Goal: Register for event/course: Register for event/course

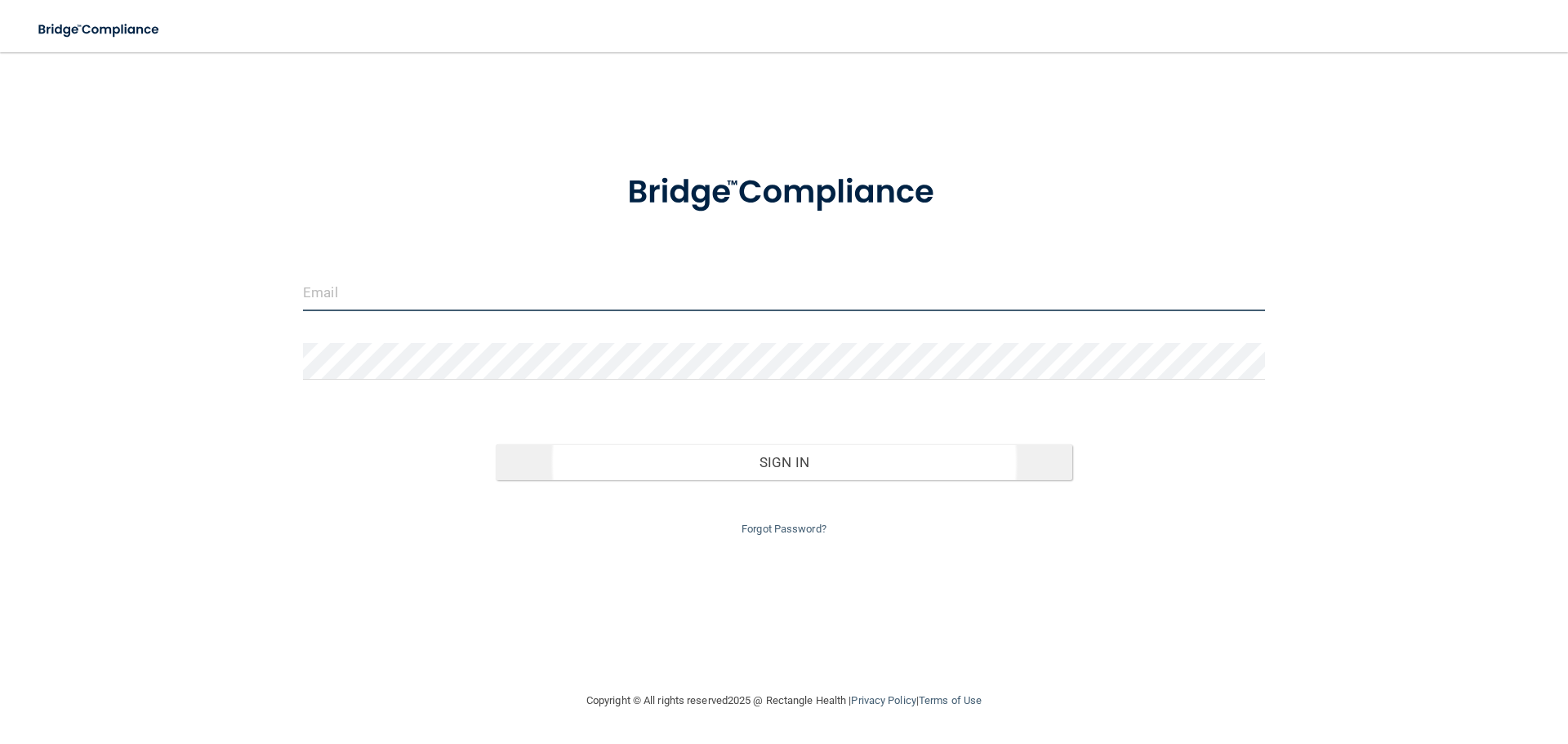
type input "[PERSON_NAME][EMAIL_ADDRESS][PERSON_NAME][DOMAIN_NAME]"
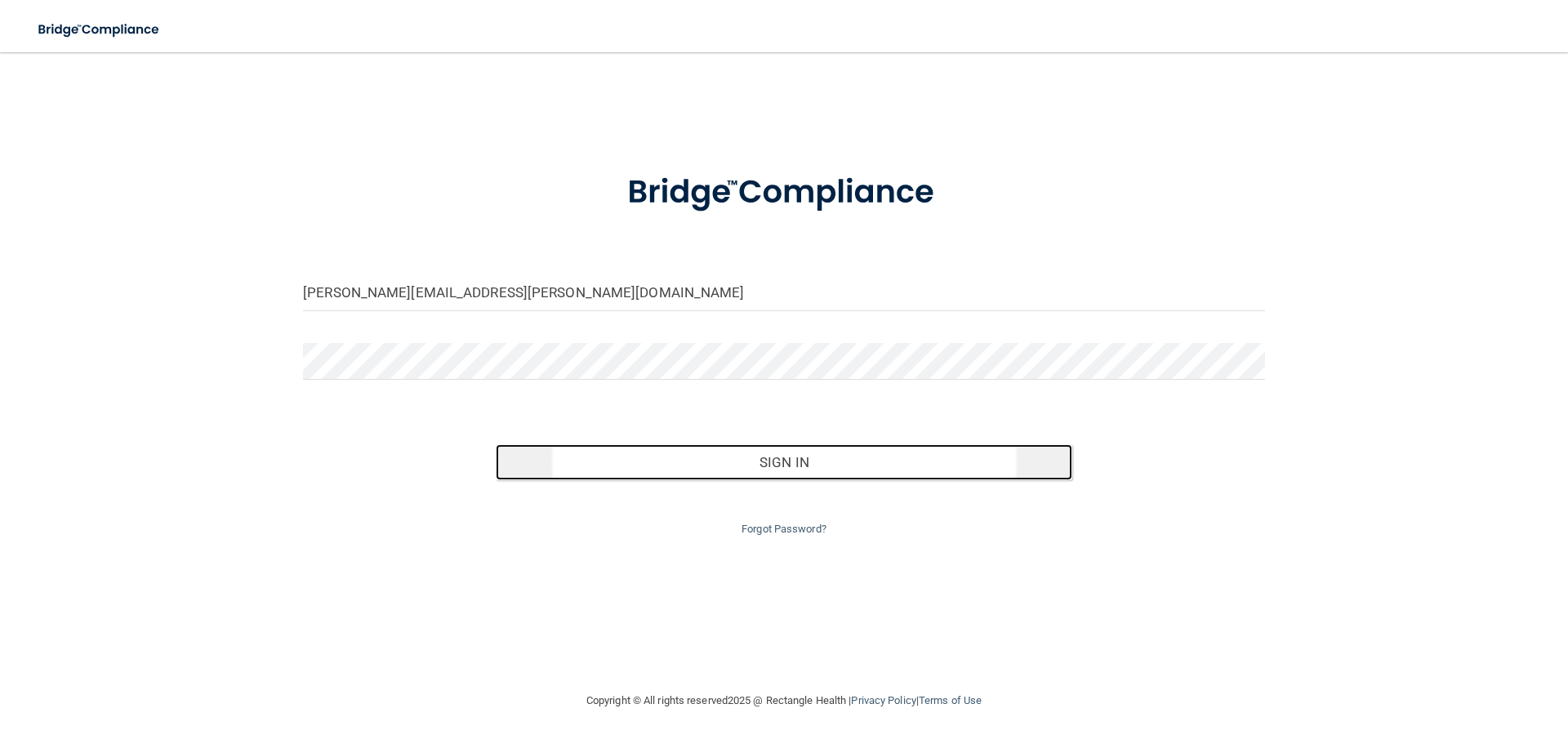
click at [785, 461] on button "Sign In" at bounding box center [784, 461] width 577 height 36
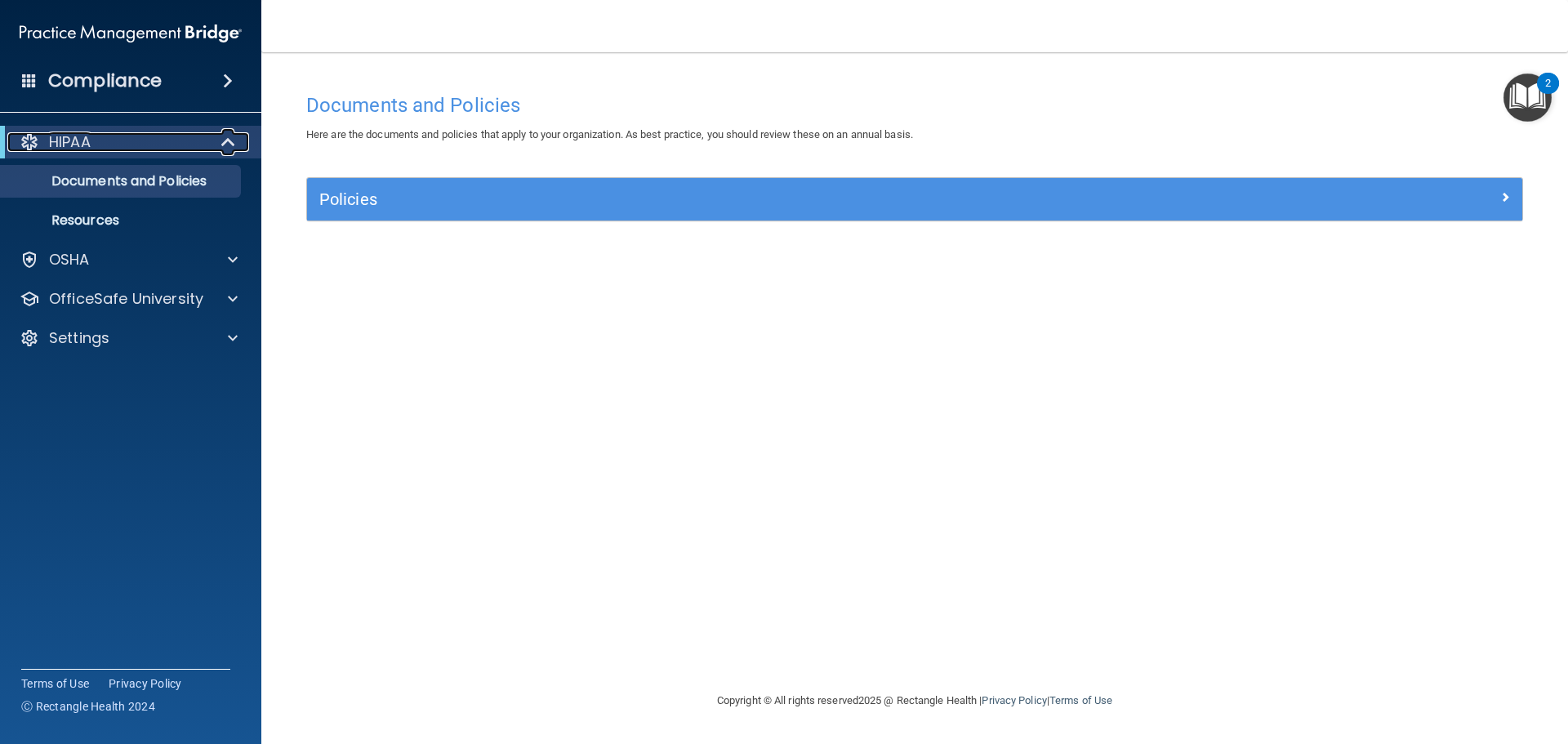
click at [223, 138] on span at bounding box center [230, 141] width 14 height 19
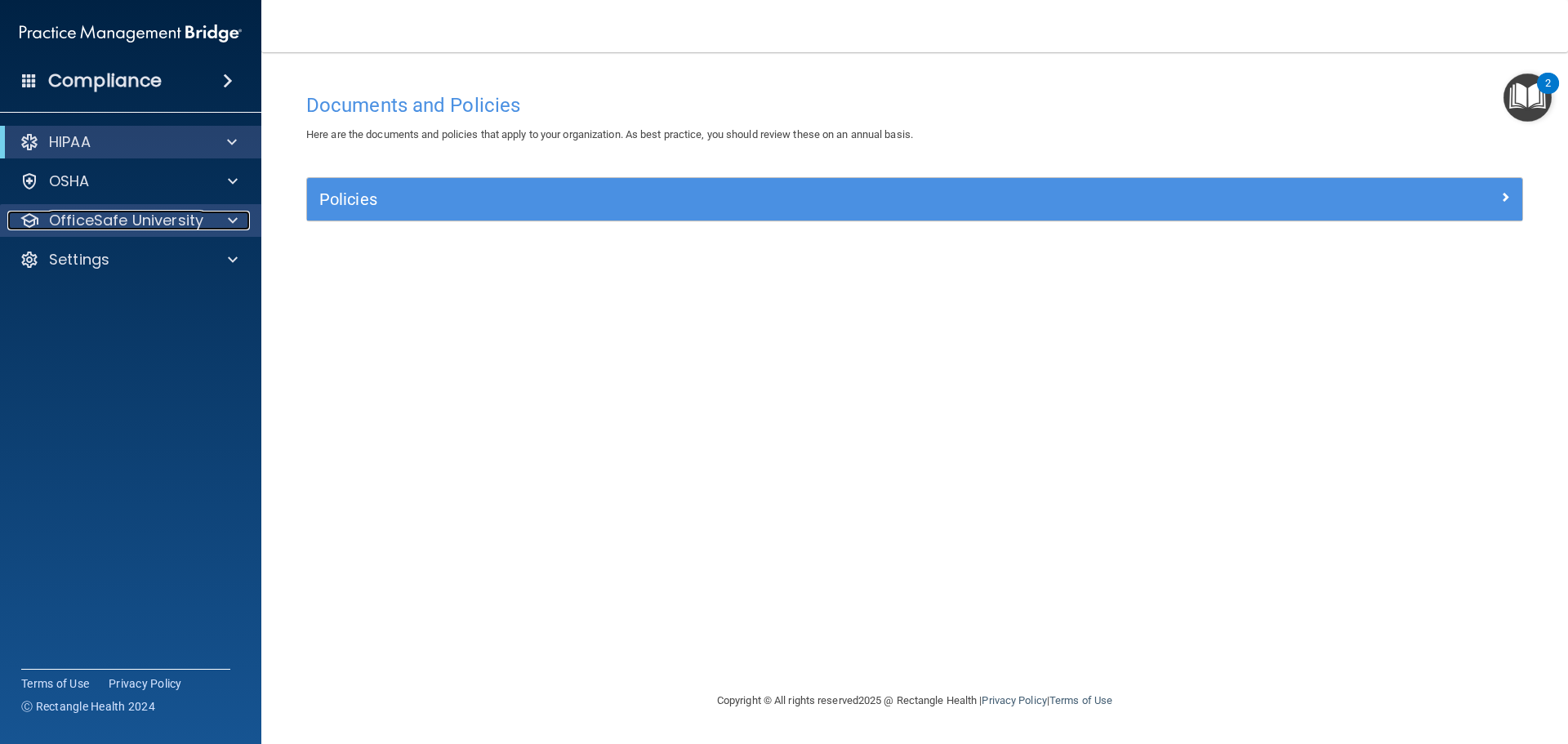
click at [230, 220] on span at bounding box center [232, 220] width 10 height 19
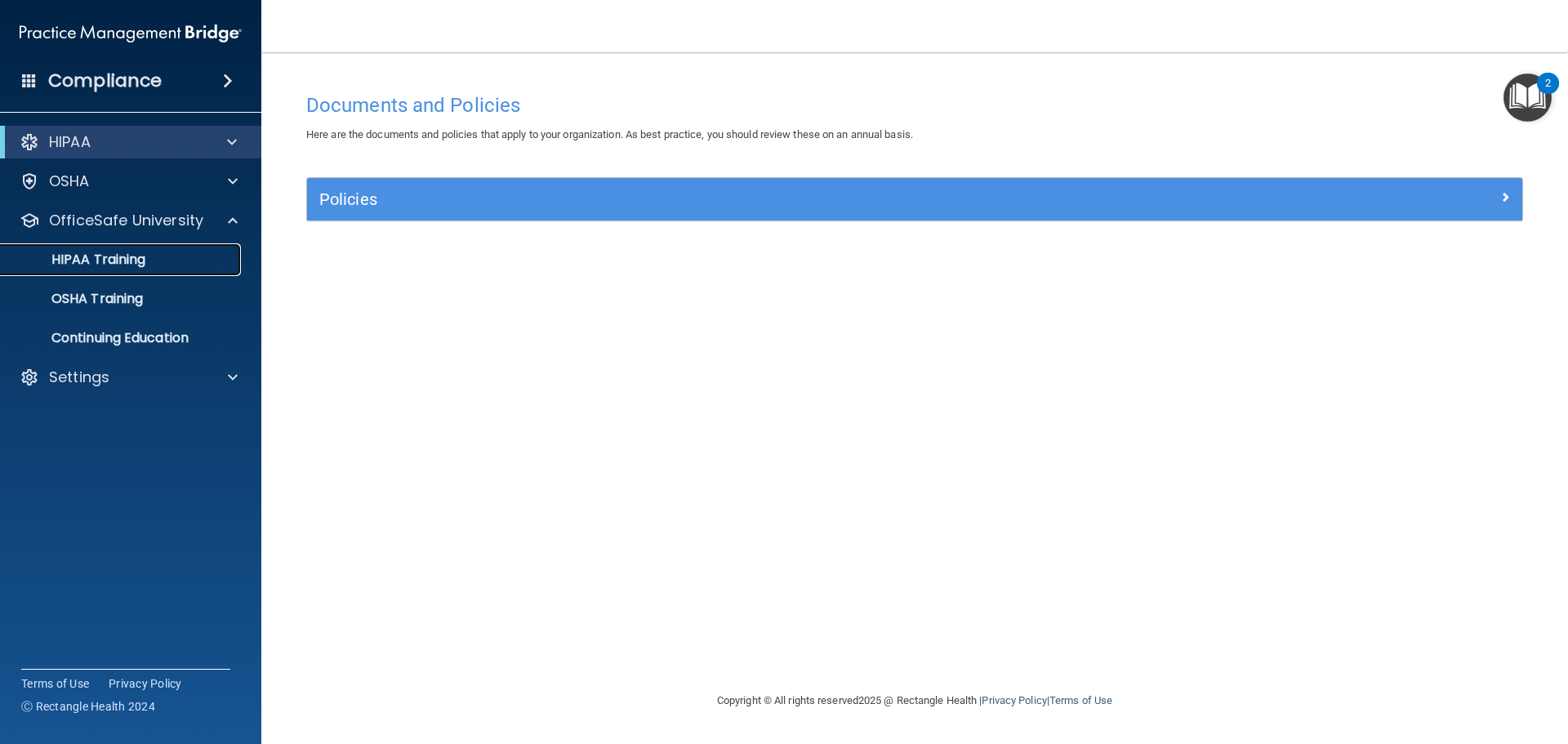
click at [131, 260] on p "HIPAA Training" at bounding box center [78, 260] width 135 height 17
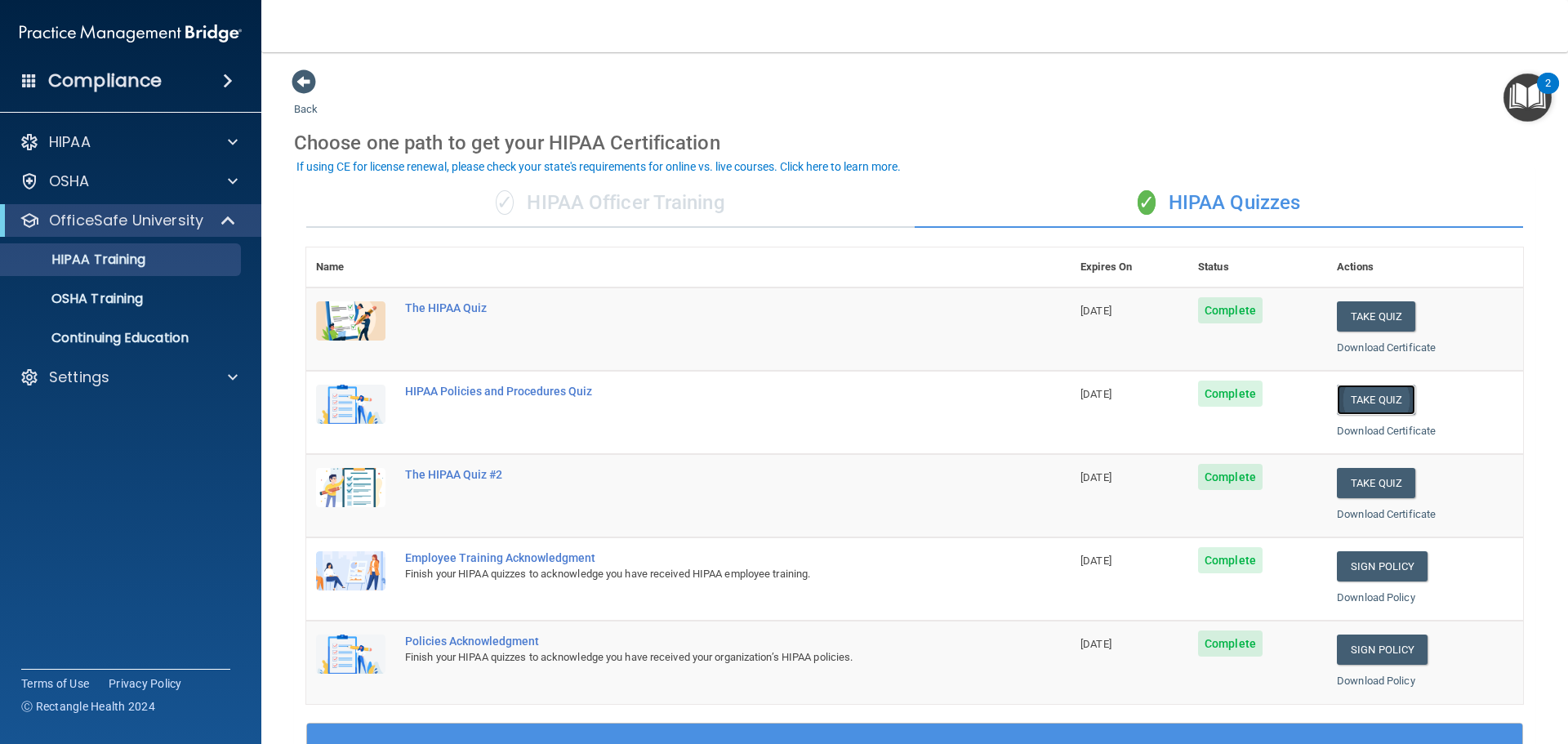
click at [1353, 402] on button "Take Quiz" at bounding box center [1376, 400] width 79 height 30
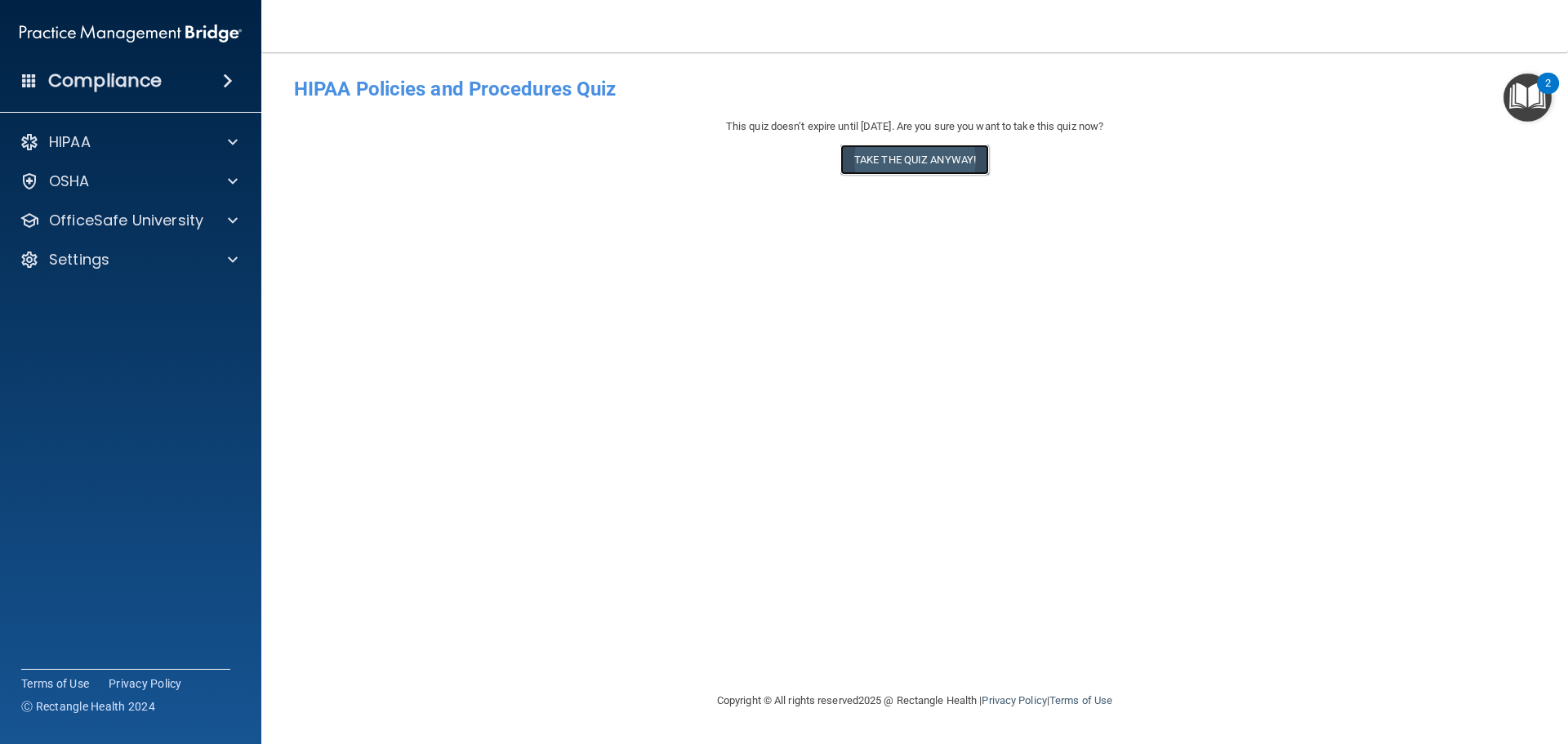
click at [920, 155] on button "Take the quiz anyway!" at bounding box center [915, 160] width 149 height 30
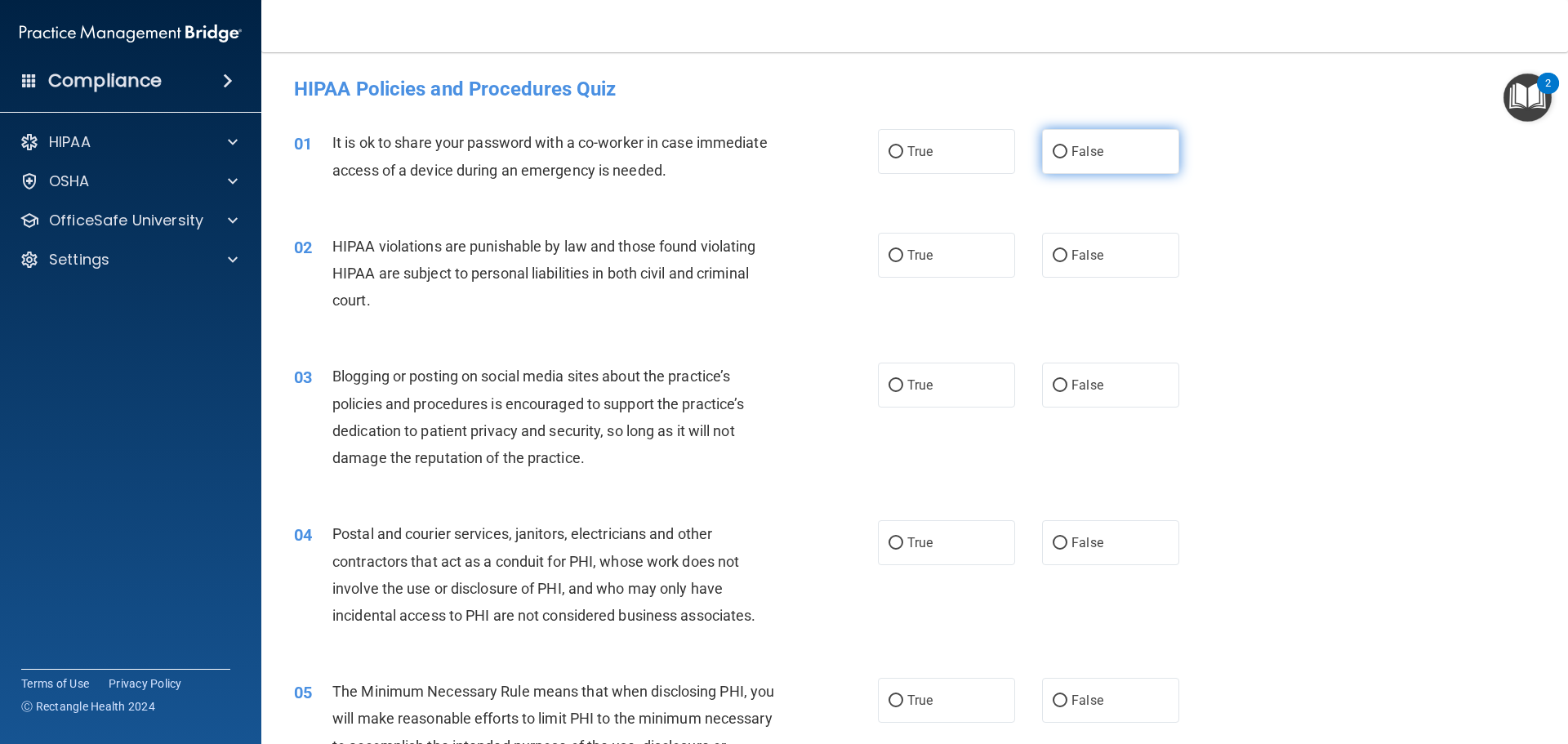
click at [1053, 148] on input "False" at bounding box center [1060, 152] width 15 height 13
radio input "true"
click at [894, 257] on input "True" at bounding box center [896, 256] width 15 height 13
radio input "true"
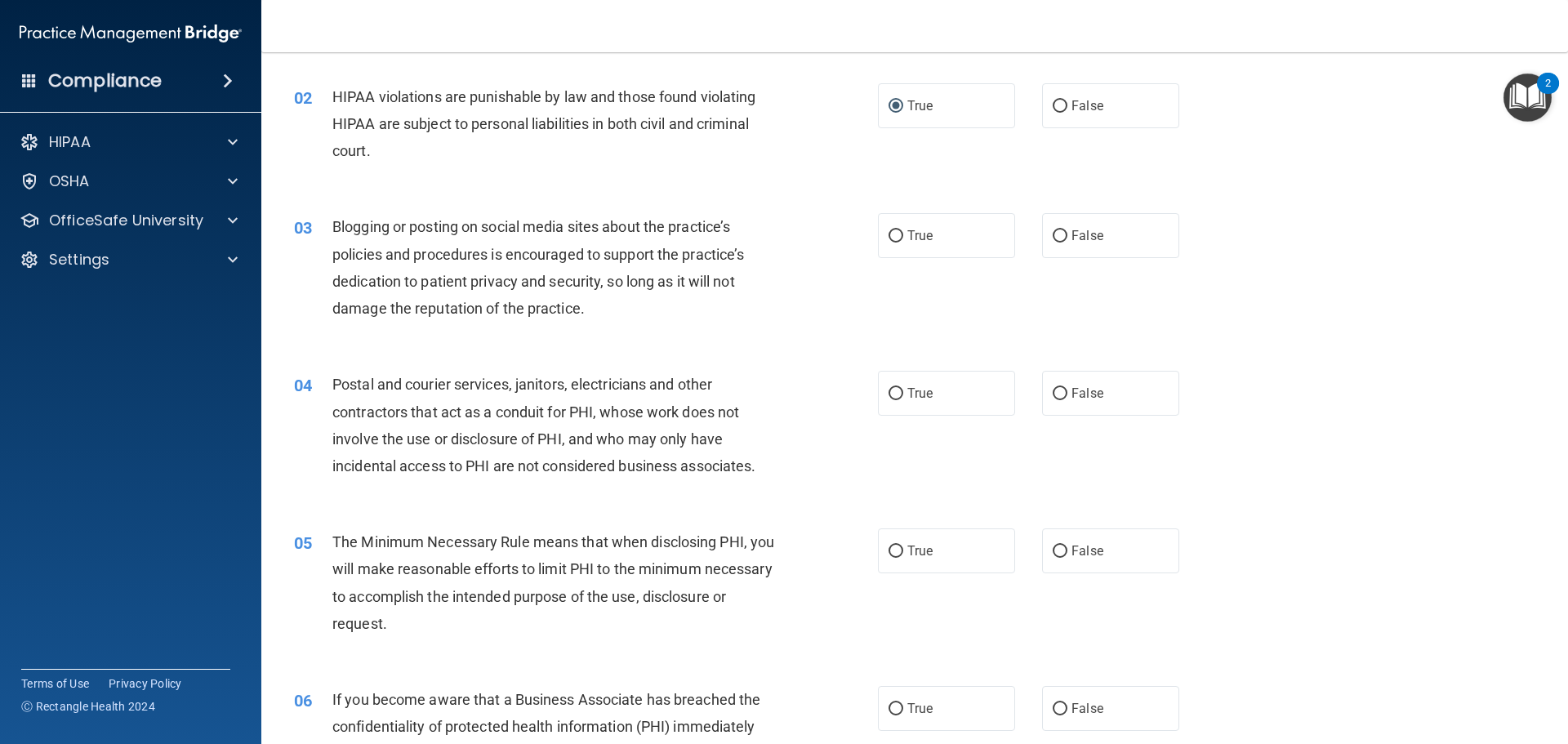
scroll to position [163, 0]
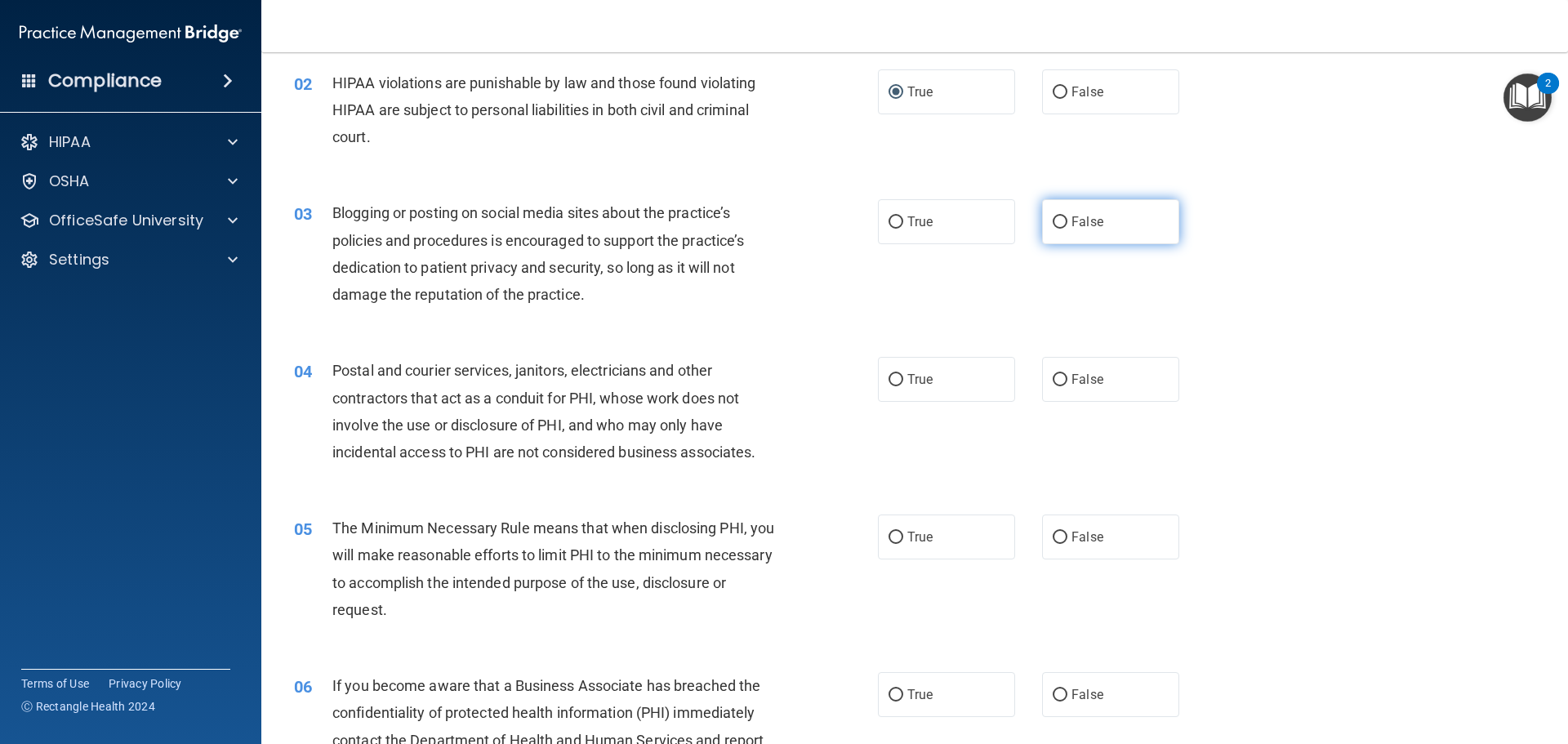
click at [1056, 221] on input "False" at bounding box center [1060, 222] width 15 height 13
radio input "true"
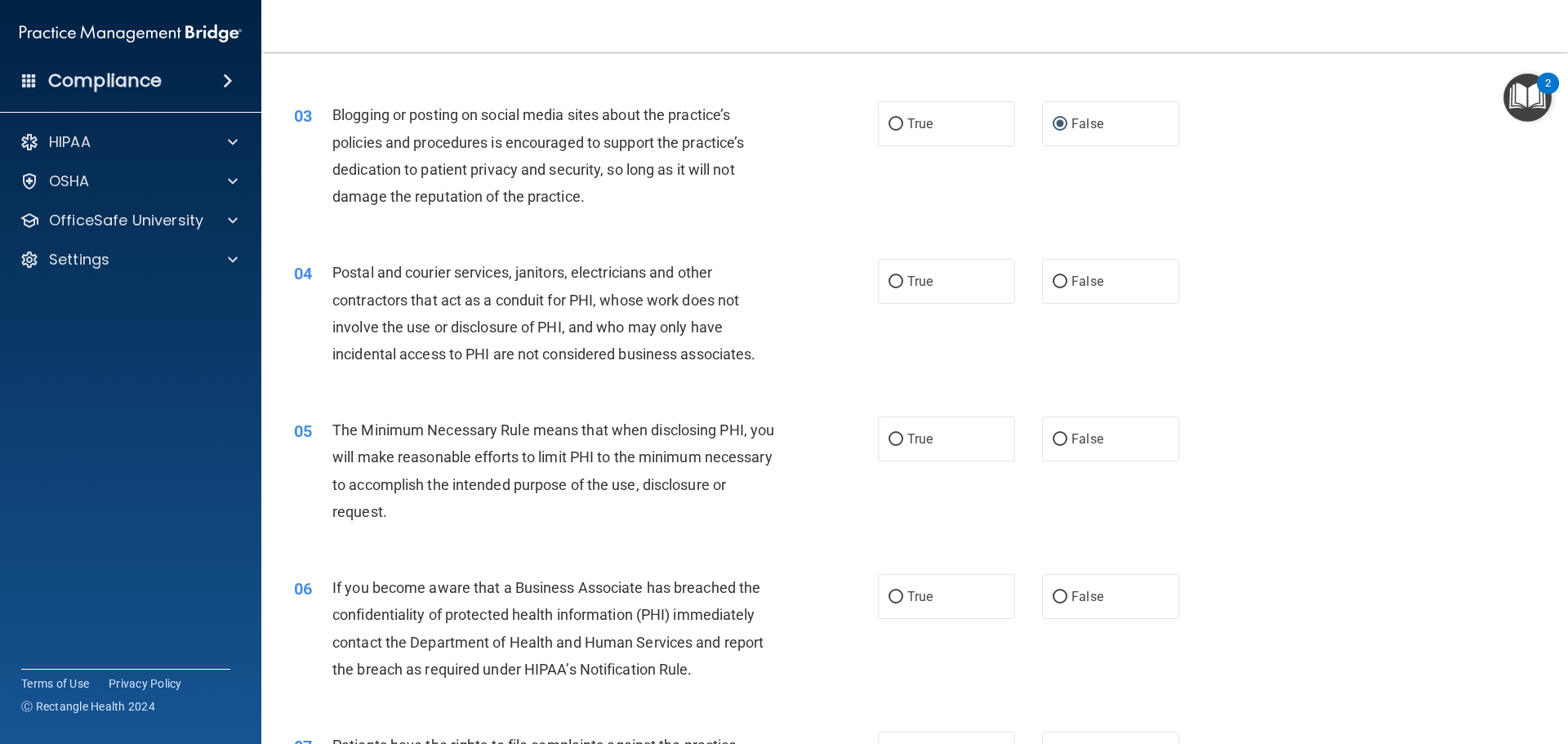
scroll to position [327, 0]
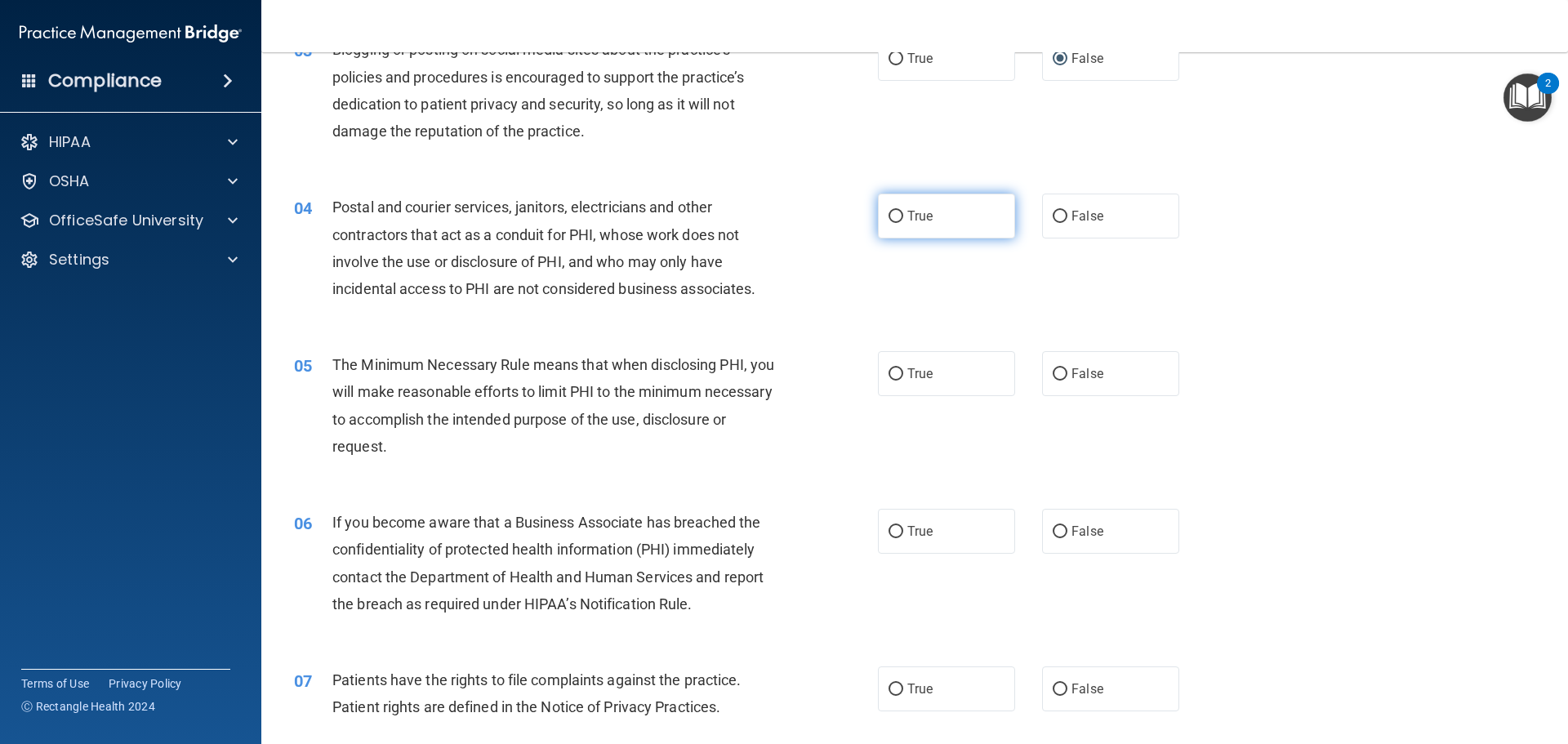
click at [894, 217] on input "True" at bounding box center [896, 217] width 15 height 13
radio input "true"
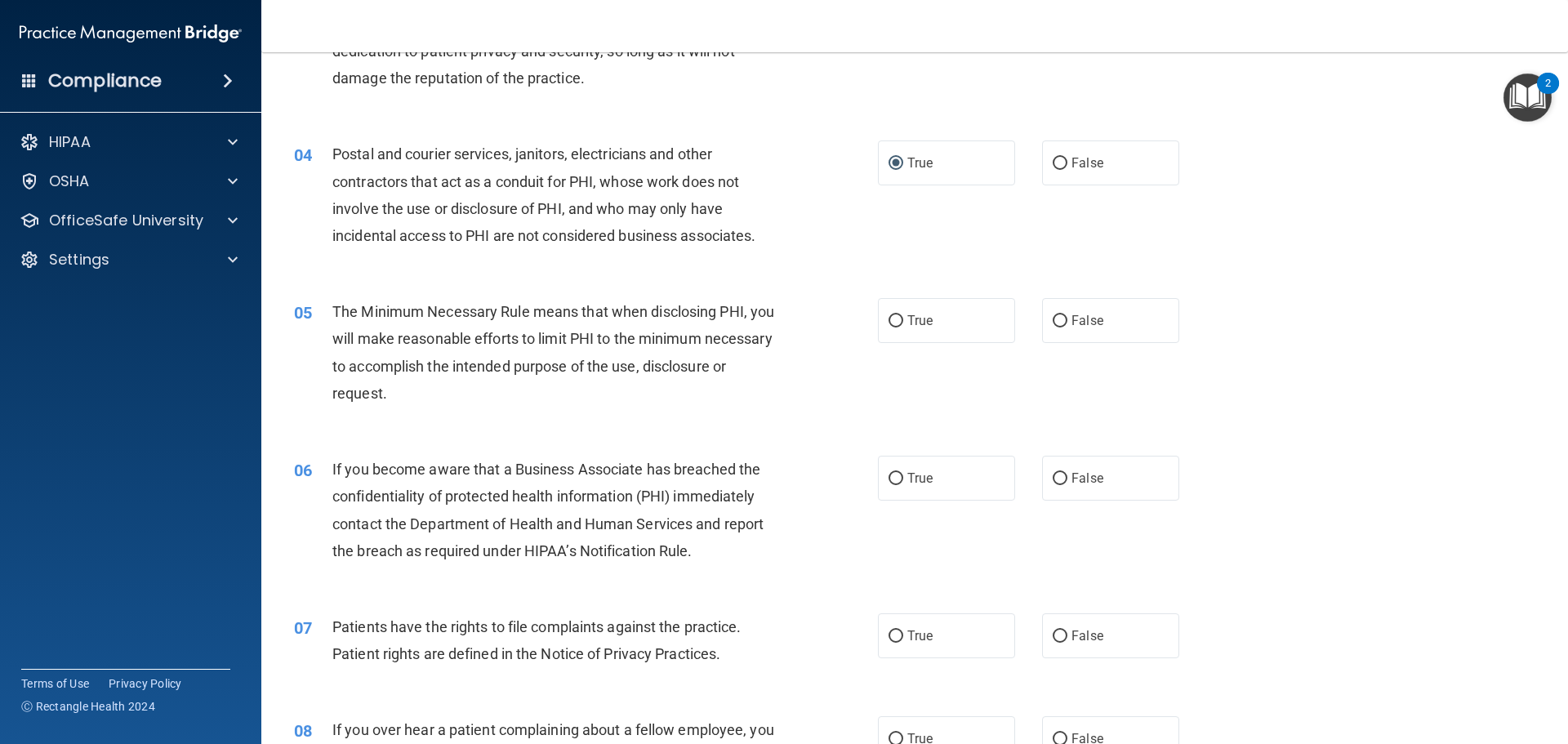
scroll to position [408, 0]
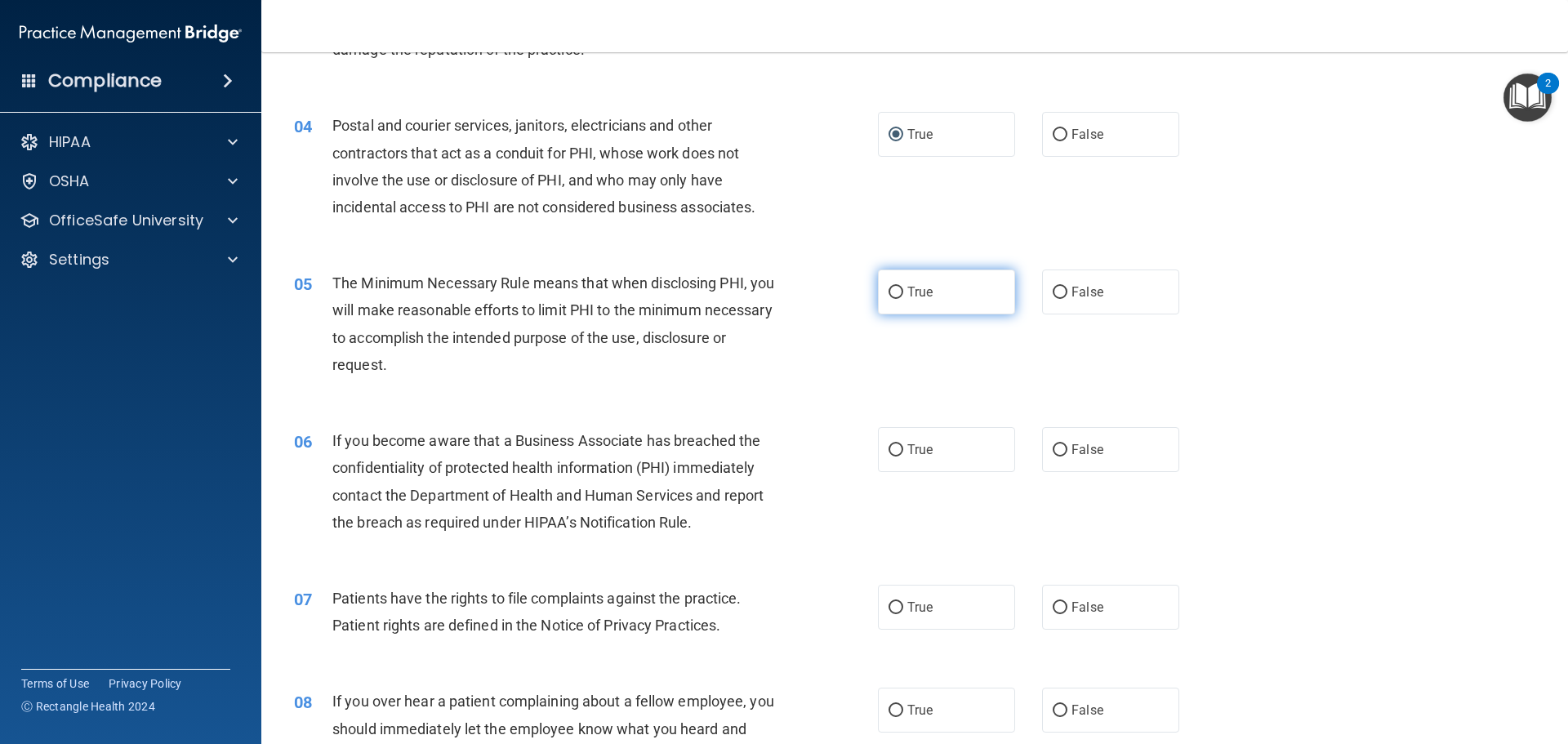
click at [889, 298] on input "True" at bounding box center [896, 293] width 15 height 13
radio input "true"
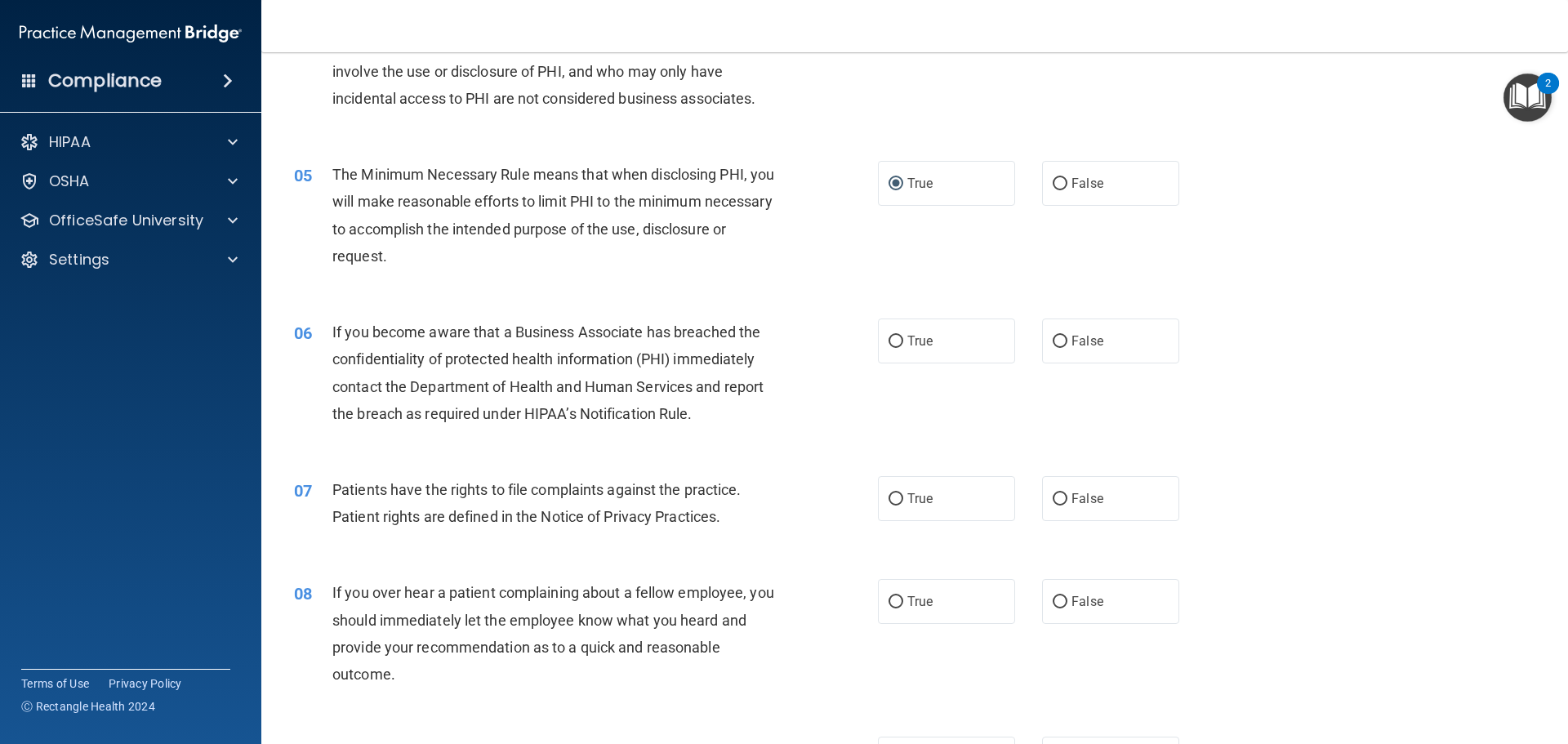
scroll to position [572, 0]
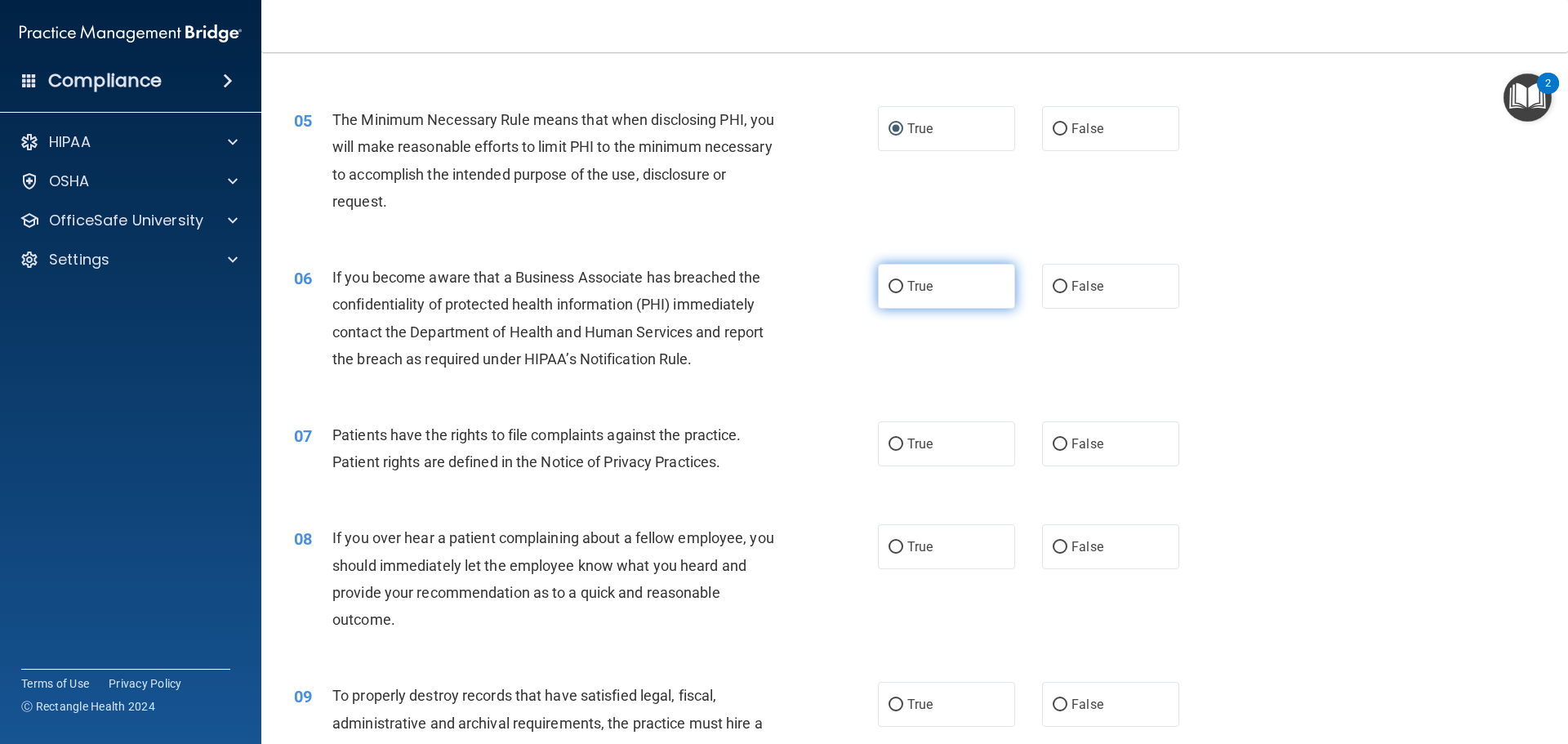
click at [891, 287] on input "True" at bounding box center [896, 287] width 15 height 13
radio input "true"
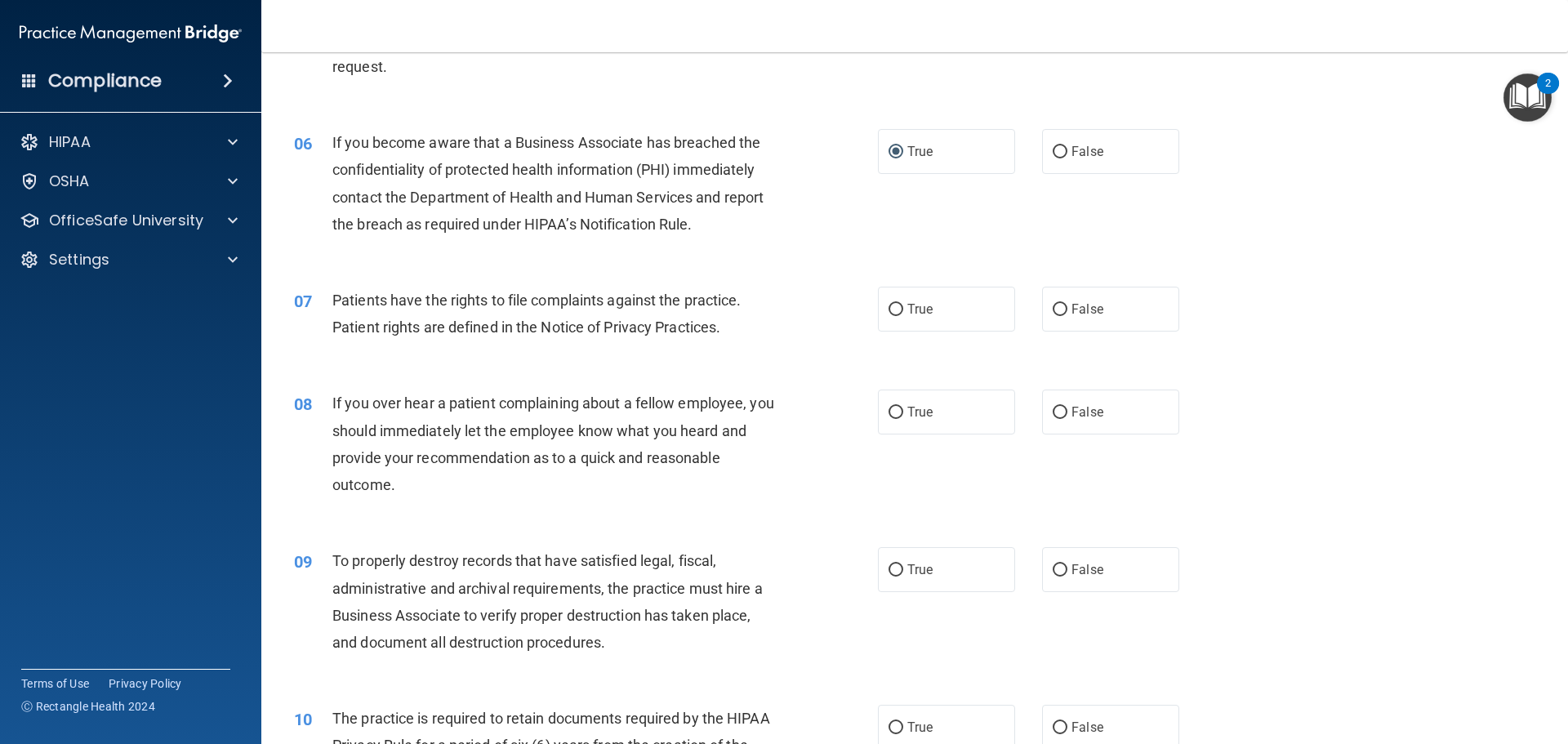
scroll to position [735, 0]
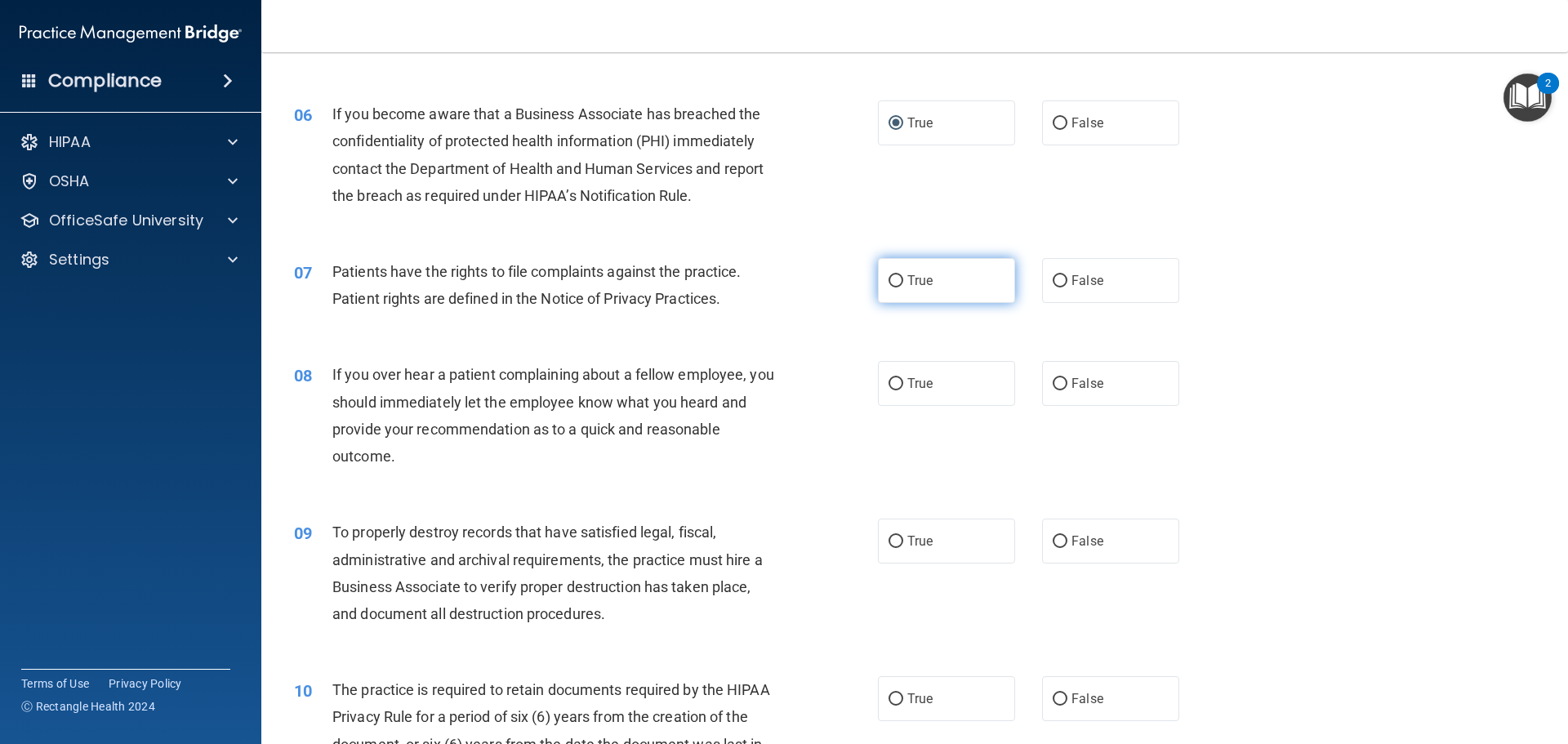
click at [907, 283] on span "True" at bounding box center [920, 280] width 25 height 16
click at [903, 283] on input "True" at bounding box center [896, 281] width 15 height 13
radio input "true"
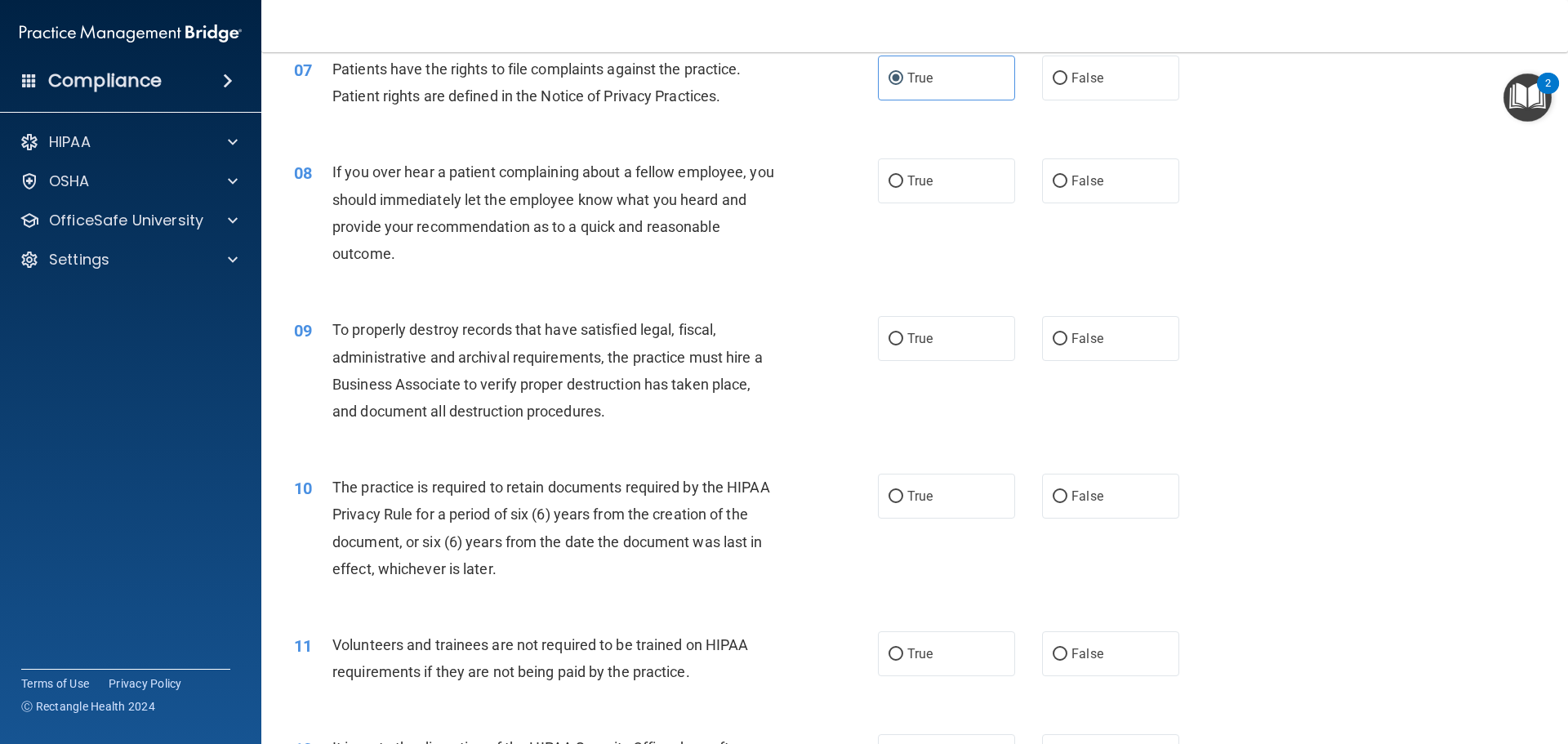
scroll to position [898, 0]
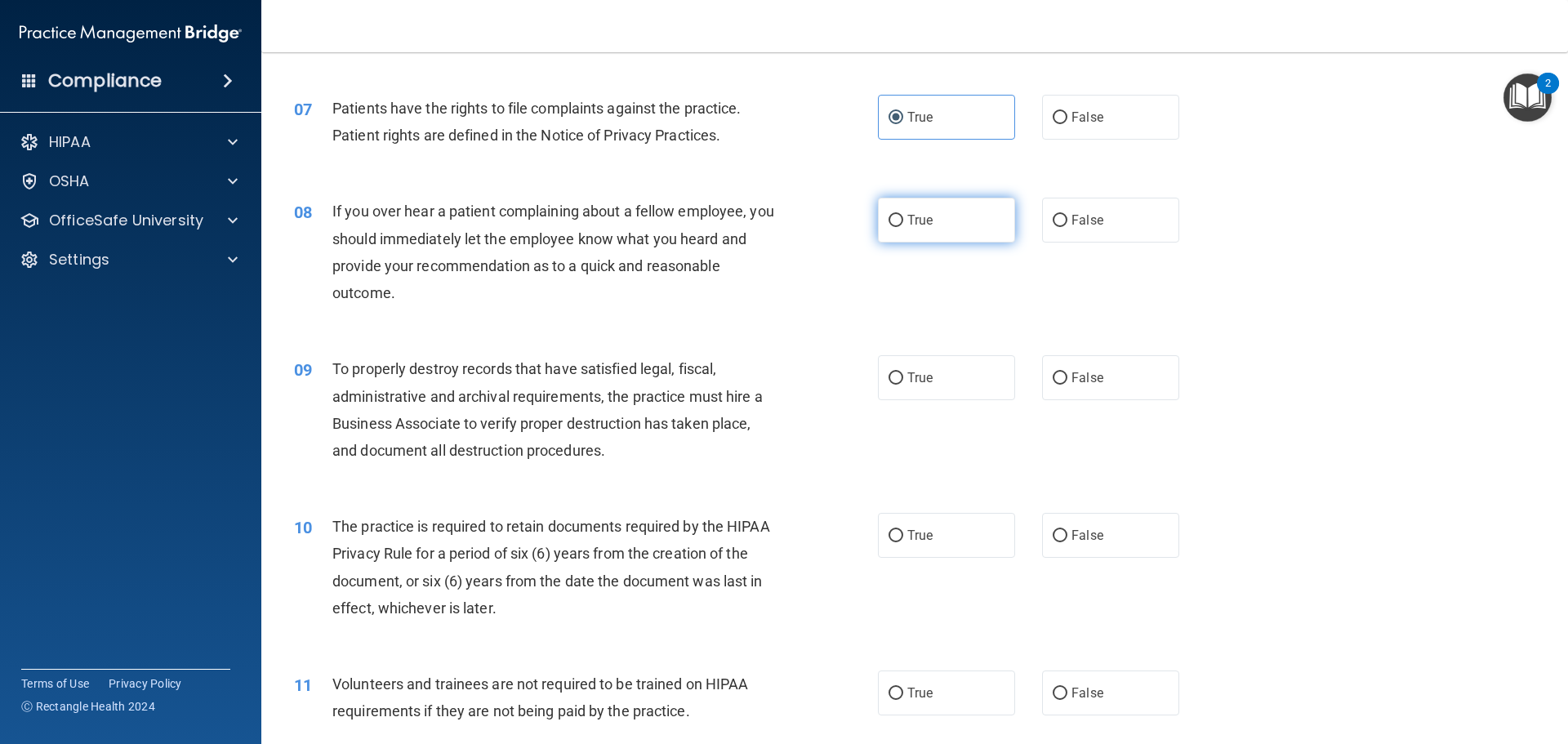
click at [889, 220] on input "True" at bounding box center [896, 221] width 15 height 13
radio input "true"
click at [889, 373] on input "True" at bounding box center [896, 378] width 15 height 13
radio input "true"
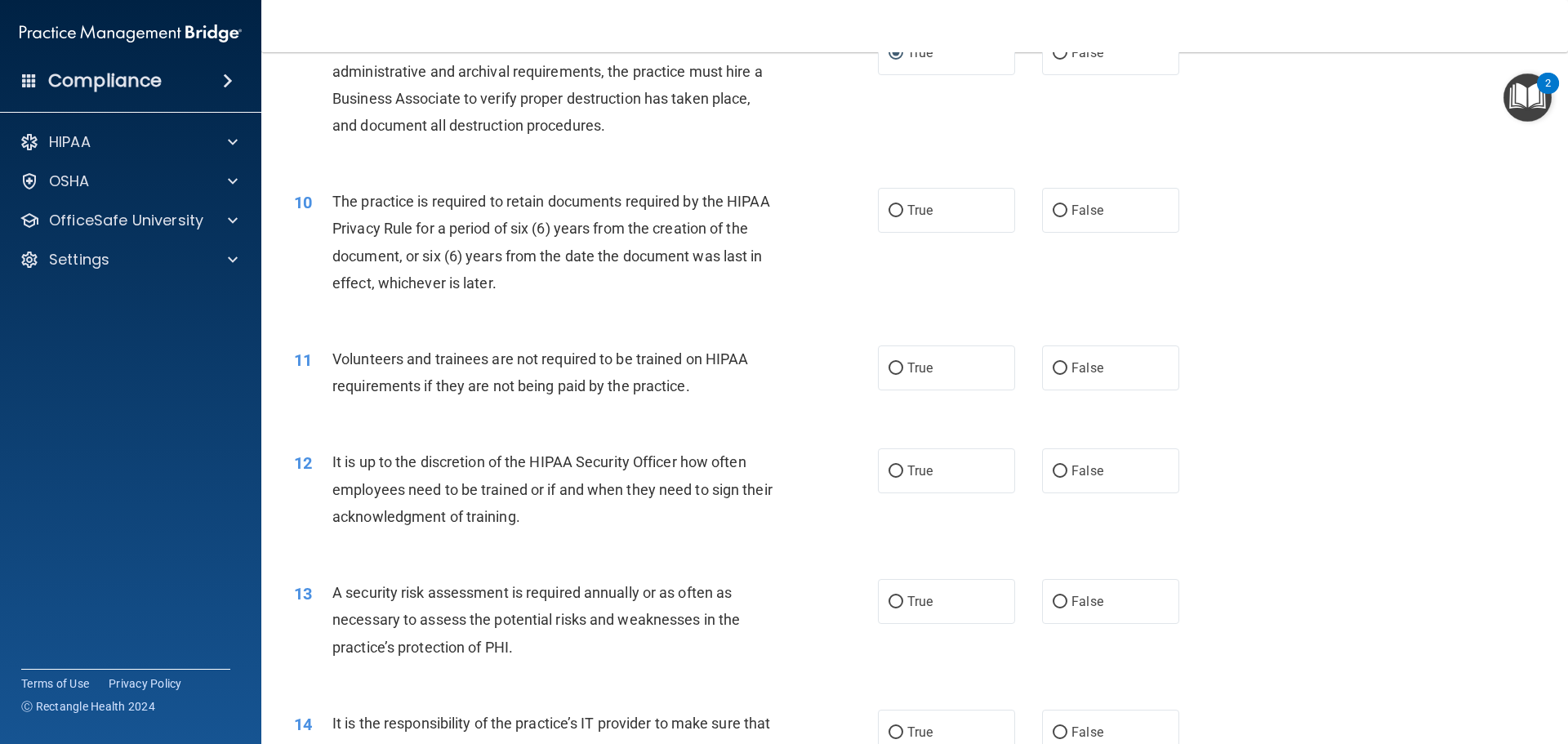
scroll to position [1225, 0]
click at [889, 211] on input "True" at bounding box center [896, 209] width 15 height 13
radio input "true"
click at [1057, 361] on input "False" at bounding box center [1060, 367] width 15 height 13
radio input "true"
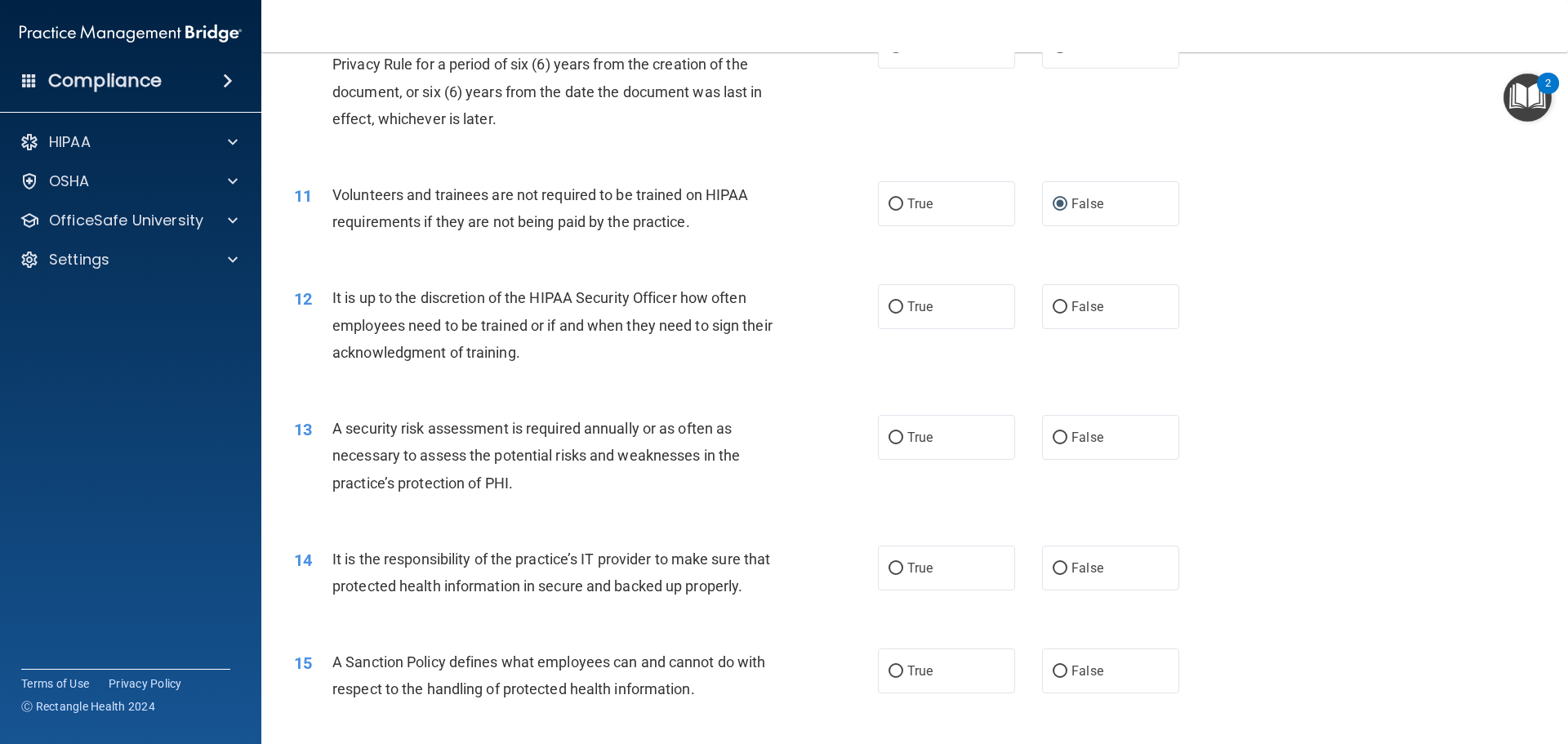
scroll to position [1388, 0]
click at [1058, 307] on input "False" at bounding box center [1060, 306] width 15 height 13
radio input "true"
click at [890, 440] on input "True" at bounding box center [896, 437] width 15 height 13
radio input "true"
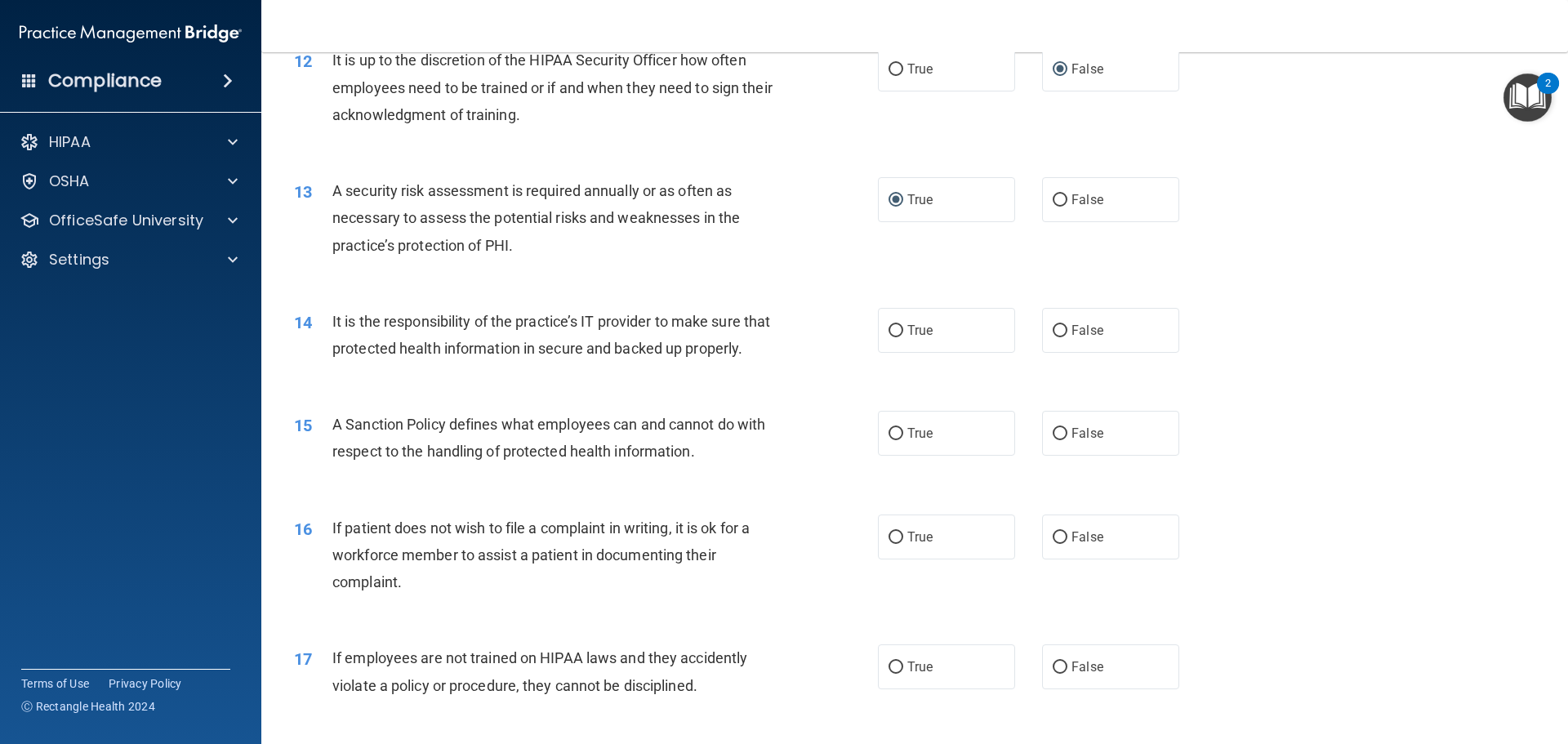
scroll to position [1633, 0]
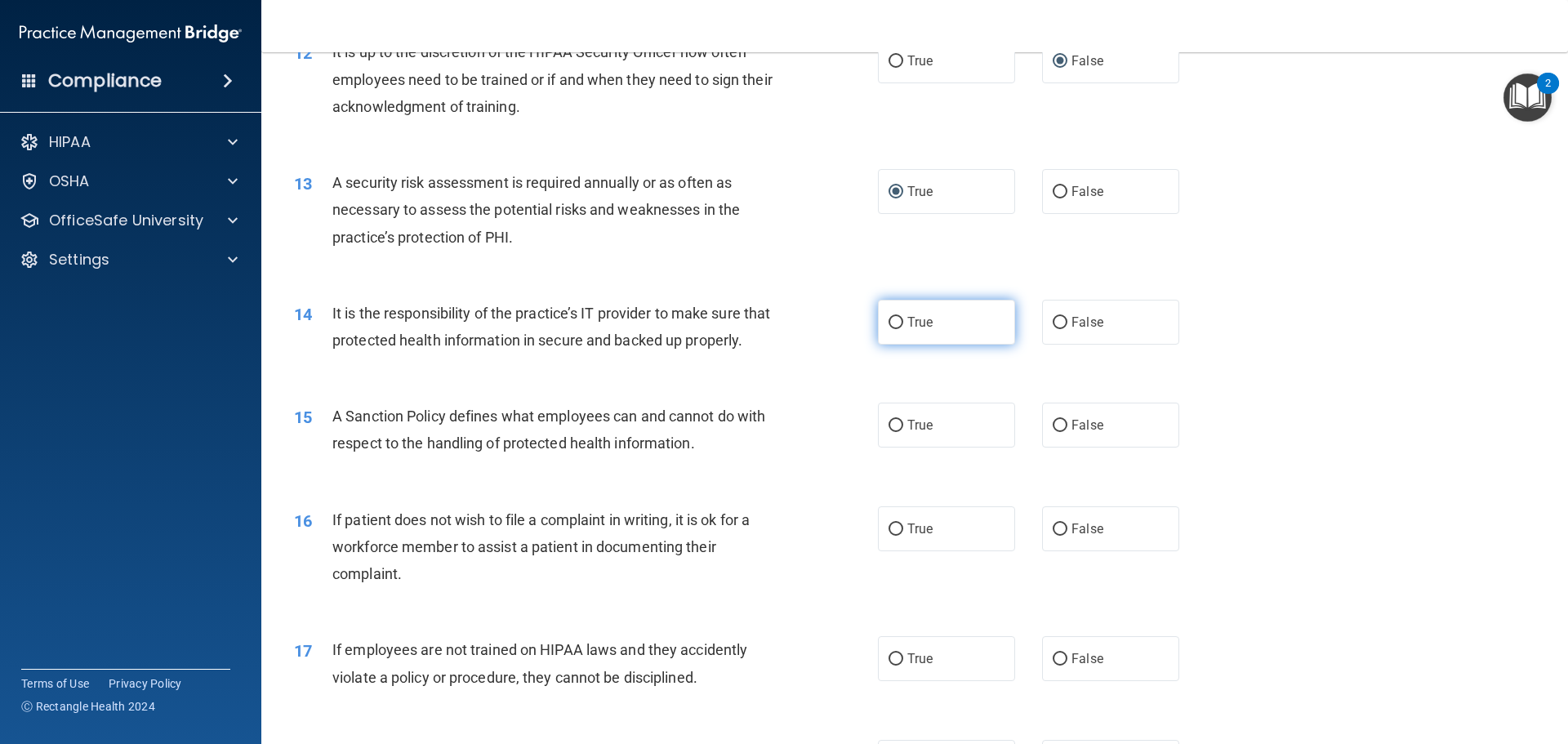
click at [893, 324] on input "True" at bounding box center [896, 323] width 15 height 13
radio input "true"
click at [889, 432] on input "True" at bounding box center [896, 426] width 15 height 13
radio input "true"
click at [1053, 536] on input "False" at bounding box center [1060, 529] width 15 height 13
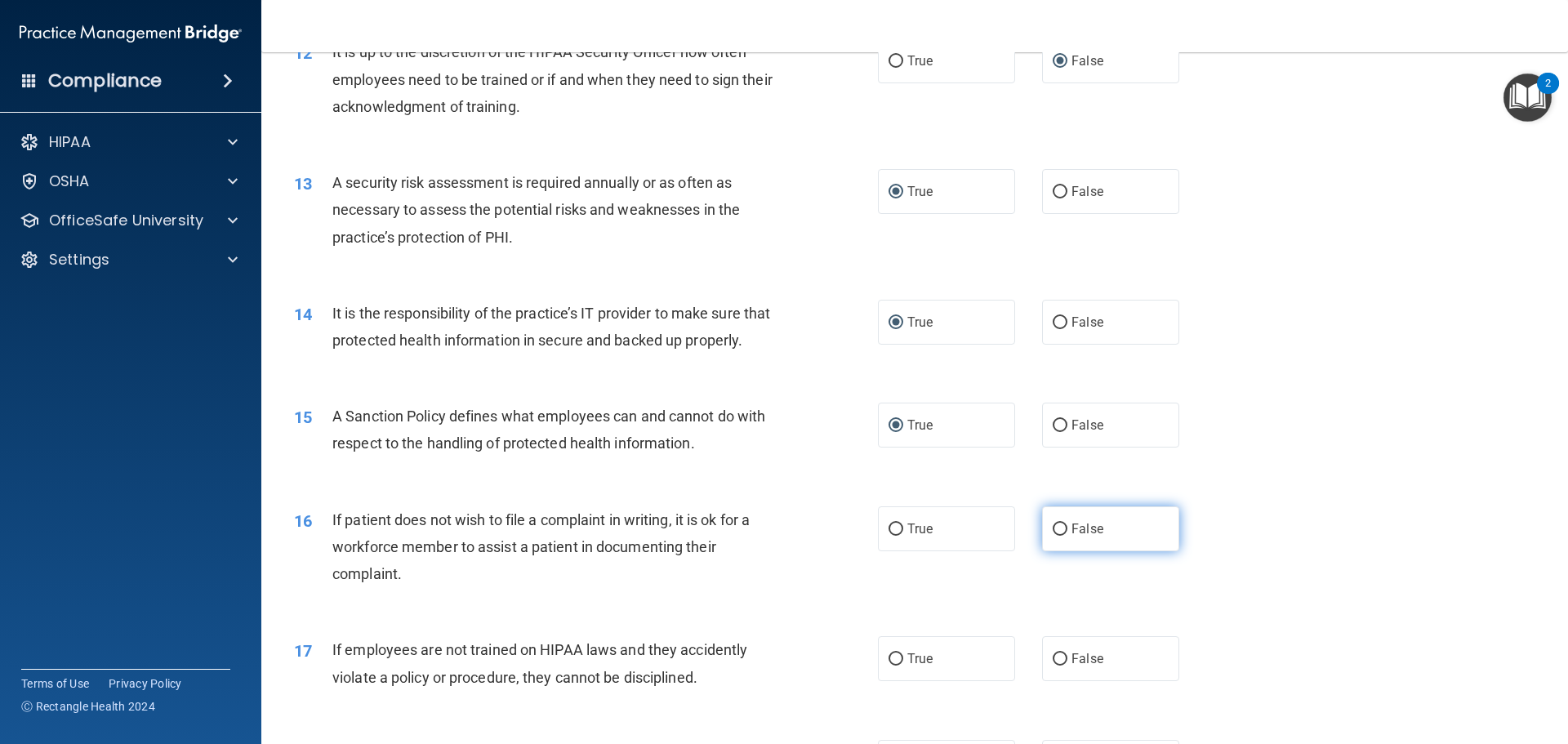
radio input "true"
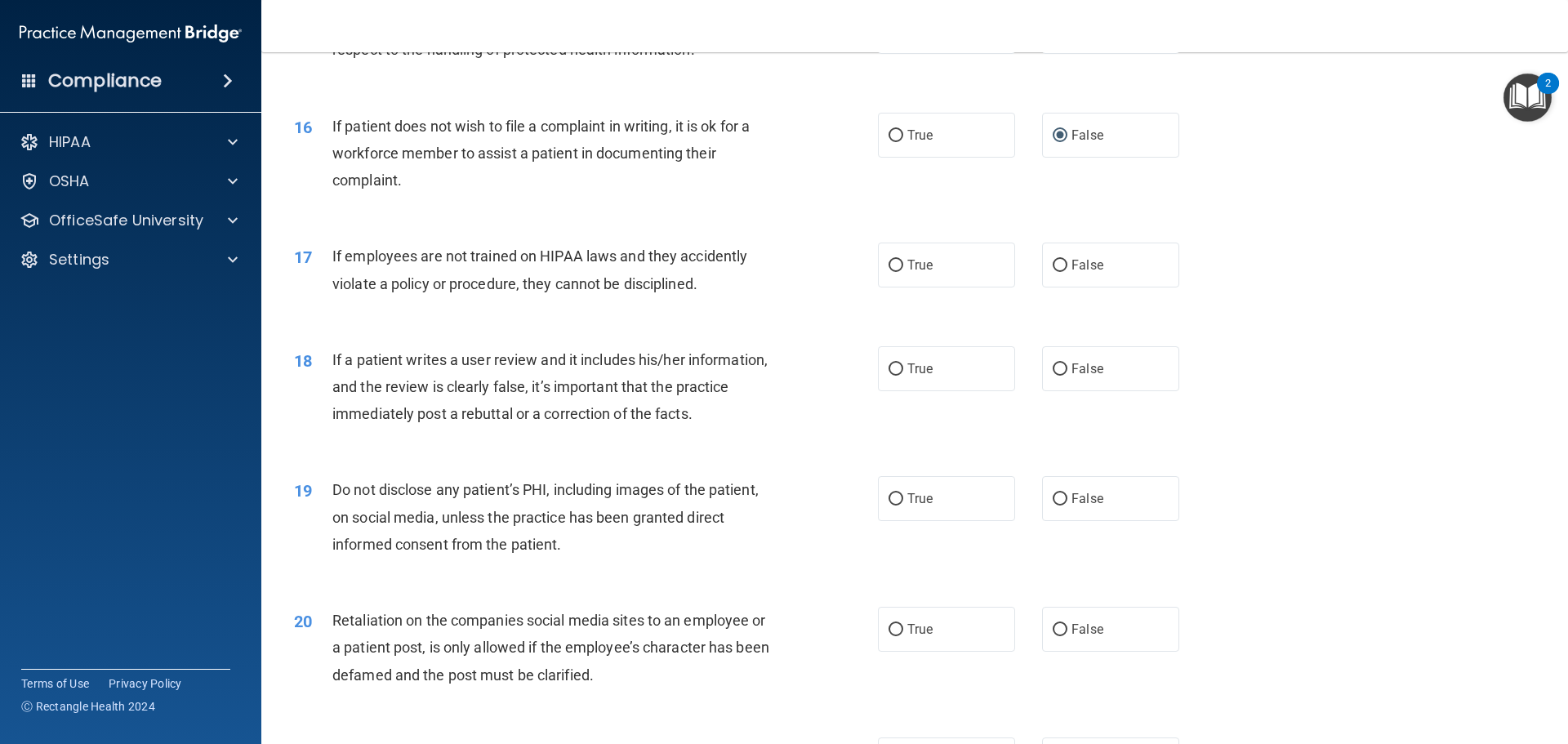
scroll to position [2041, 0]
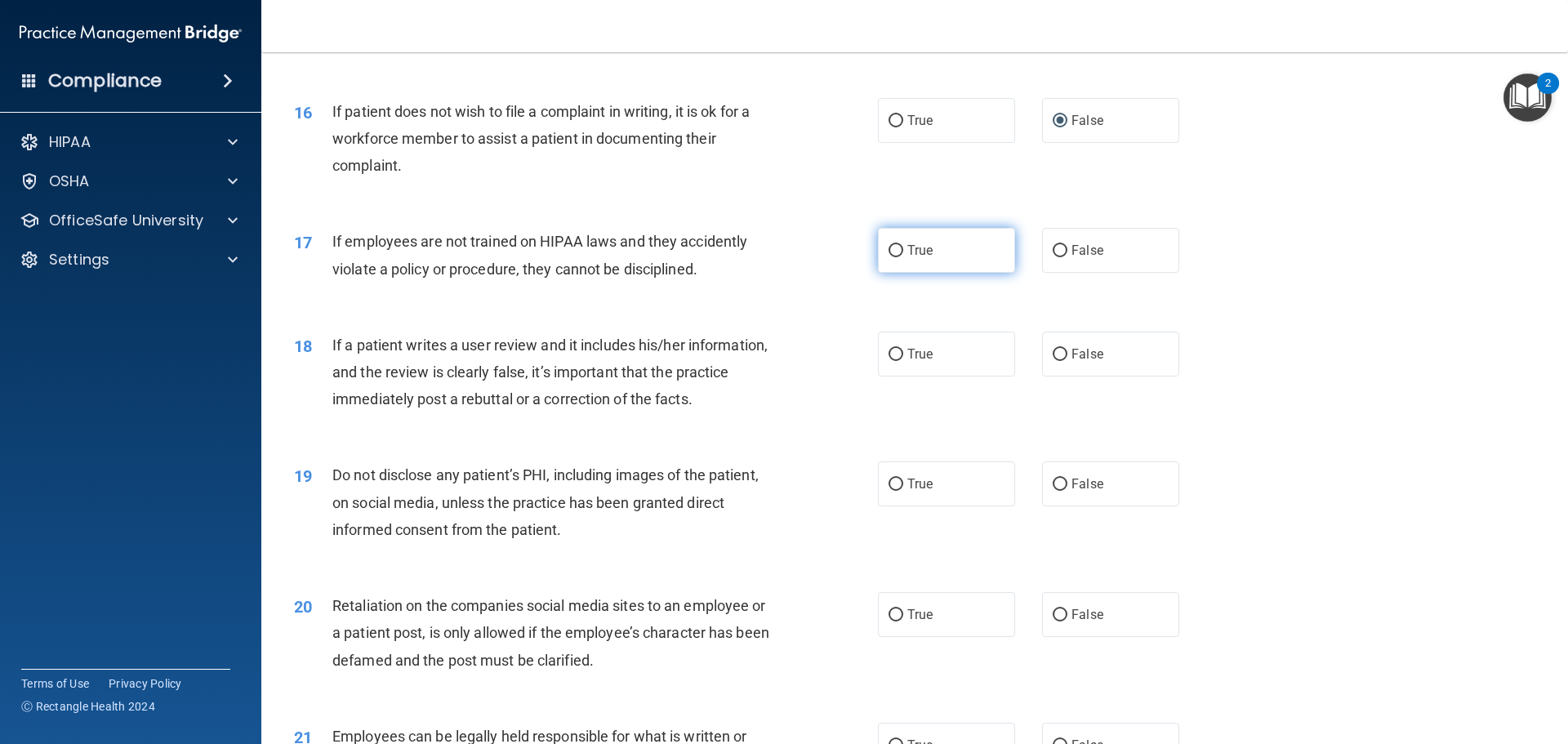
click at [889, 257] on input "True" at bounding box center [896, 251] width 15 height 13
radio input "true"
click at [886, 376] on label "True" at bounding box center [947, 354] width 137 height 45
click at [889, 361] on input "True" at bounding box center [896, 354] width 15 height 13
radio input "true"
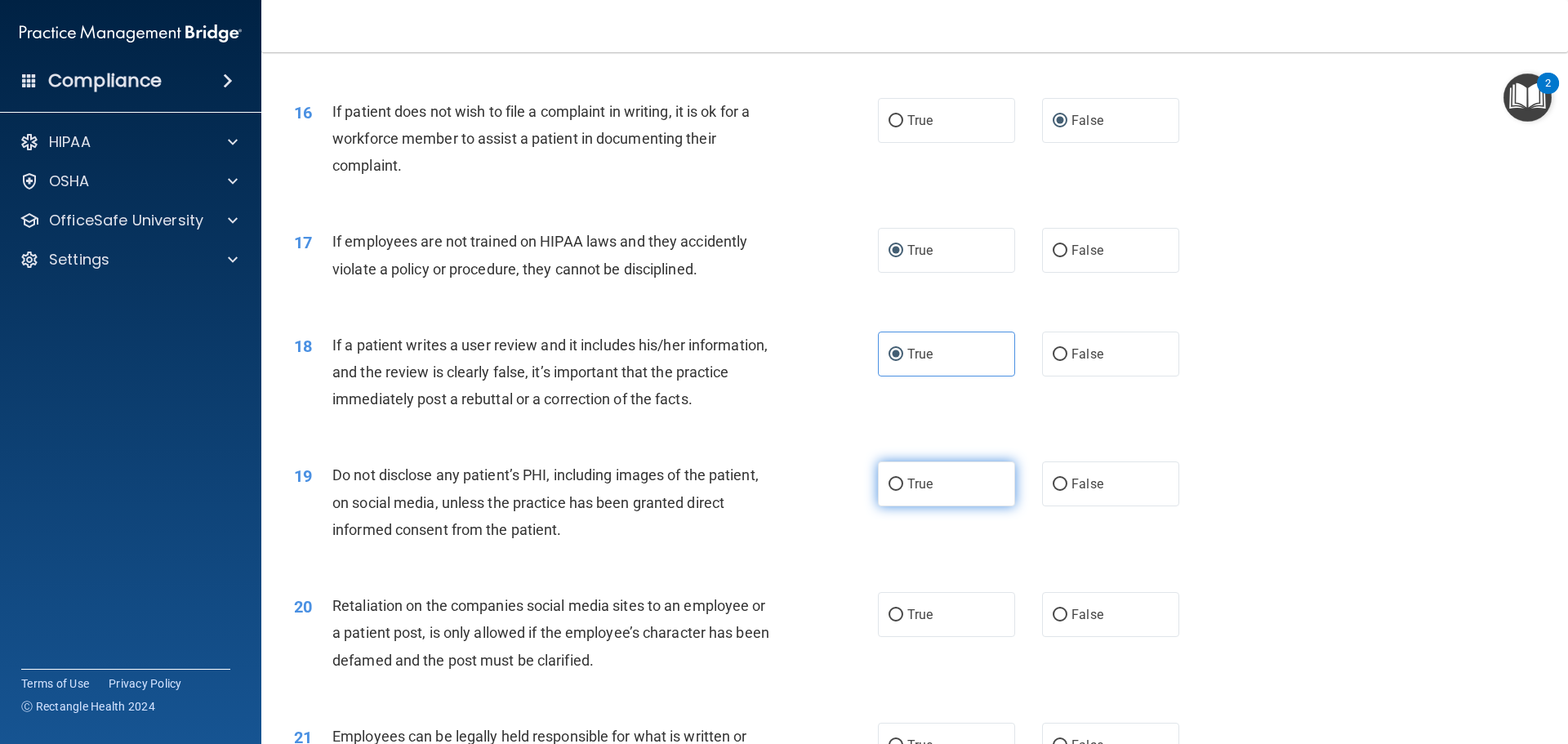
click at [891, 491] on input "True" at bounding box center [896, 484] width 15 height 13
radio input "true"
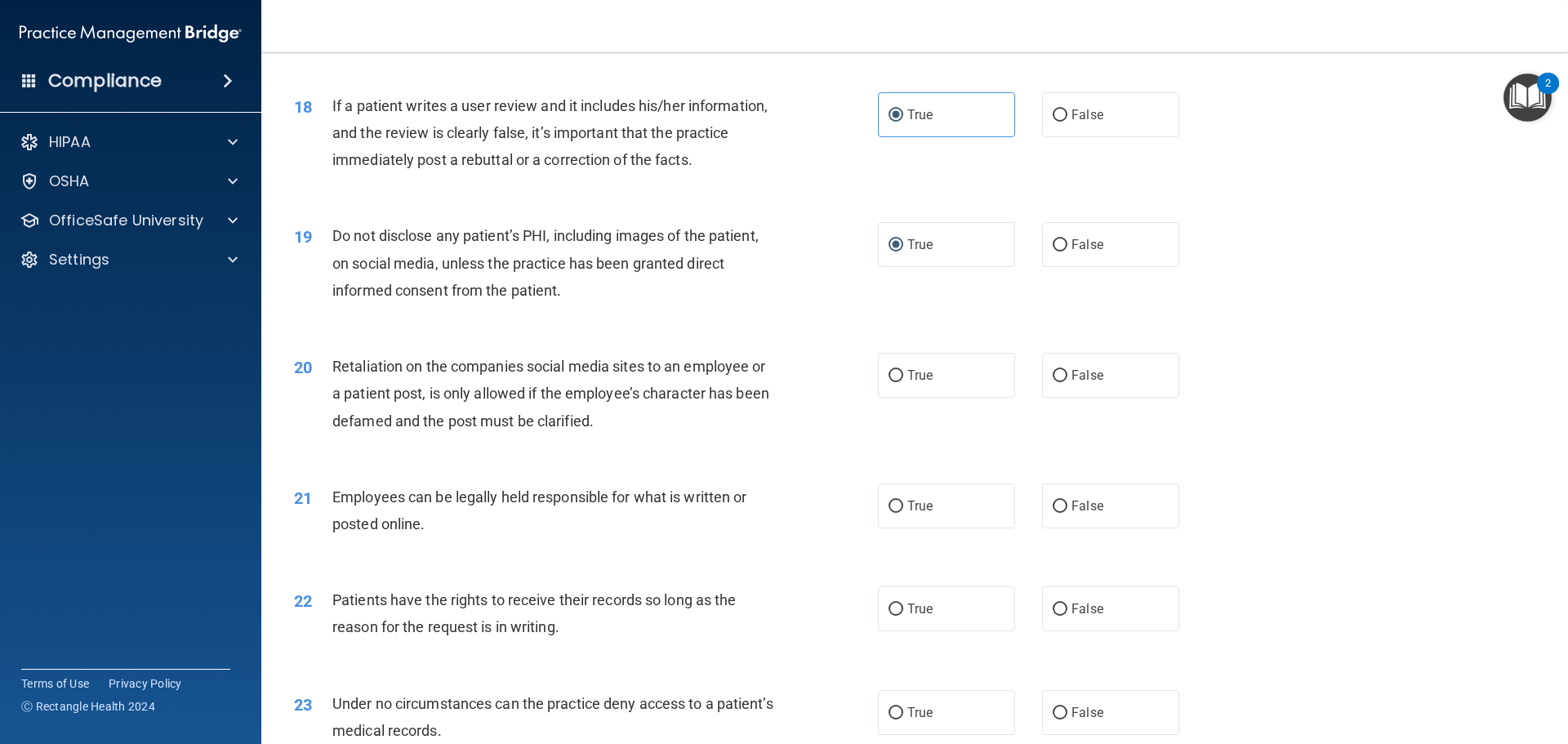
scroll to position [2286, 0]
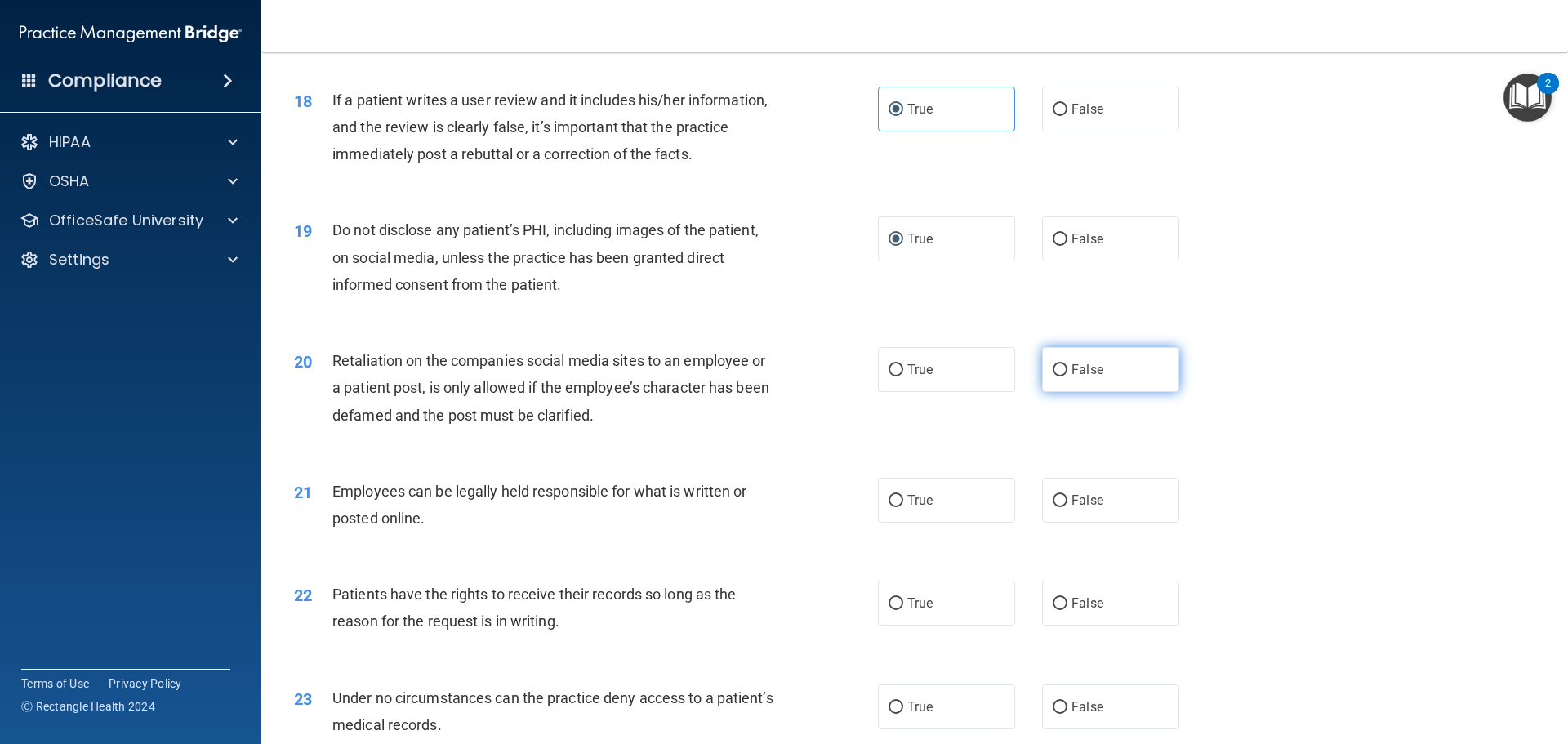
click at [1055, 376] on input "False" at bounding box center [1060, 370] width 15 height 13
radio input "true"
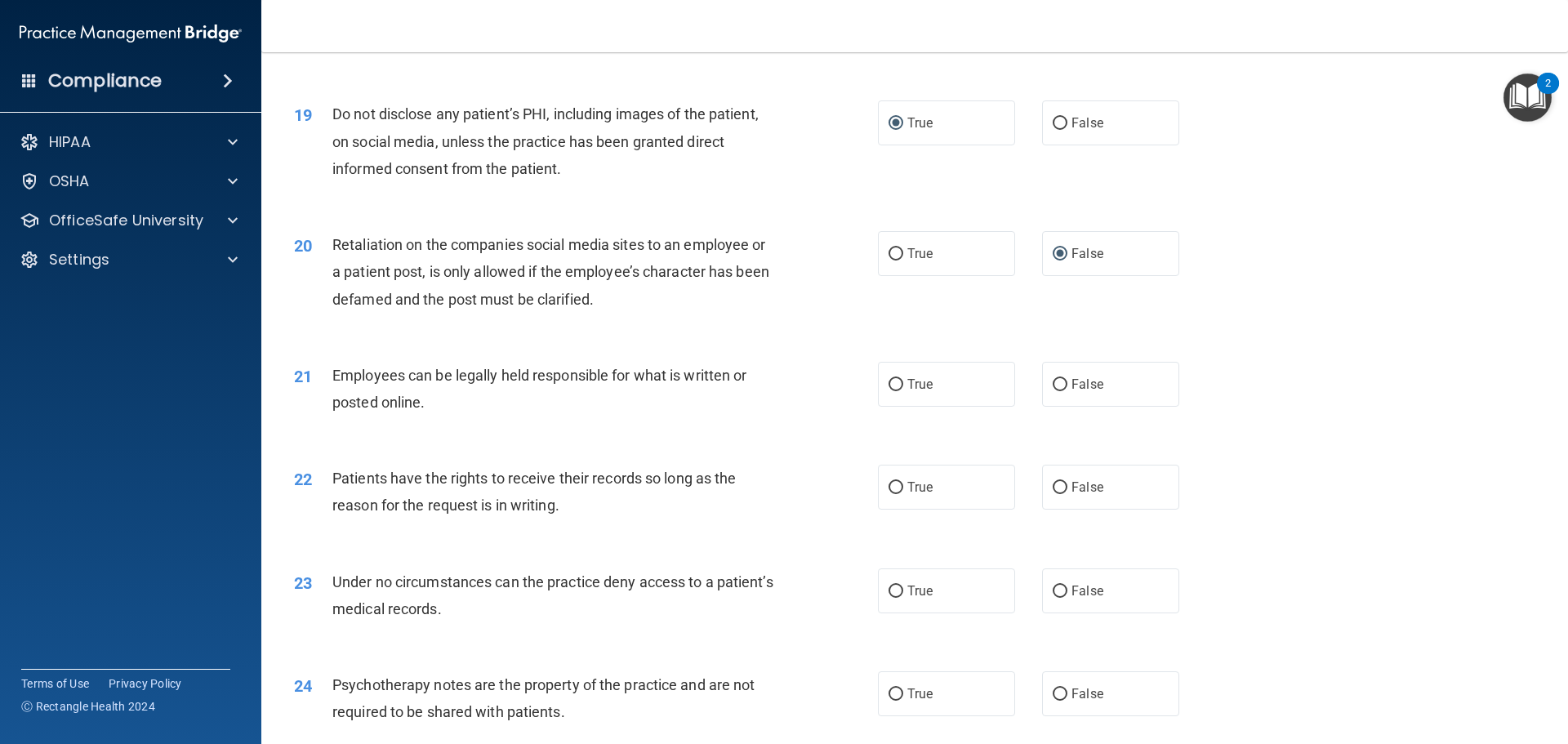
scroll to position [2449, 0]
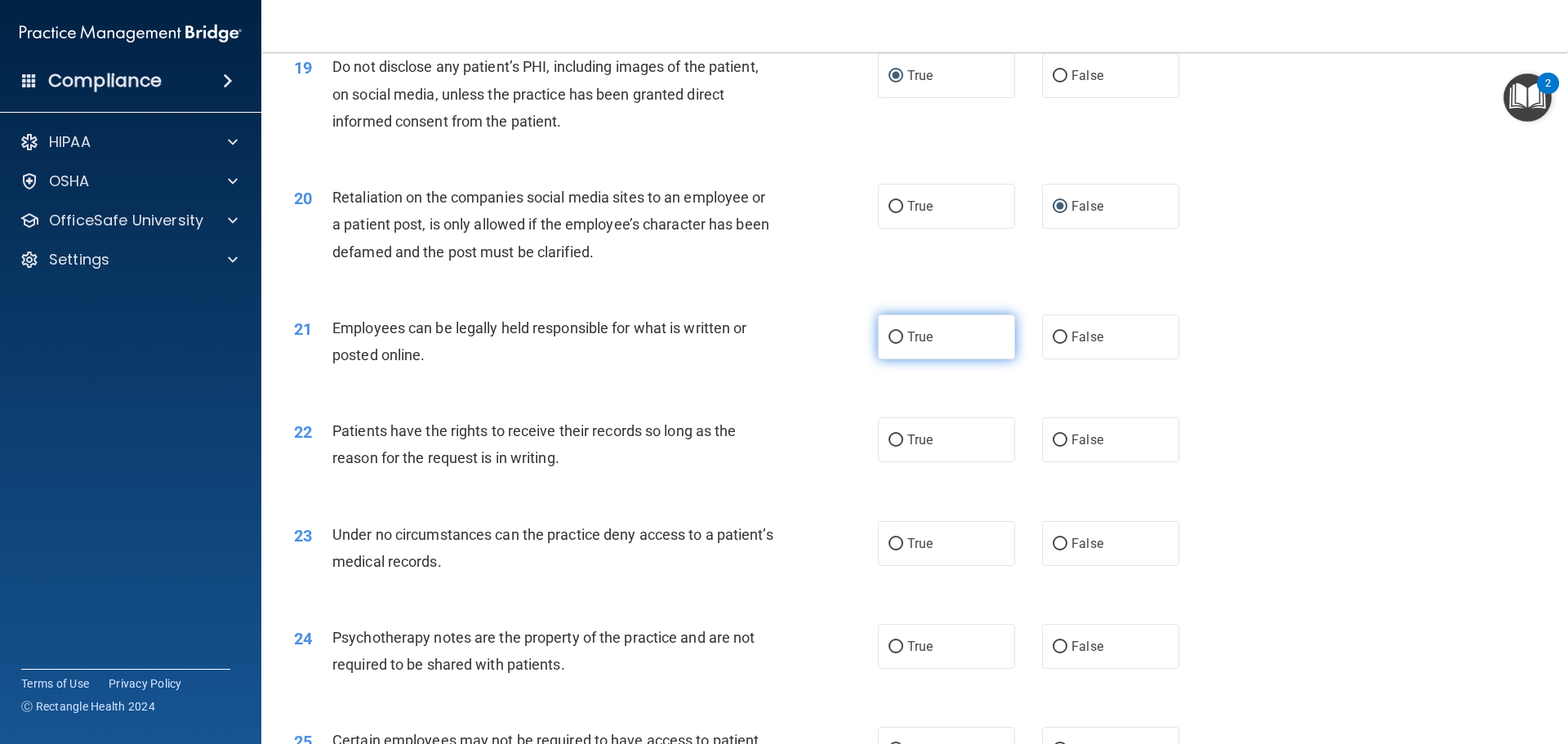
click at [896, 344] on input "True" at bounding box center [896, 337] width 15 height 13
radio input "true"
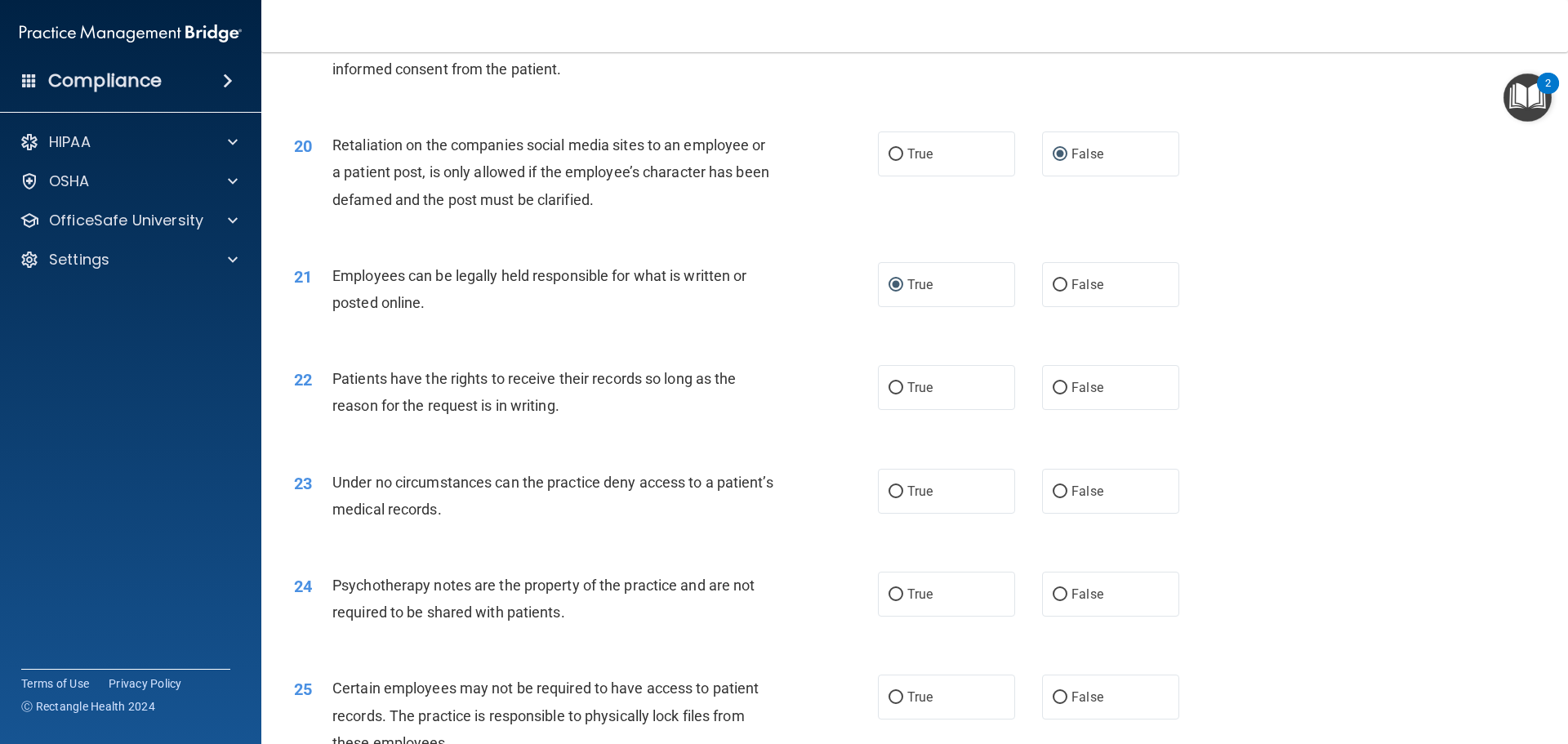
scroll to position [2530, 0]
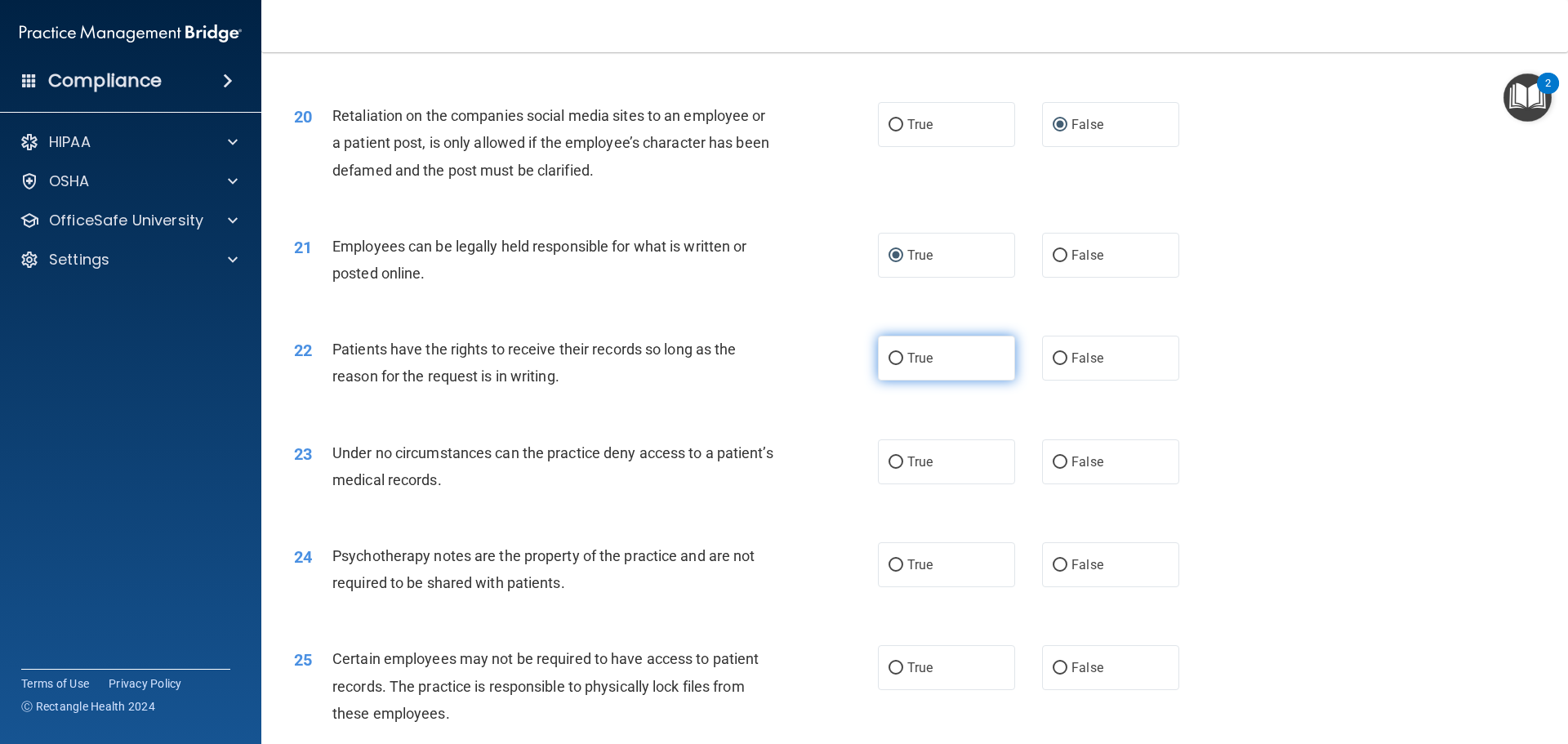
click at [889, 365] on input "True" at bounding box center [896, 359] width 15 height 13
radio input "true"
click at [1055, 469] on input "False" at bounding box center [1060, 462] width 15 height 13
radio input "true"
click at [889, 572] on input "True" at bounding box center [896, 565] width 15 height 13
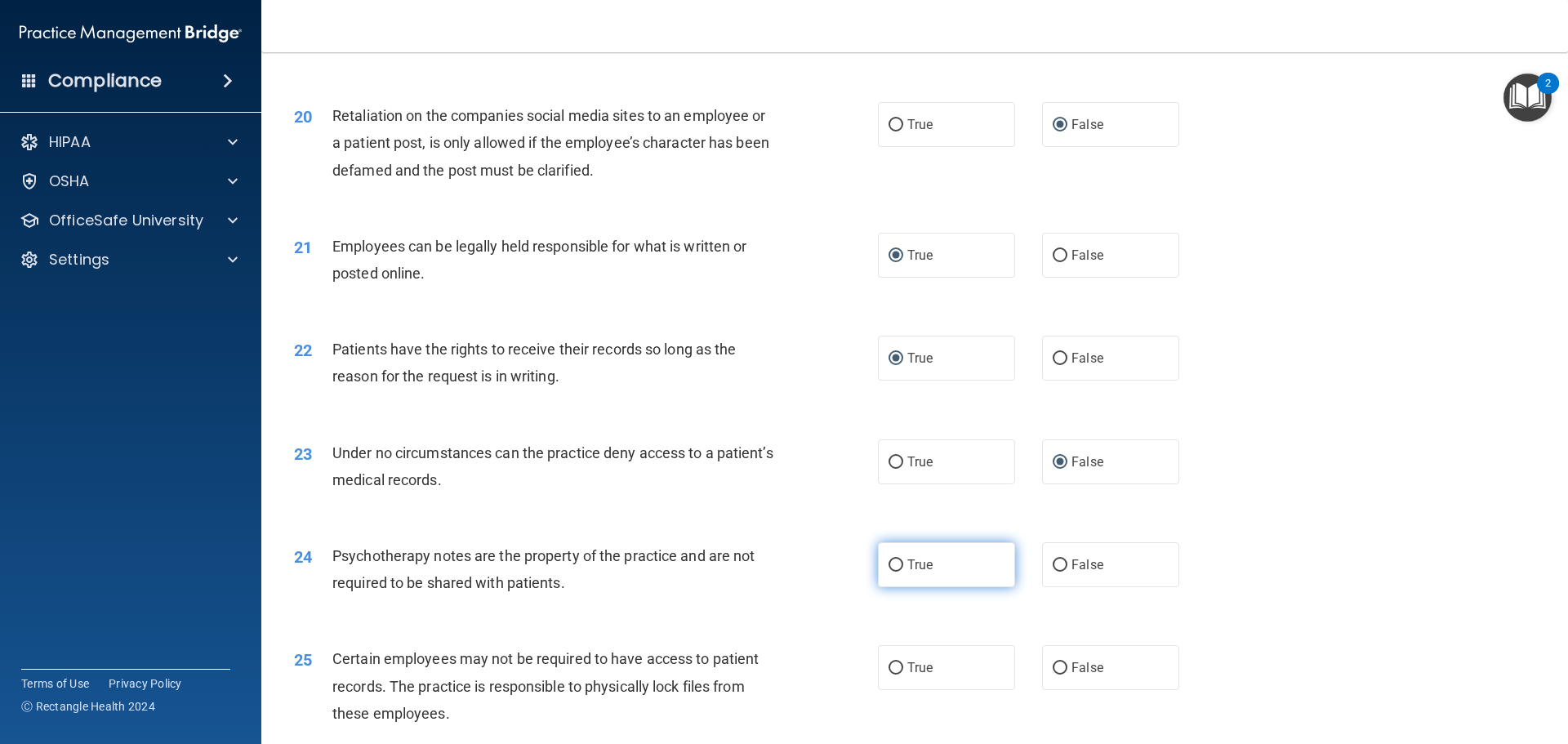
radio input "true"
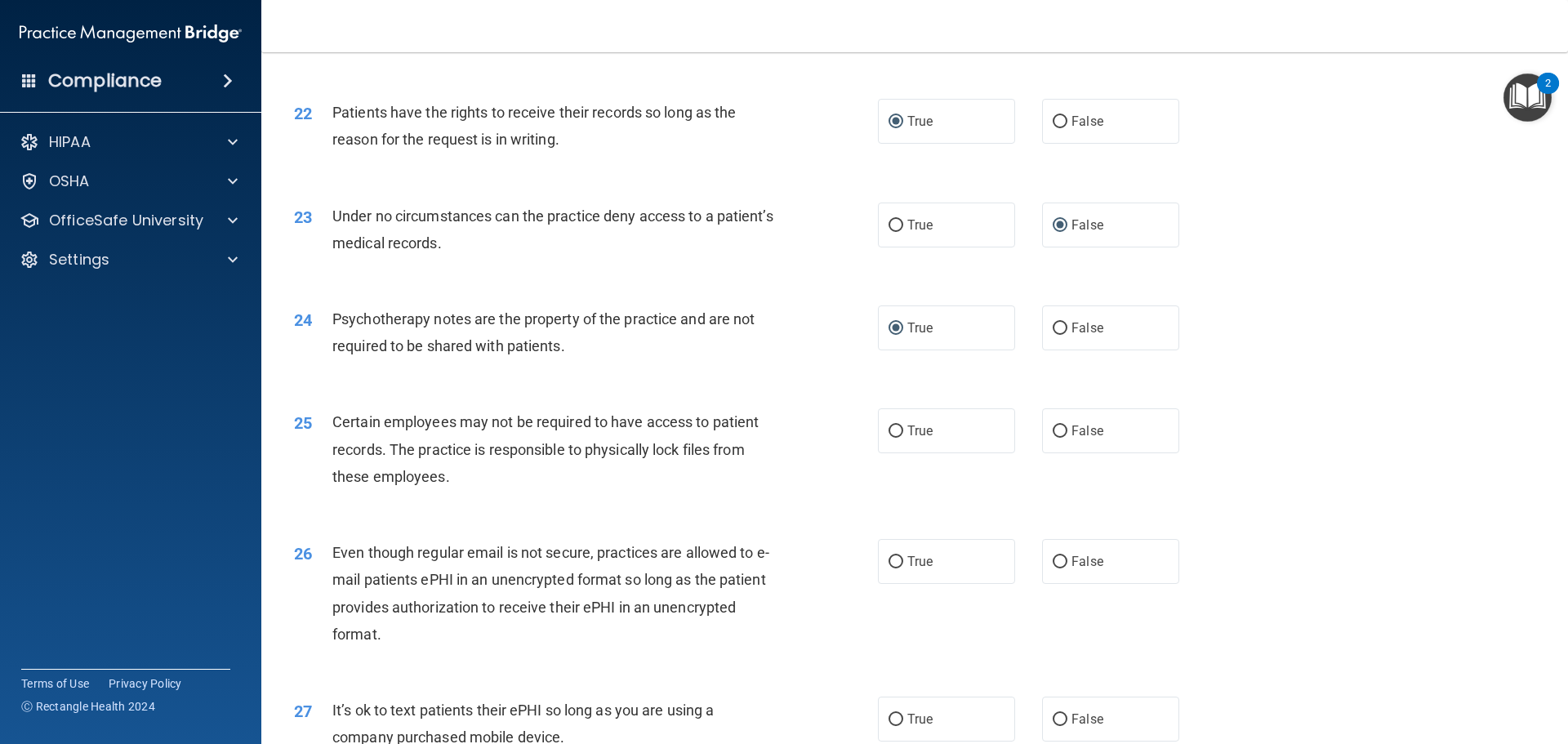
scroll to position [2775, 0]
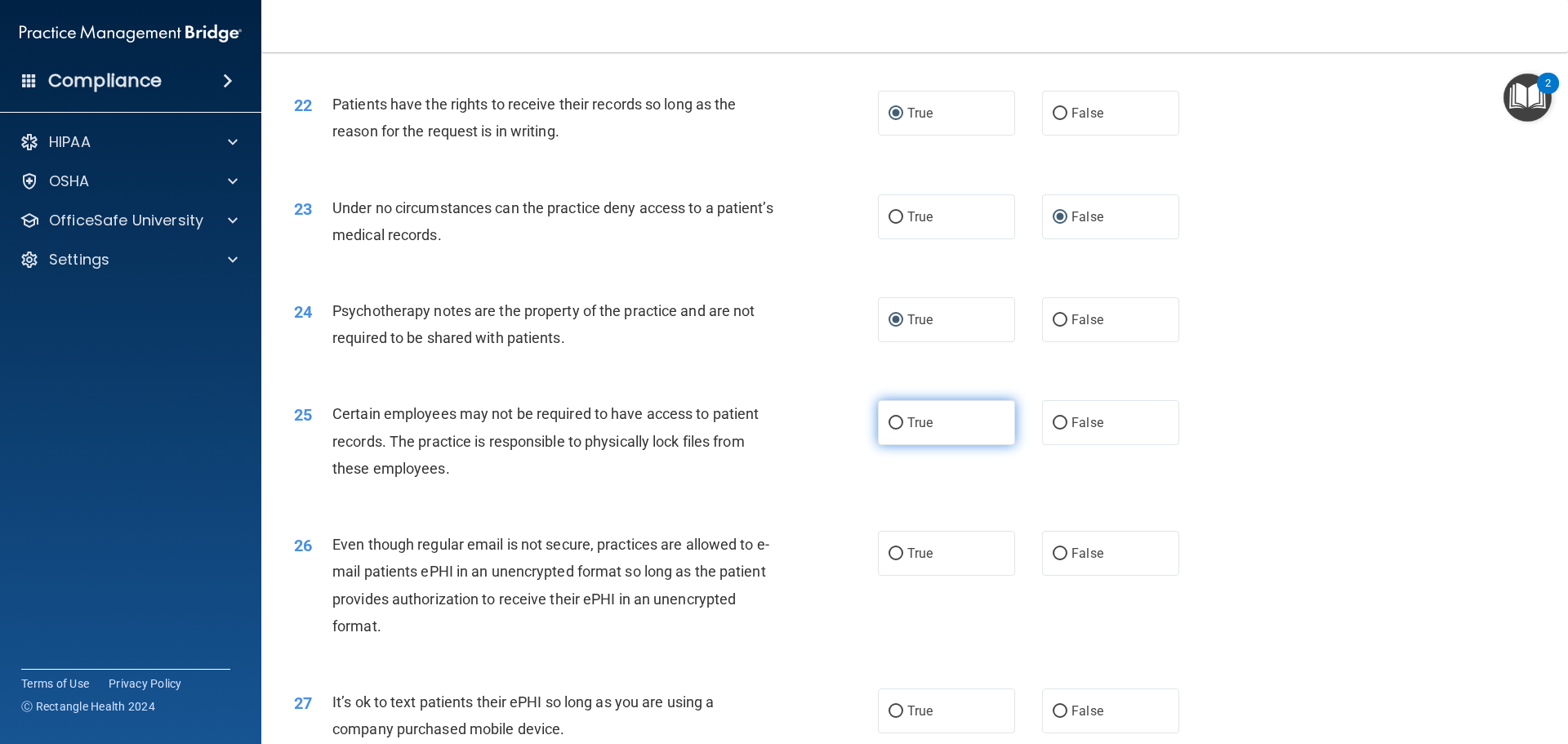
click at [890, 430] on input "True" at bounding box center [896, 423] width 15 height 13
radio input "true"
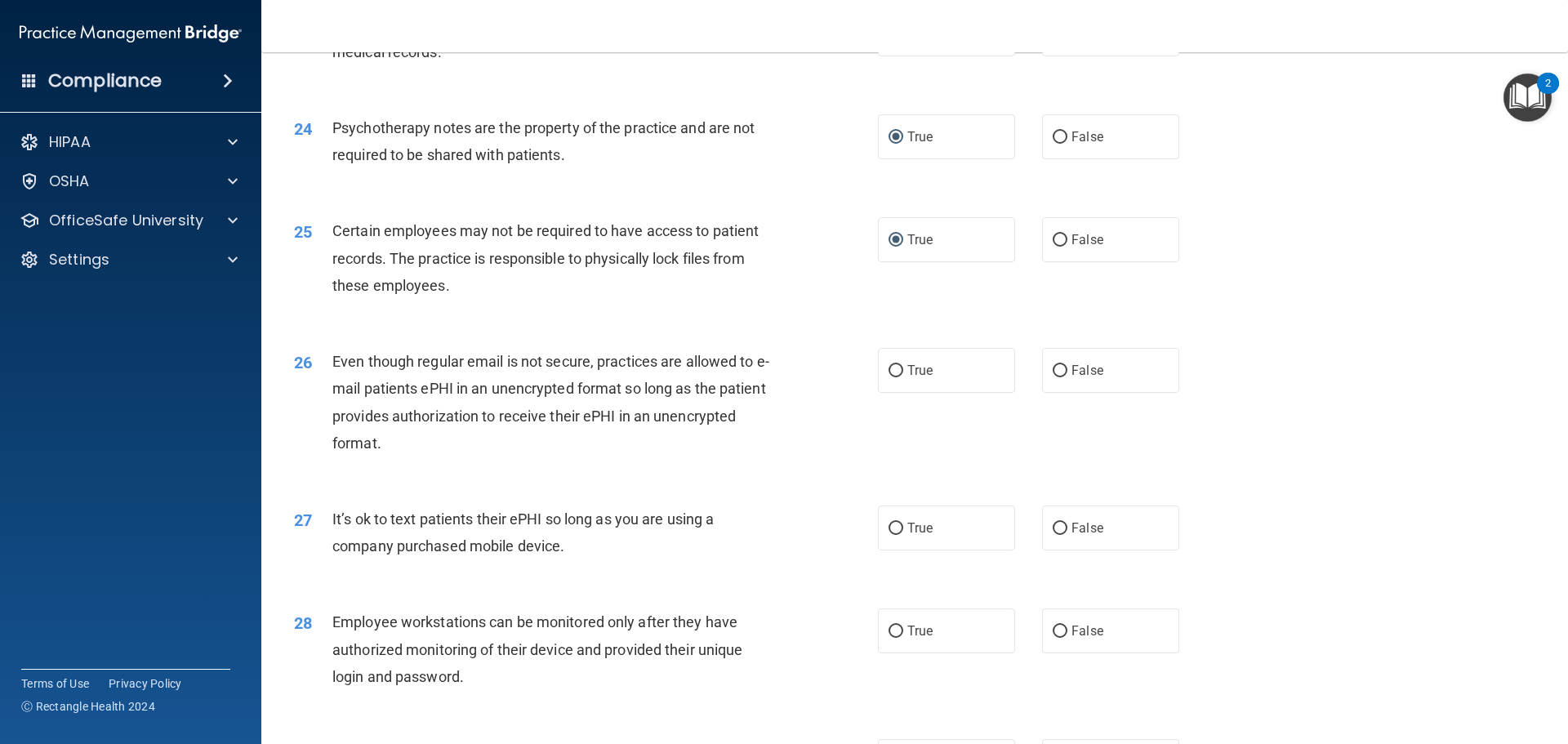
scroll to position [3020, 0]
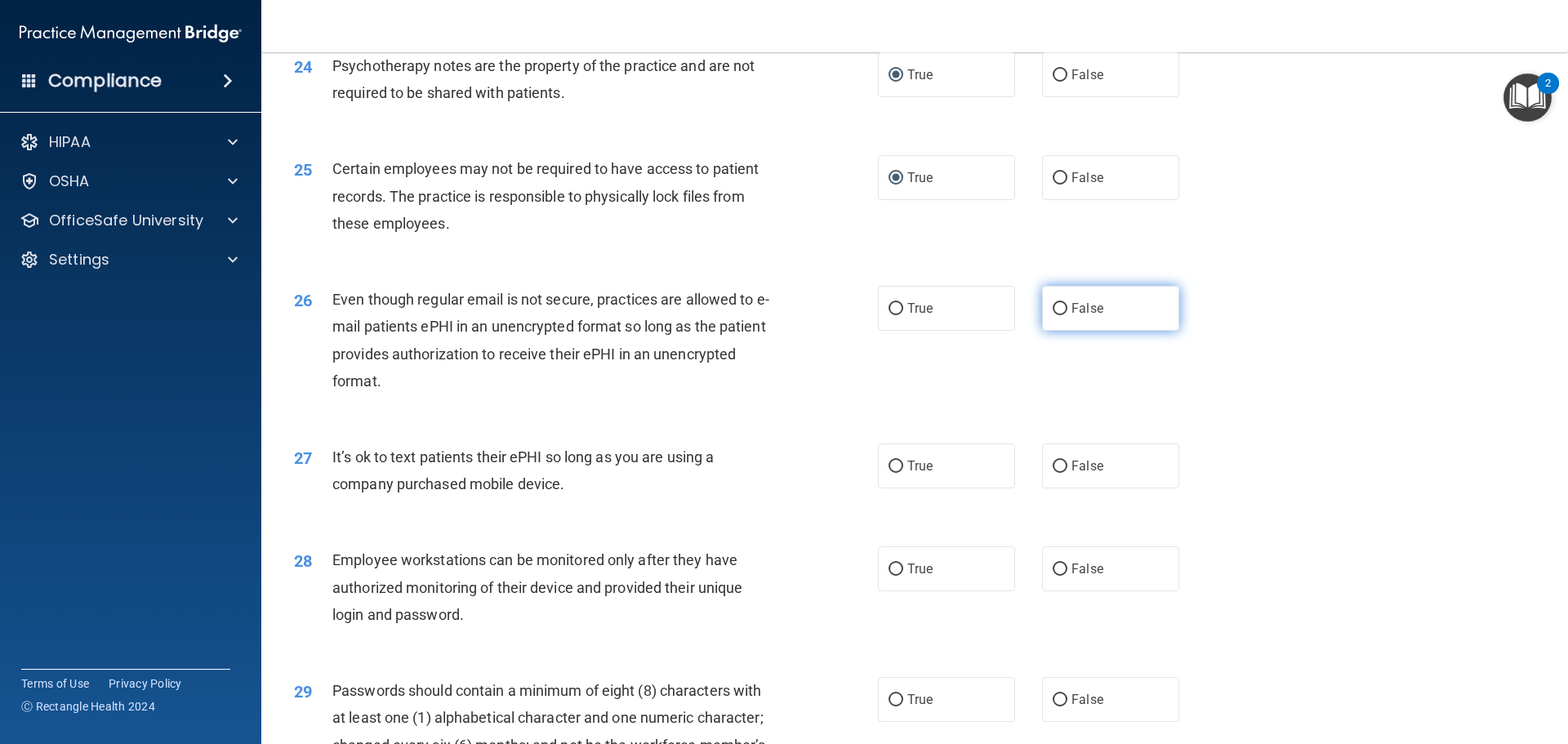
click at [1053, 315] on input "False" at bounding box center [1060, 308] width 15 height 13
radio input "true"
click at [1053, 472] on input "False" at bounding box center [1060, 466] width 15 height 13
radio input "true"
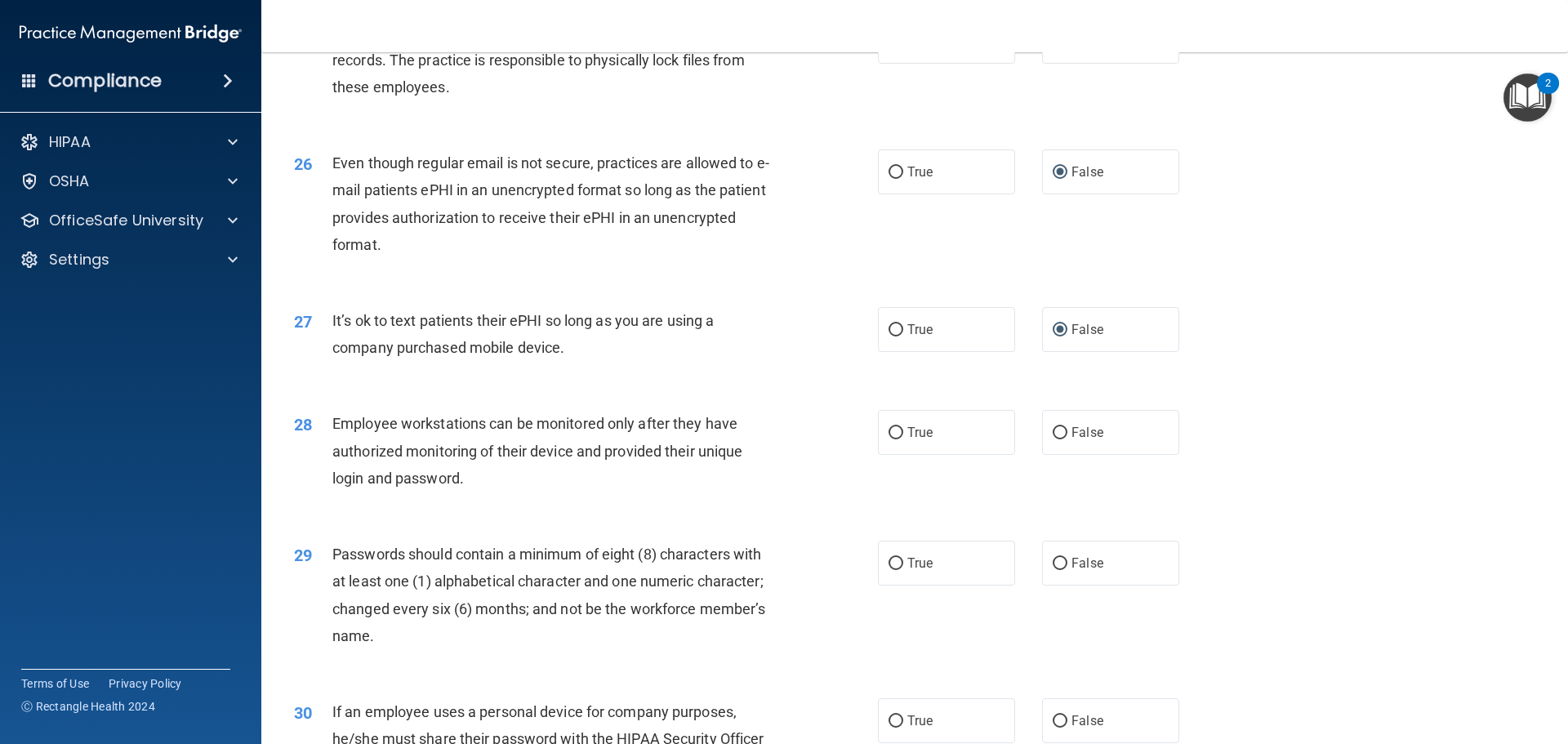
scroll to position [3265, 0]
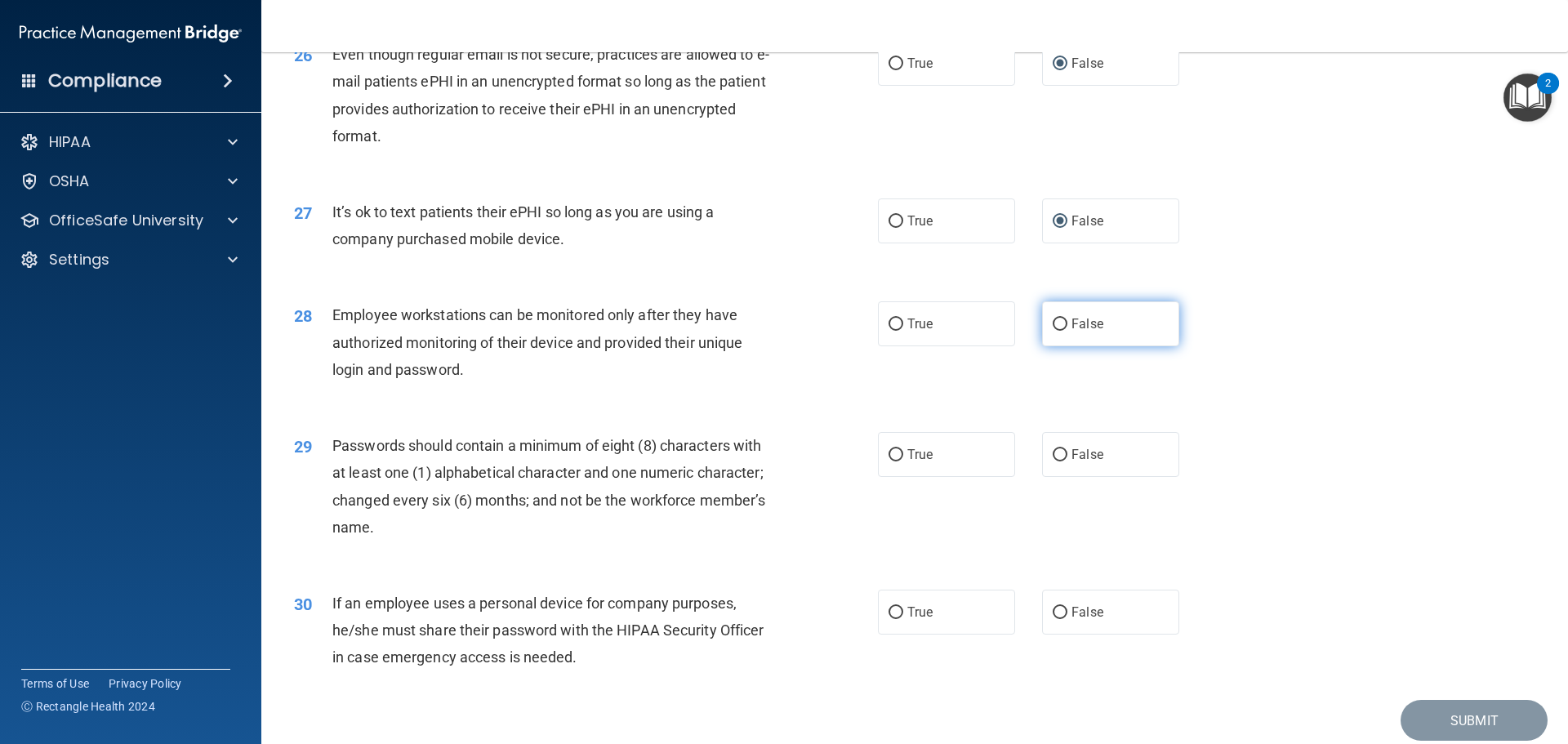
click at [1053, 331] on input "False" at bounding box center [1060, 324] width 15 height 13
radio input "true"
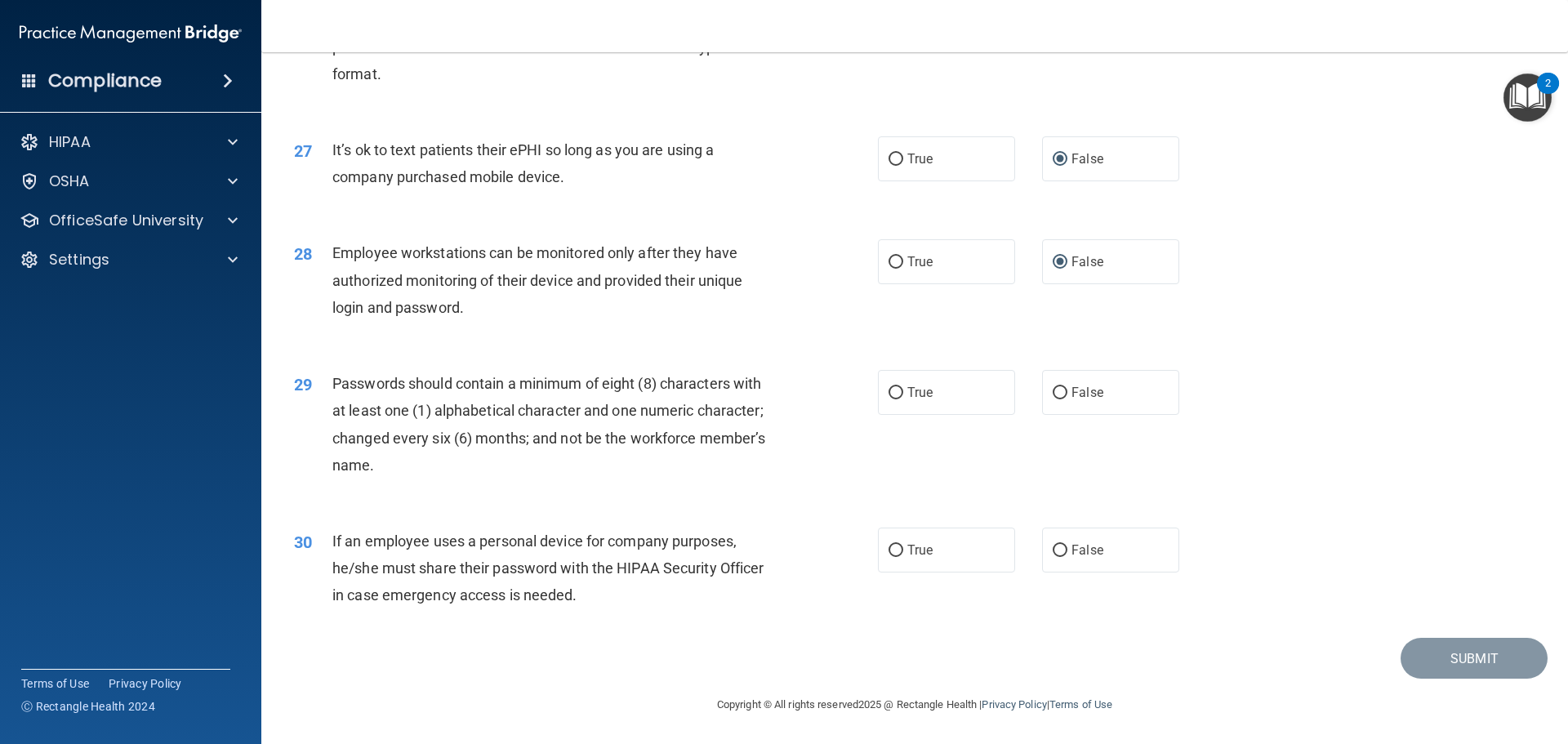
scroll to position [3355, 0]
click at [893, 390] on input "True" at bounding box center [896, 393] width 15 height 13
radio input "true"
drag, startPoint x: 888, startPoint y: 551, endPoint x: 892, endPoint y: 569, distance: 18.4
click at [889, 551] on input "True" at bounding box center [896, 550] width 15 height 13
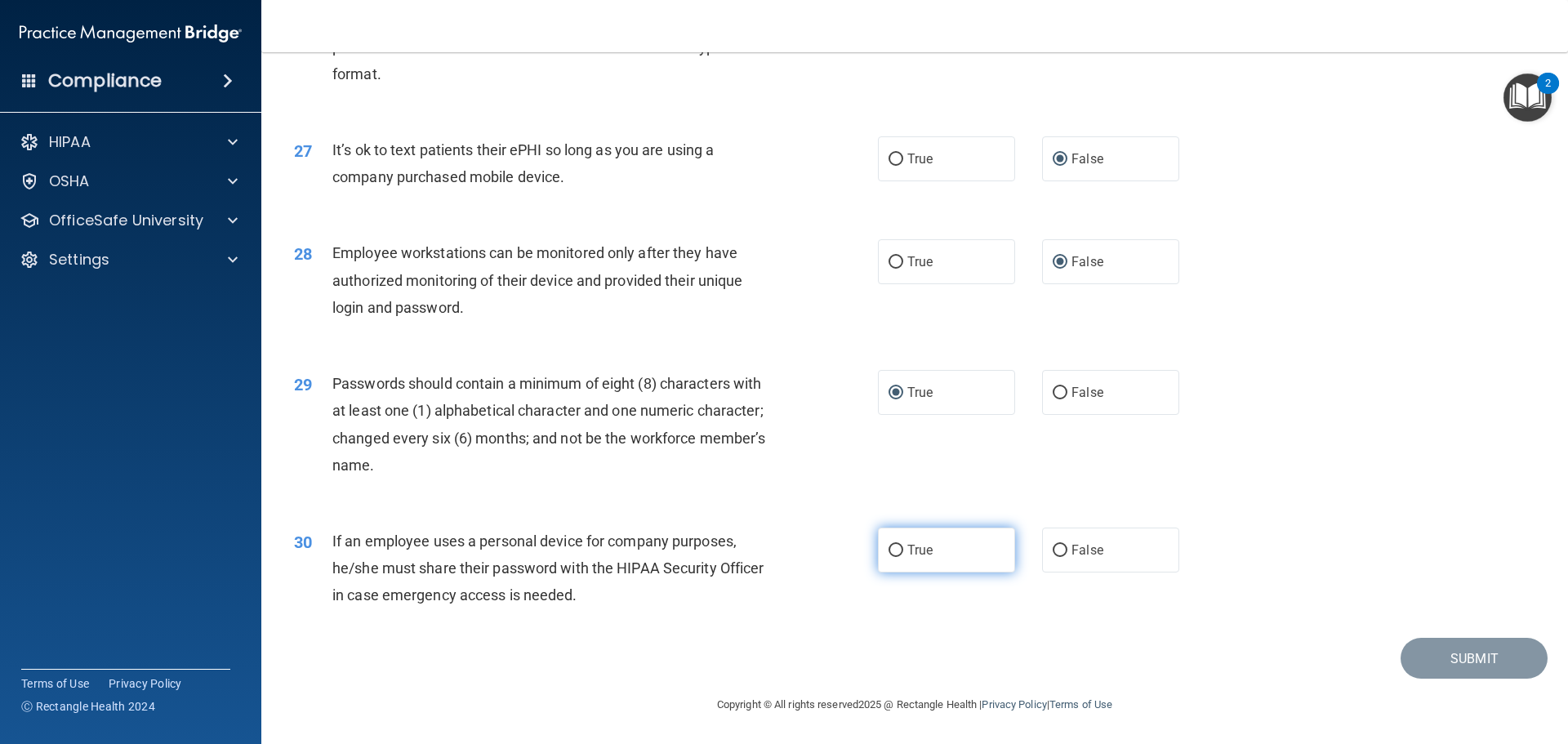
radio input "true"
click at [1444, 658] on button "Submit" at bounding box center [1474, 659] width 147 height 42
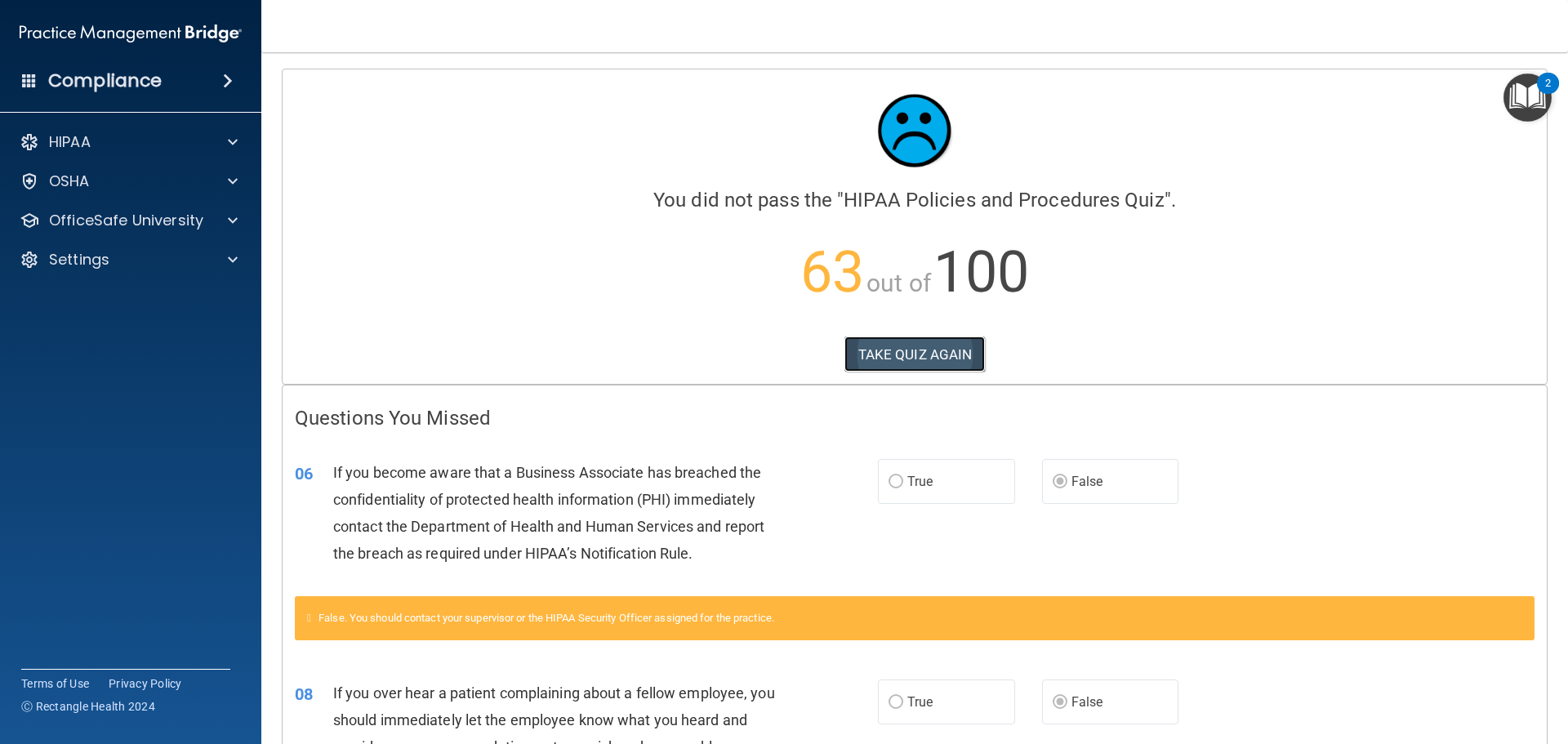
drag, startPoint x: 913, startPoint y: 358, endPoint x: 1241, endPoint y: 442, distance: 338.6
click at [913, 357] on button "TAKE QUIZ AGAIN" at bounding box center [915, 354] width 141 height 36
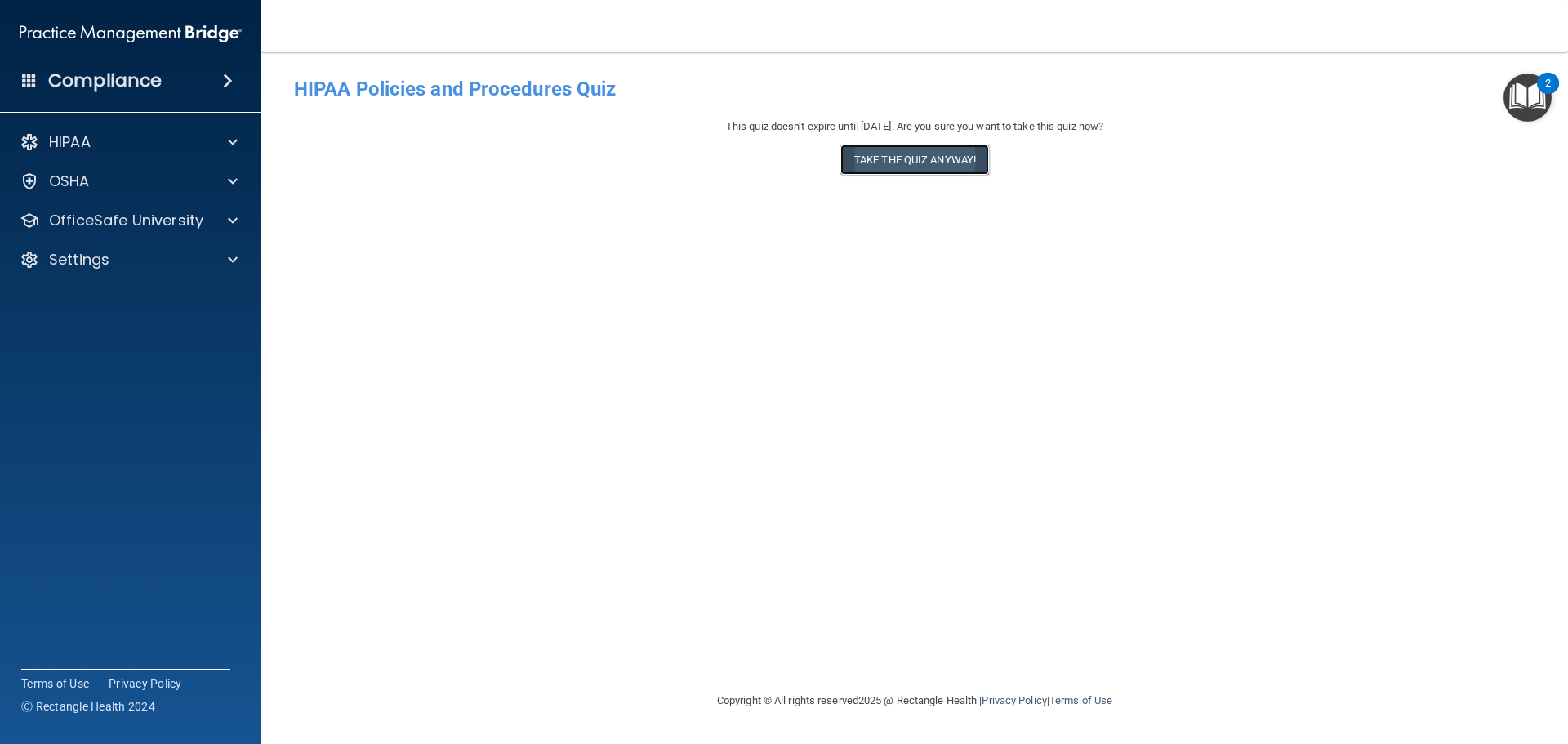
click at [913, 157] on button "Take the quiz anyway!" at bounding box center [915, 160] width 149 height 30
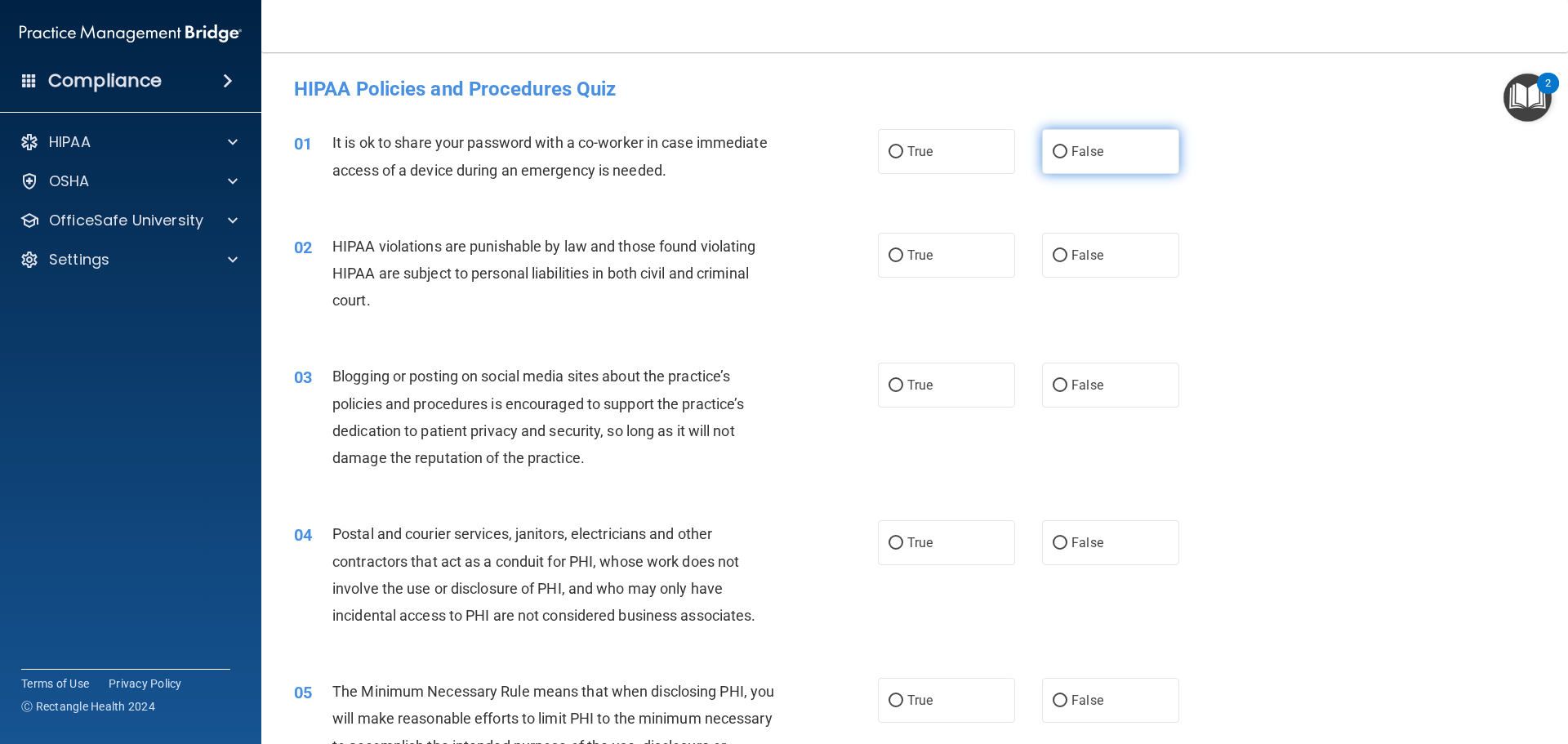
click at [1053, 153] on input "False" at bounding box center [1060, 152] width 15 height 13
radio input "true"
click at [890, 254] on input "True" at bounding box center [896, 256] width 15 height 13
radio input "true"
click at [1055, 376] on label "False" at bounding box center [1111, 385] width 137 height 45
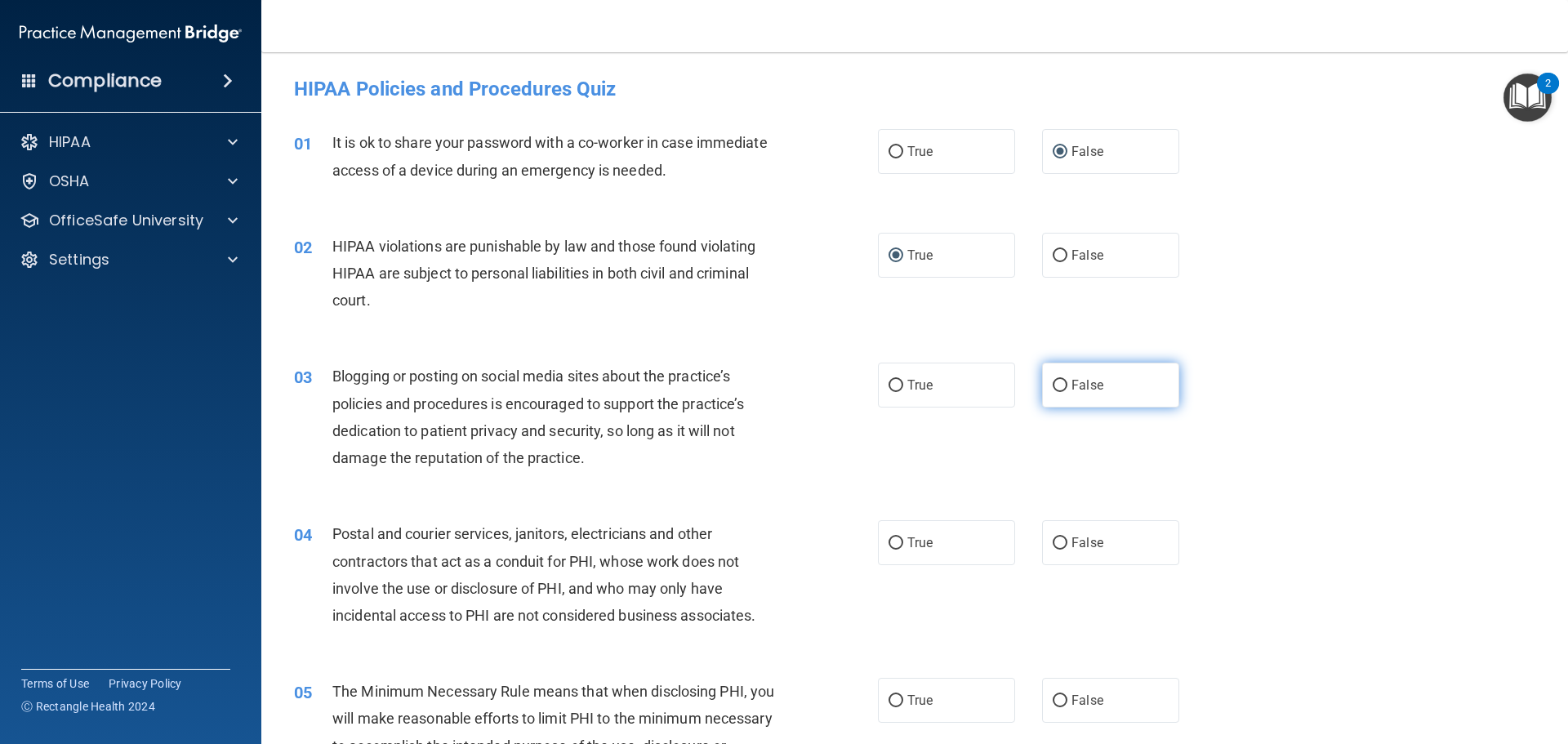
click at [1055, 380] on input "False" at bounding box center [1060, 385] width 15 height 13
radio input "true"
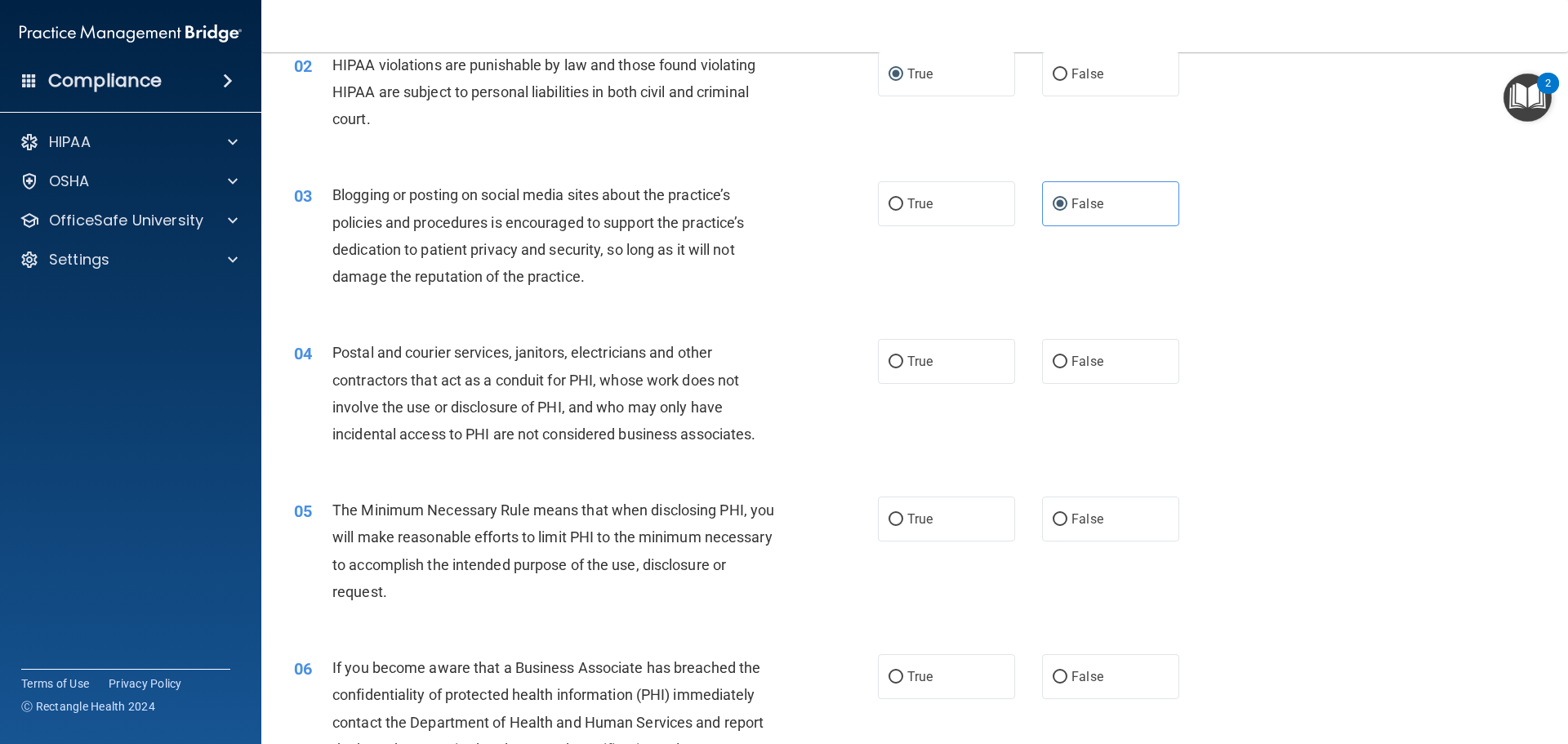
scroll to position [245, 0]
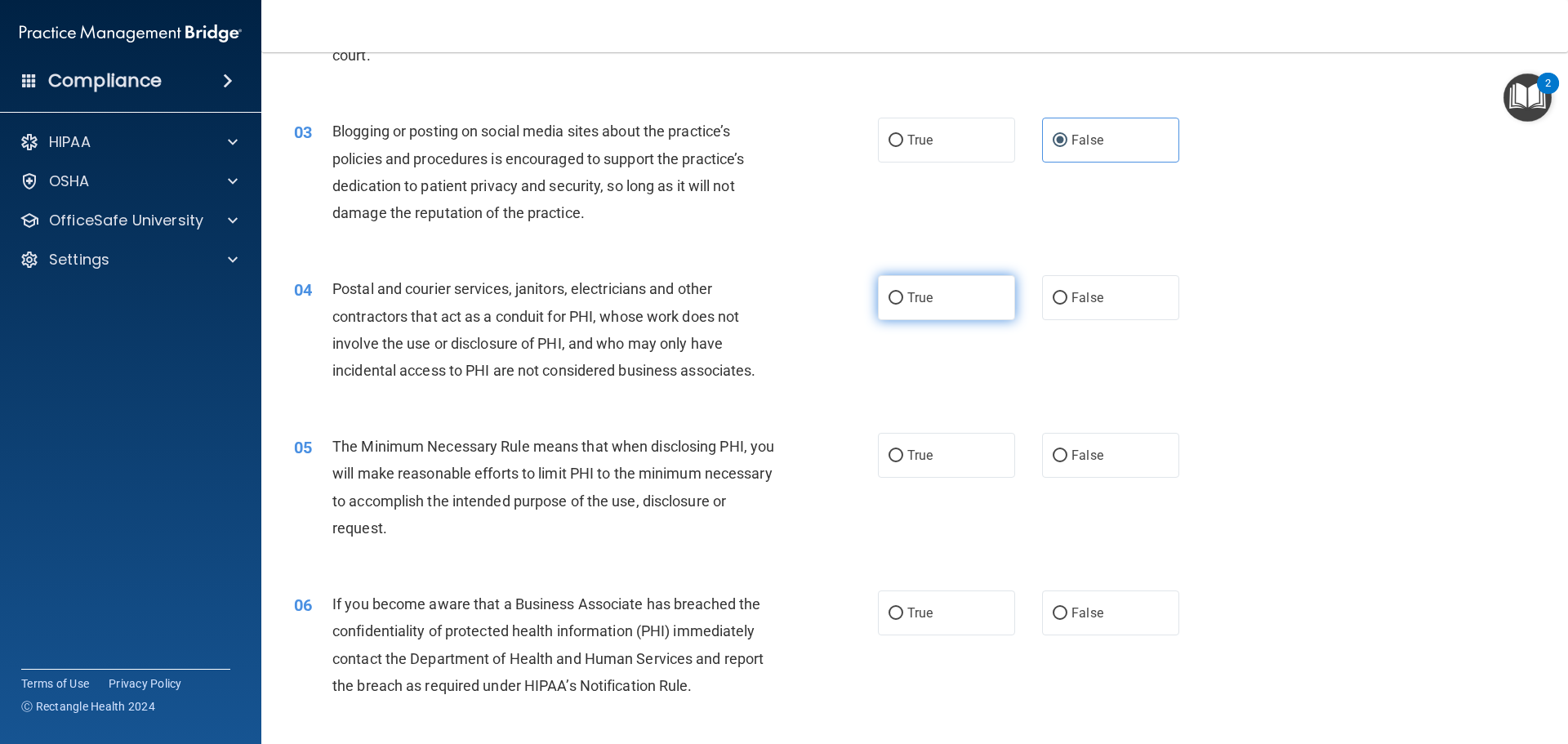
click at [894, 298] on input "True" at bounding box center [896, 298] width 15 height 13
radio input "true"
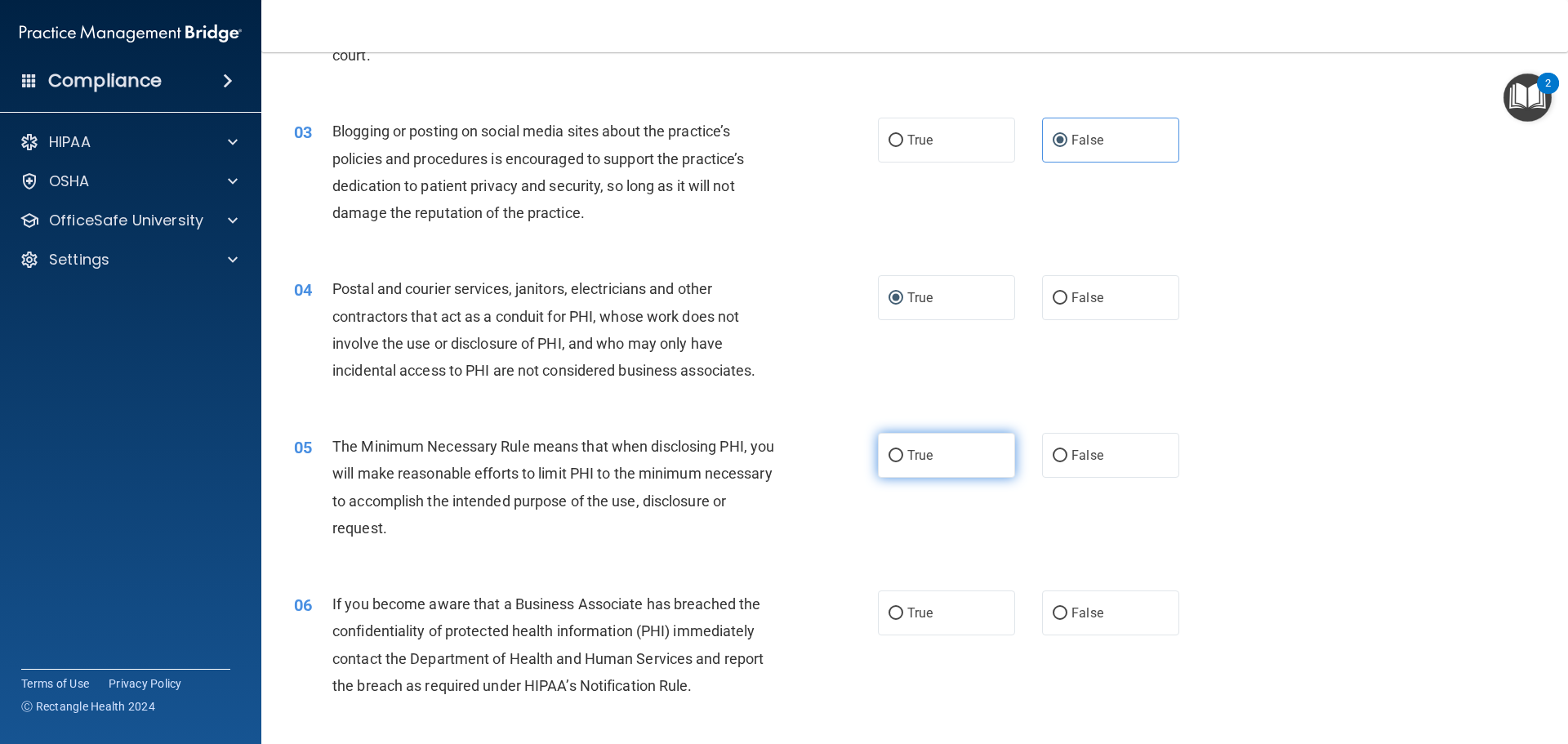
click at [892, 458] on input "True" at bounding box center [896, 456] width 15 height 13
radio input "true"
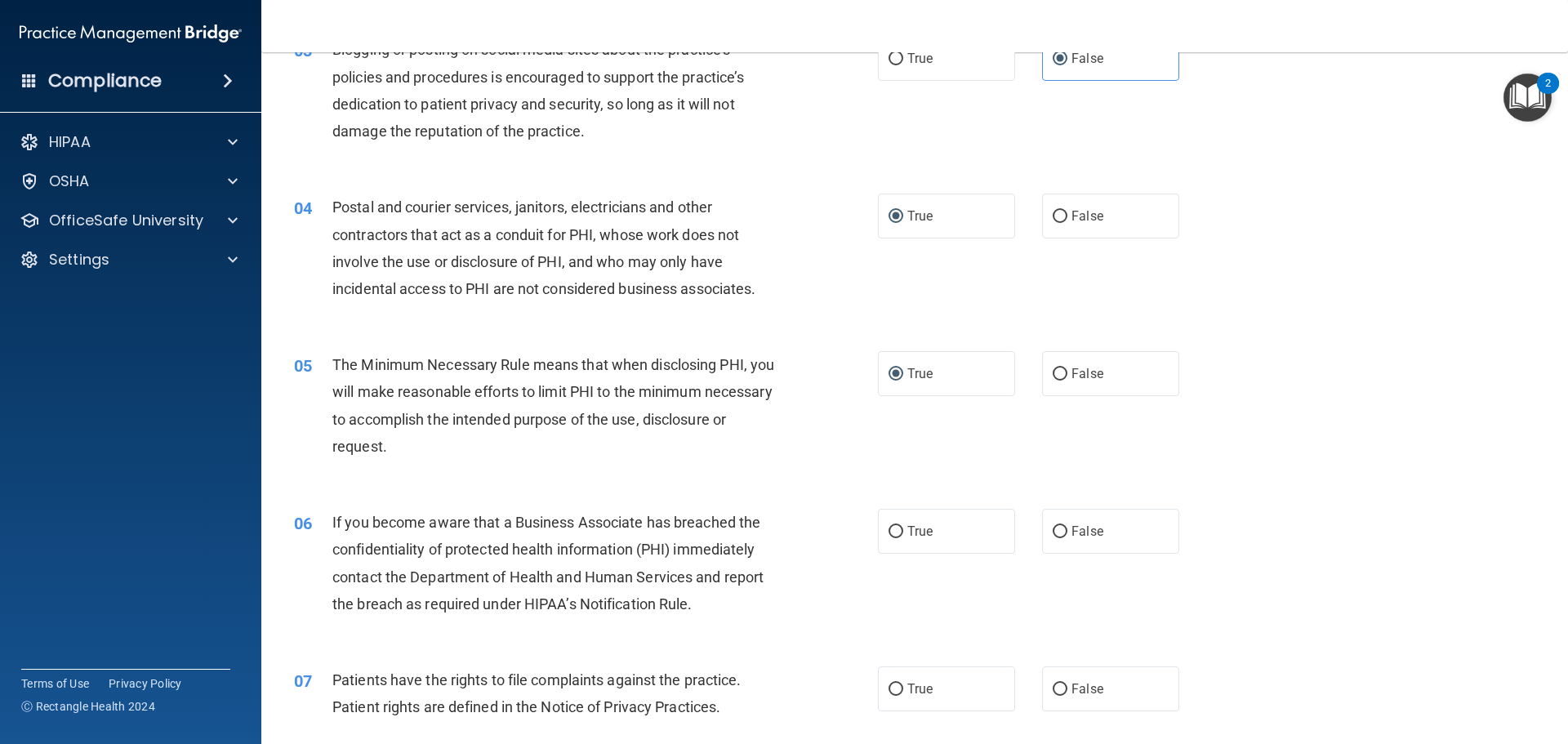
drag, startPoint x: 1050, startPoint y: 524, endPoint x: 1073, endPoint y: 484, distance: 46.1
click at [1053, 526] on input "False" at bounding box center [1060, 532] width 15 height 13
radio input "true"
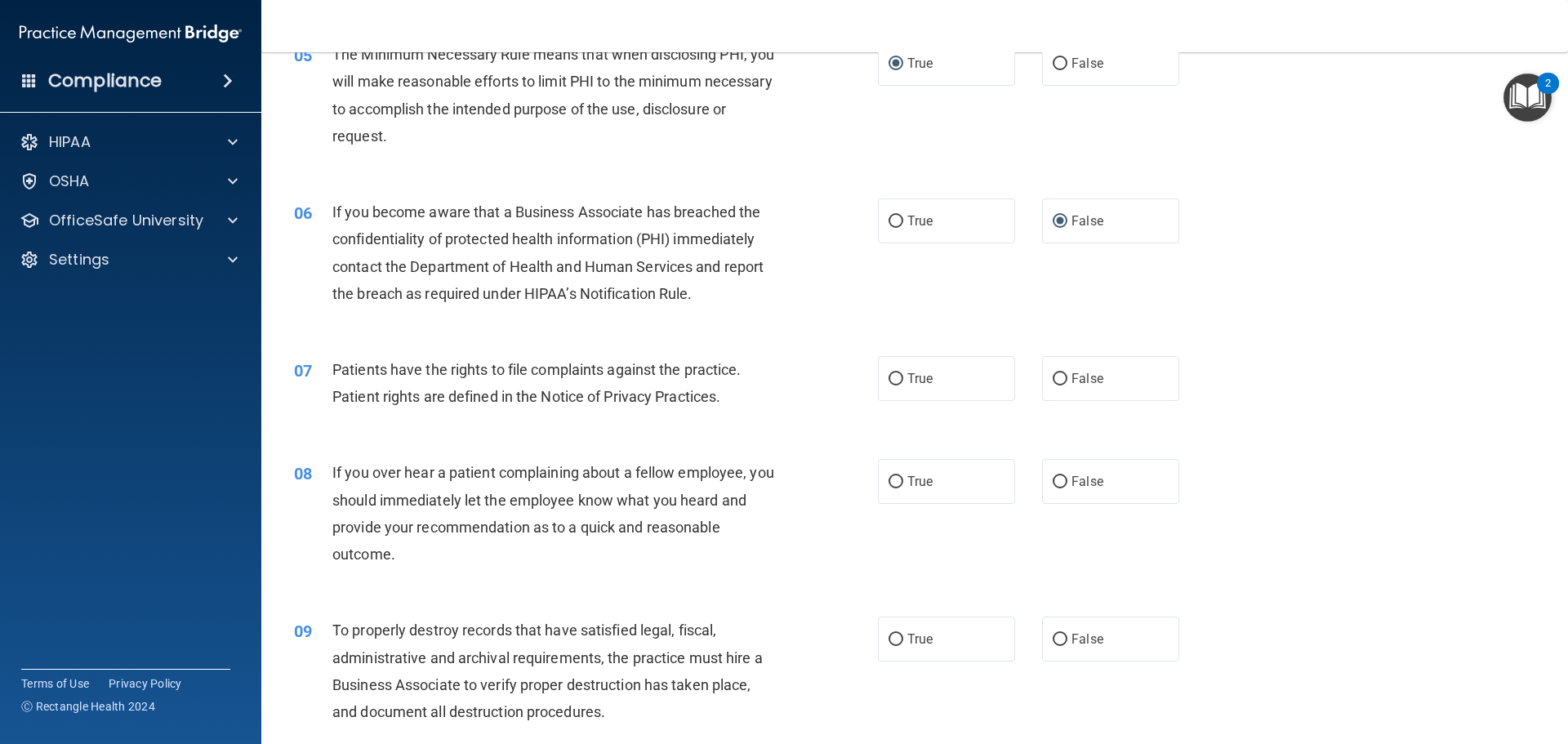
scroll to position [653, 0]
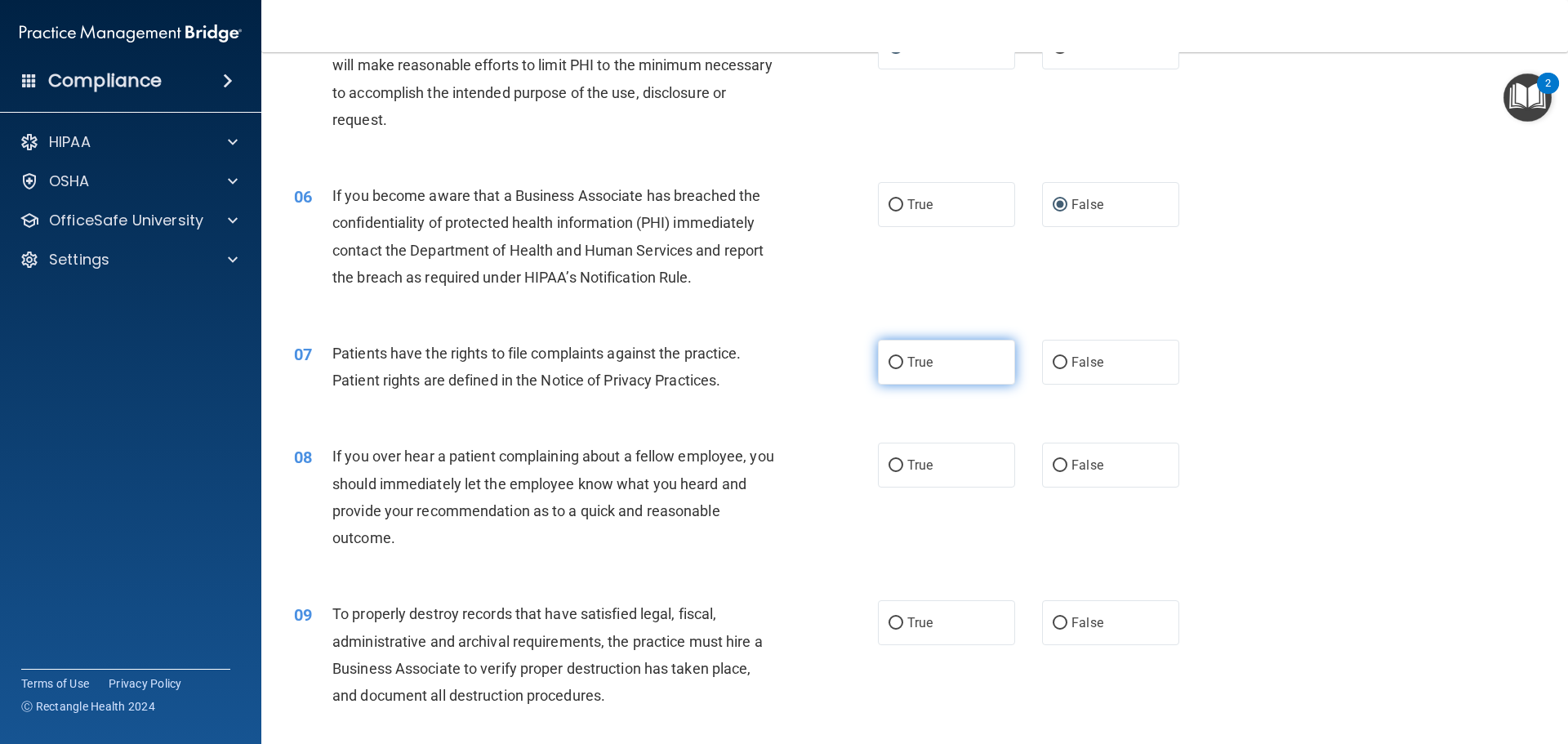
click at [894, 364] on input "True" at bounding box center [896, 363] width 15 height 13
radio input "true"
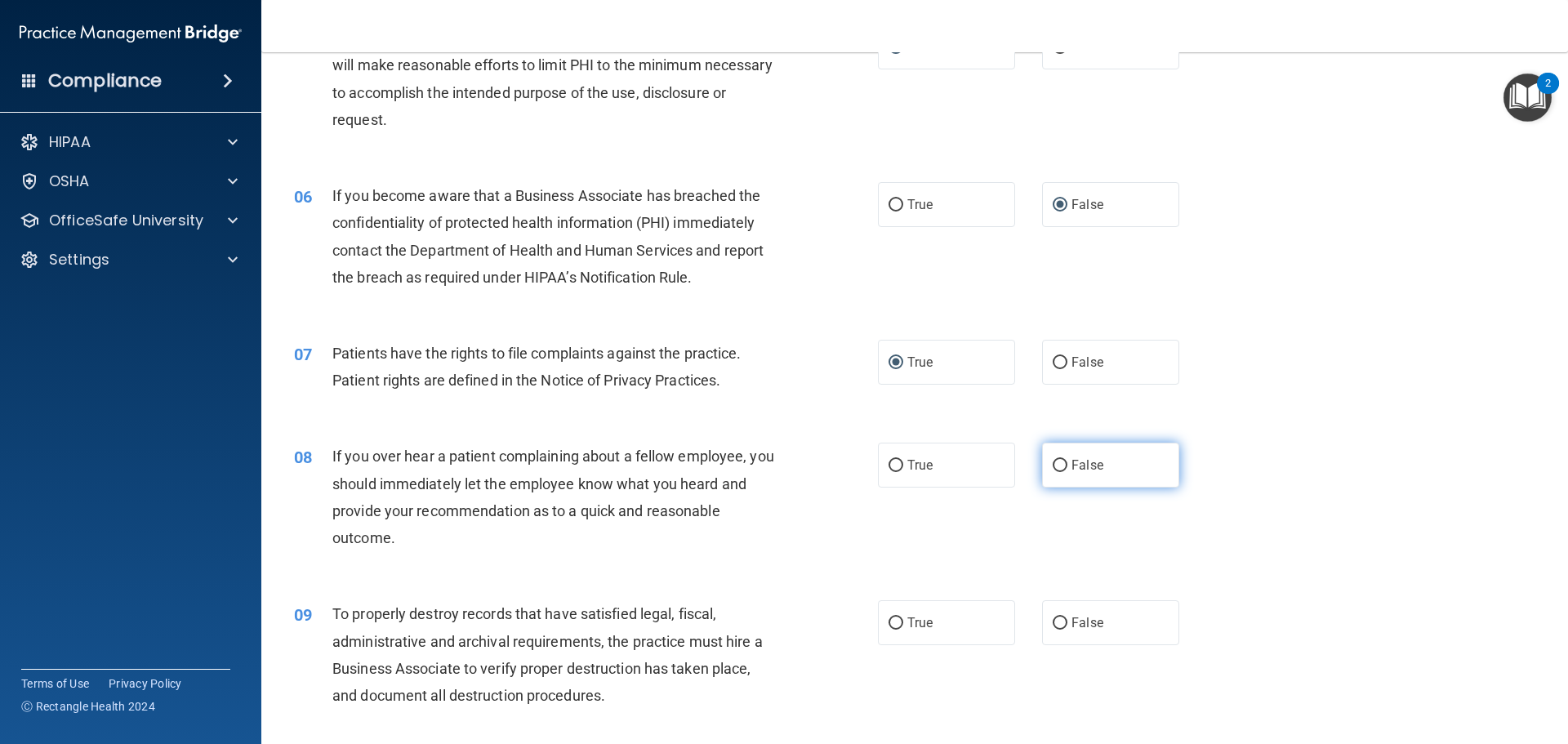
drag, startPoint x: 1053, startPoint y: 463, endPoint x: 1095, endPoint y: 444, distance: 46.1
click at [1054, 463] on input "False" at bounding box center [1060, 466] width 15 height 13
radio input "true"
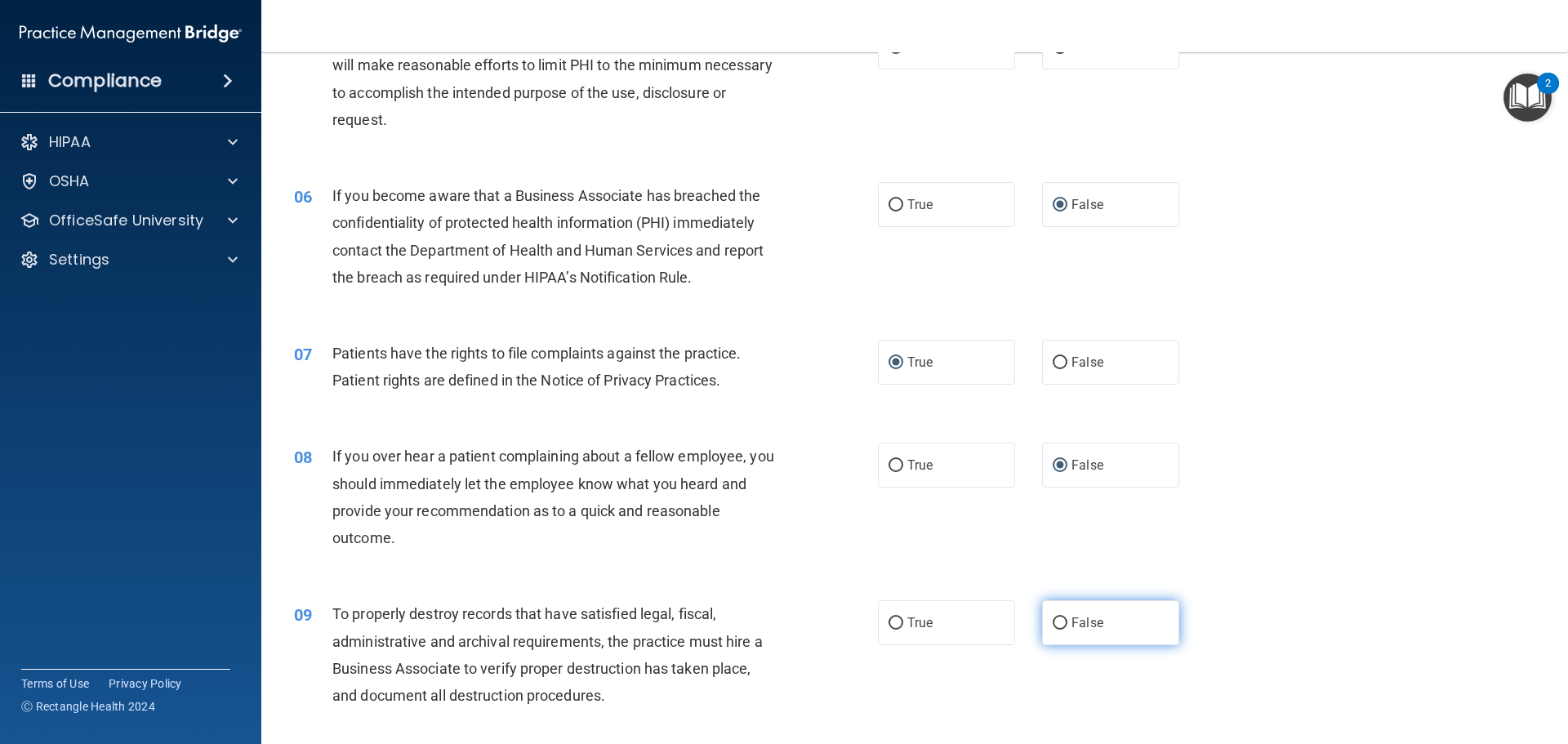
click at [1058, 619] on input "False" at bounding box center [1060, 623] width 15 height 13
radio input "true"
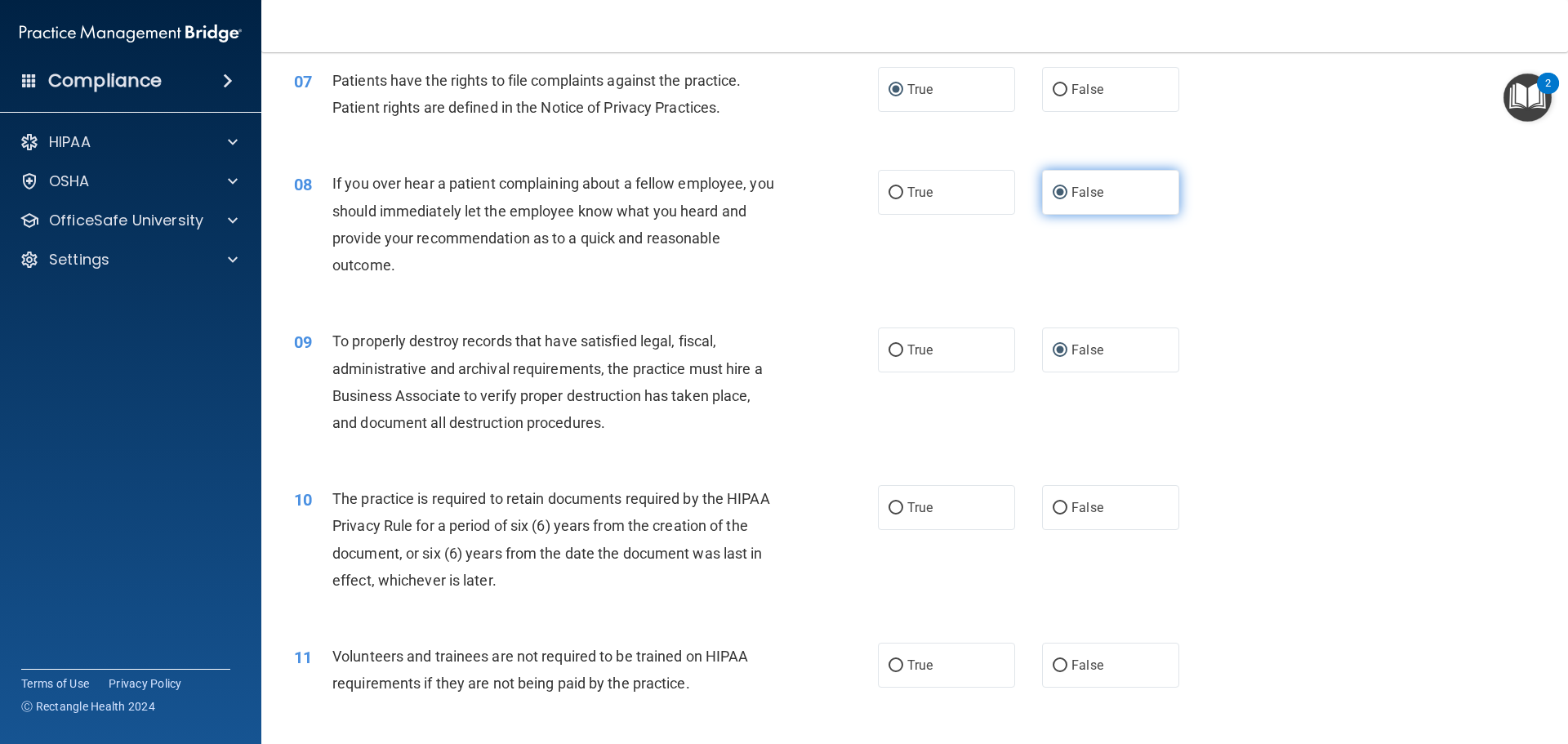
scroll to position [1062, 0]
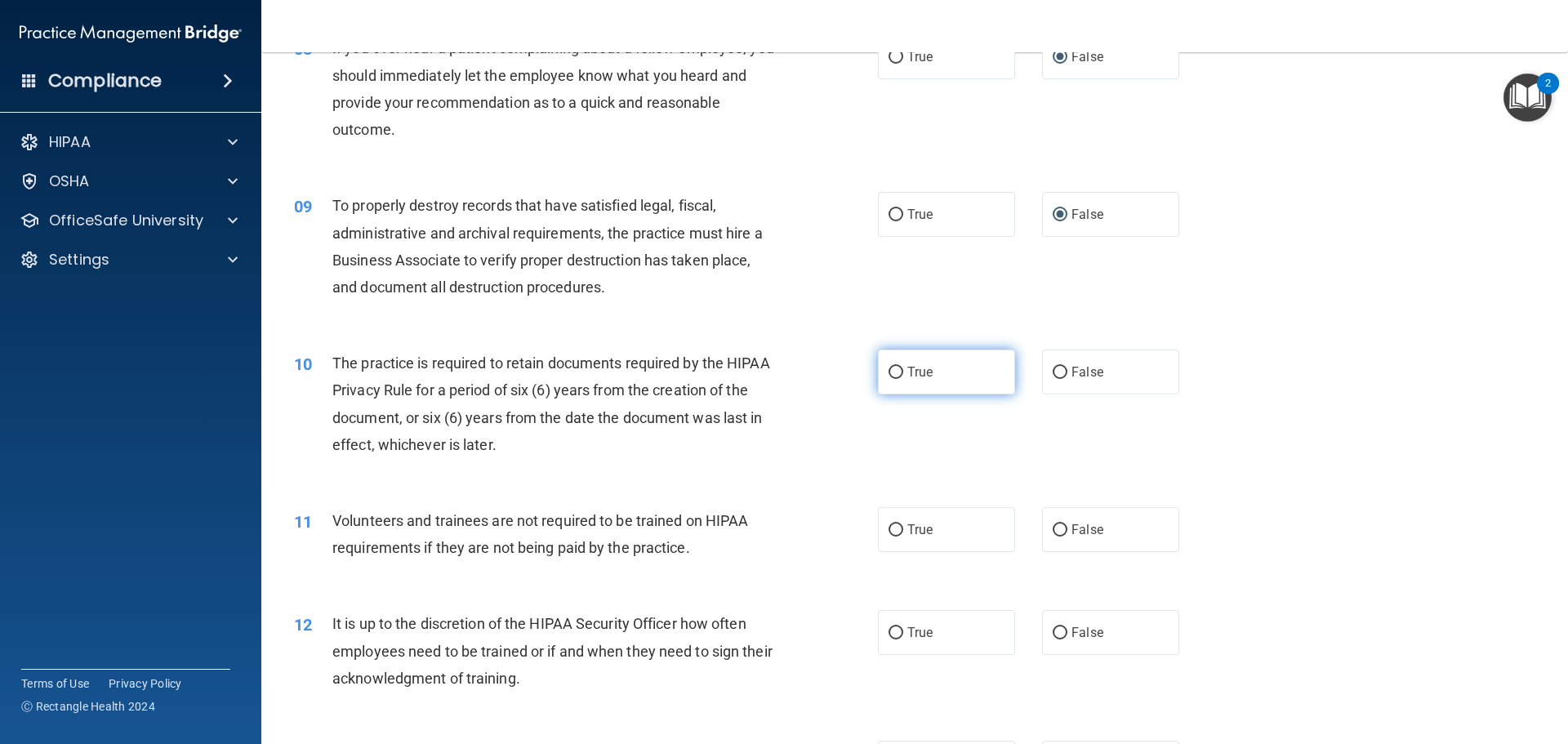
click at [897, 359] on label "True" at bounding box center [947, 372] width 137 height 45
click at [897, 366] on input "True" at bounding box center [896, 372] width 15 height 13
radio input "true"
click at [1053, 534] on input "False" at bounding box center [1060, 530] width 15 height 13
radio input "true"
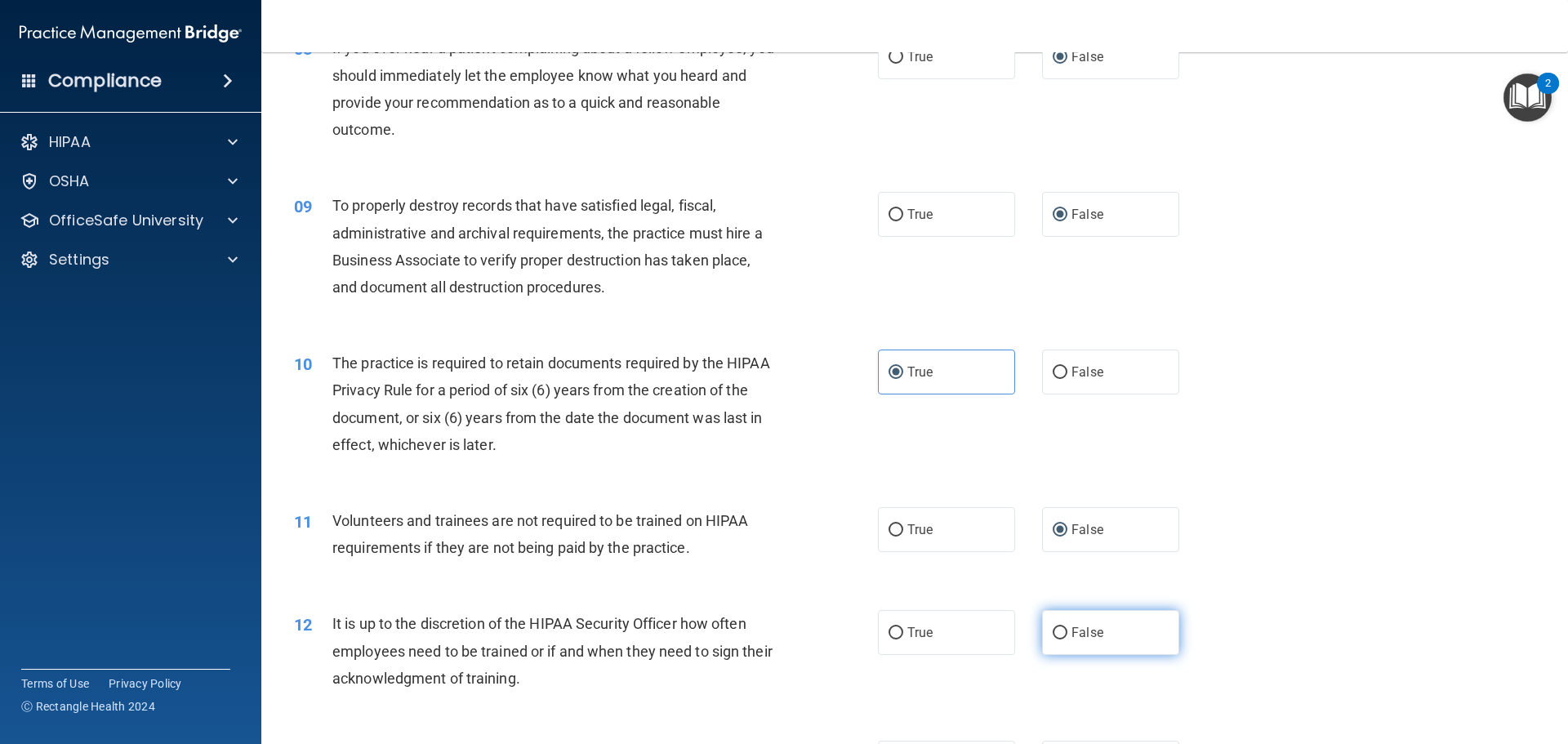
click at [1060, 634] on input "False" at bounding box center [1060, 633] width 15 height 13
radio input "true"
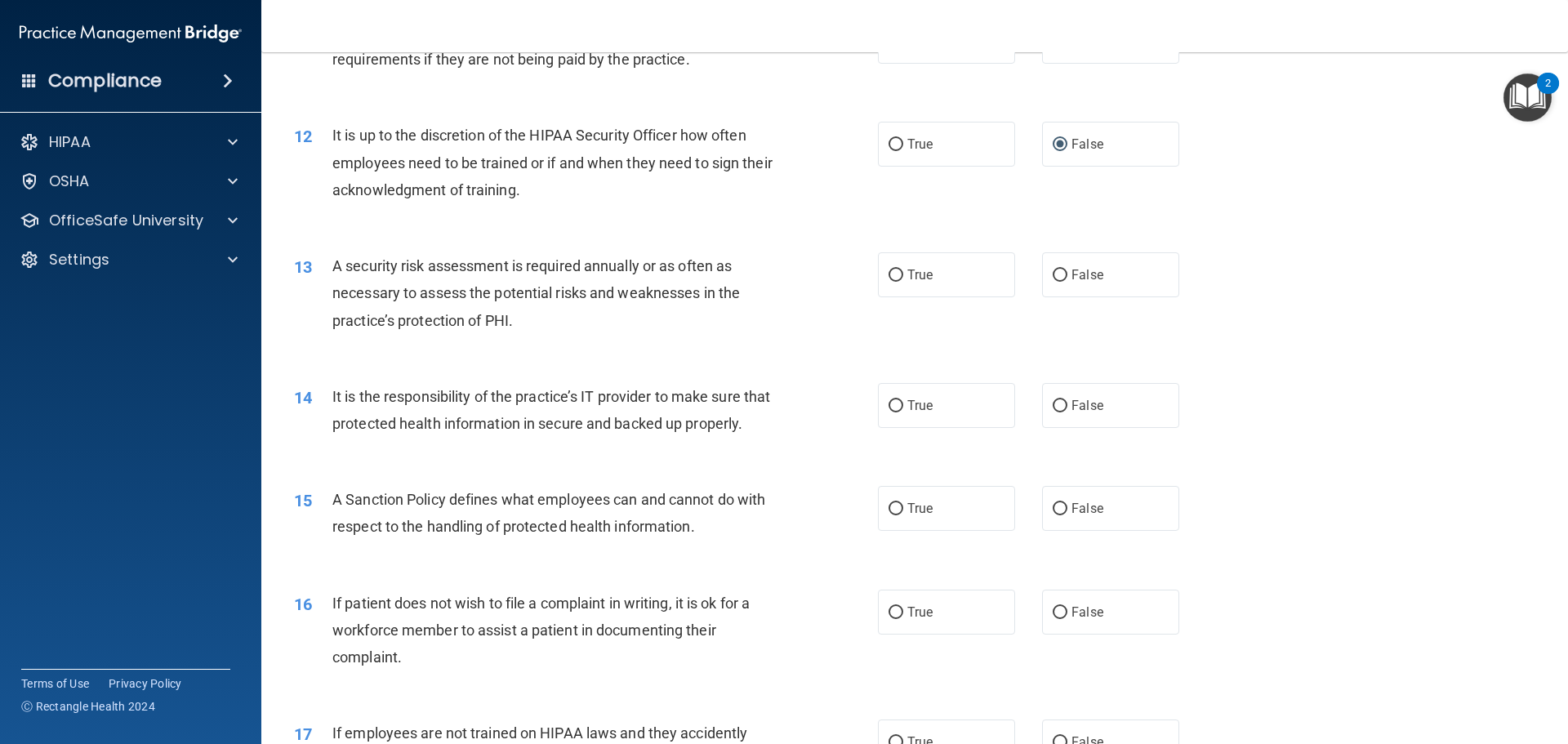
scroll to position [1551, 0]
click at [893, 272] on input "True" at bounding box center [896, 273] width 15 height 13
radio input "true"
click at [1055, 400] on input "False" at bounding box center [1060, 405] width 15 height 13
radio input "true"
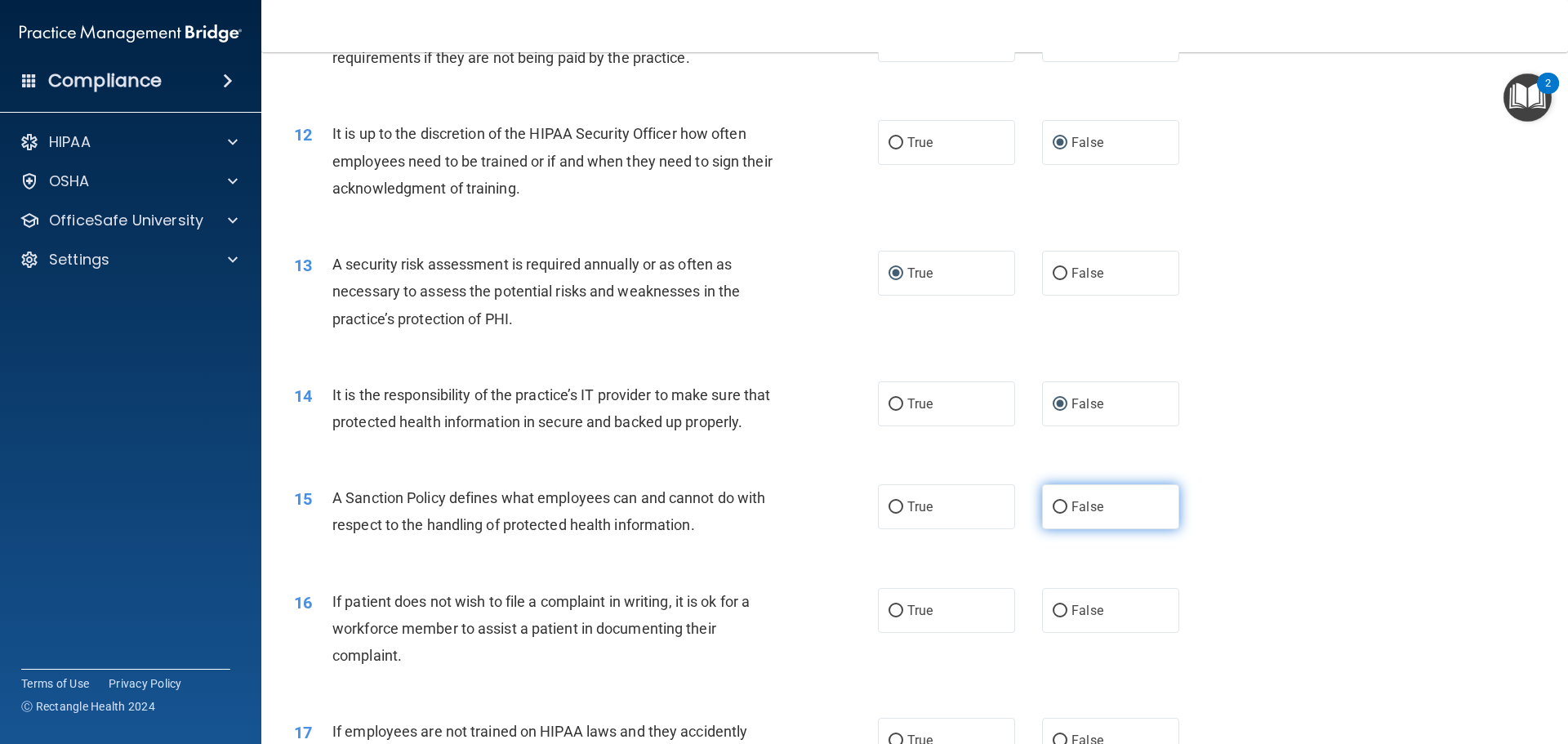
click at [1053, 513] on input "False" at bounding box center [1060, 507] width 15 height 13
radio input "true"
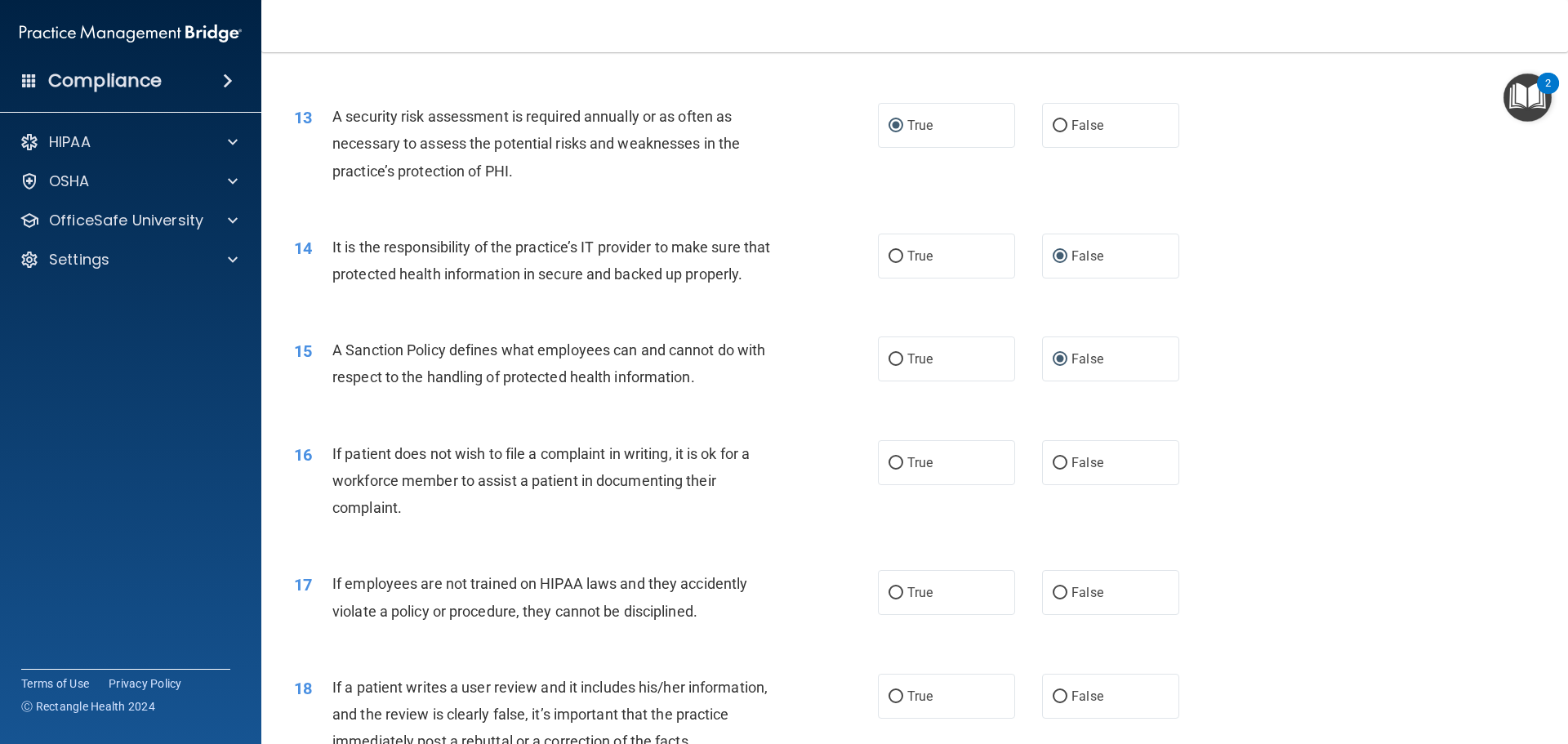
scroll to position [1715, 0]
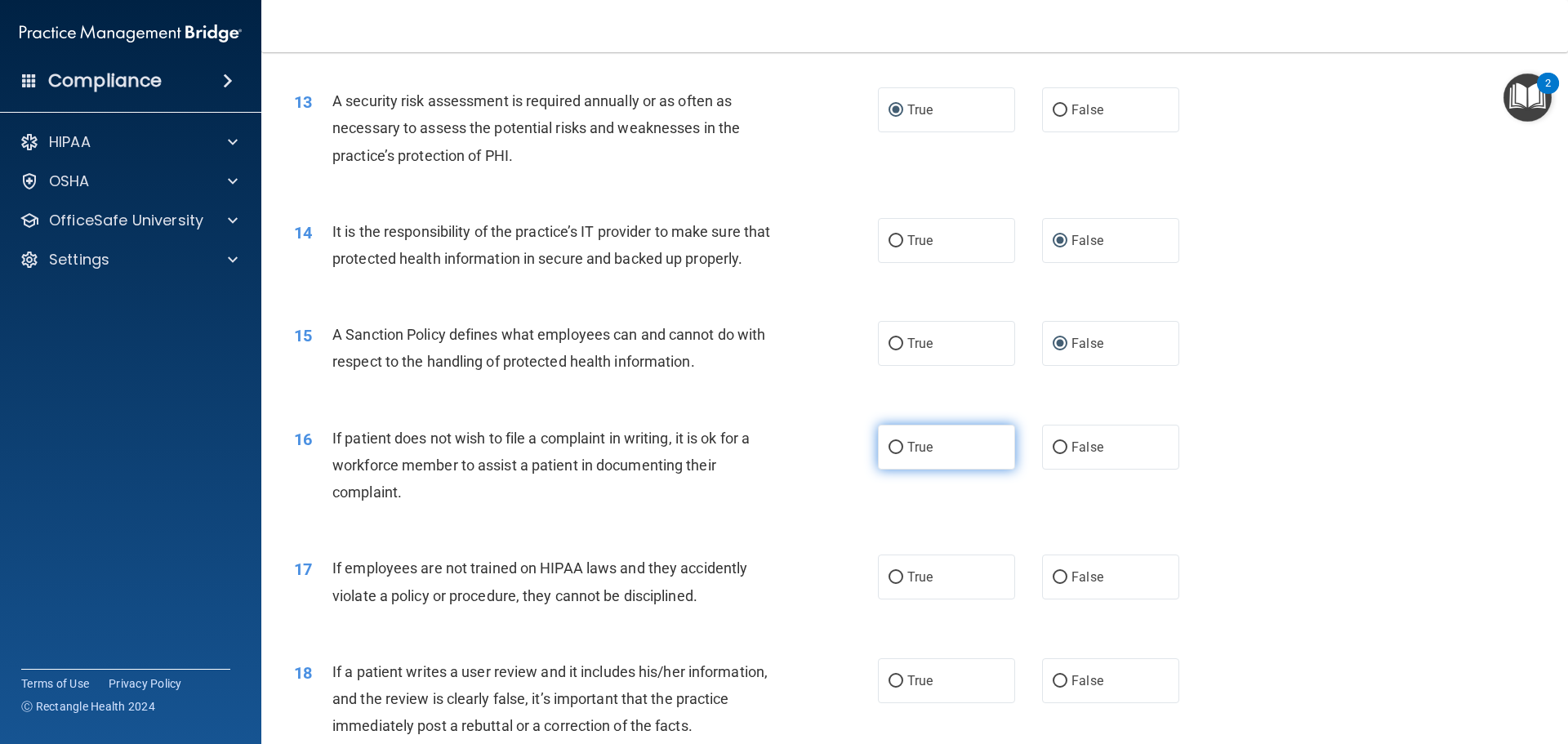
click at [889, 454] on input "True" at bounding box center [896, 447] width 15 height 13
radio input "true"
click at [1055, 583] on input "False" at bounding box center [1060, 578] width 15 height 13
radio input "true"
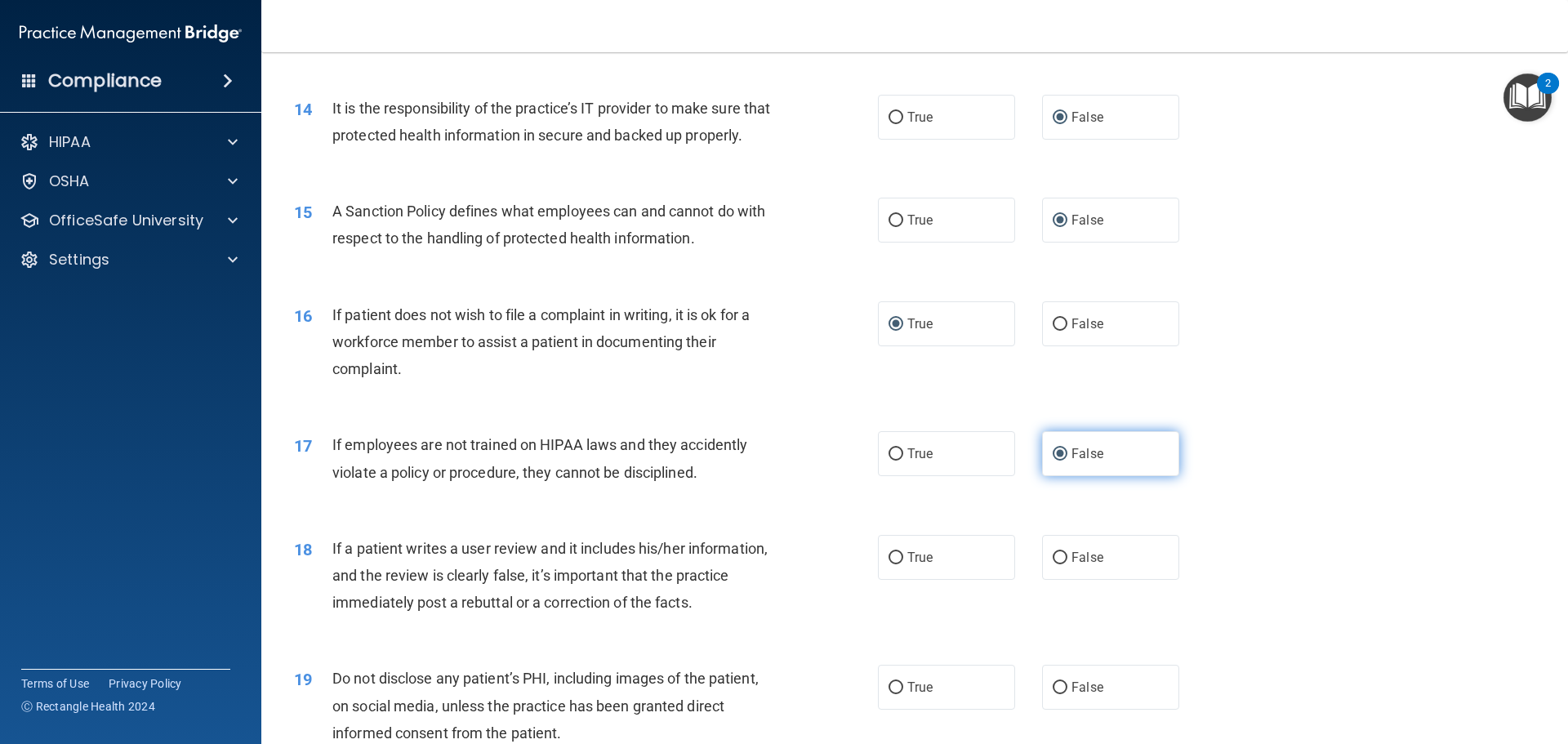
scroll to position [1878, 0]
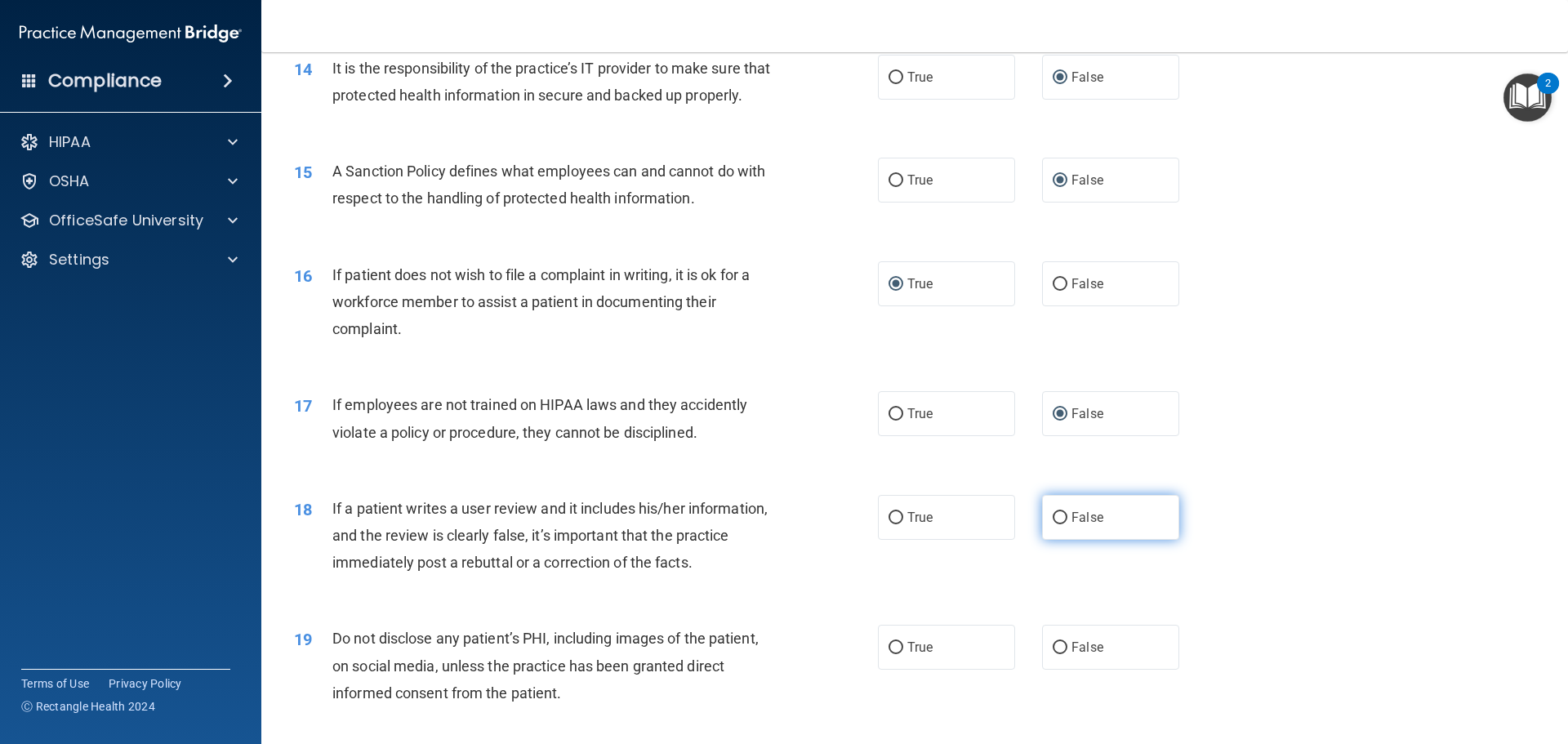
click at [1058, 524] on input "False" at bounding box center [1060, 517] width 15 height 13
radio input "true"
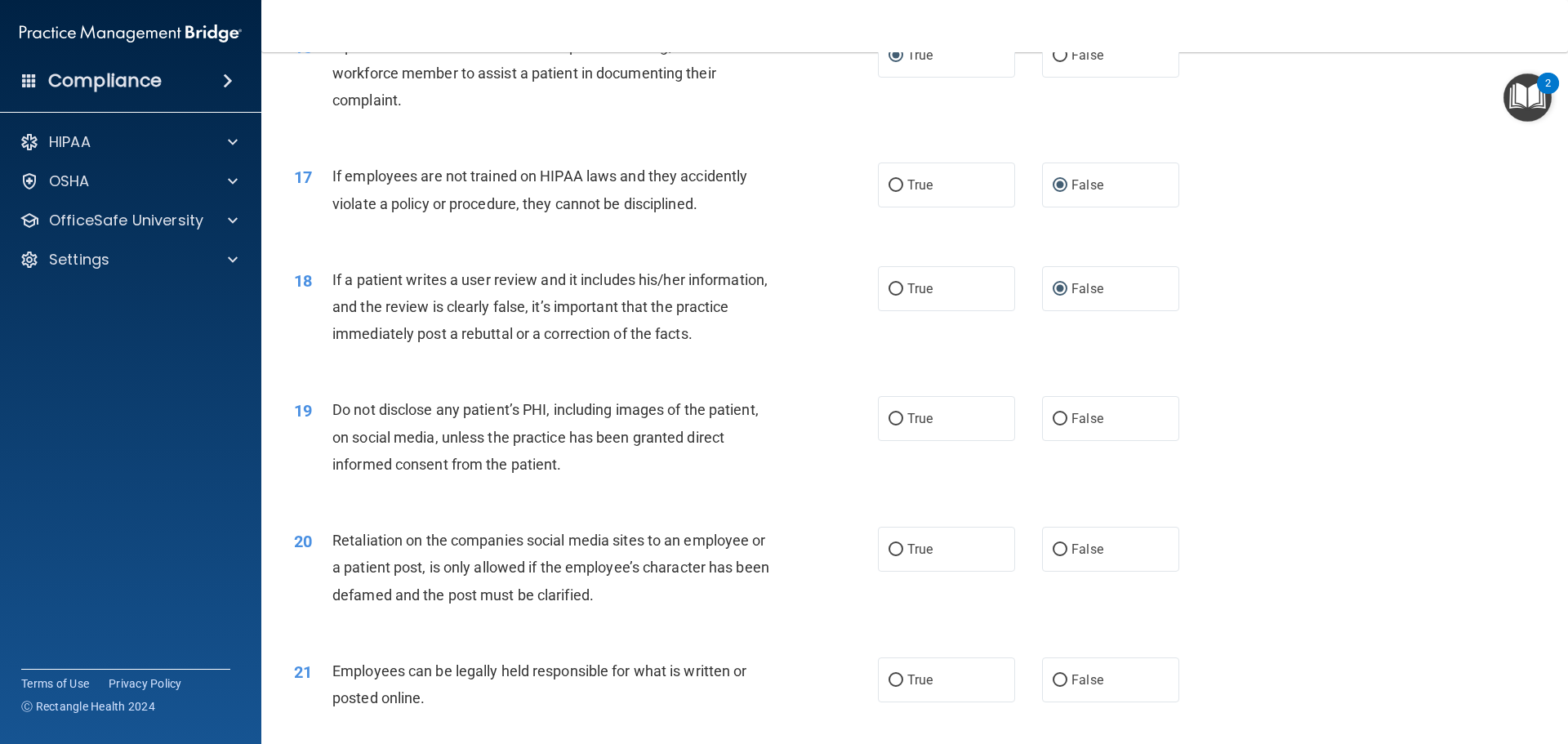
scroll to position [2122, 0]
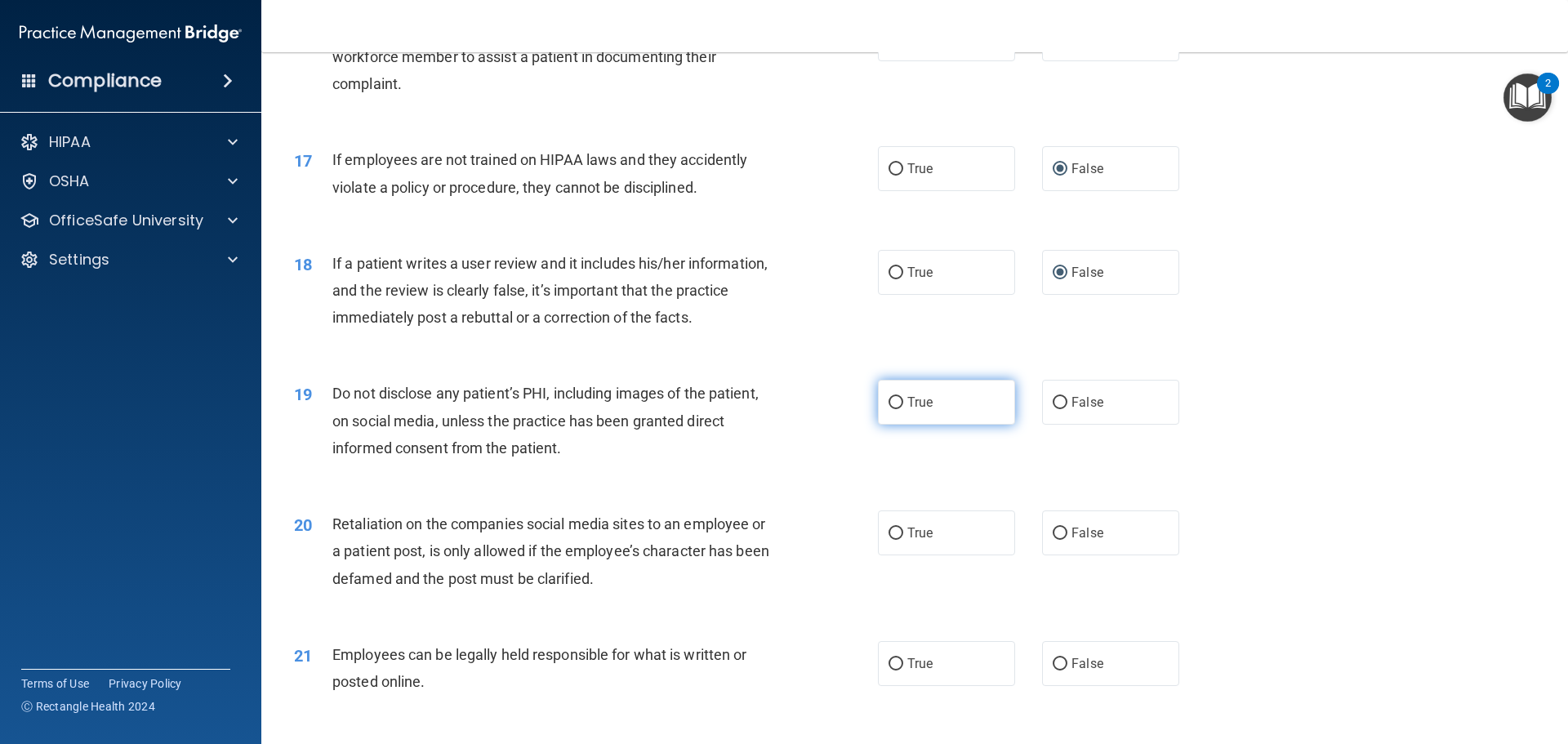
click at [893, 409] on input "True" at bounding box center [896, 403] width 15 height 13
radio input "true"
click at [1060, 555] on label "False" at bounding box center [1111, 533] width 137 height 45
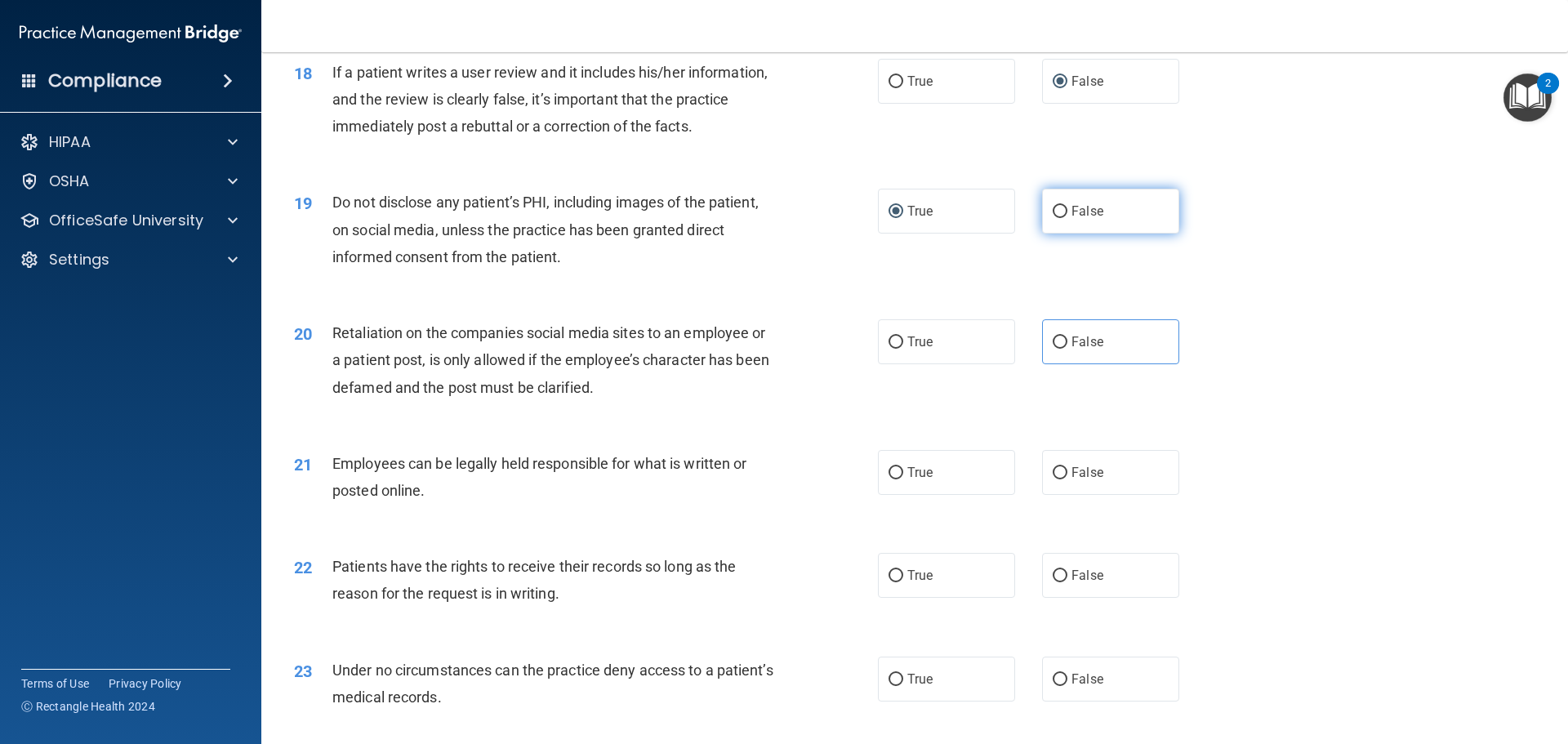
scroll to position [2367, 0]
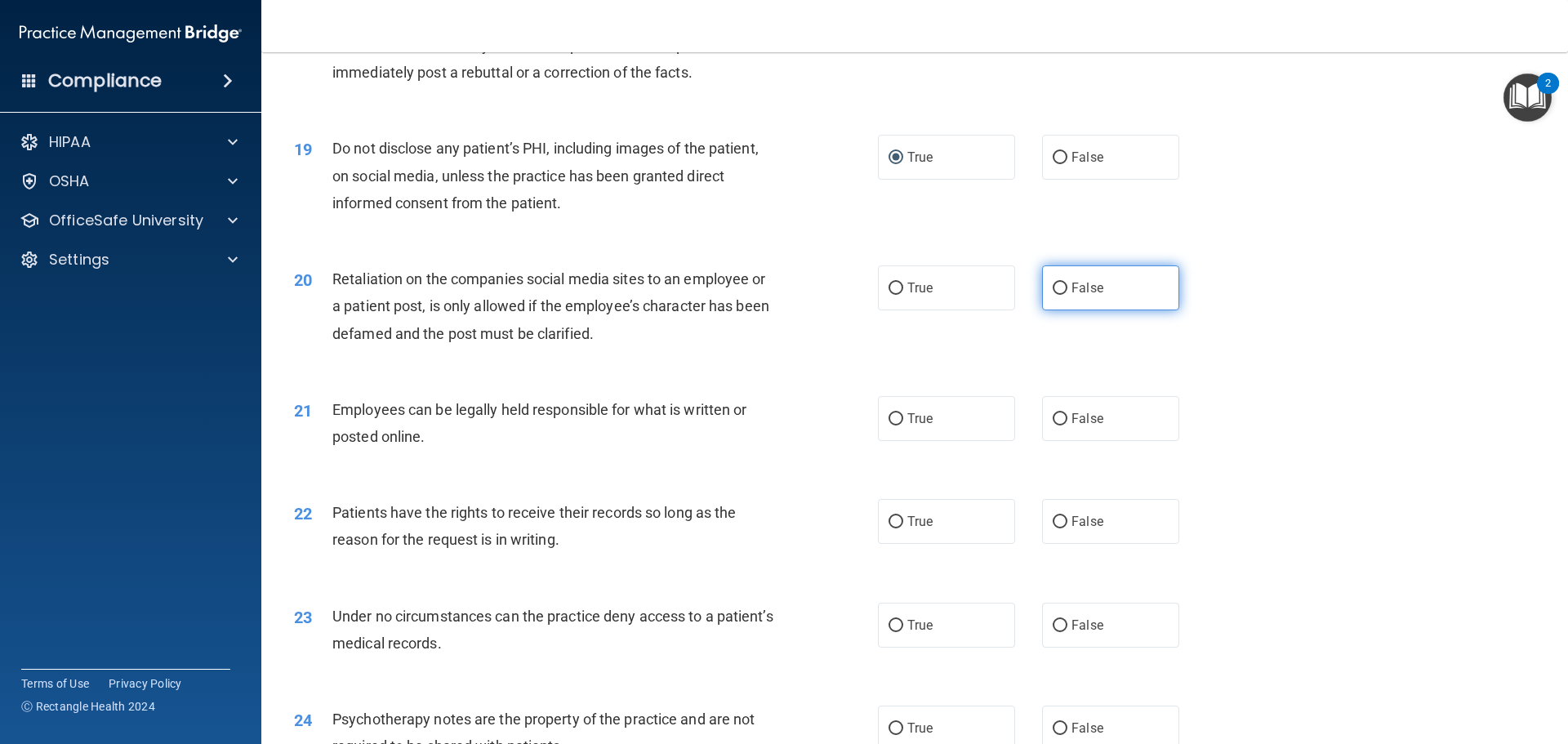
click at [1053, 295] on input "False" at bounding box center [1060, 288] width 15 height 13
radio input "true"
click at [889, 426] on input "True" at bounding box center [896, 419] width 15 height 13
radio input "true"
click at [1053, 528] on input "False" at bounding box center [1060, 522] width 15 height 13
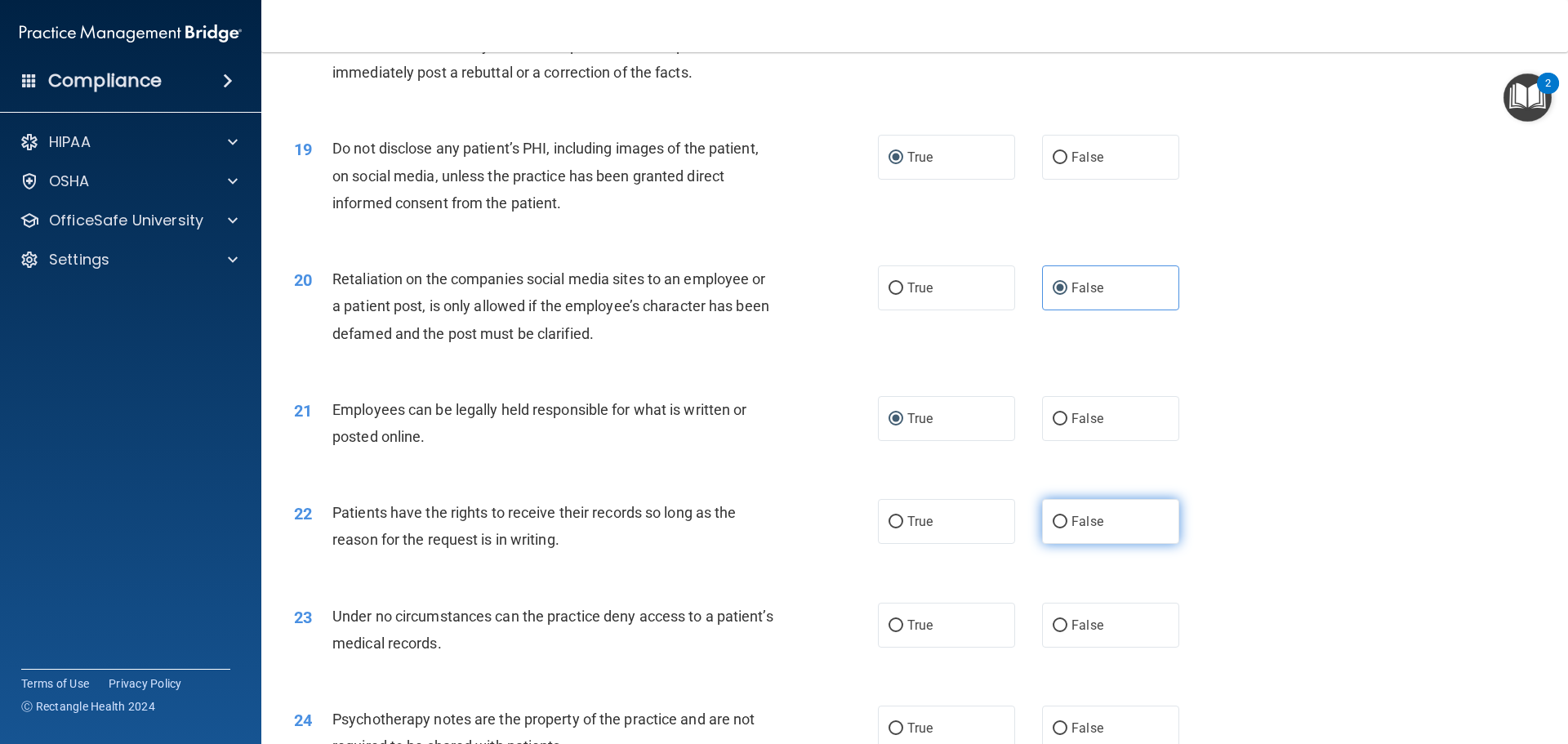
radio input "true"
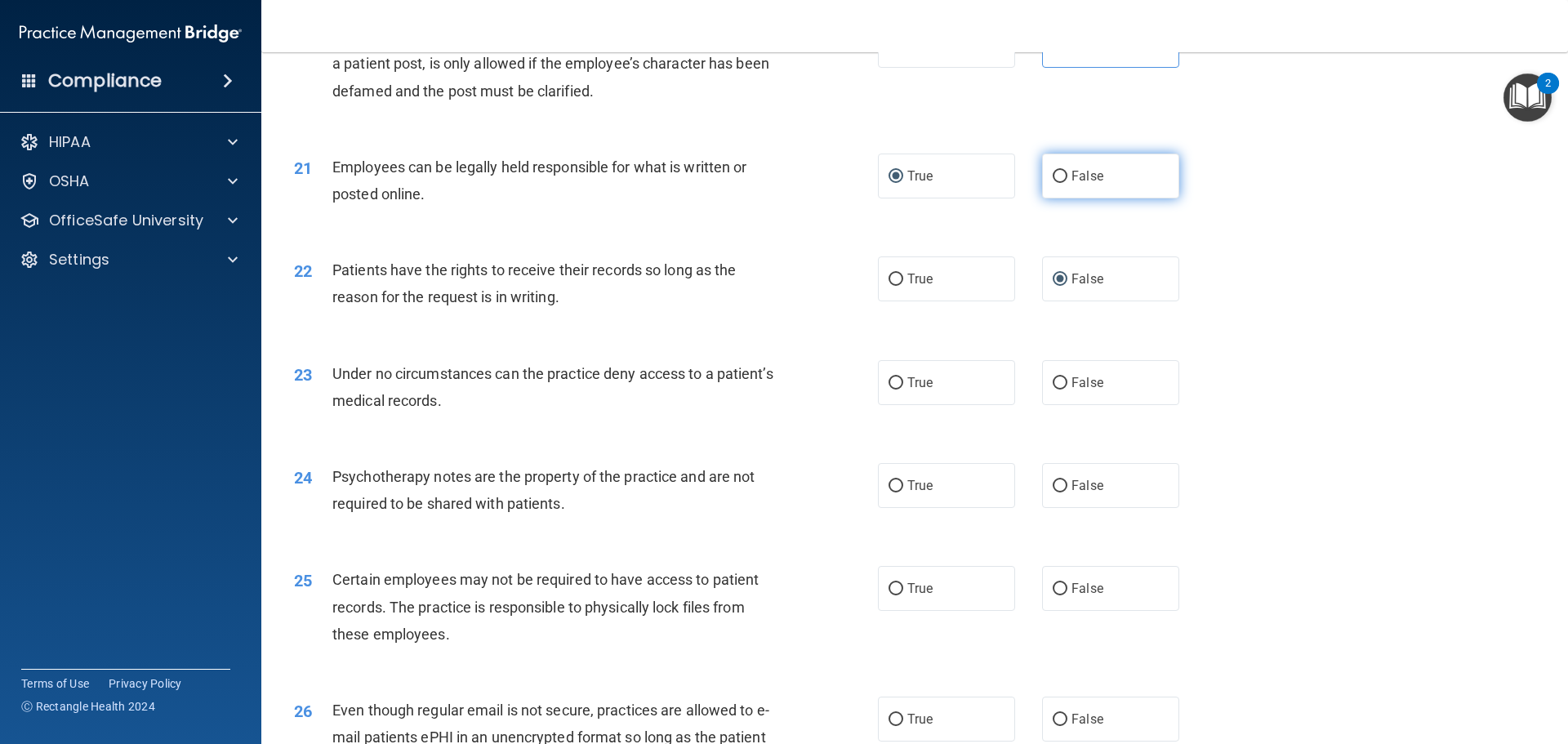
scroll to position [2612, 0]
click at [1054, 387] on input "False" at bounding box center [1060, 380] width 15 height 13
radio input "true"
click at [893, 490] on input "True" at bounding box center [896, 483] width 15 height 13
radio input "true"
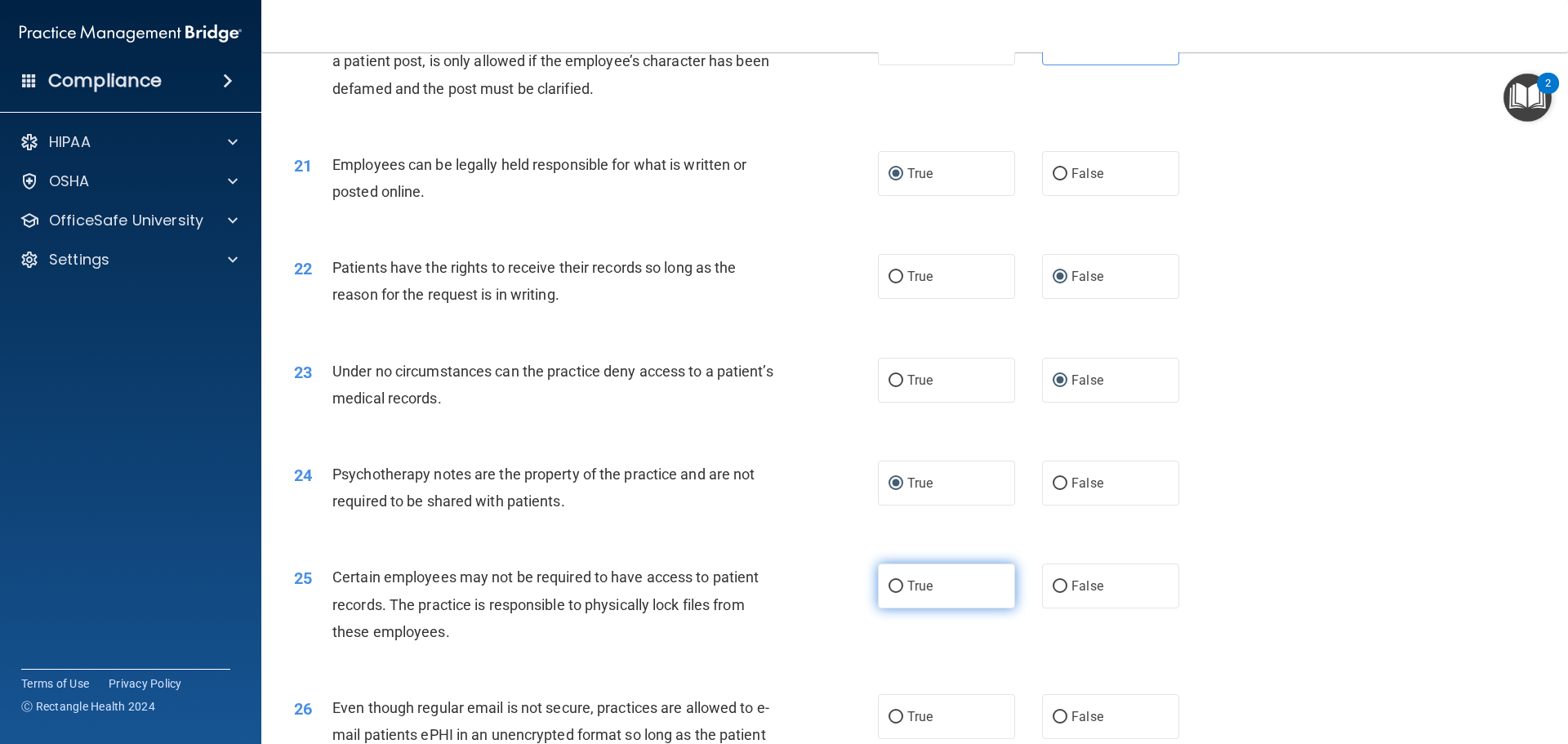
click at [891, 593] on input "True" at bounding box center [896, 586] width 15 height 13
radio input "true"
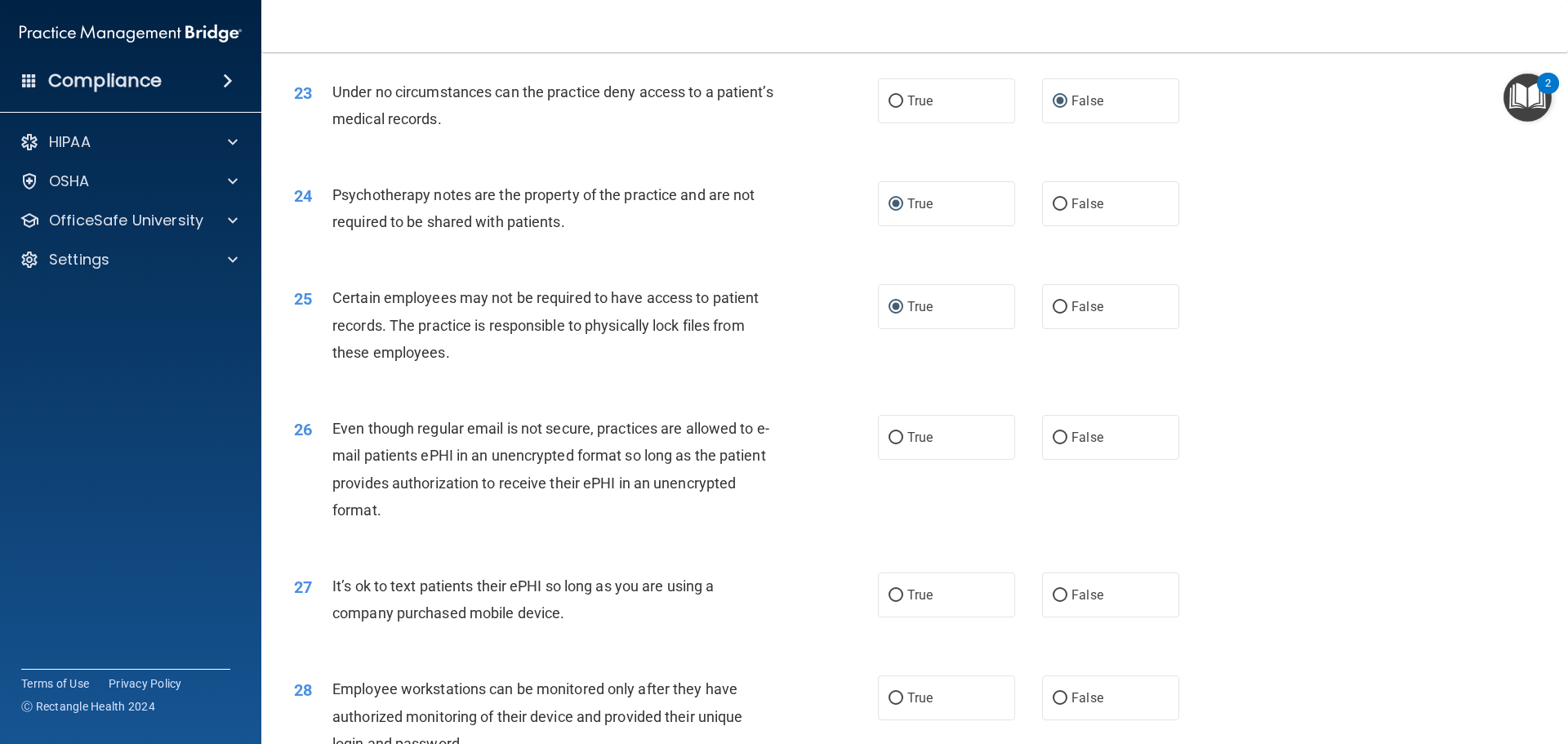
scroll to position [2939, 0]
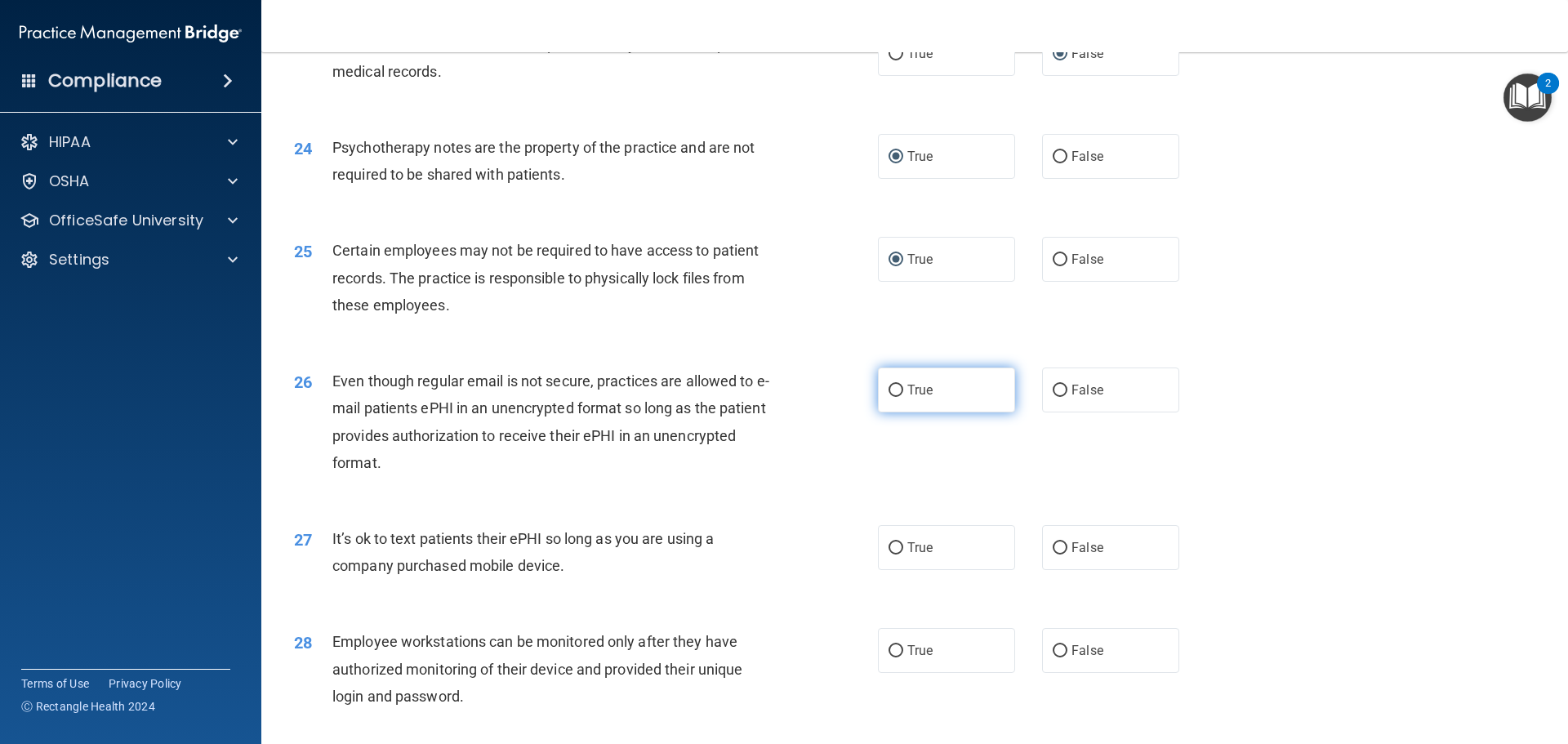
click at [889, 397] on input "True" at bounding box center [896, 390] width 15 height 13
radio input "true"
click at [1053, 554] on input "False" at bounding box center [1060, 548] width 15 height 13
radio input "true"
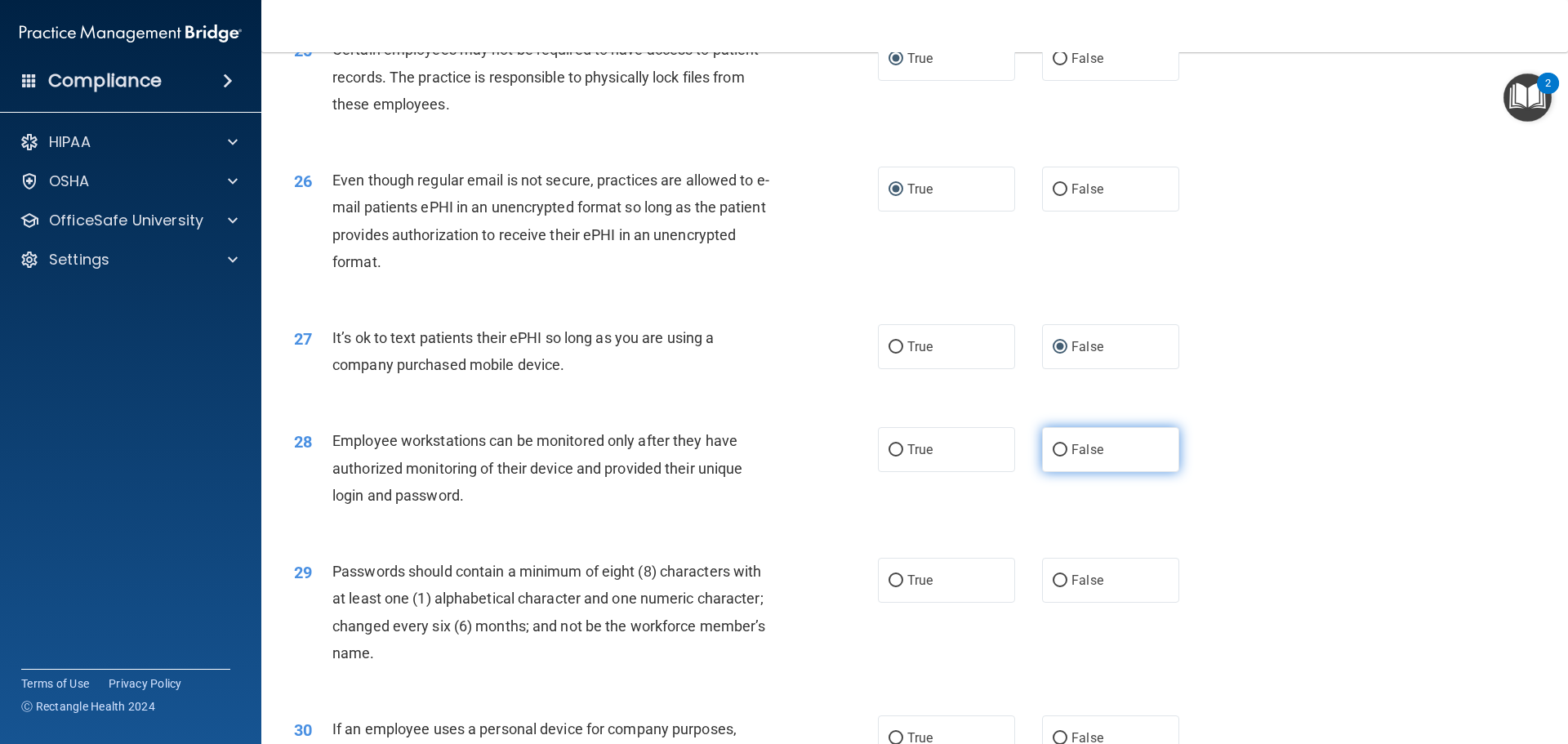
scroll to position [3184, 0]
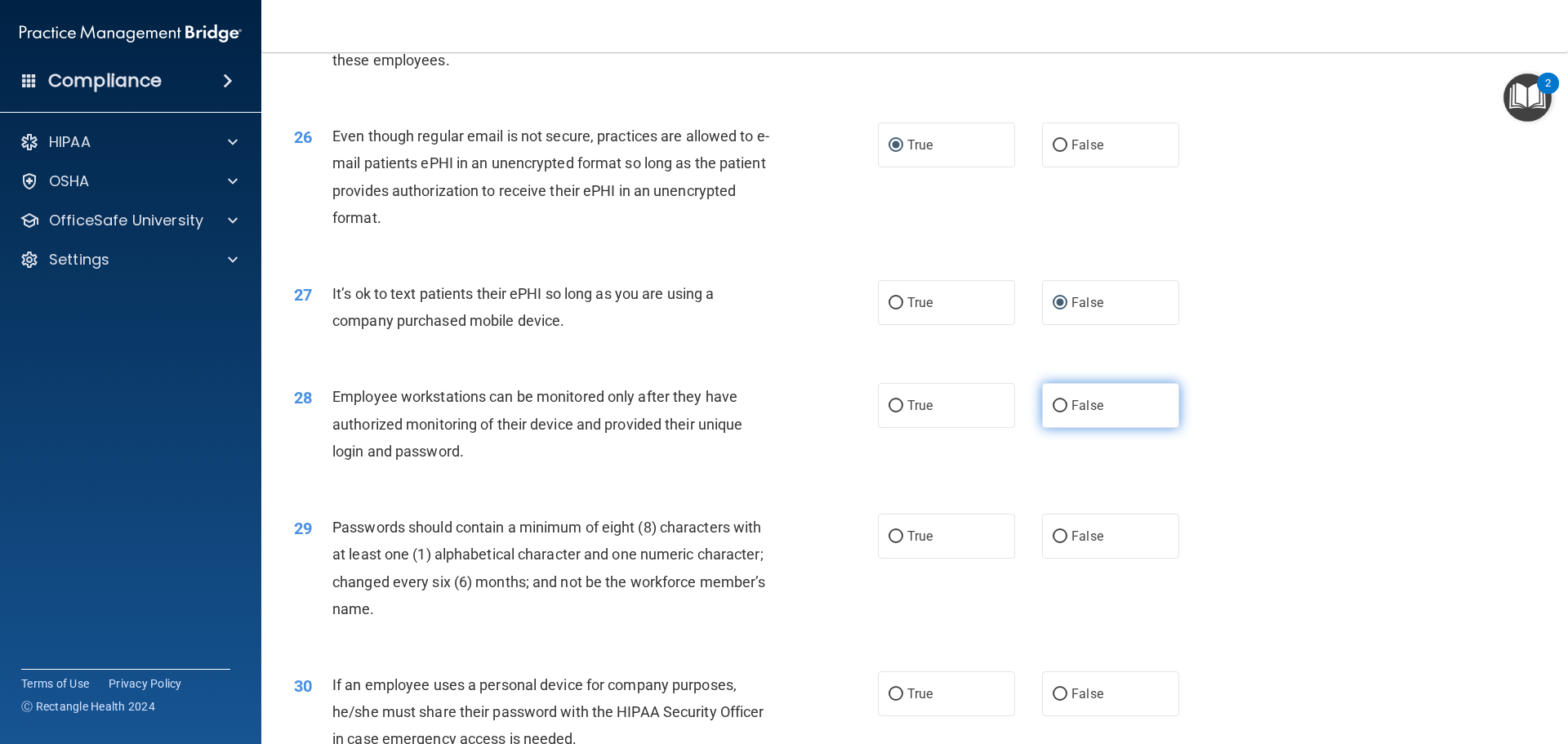
click at [1053, 412] on input "False" at bounding box center [1060, 406] width 15 height 13
radio input "true"
click at [907, 543] on span "True" at bounding box center [920, 536] width 25 height 16
click at [902, 543] on input "True" at bounding box center [896, 537] width 15 height 13
radio input "true"
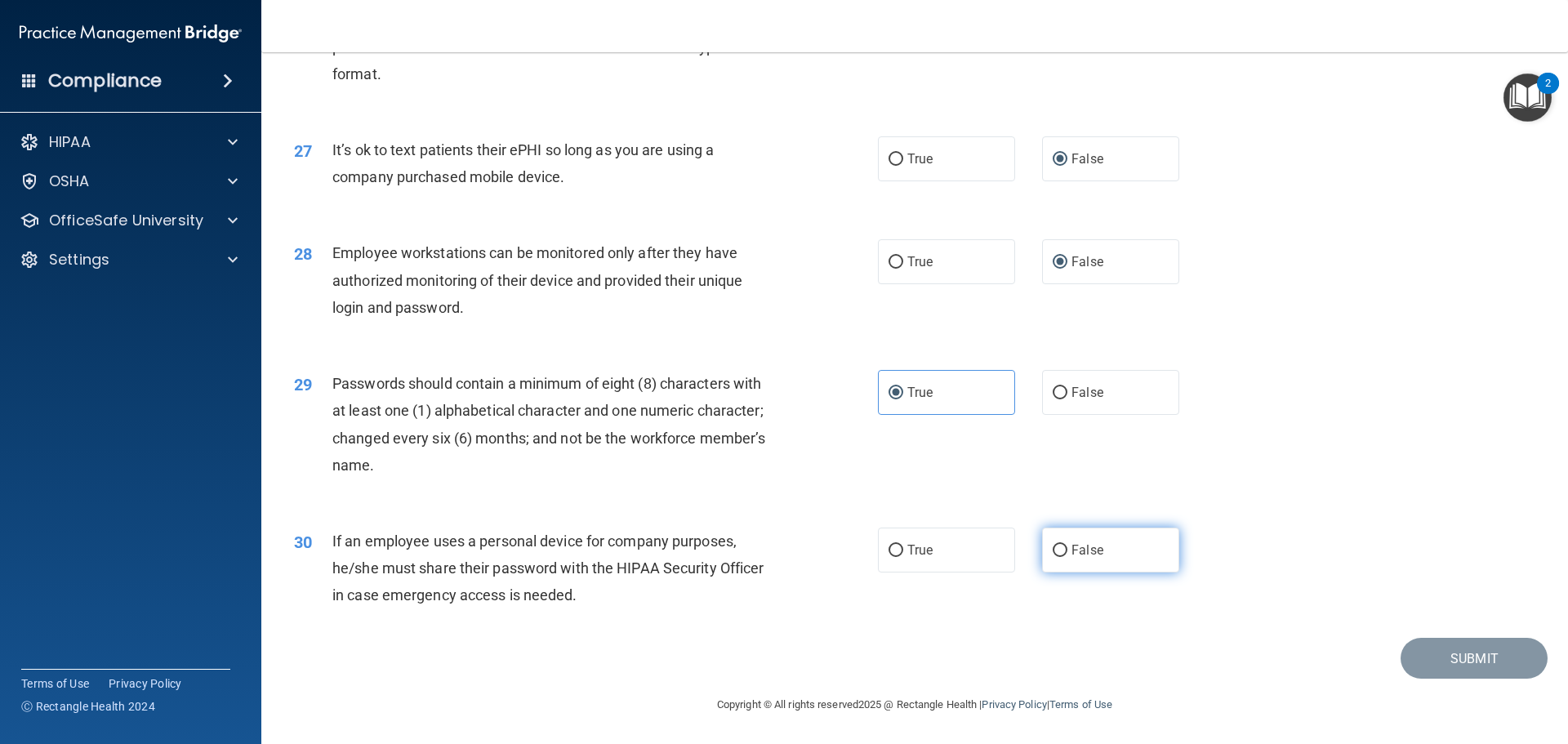
scroll to position [3355, 0]
click at [1053, 558] on label "False" at bounding box center [1111, 550] width 137 height 45
click at [1053, 557] on input "False" at bounding box center [1060, 550] width 15 height 13
radio input "true"
click at [1436, 655] on button "Submit" at bounding box center [1474, 659] width 147 height 42
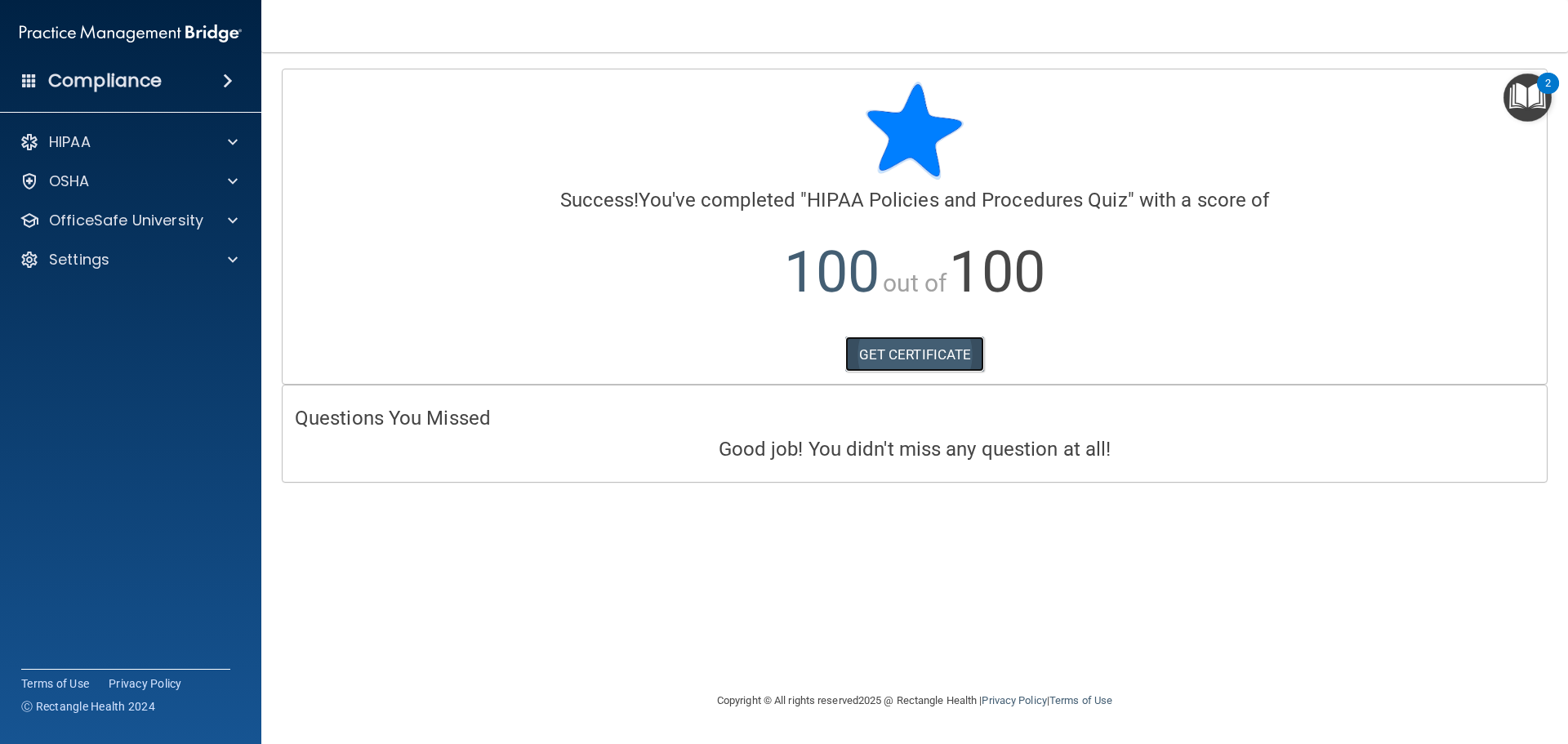
click at [912, 351] on link "GET CERTIFICATE" at bounding box center [915, 354] width 140 height 36
click at [236, 138] on span at bounding box center [232, 141] width 10 height 19
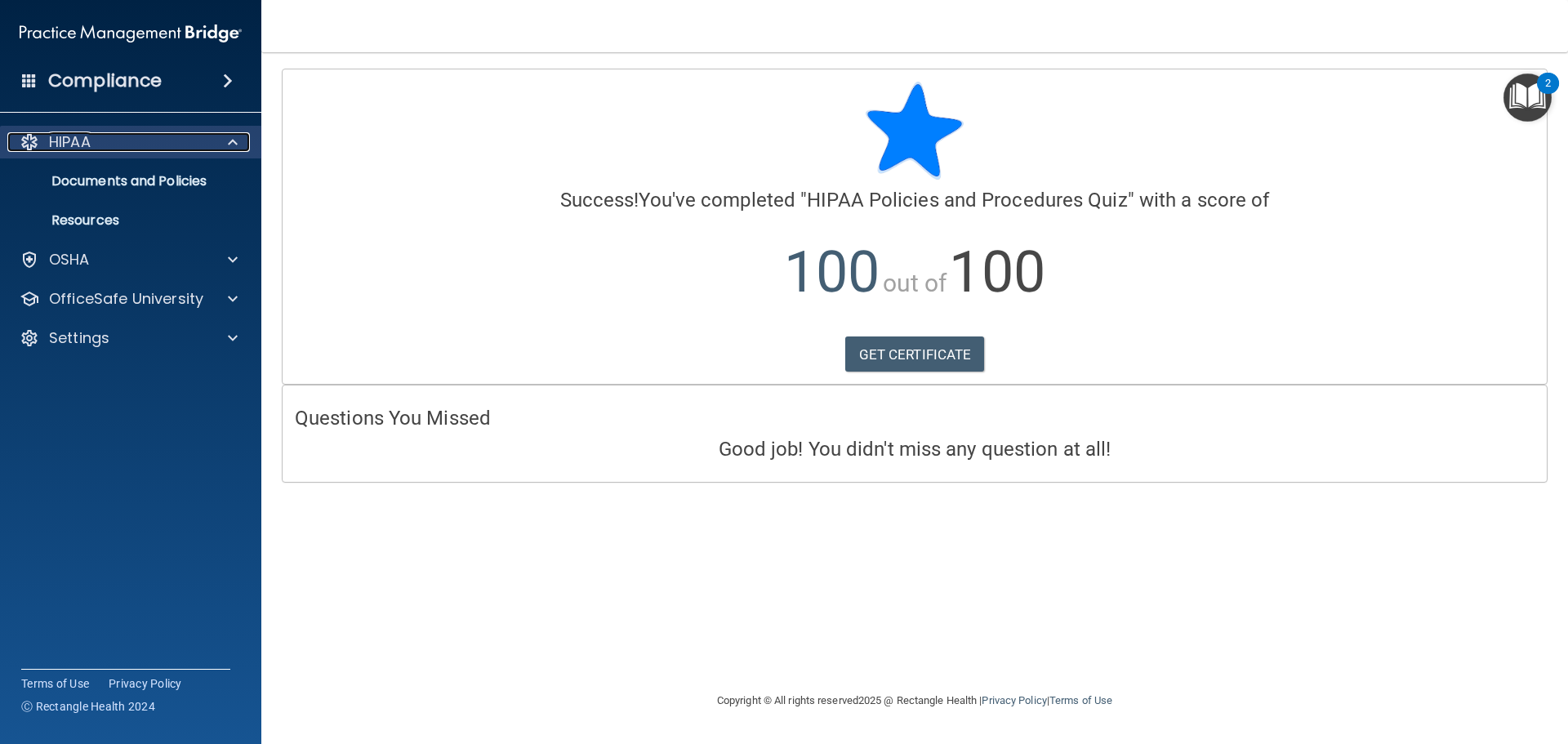
click at [236, 140] on span at bounding box center [232, 141] width 10 height 19
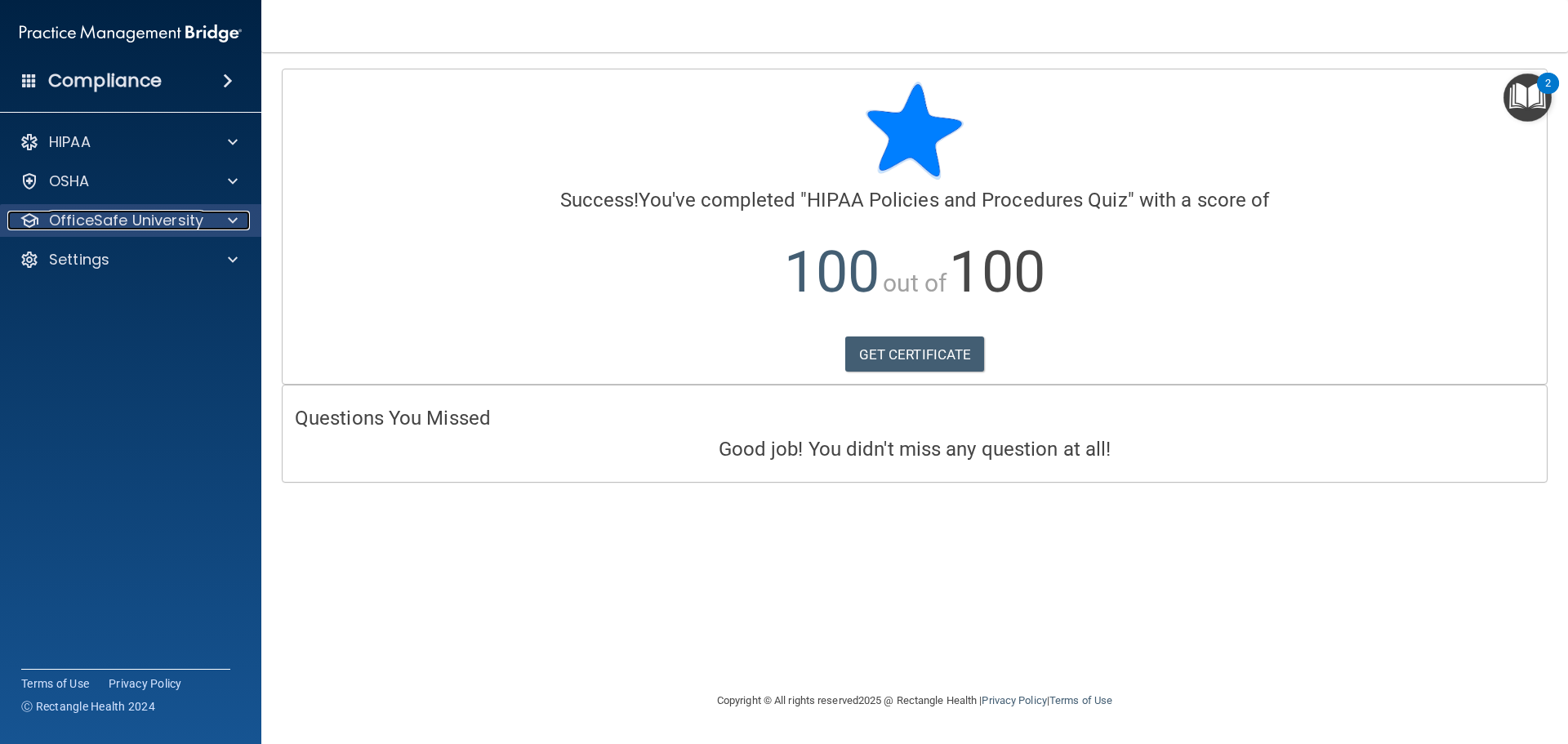
click at [233, 223] on span at bounding box center [232, 220] width 10 height 19
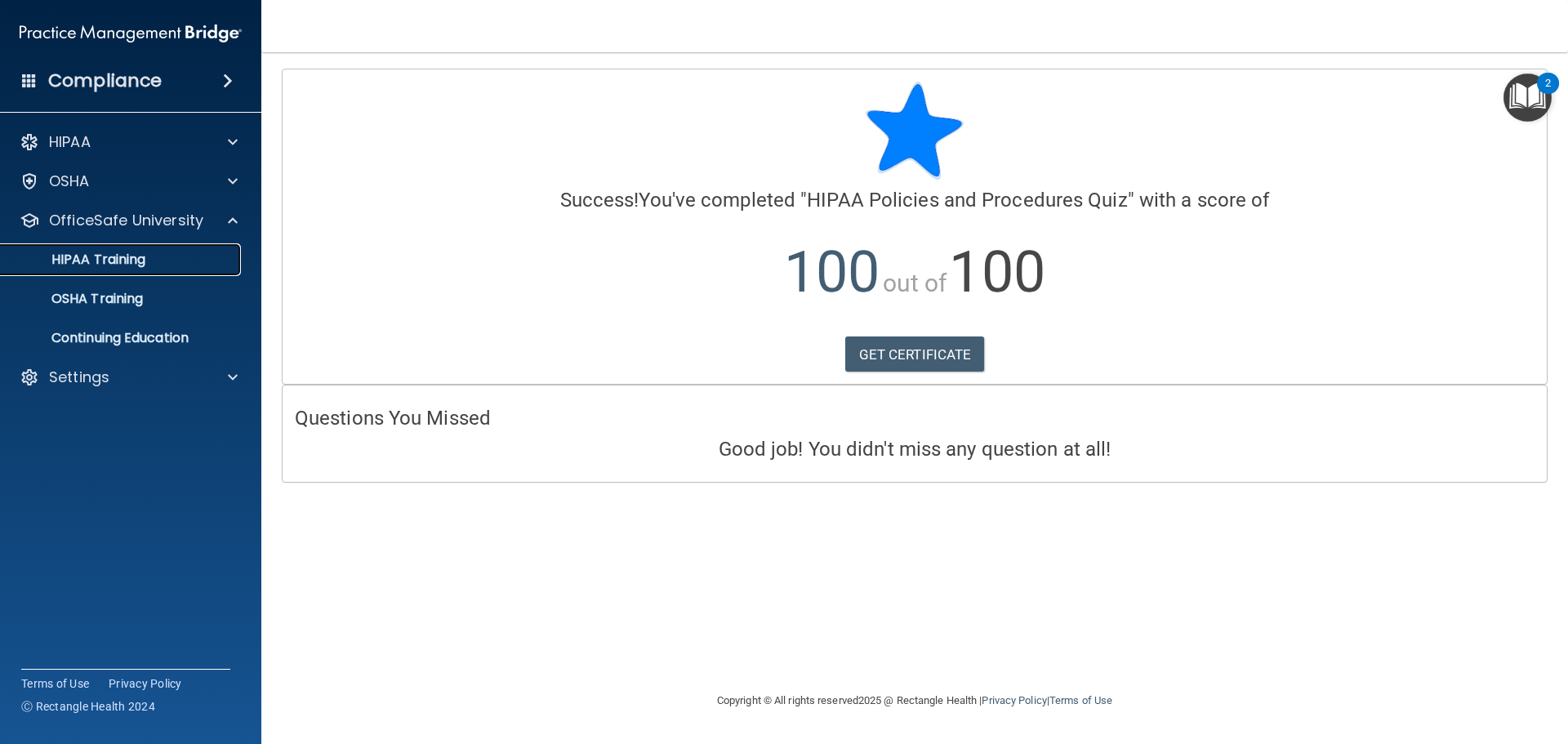
click at [130, 257] on p "HIPAA Training" at bounding box center [78, 260] width 135 height 17
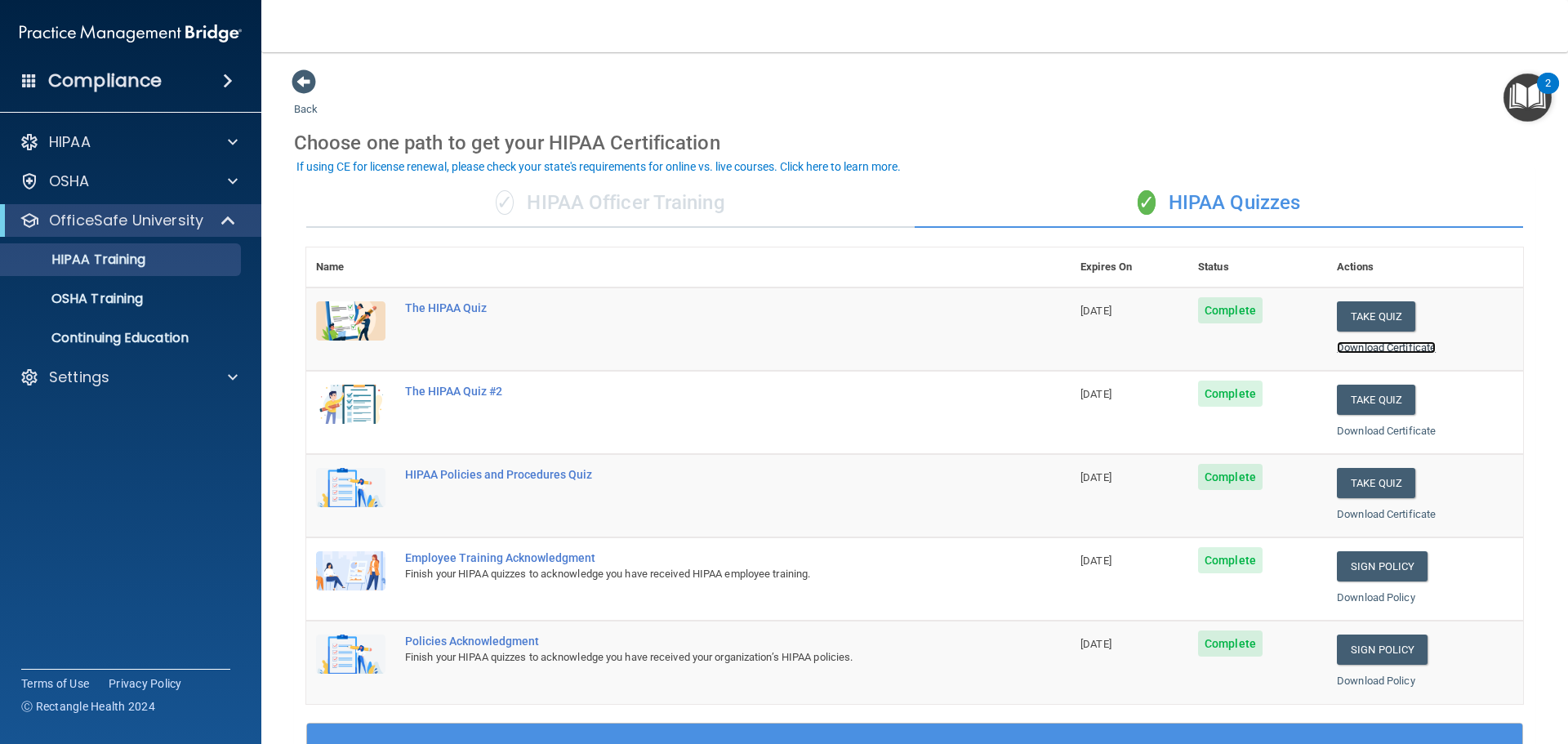
click at [1371, 348] on link "Download Certificate" at bounding box center [1387, 347] width 99 height 13
click at [1371, 401] on button "Take Quiz" at bounding box center [1376, 400] width 79 height 30
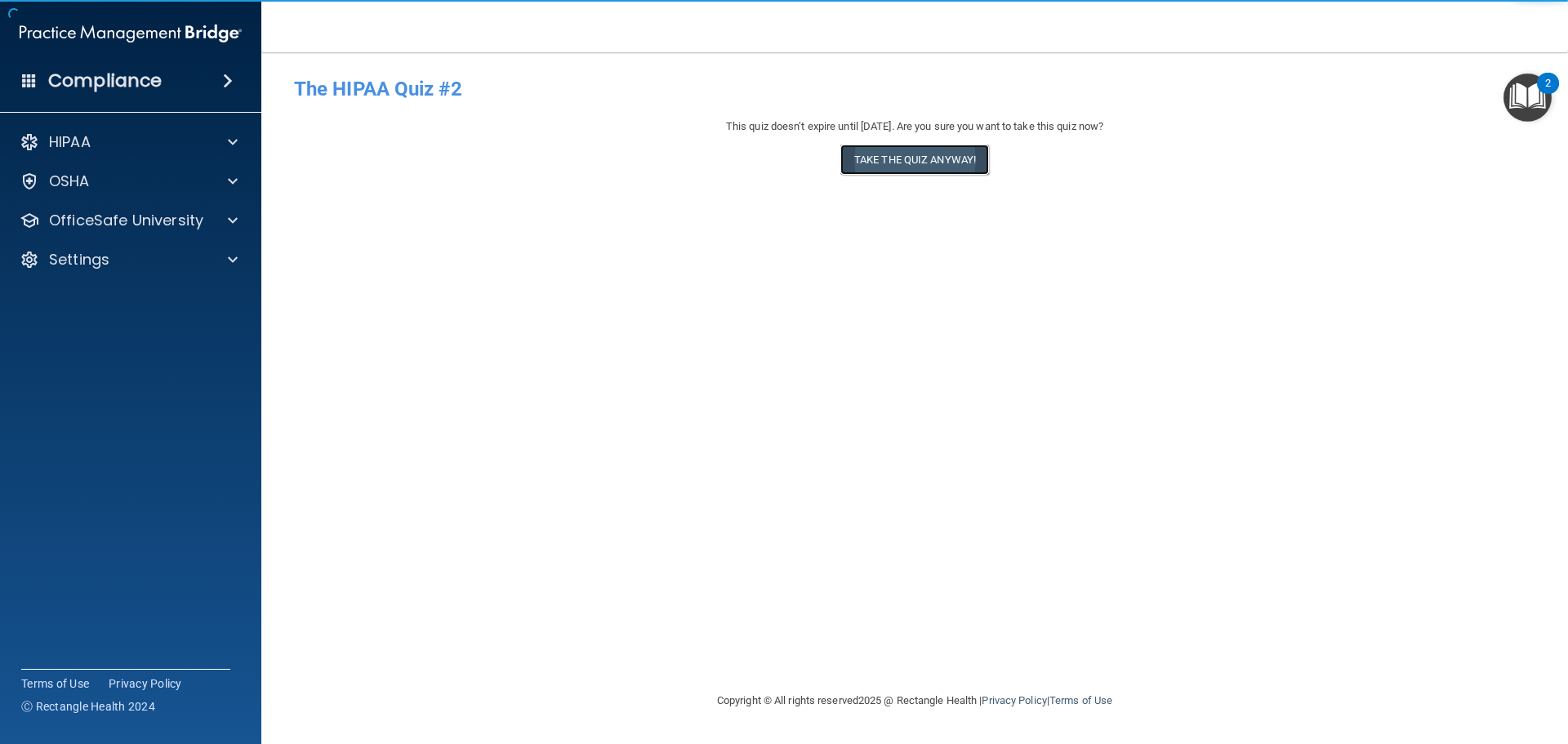
click at [900, 155] on button "Take the quiz anyway!" at bounding box center [915, 160] width 149 height 30
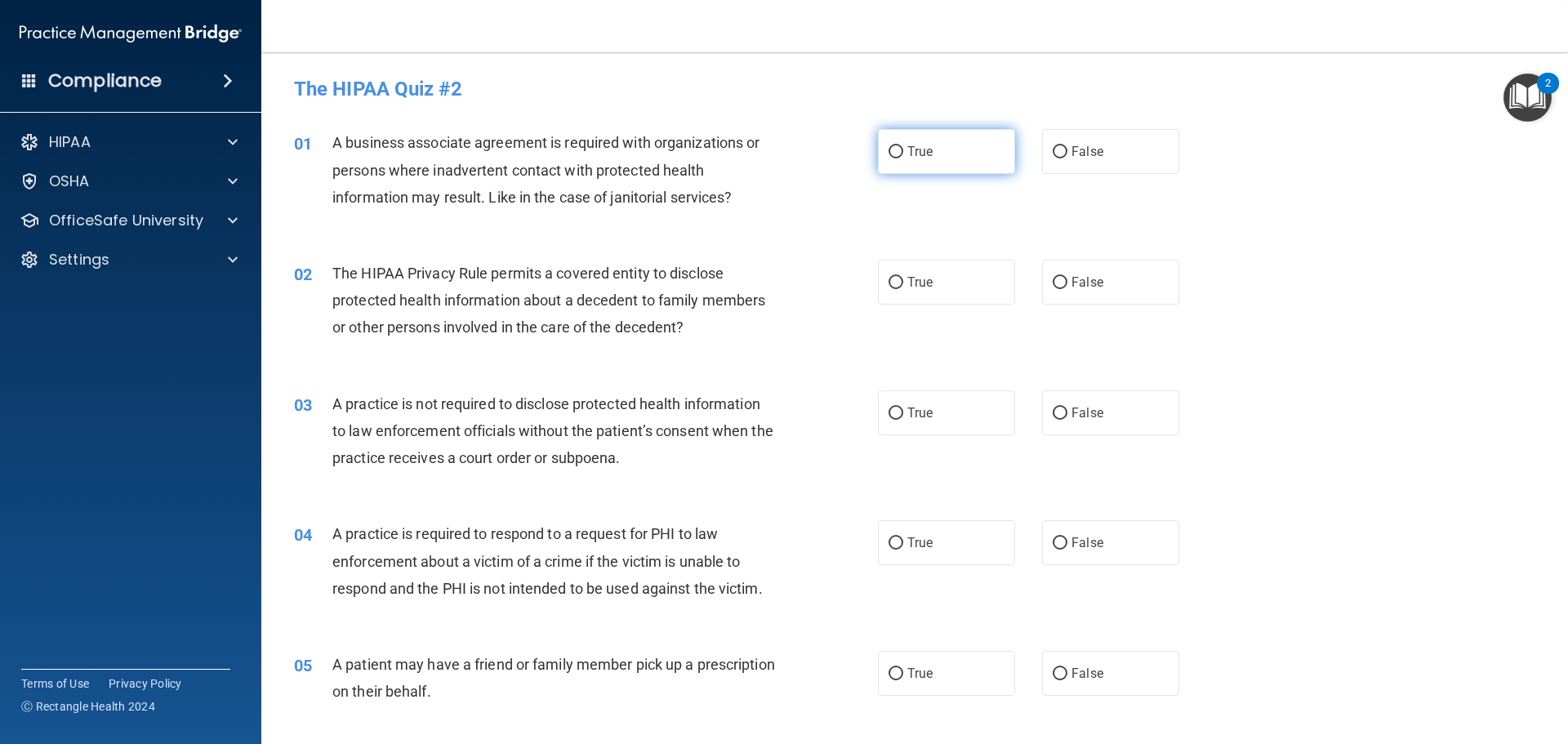
click at [894, 154] on input "True" at bounding box center [896, 152] width 15 height 13
radio input "true"
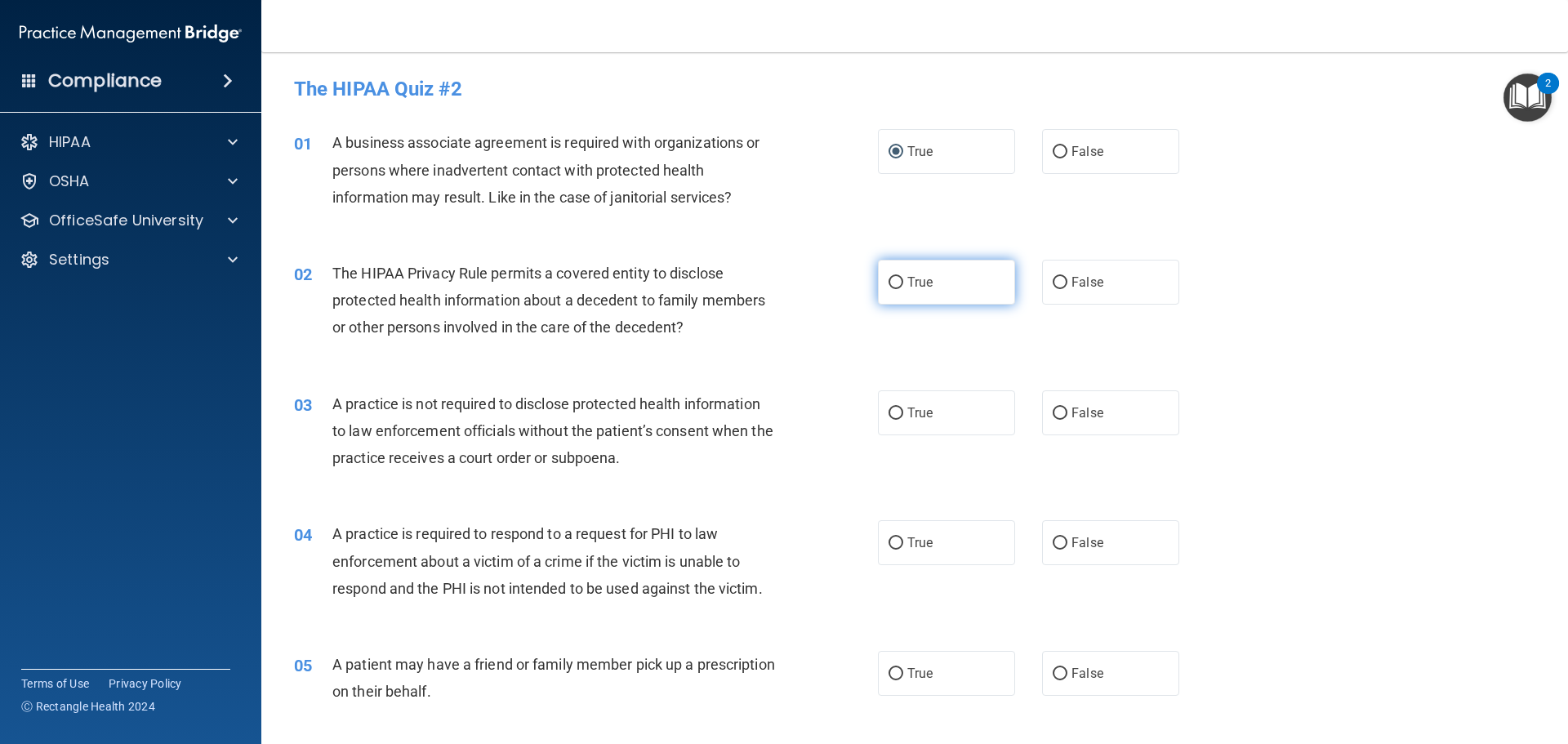
click at [894, 284] on input "True" at bounding box center [896, 283] width 15 height 13
radio input "true"
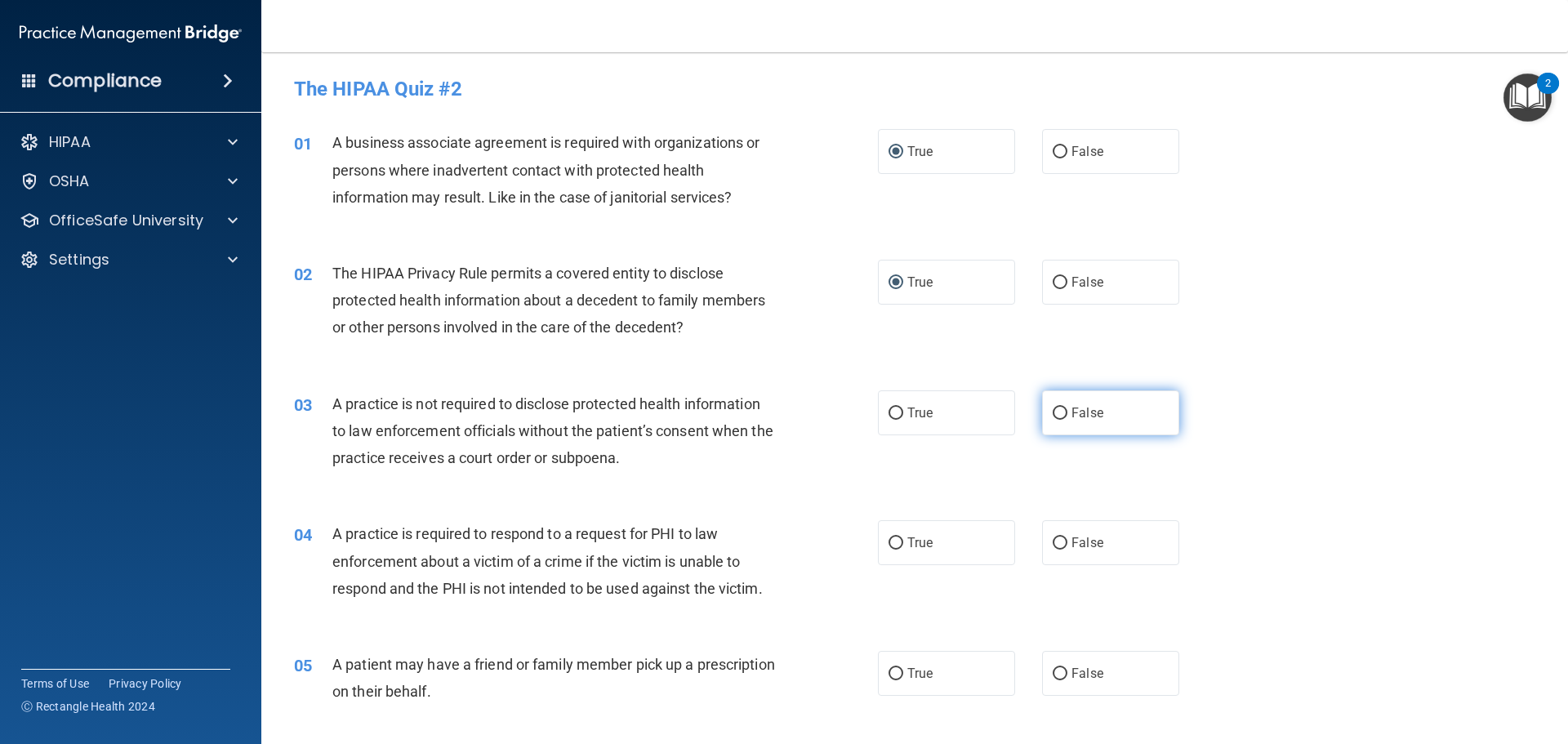
click at [1053, 413] on input "False" at bounding box center [1060, 413] width 15 height 13
radio input "true"
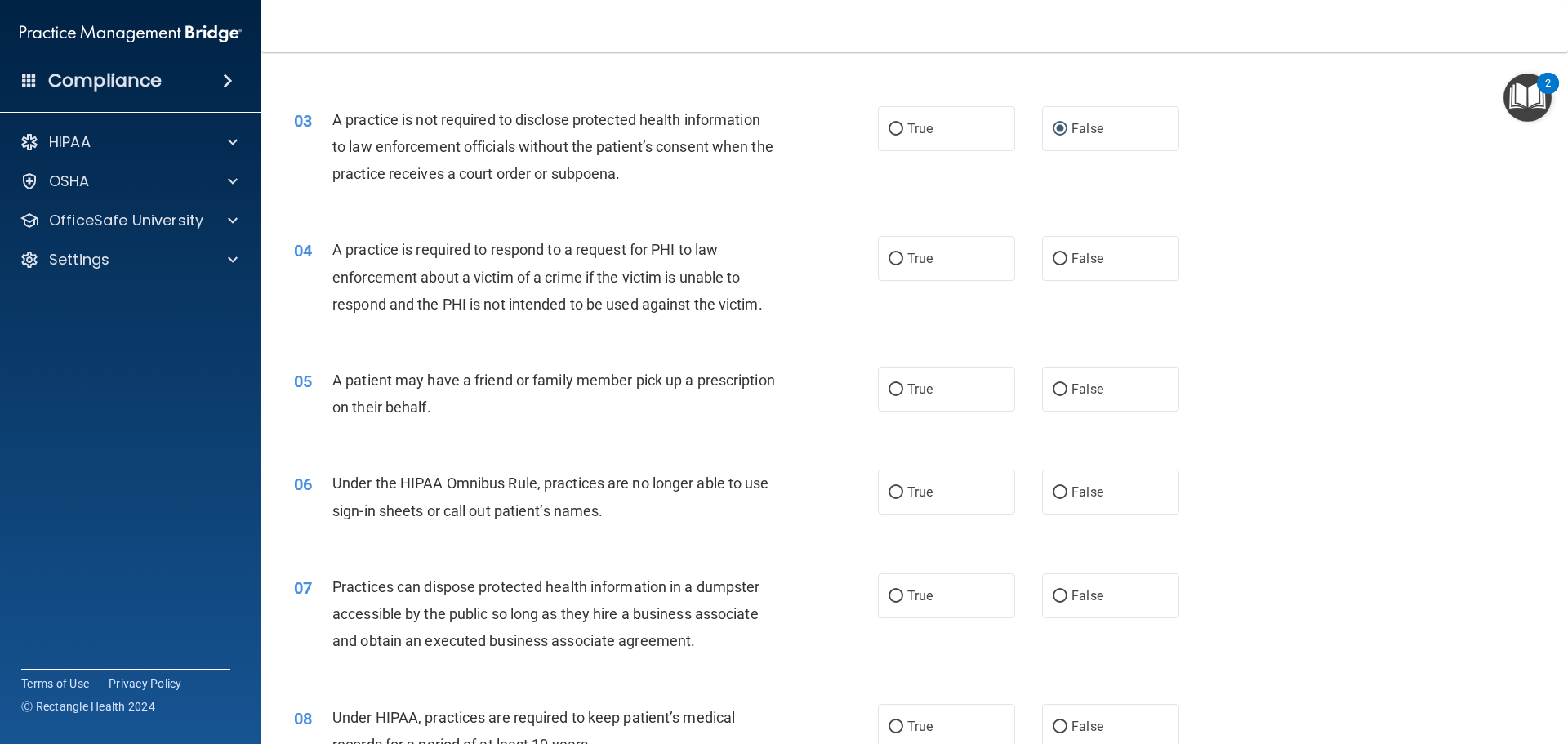
scroll to position [327, 0]
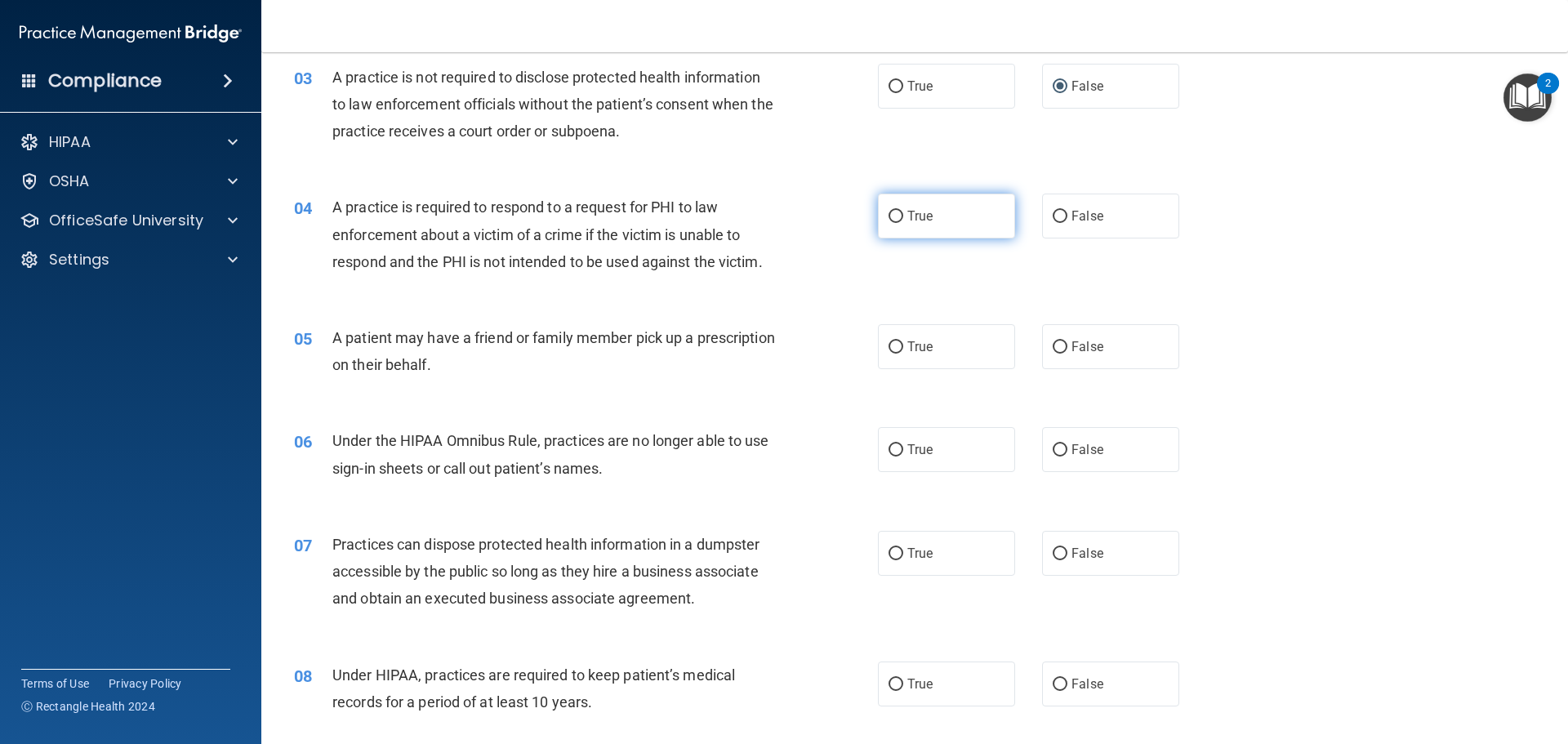
click at [890, 217] on input "True" at bounding box center [896, 217] width 15 height 13
radio input "true"
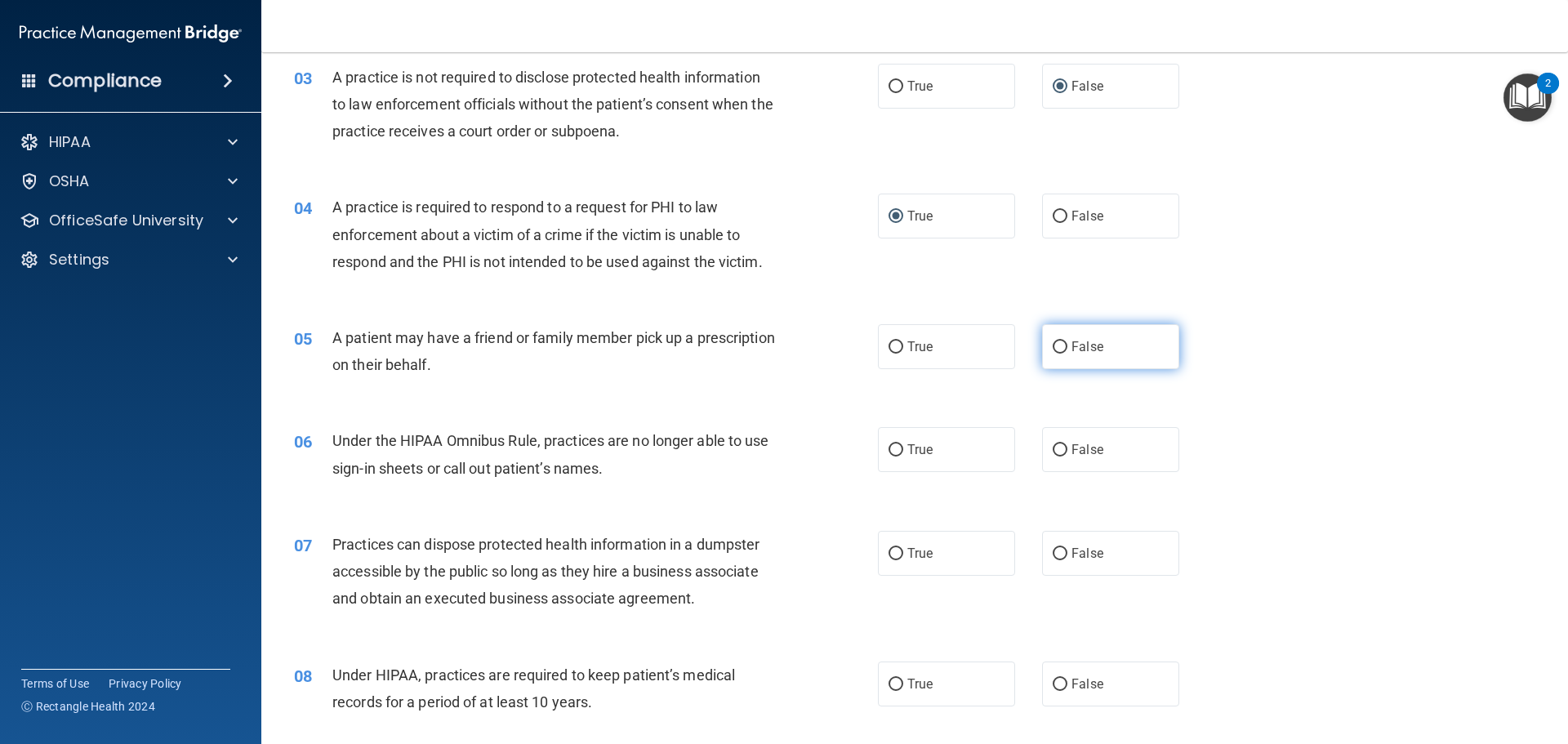
click at [1054, 346] on input "False" at bounding box center [1060, 347] width 15 height 13
radio input "true"
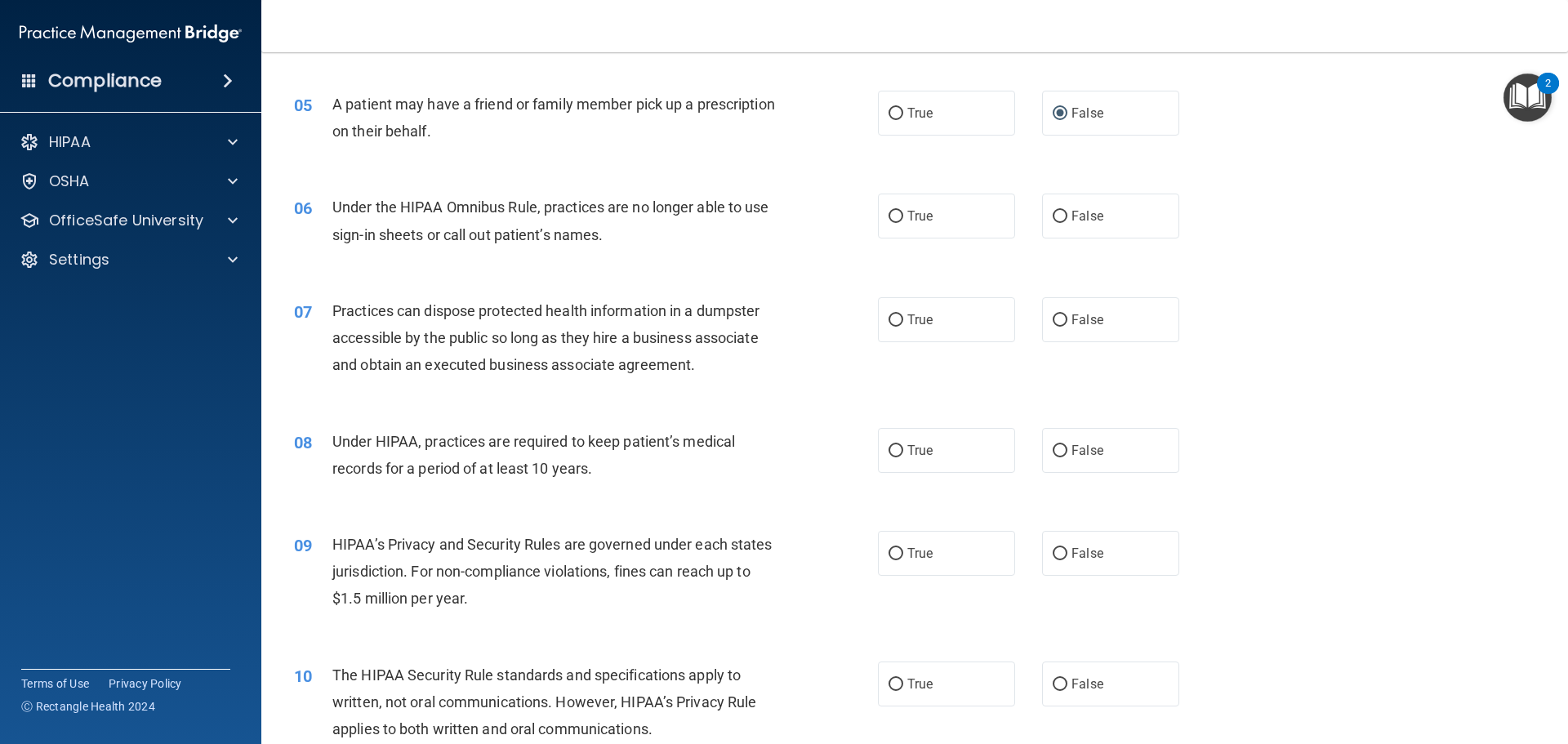
scroll to position [572, 0]
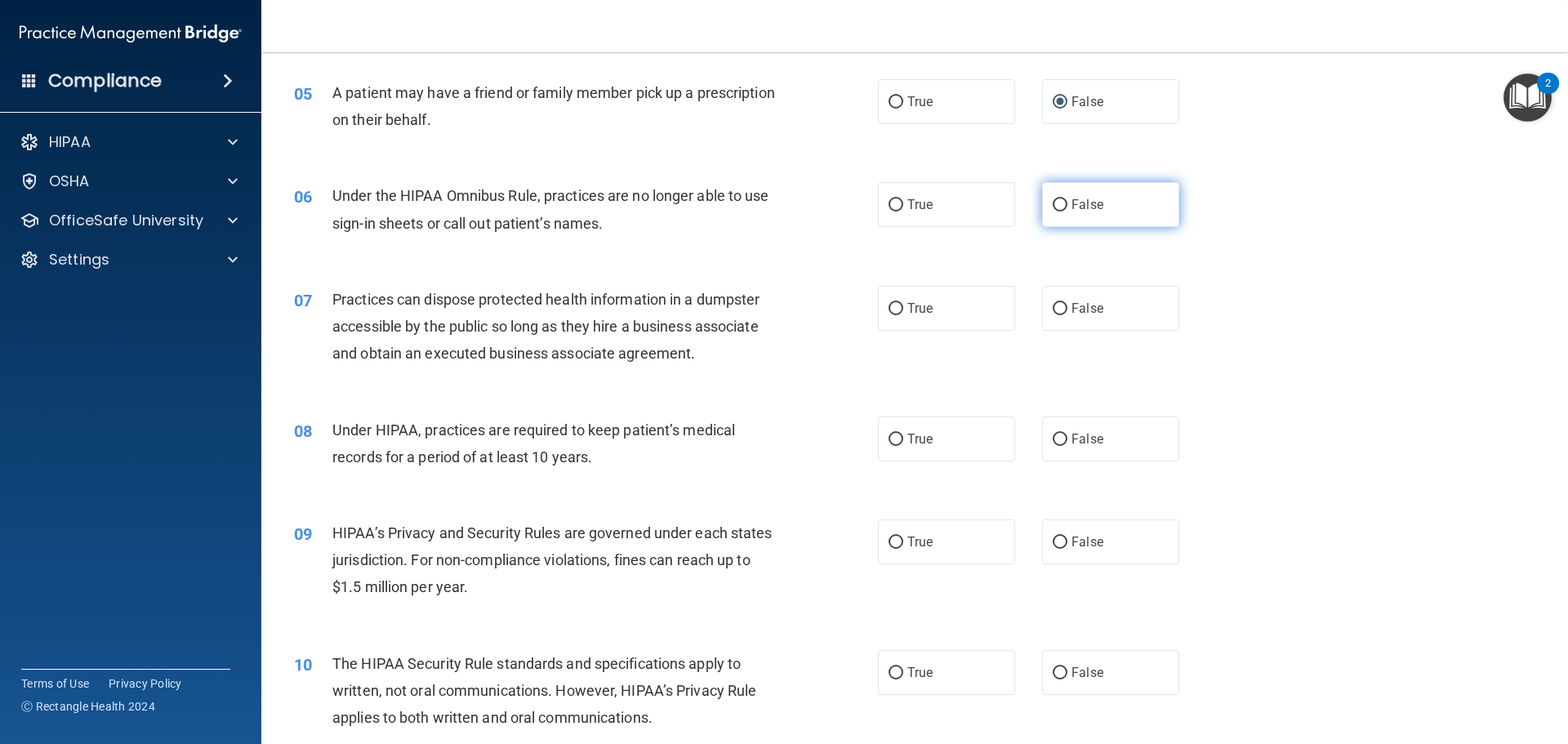
click at [1053, 202] on input "False" at bounding box center [1060, 205] width 15 height 13
radio input "true"
click at [1058, 306] on input "False" at bounding box center [1060, 308] width 15 height 13
radio input "true"
click at [1055, 437] on input "False" at bounding box center [1060, 440] width 15 height 13
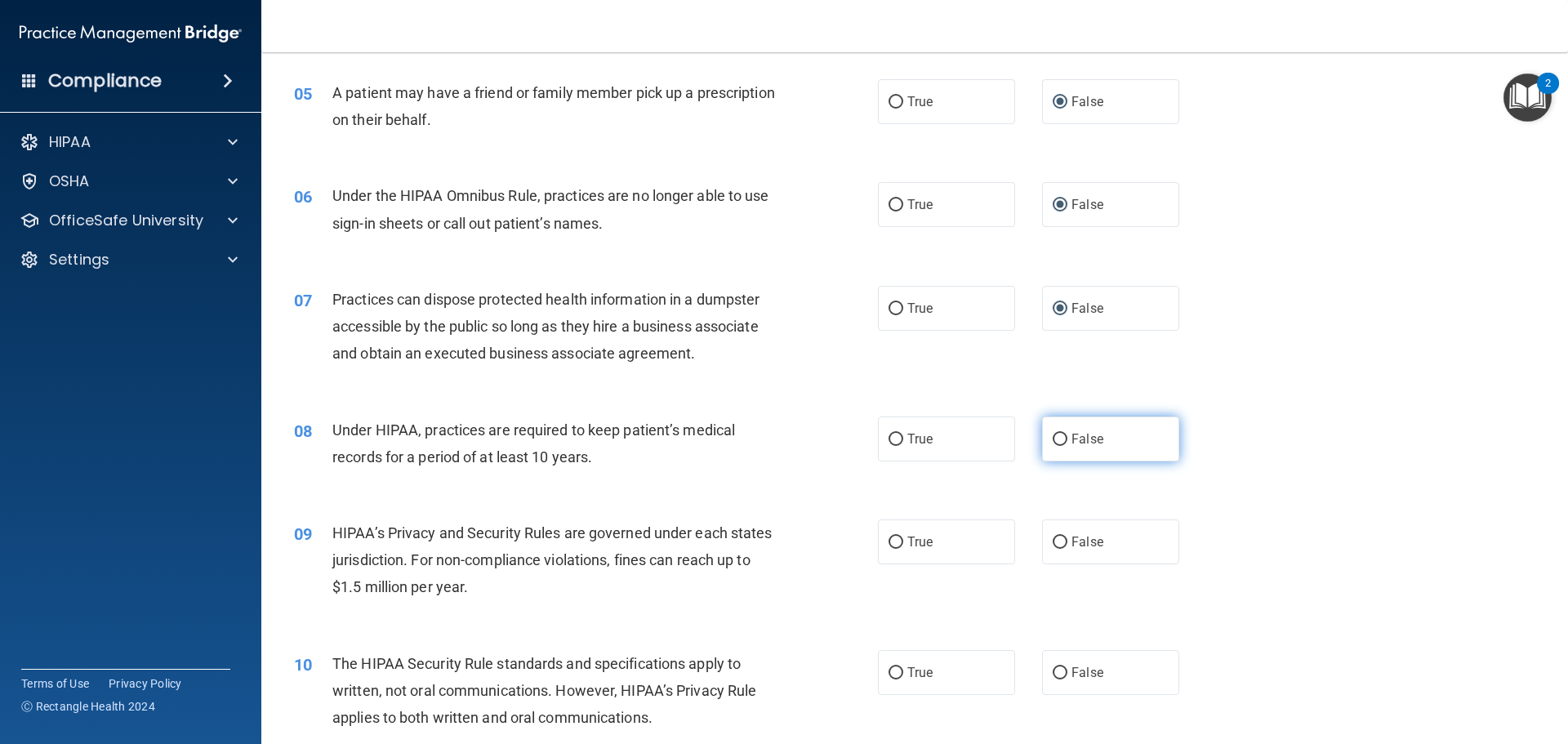
radio input "true"
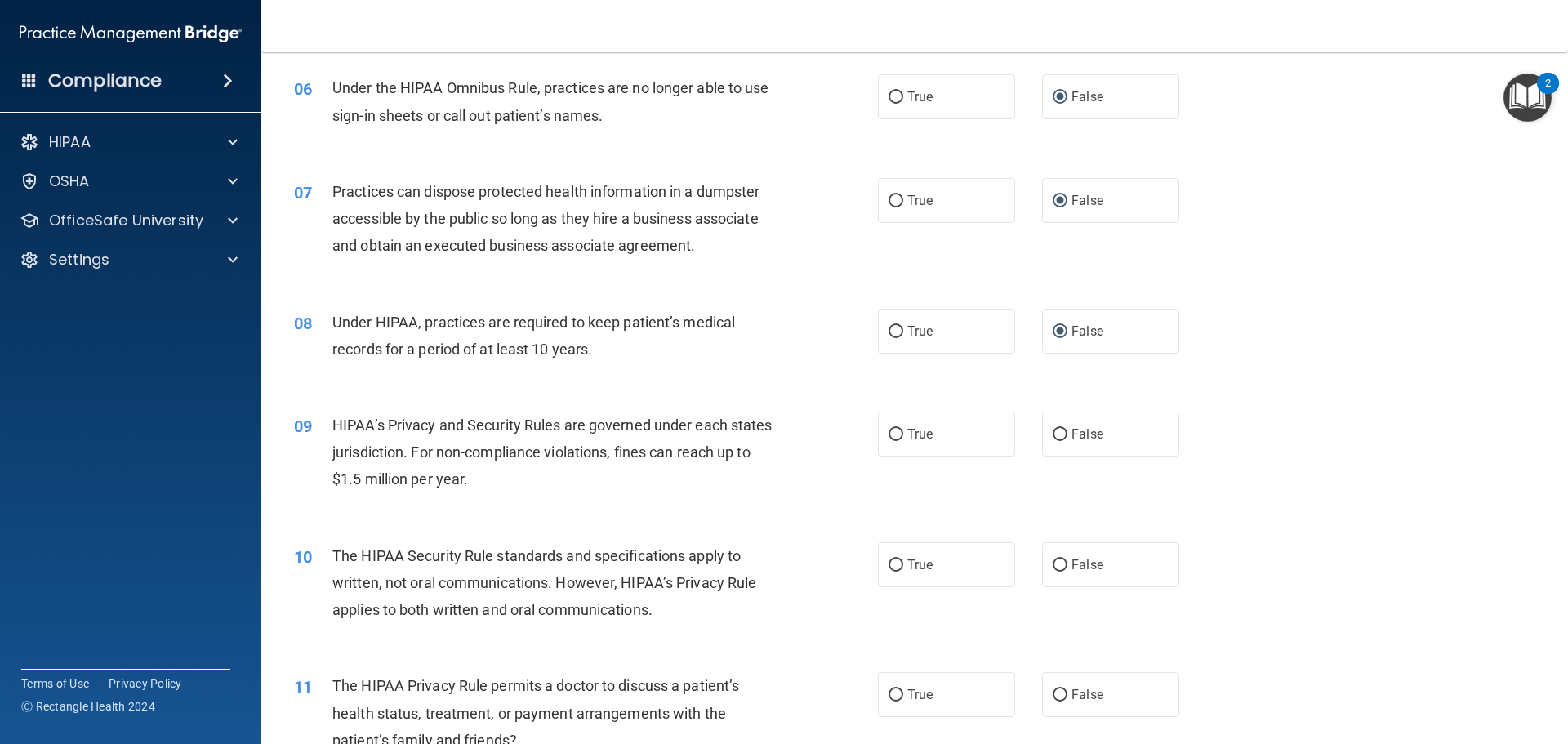
scroll to position [817, 0]
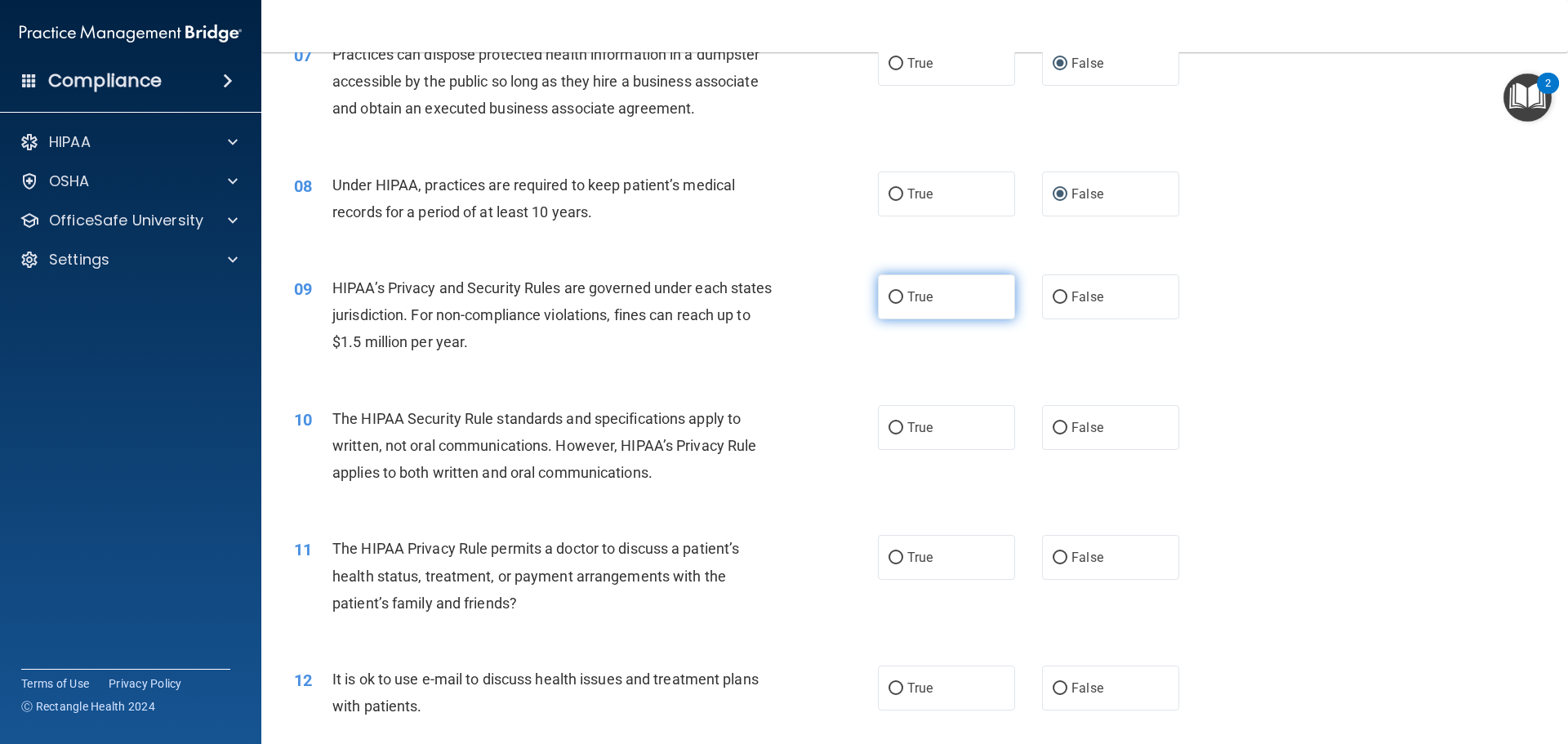
click at [896, 297] on input "True" at bounding box center [896, 298] width 15 height 13
radio input "true"
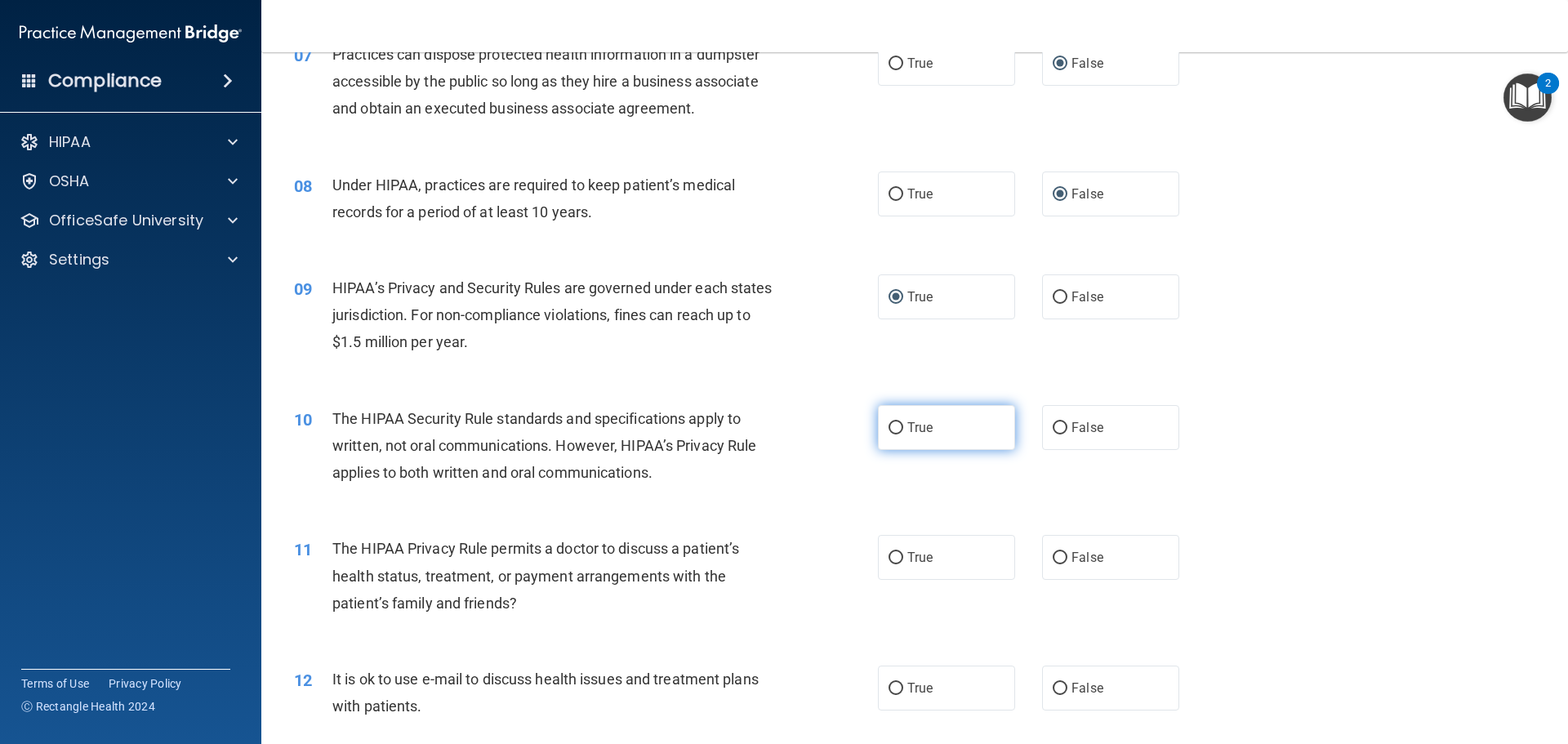
click at [890, 429] on input "True" at bounding box center [896, 428] width 15 height 13
radio input "true"
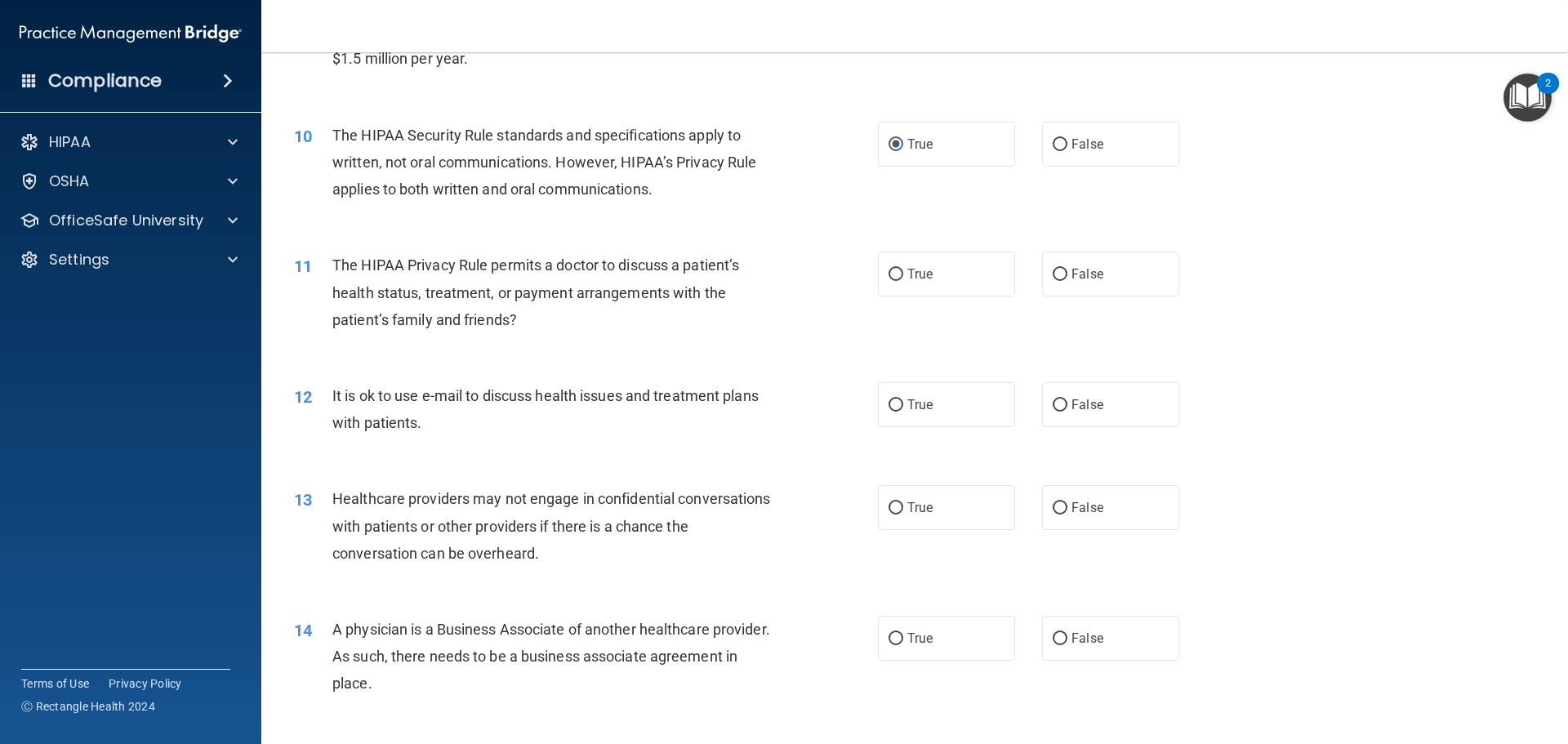
scroll to position [1143, 0]
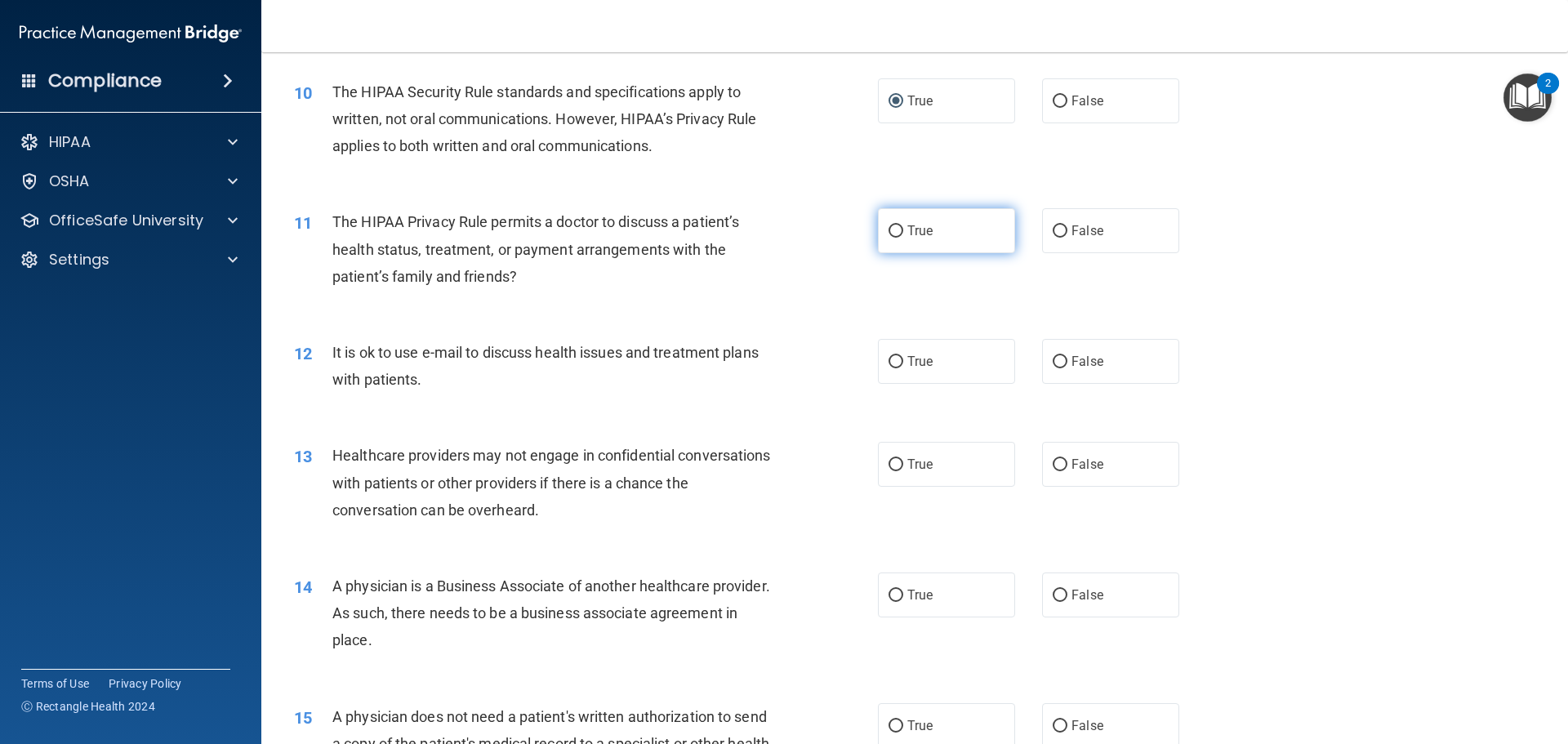
click at [889, 236] on input "True" at bounding box center [896, 232] width 15 height 13
radio input "true"
click at [907, 362] on span "True" at bounding box center [920, 361] width 25 height 16
click at [903, 362] on input "True" at bounding box center [896, 362] width 15 height 13
radio input "true"
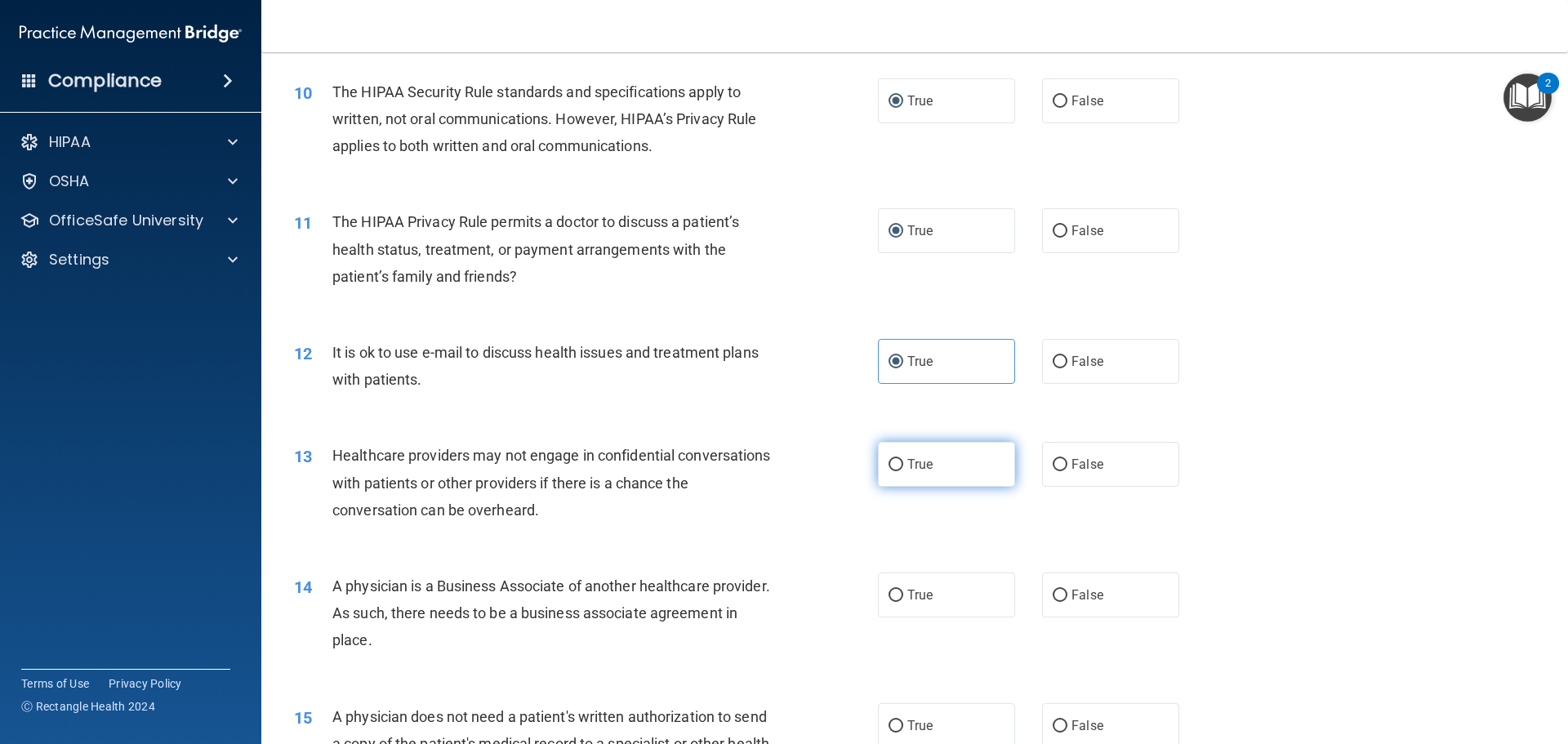
click at [892, 466] on input "True" at bounding box center [896, 465] width 15 height 13
radio input "true"
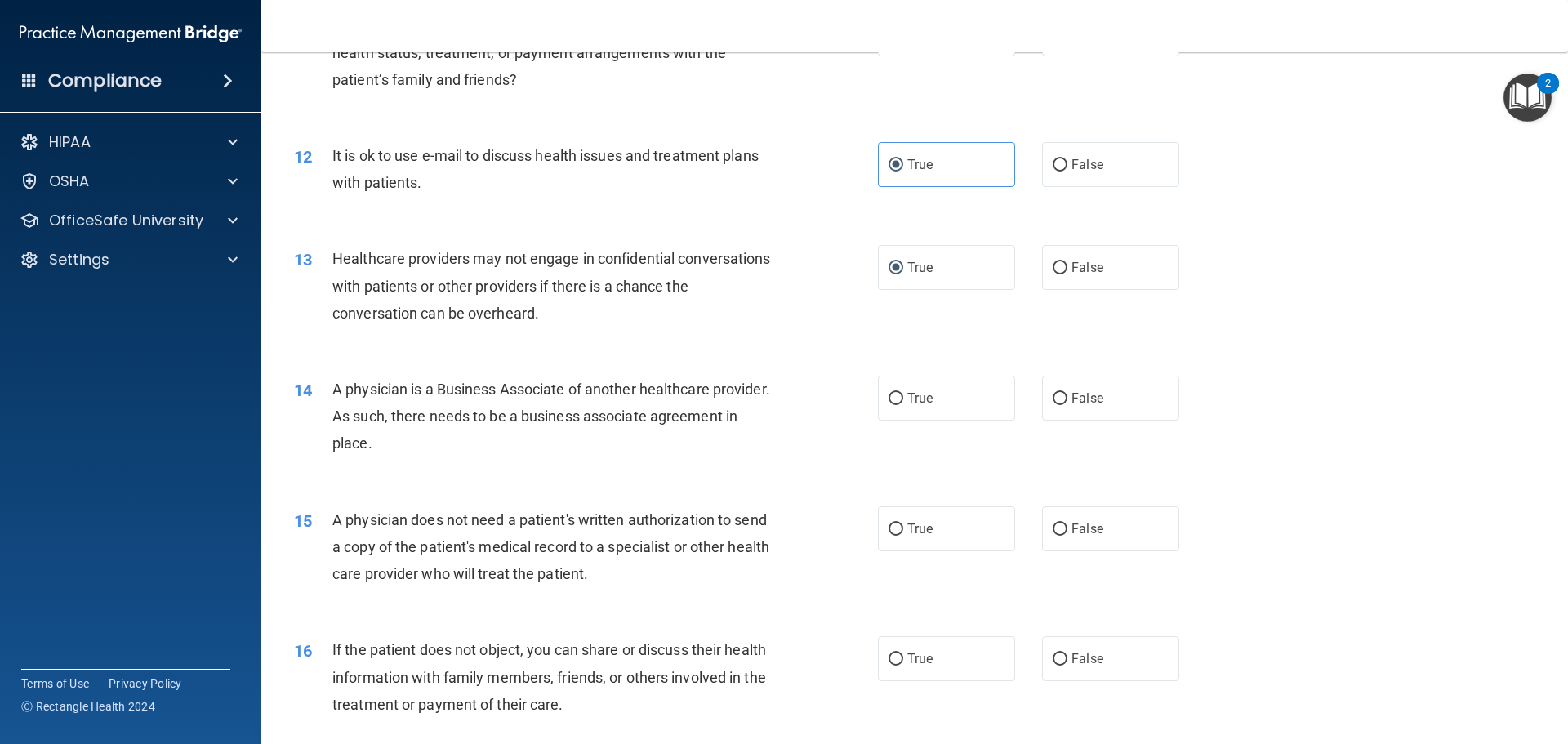
scroll to position [1388, 0]
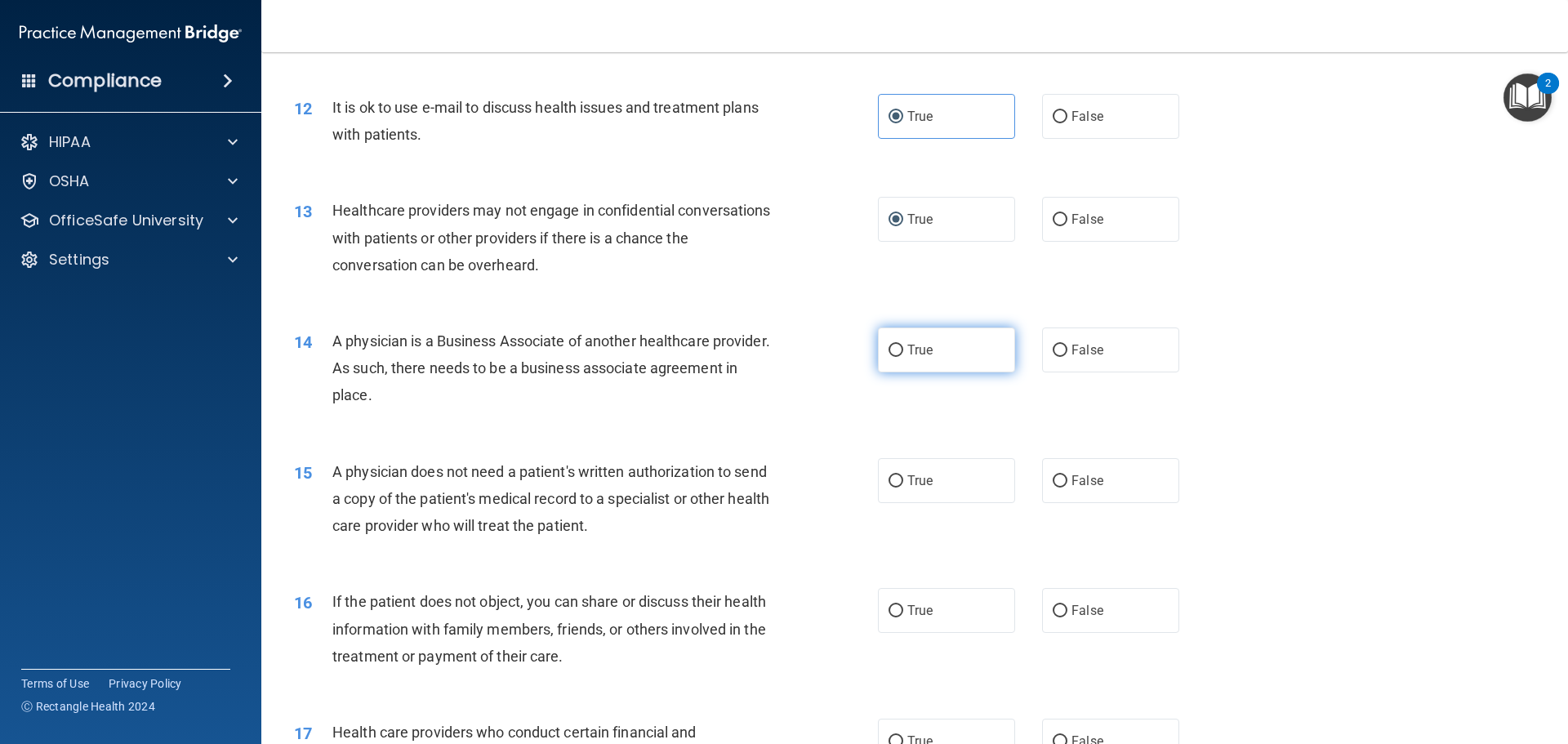
click at [894, 350] on input "True" at bounding box center [896, 350] width 15 height 13
radio input "true"
click at [1054, 482] on input "False" at bounding box center [1060, 481] width 15 height 13
radio input "true"
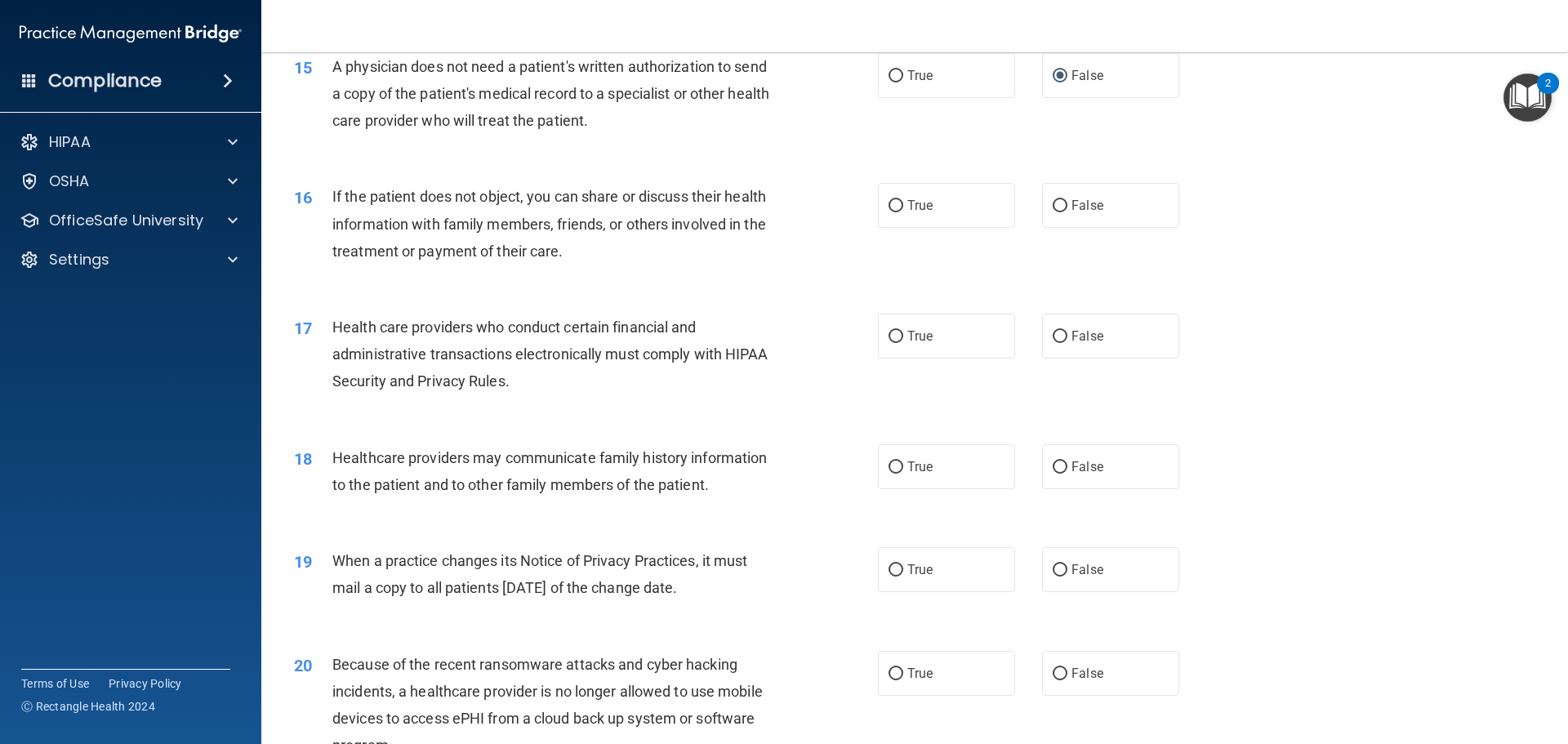
scroll to position [1796, 0]
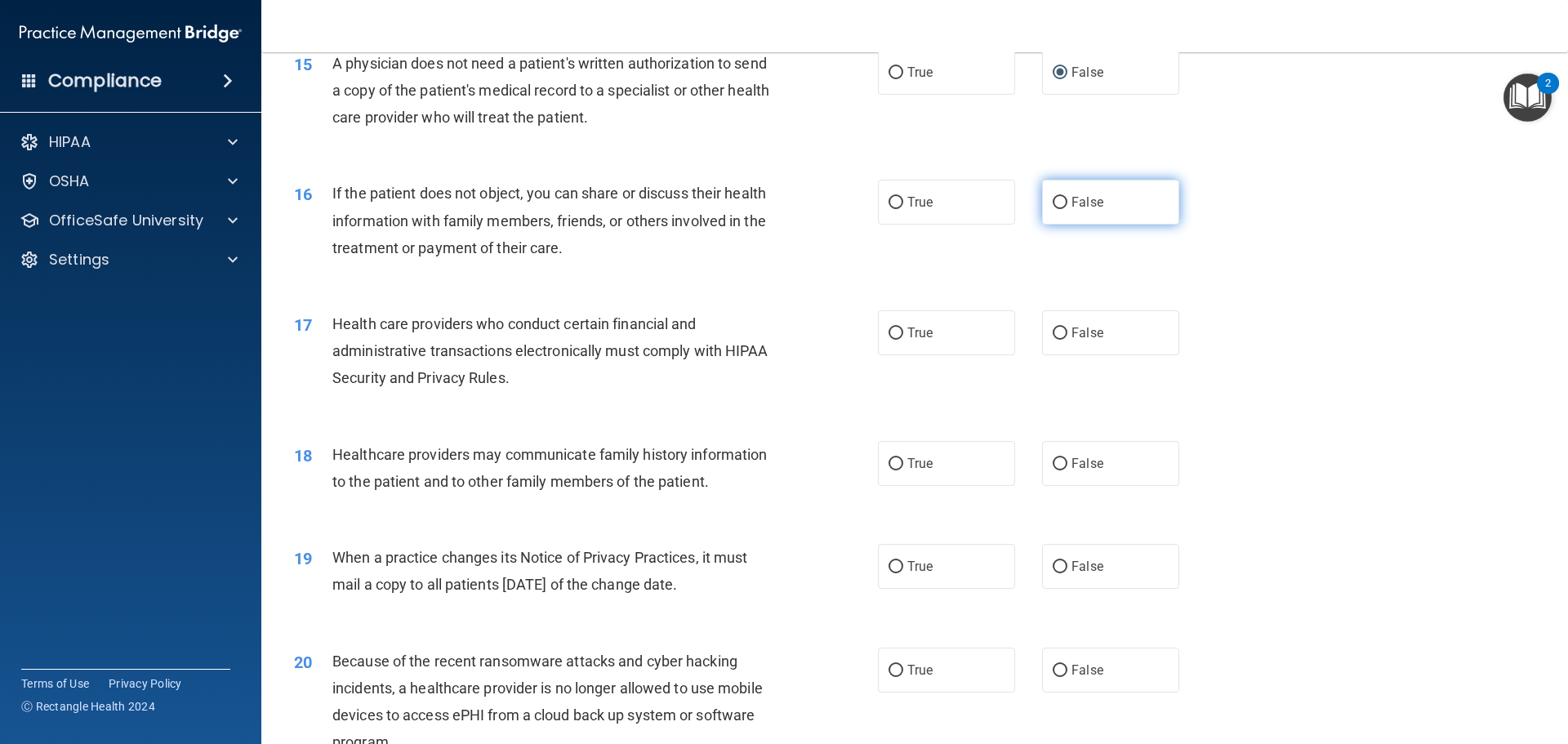
click at [1056, 202] on input "False" at bounding box center [1060, 202] width 15 height 13
radio input "true"
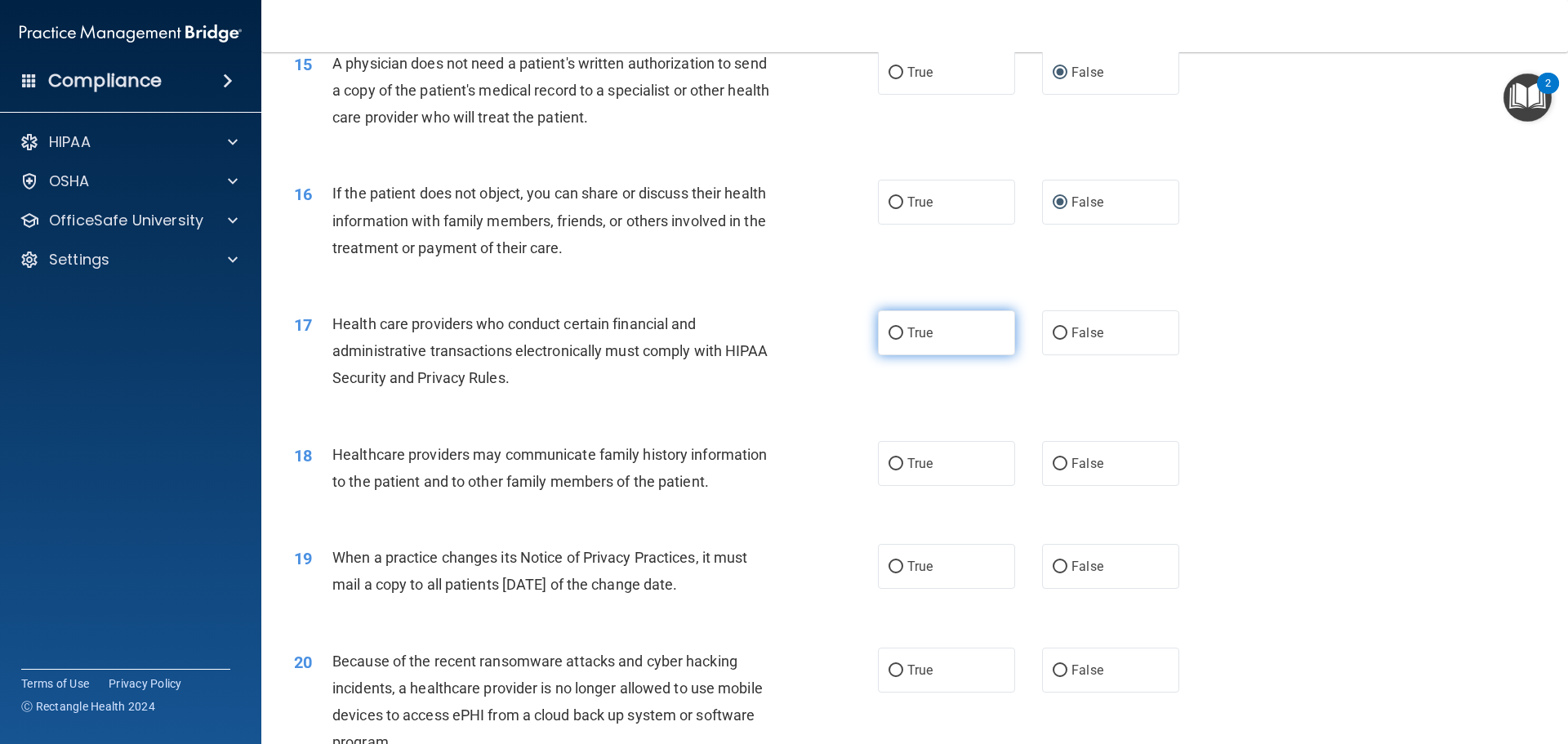
click at [892, 334] on input "True" at bounding box center [896, 334] width 15 height 13
radio input "true"
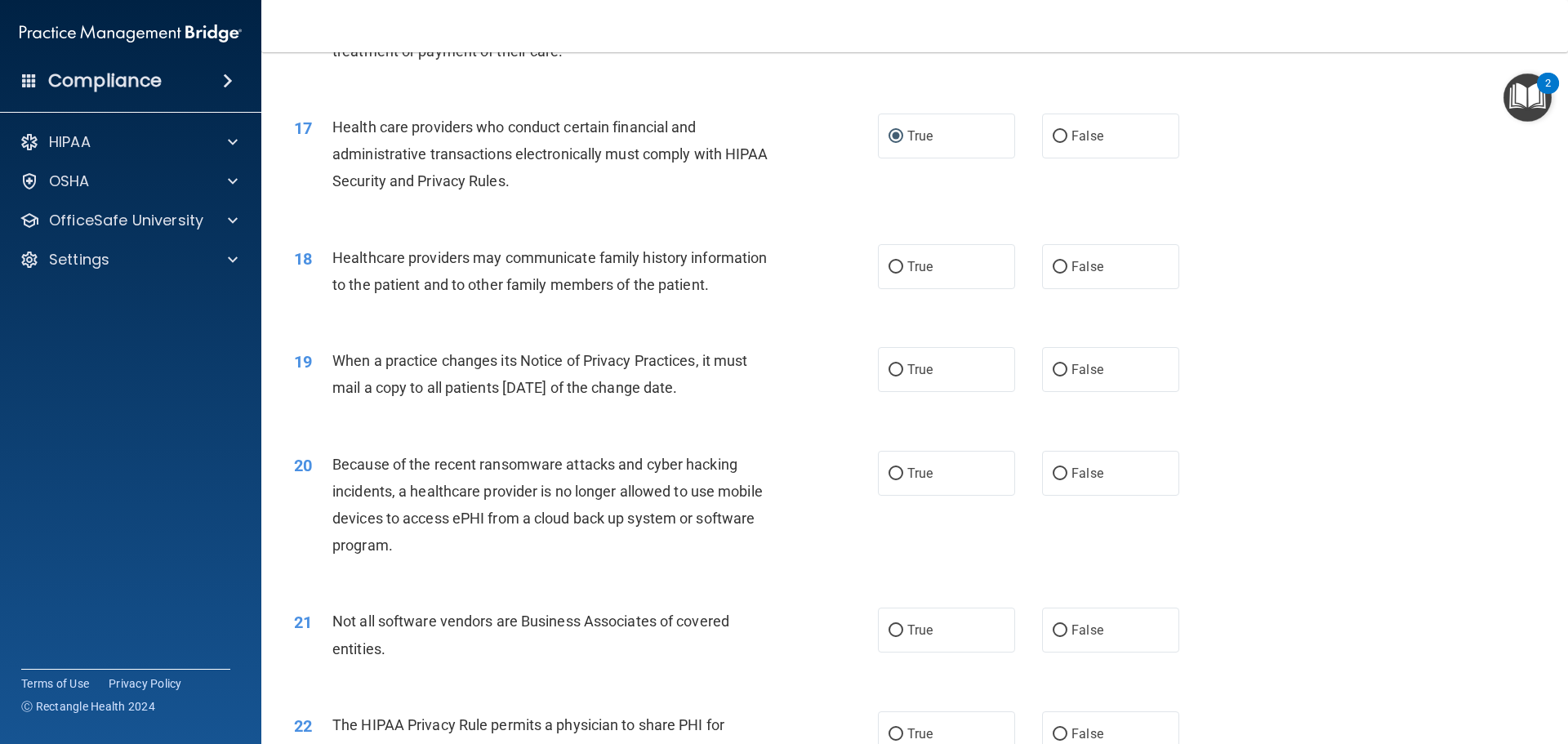
scroll to position [2122, 0]
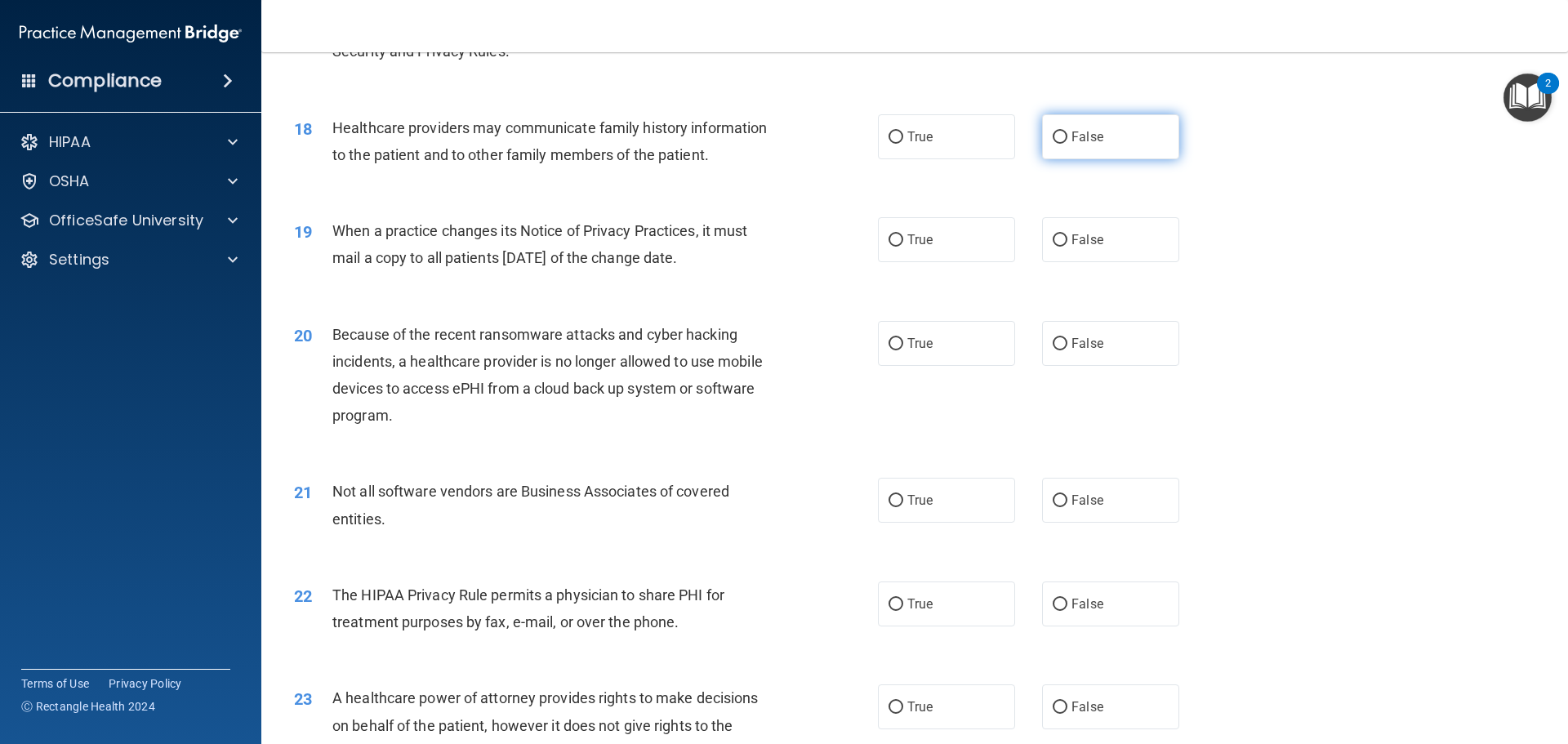
click at [1053, 135] on input "False" at bounding box center [1060, 137] width 15 height 13
radio input "true"
drag, startPoint x: 895, startPoint y: 242, endPoint x: 900, endPoint y: 265, distance: 23.5
click at [895, 242] on input "True" at bounding box center [896, 240] width 15 height 13
radio input "true"
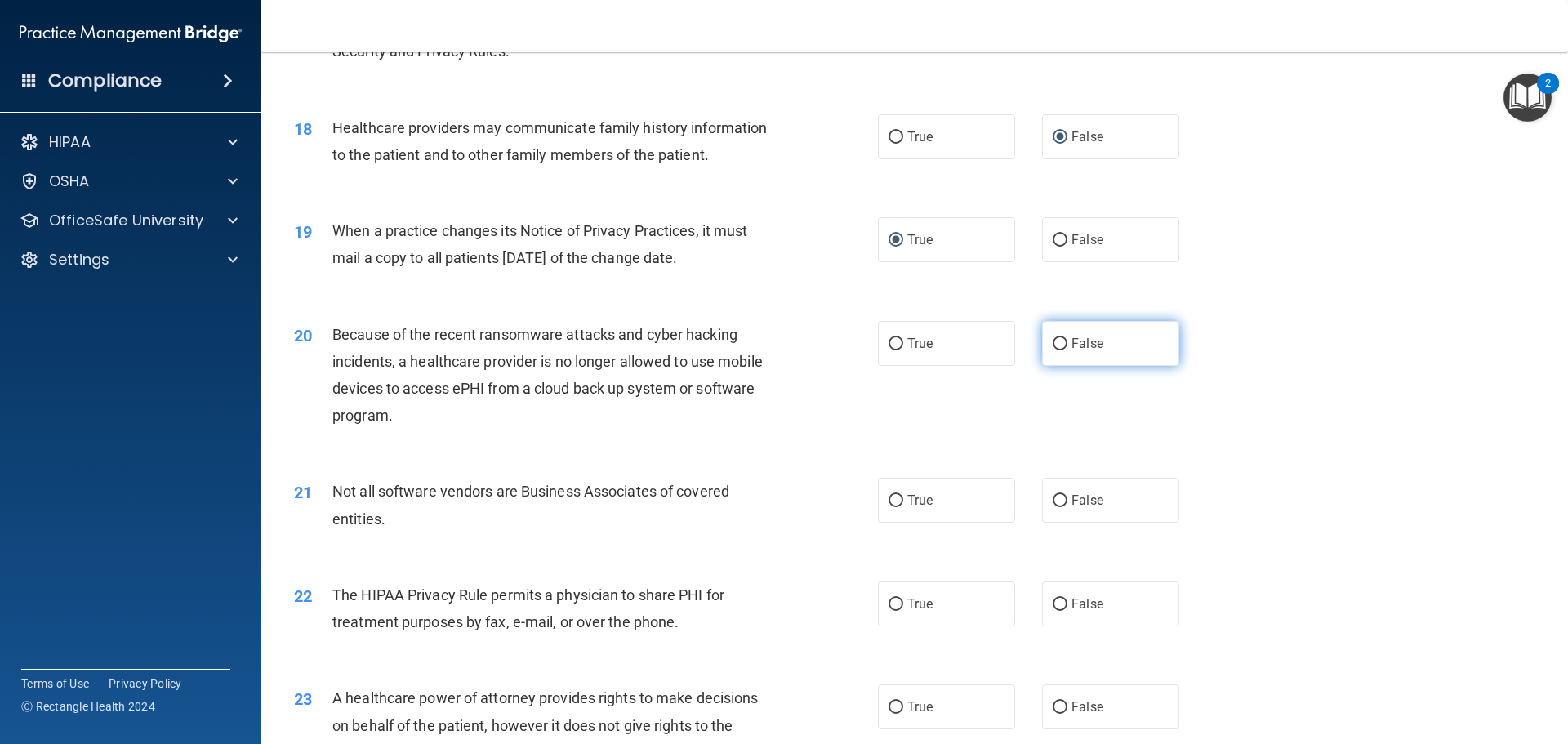
click at [1054, 343] on input "False" at bounding box center [1060, 344] width 15 height 13
radio input "true"
click at [894, 504] on input "True" at bounding box center [896, 501] width 15 height 13
radio input "true"
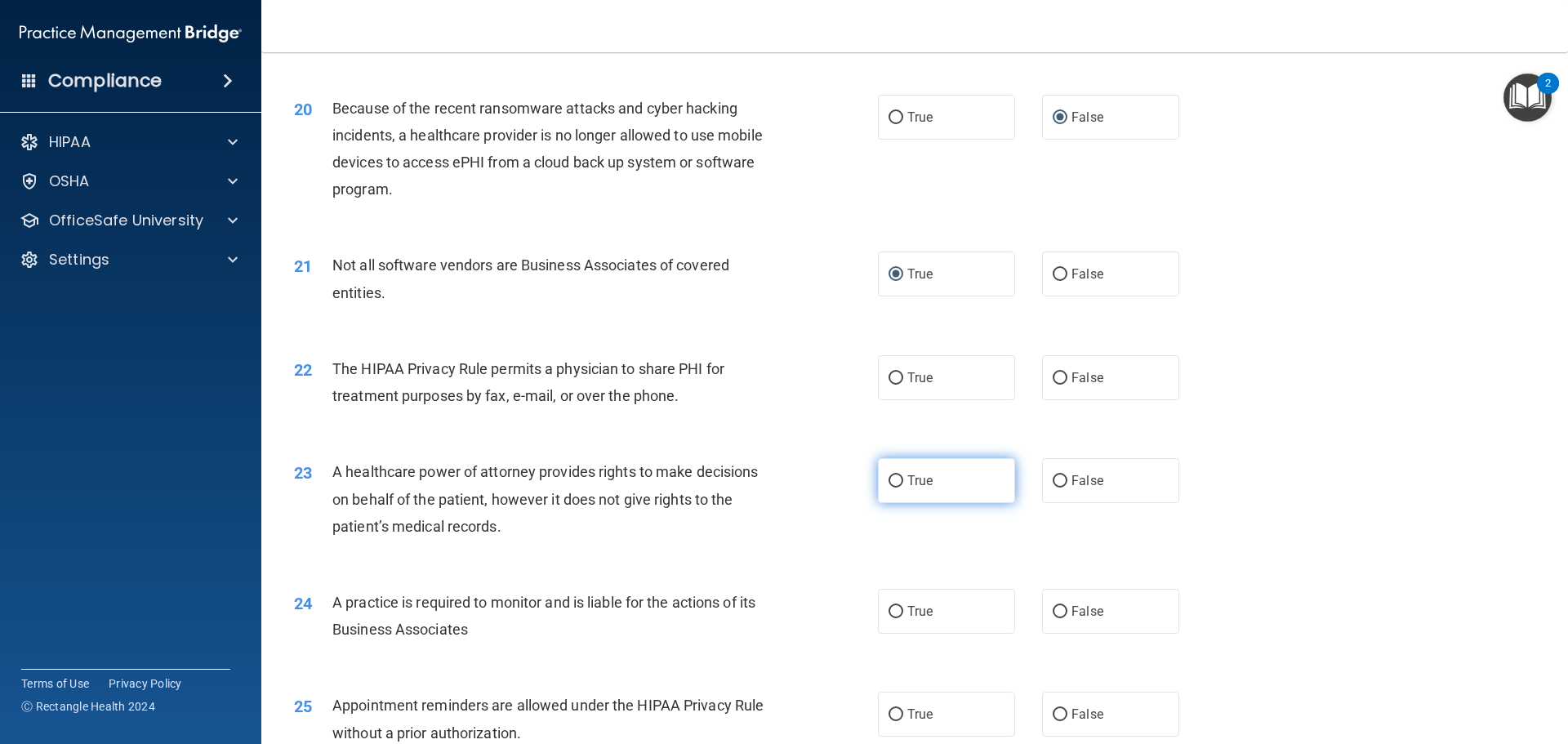
scroll to position [2367, 0]
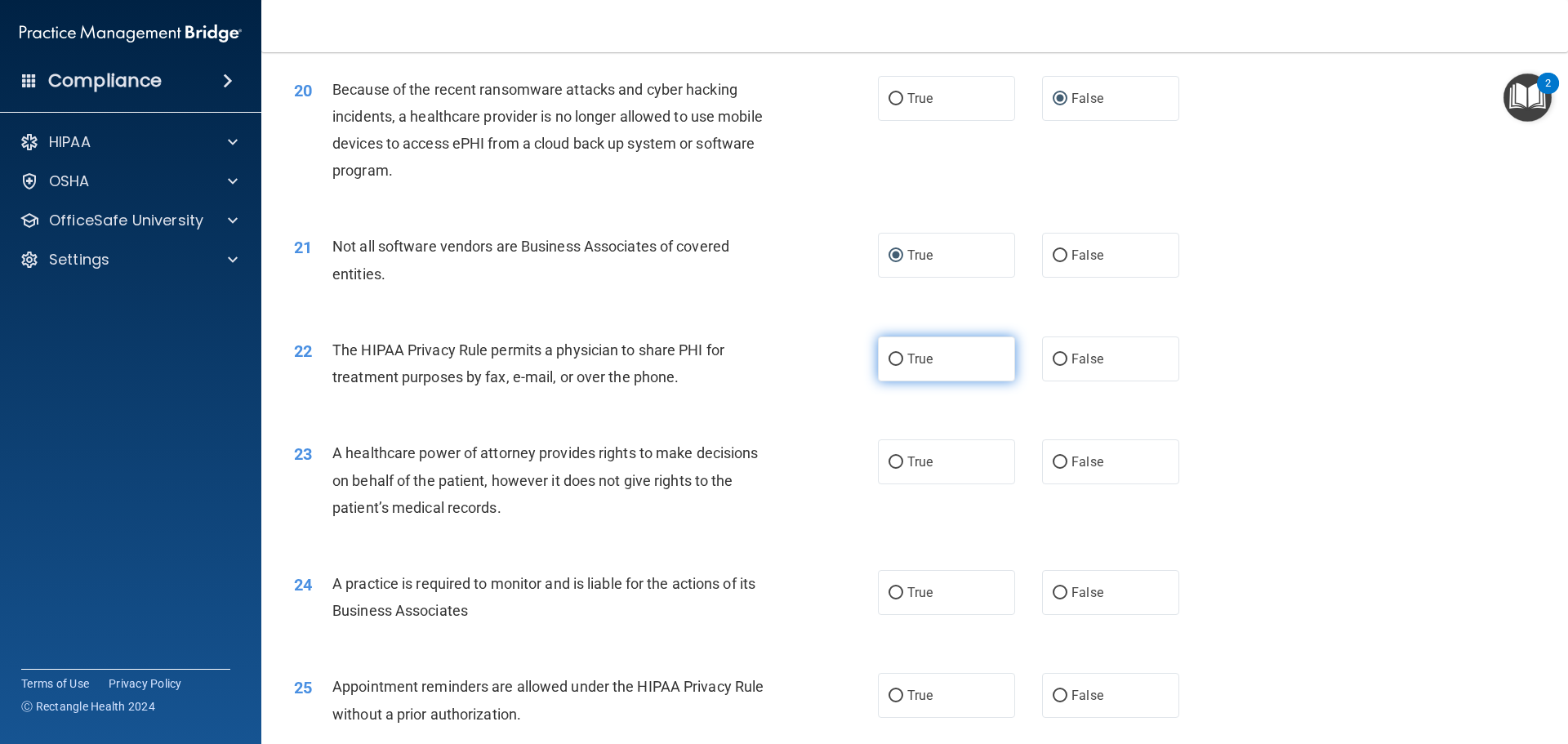
click at [890, 358] on input "True" at bounding box center [896, 359] width 15 height 13
radio input "true"
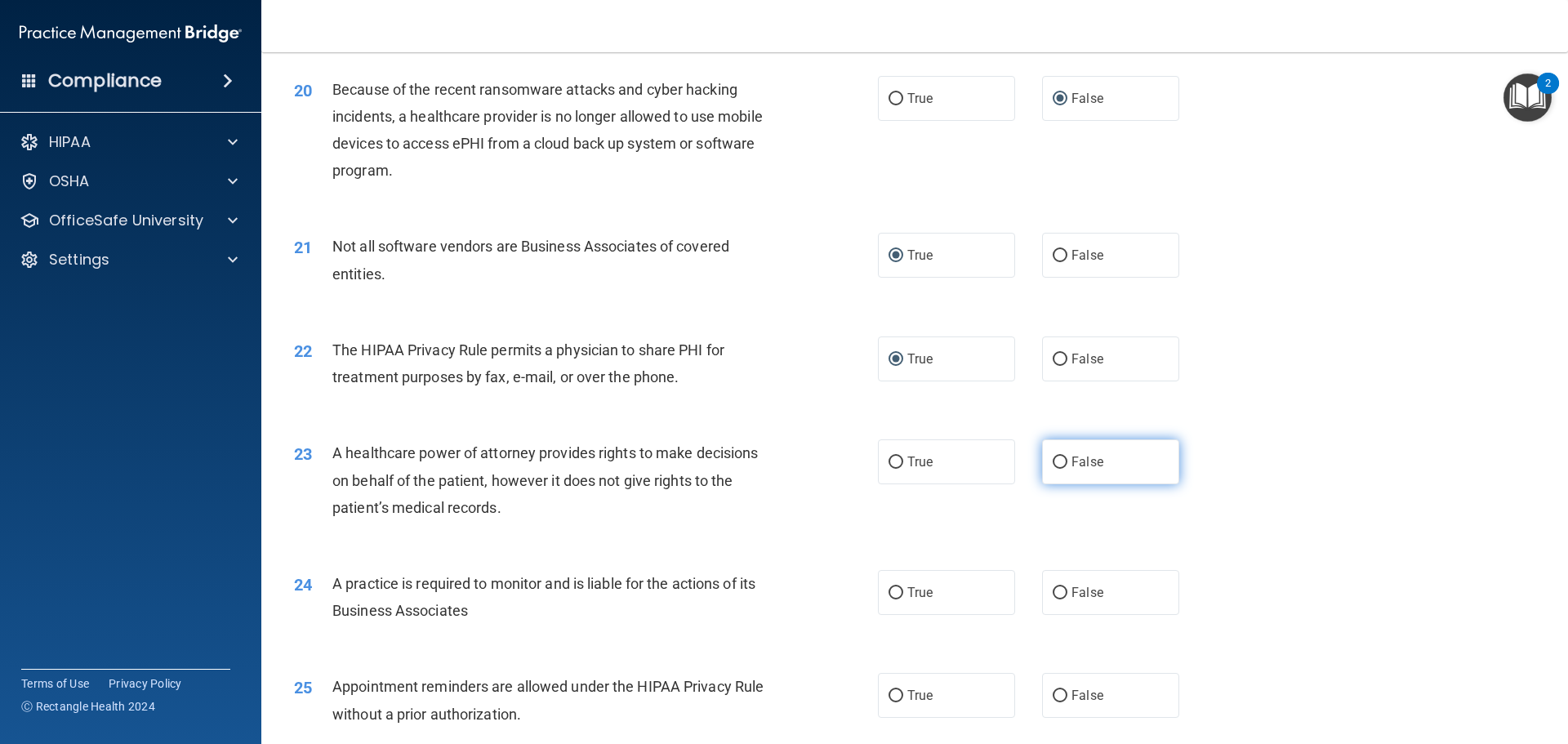
click at [1053, 464] on input "False" at bounding box center [1060, 462] width 15 height 13
radio input "true"
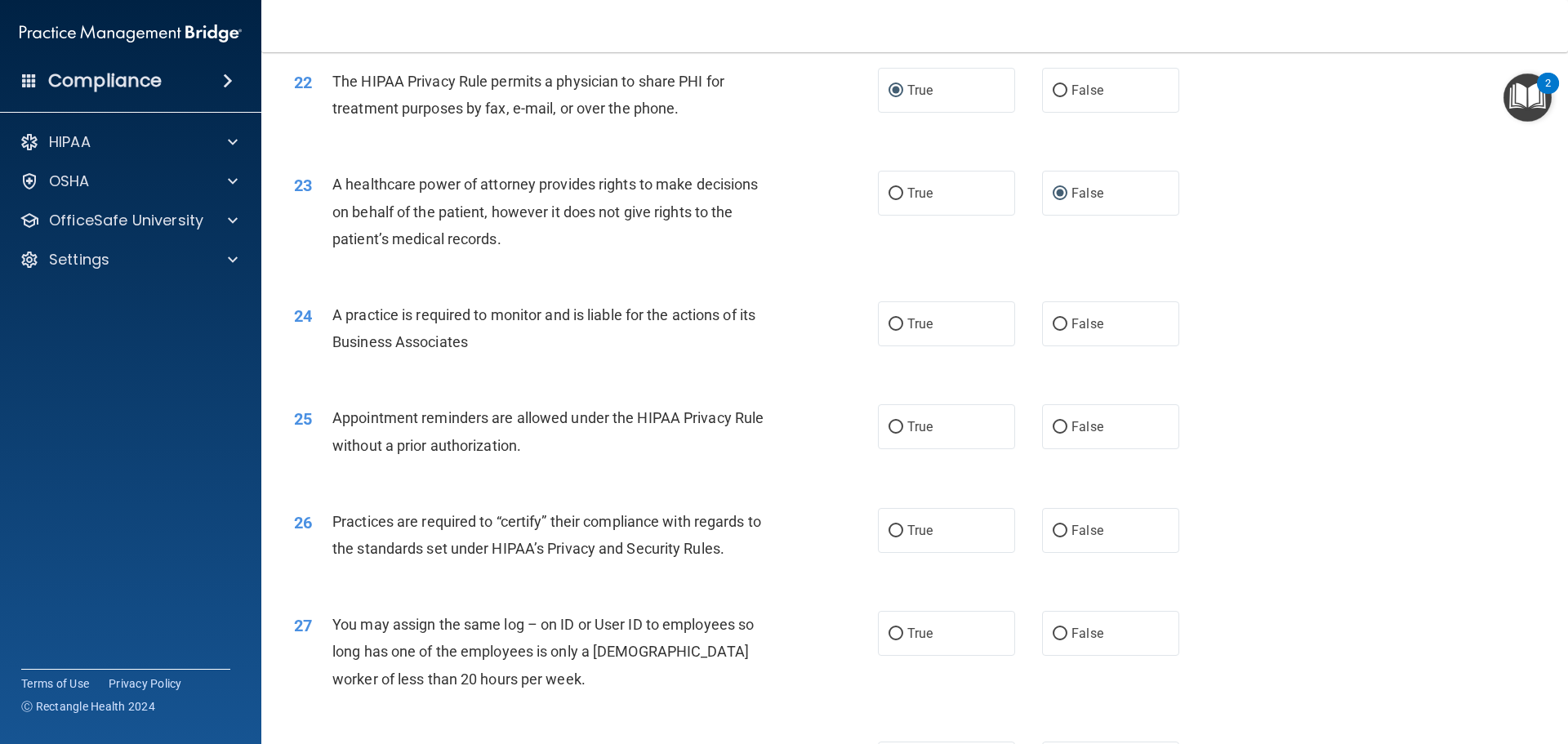
scroll to position [2694, 0]
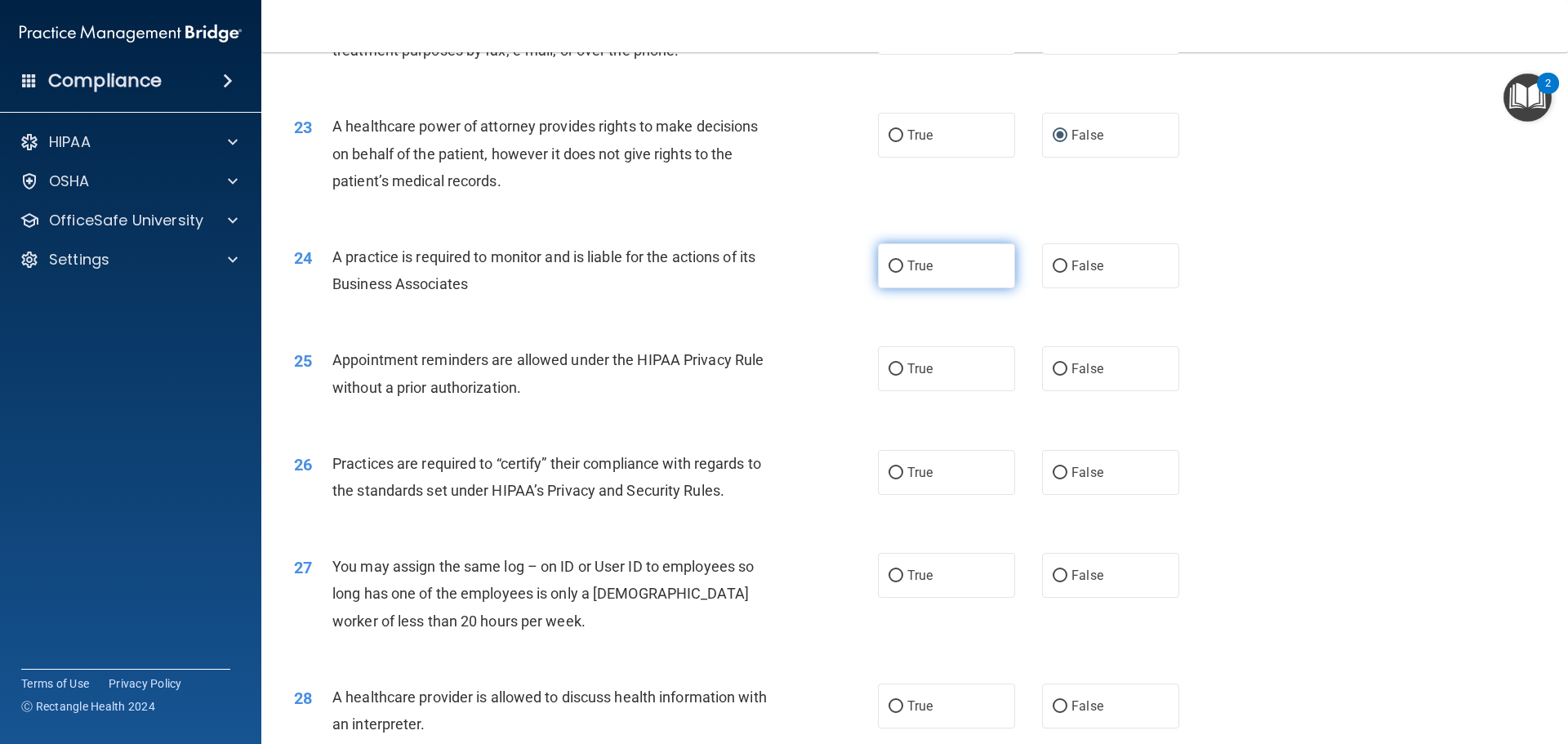
click at [891, 266] on input "True" at bounding box center [896, 267] width 15 height 13
radio input "true"
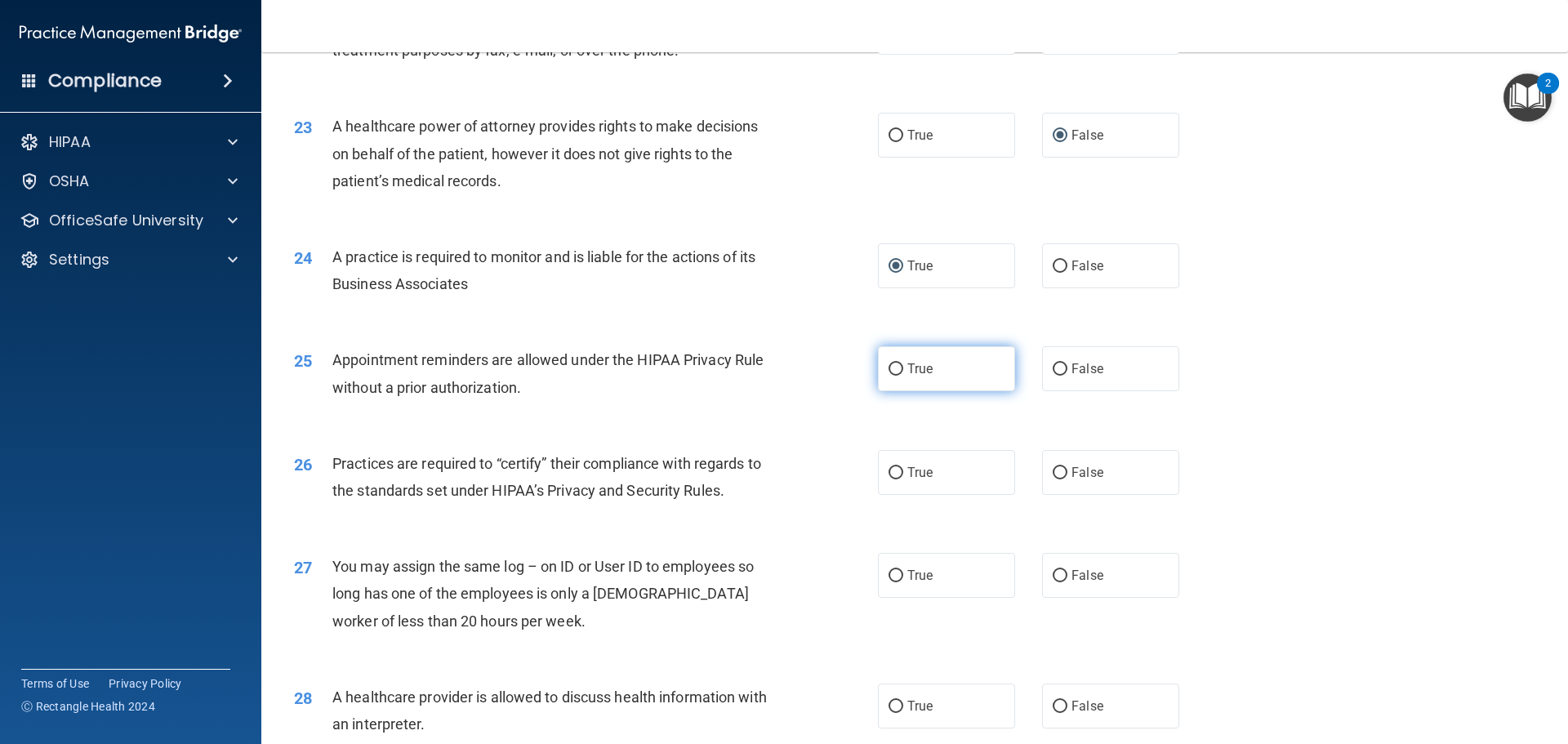
click at [890, 369] on input "True" at bounding box center [896, 369] width 15 height 13
radio input "true"
click at [1058, 364] on input "False" at bounding box center [1060, 369] width 15 height 13
radio input "true"
radio input "false"
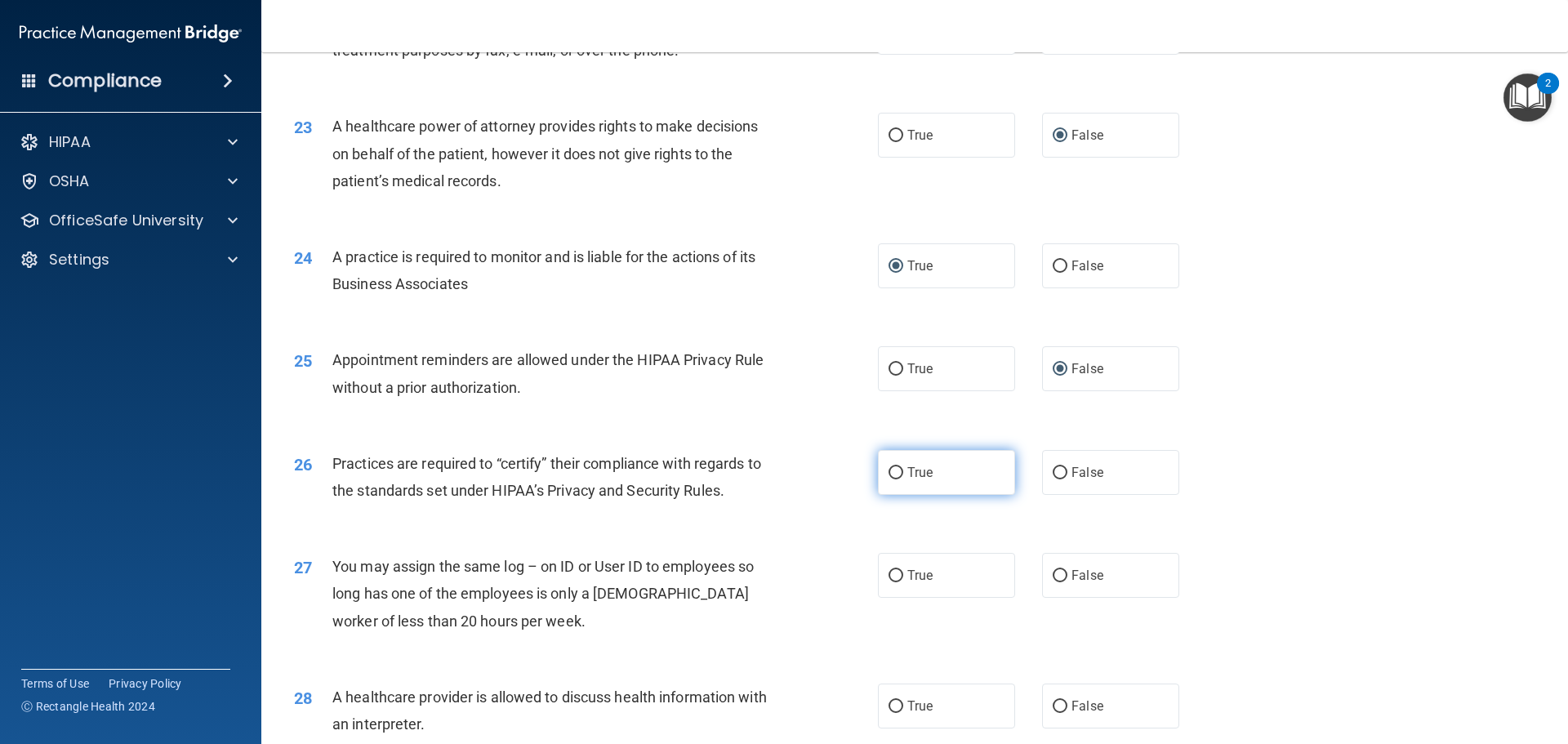
click at [889, 472] on input "True" at bounding box center [896, 473] width 15 height 13
radio input "true"
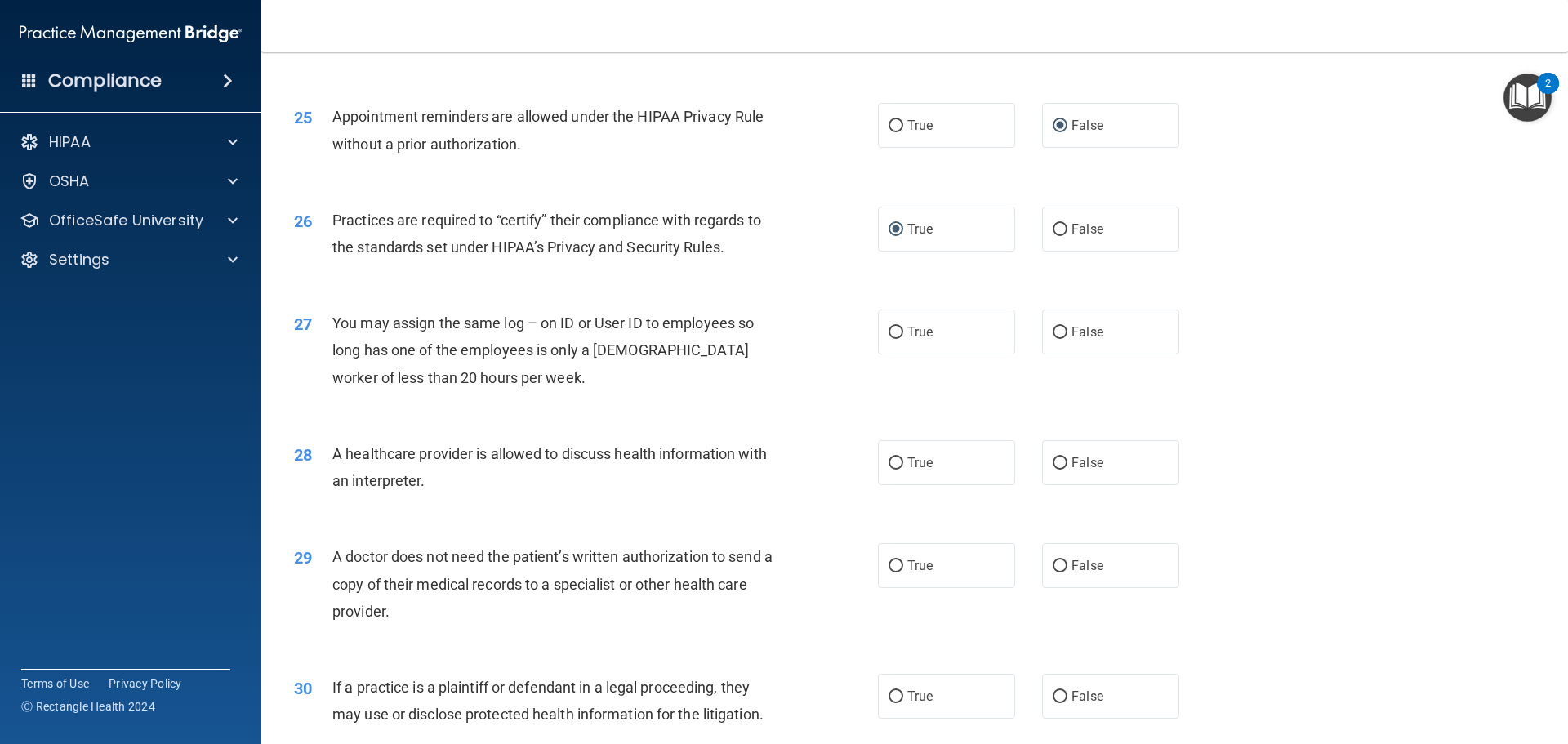
scroll to position [3020, 0]
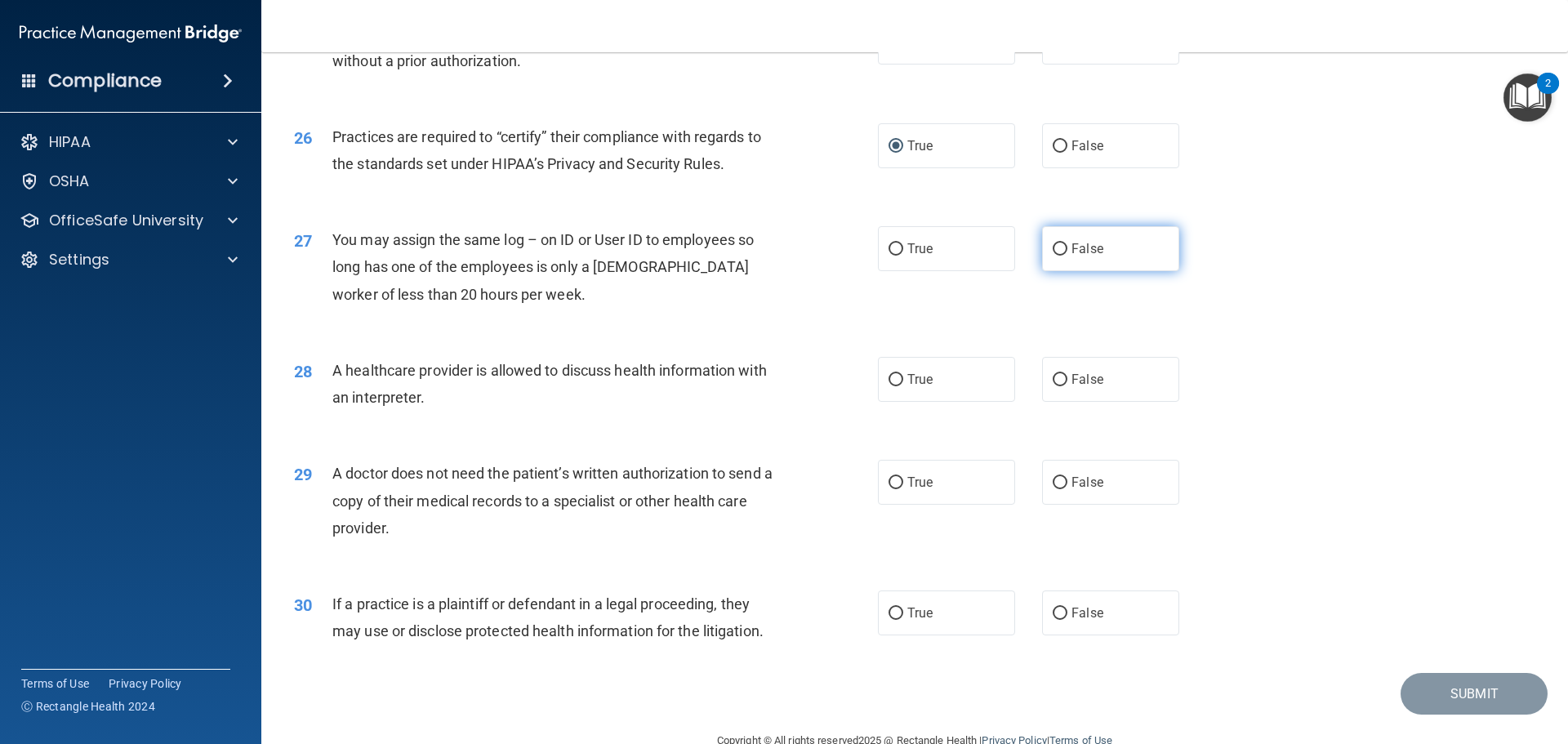
click at [1044, 248] on label "False" at bounding box center [1111, 249] width 137 height 45
click at [1053, 248] on input "False" at bounding box center [1060, 249] width 15 height 13
radio input "true"
click at [896, 380] on input "True" at bounding box center [896, 380] width 15 height 13
radio input "true"
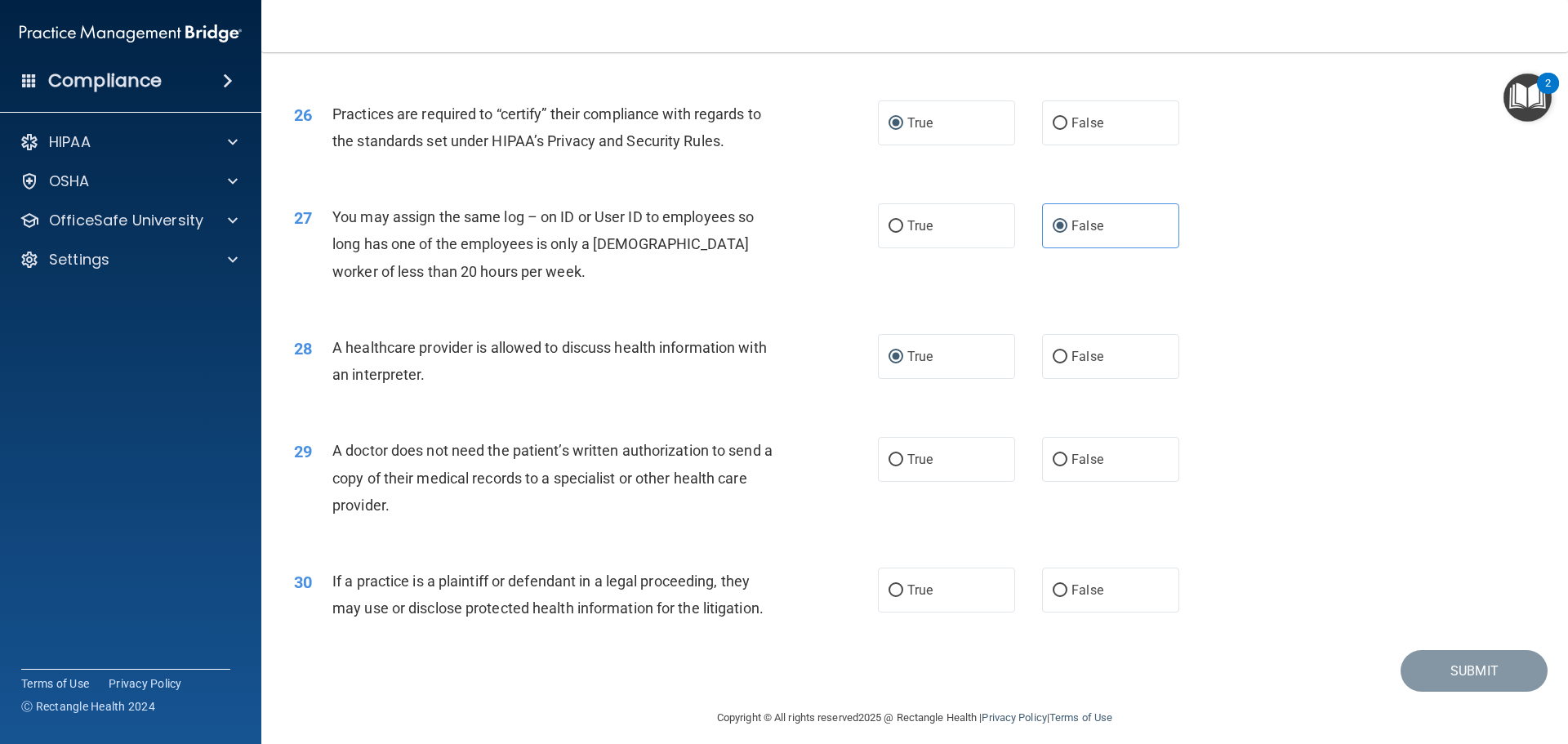
scroll to position [3056, 0]
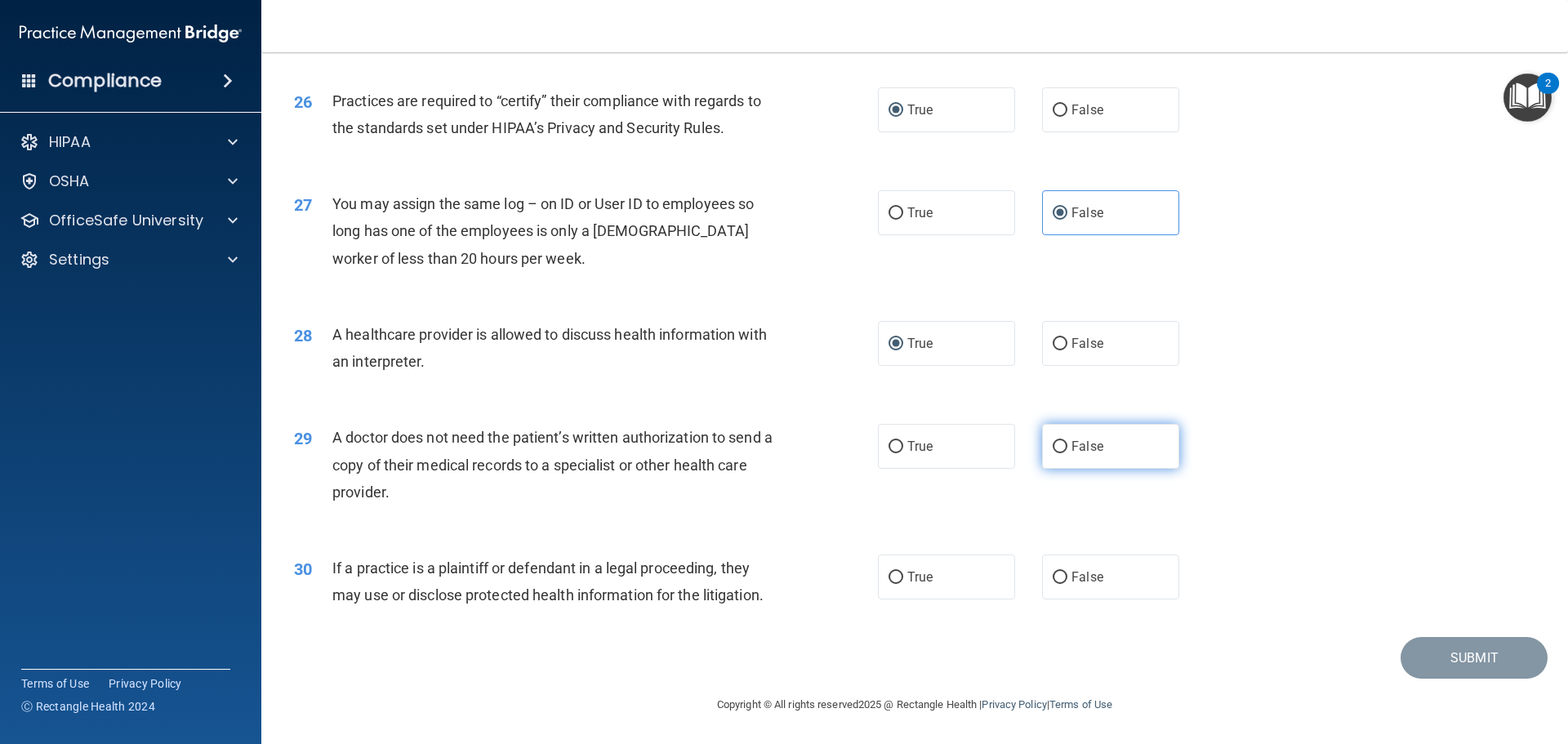
click at [1057, 446] on input "False" at bounding box center [1060, 446] width 15 height 13
radio input "true"
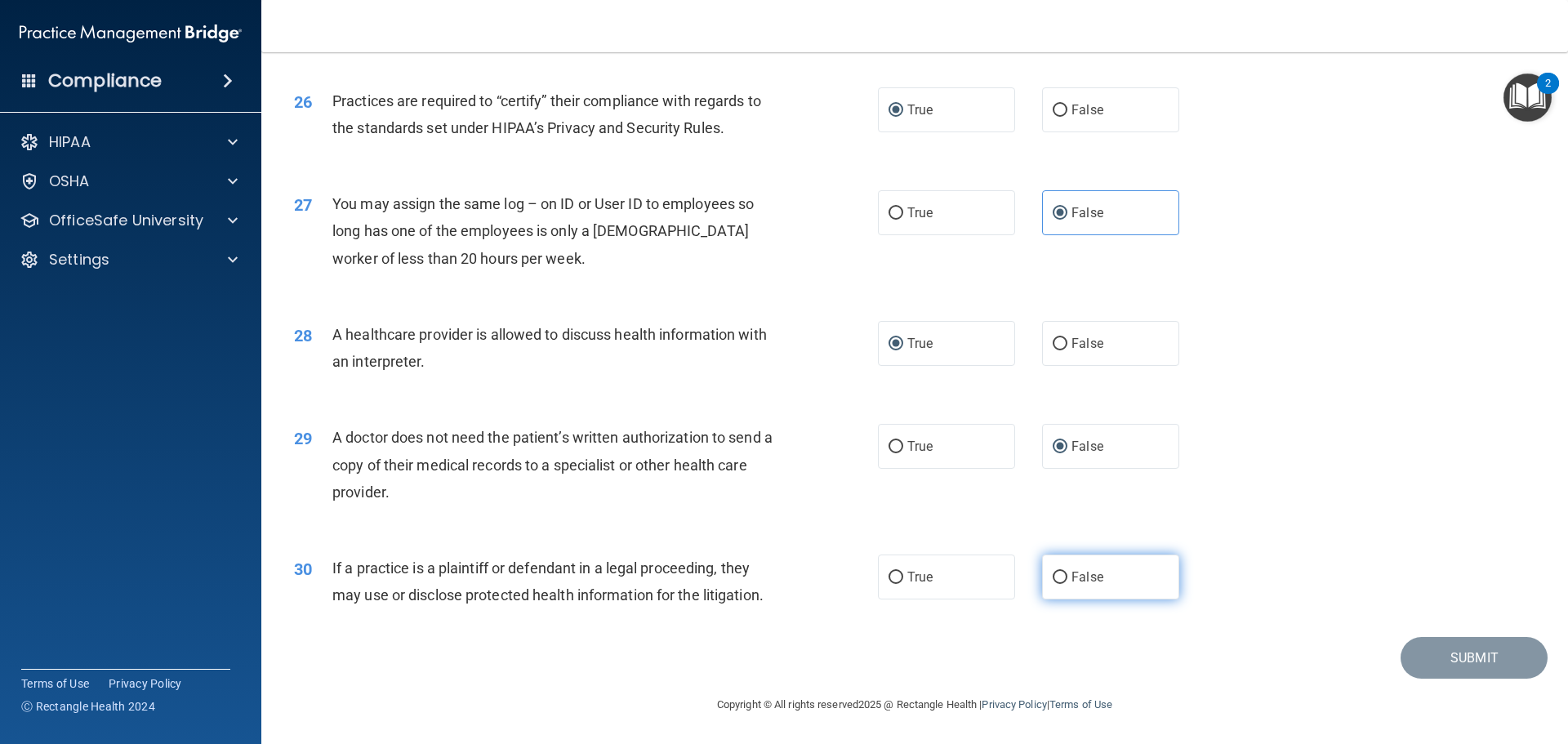
click at [1053, 579] on input "False" at bounding box center [1060, 578] width 15 height 13
radio input "true"
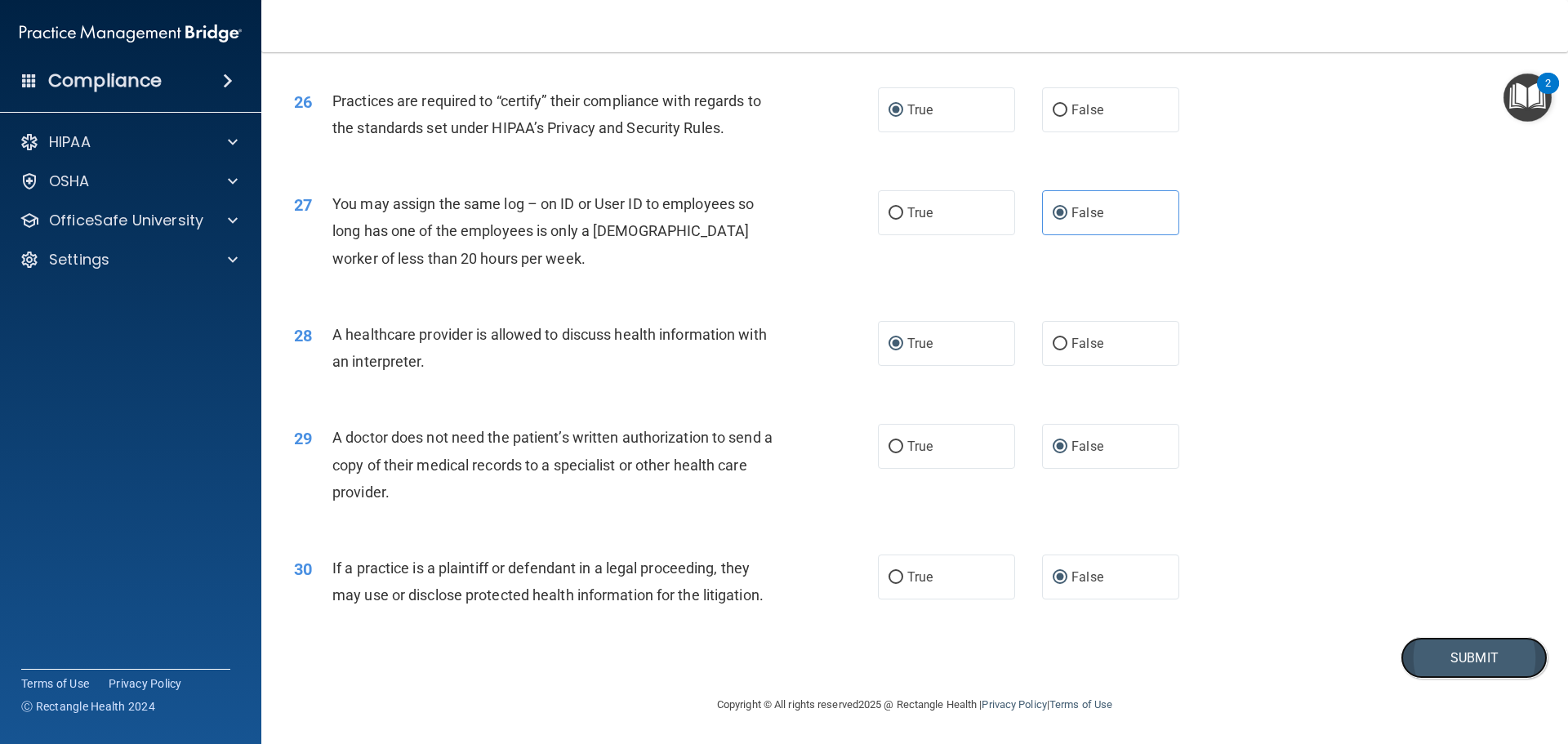
click at [1440, 663] on button "Submit" at bounding box center [1474, 658] width 147 height 42
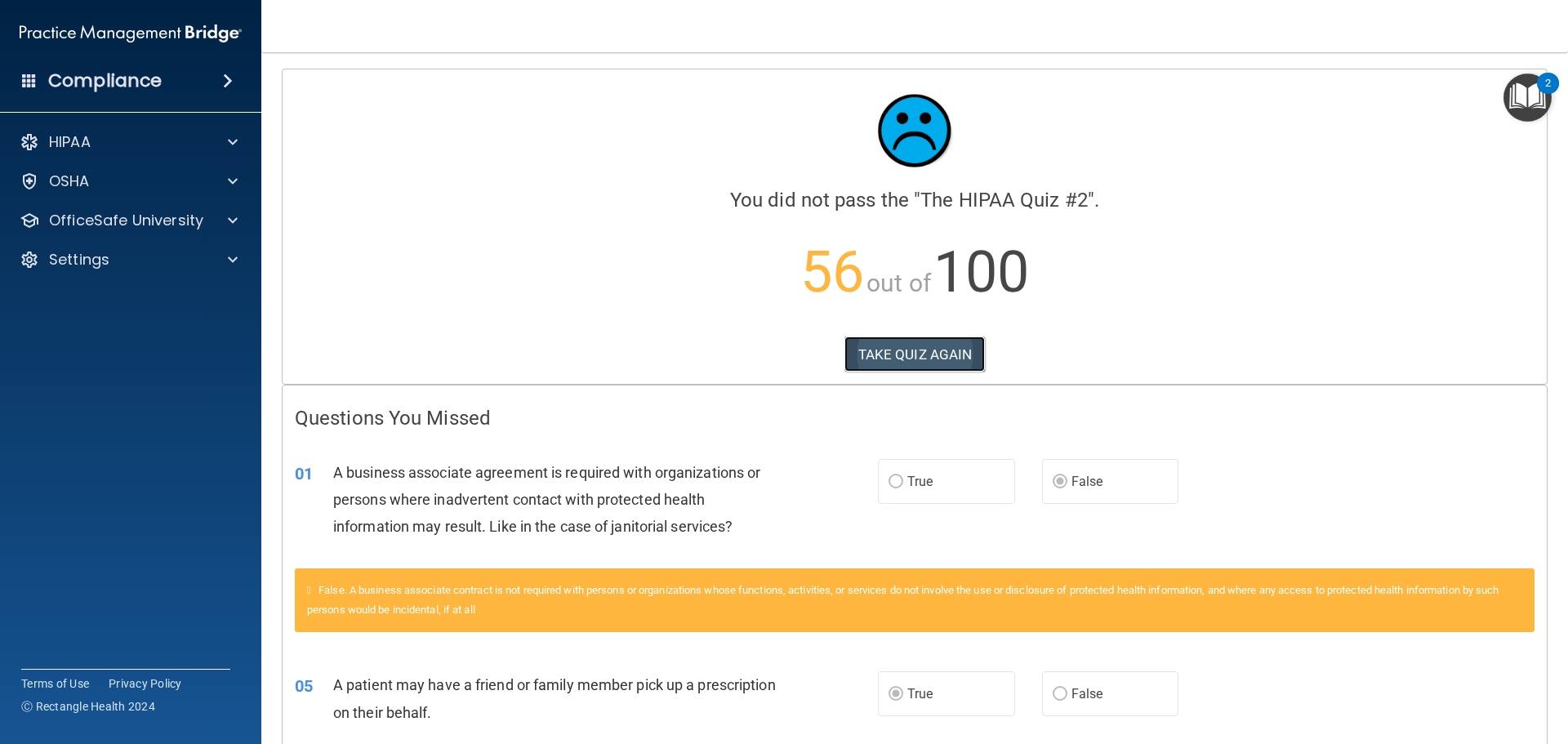
click at [913, 344] on button "TAKE QUIZ AGAIN" at bounding box center [915, 354] width 141 height 36
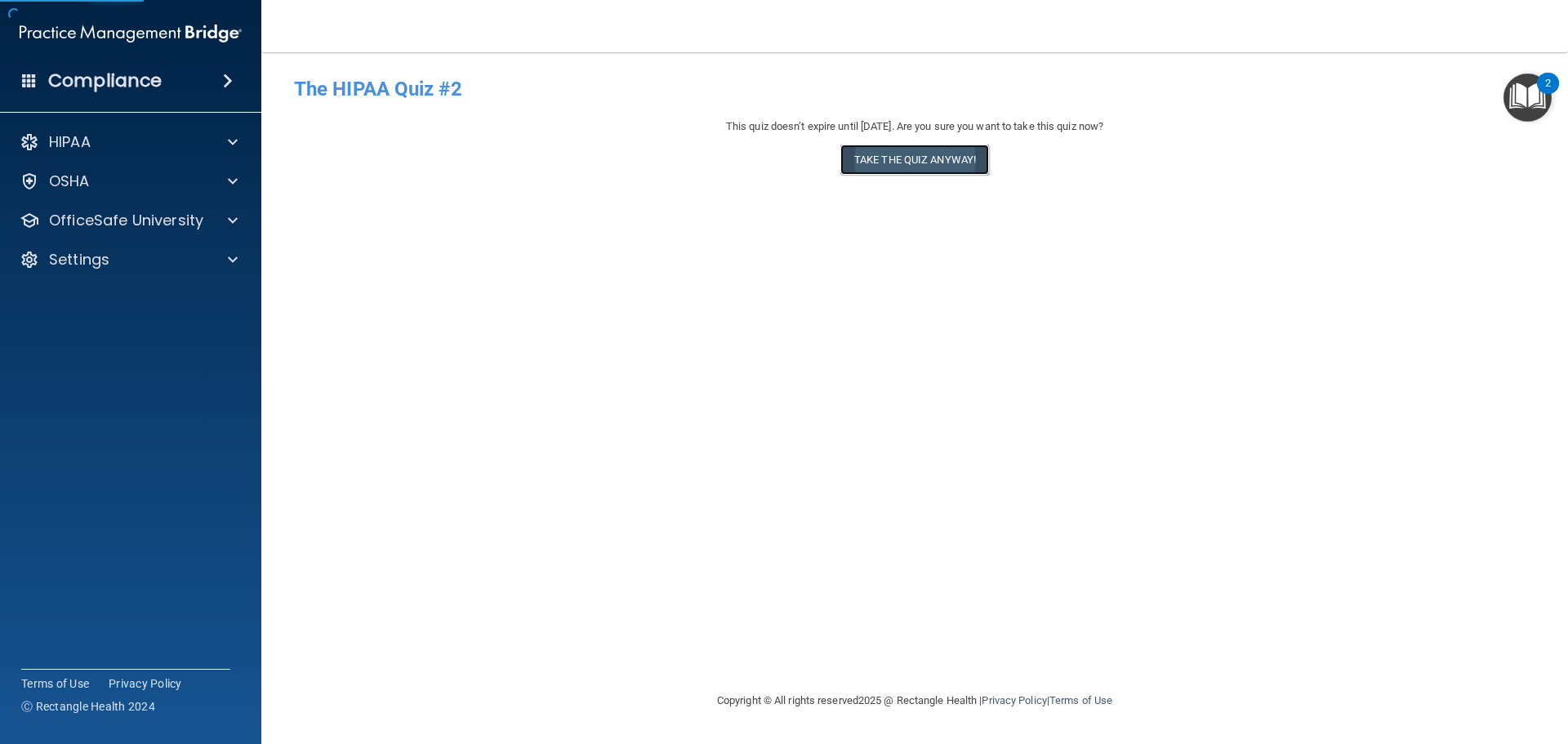
click at [904, 155] on button "Take the quiz anyway!" at bounding box center [915, 160] width 149 height 30
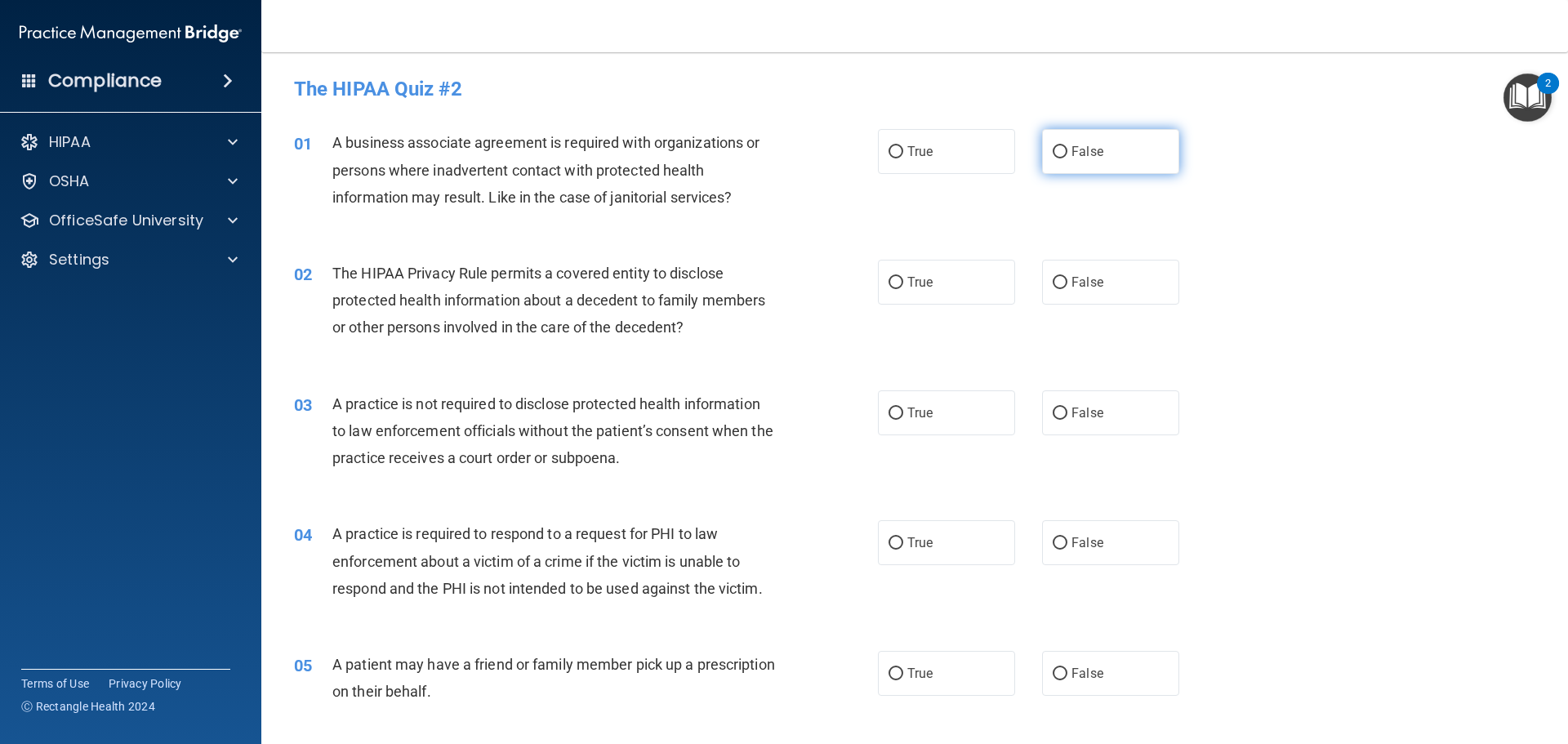
click at [1053, 153] on input "False" at bounding box center [1060, 152] width 15 height 13
radio input "true"
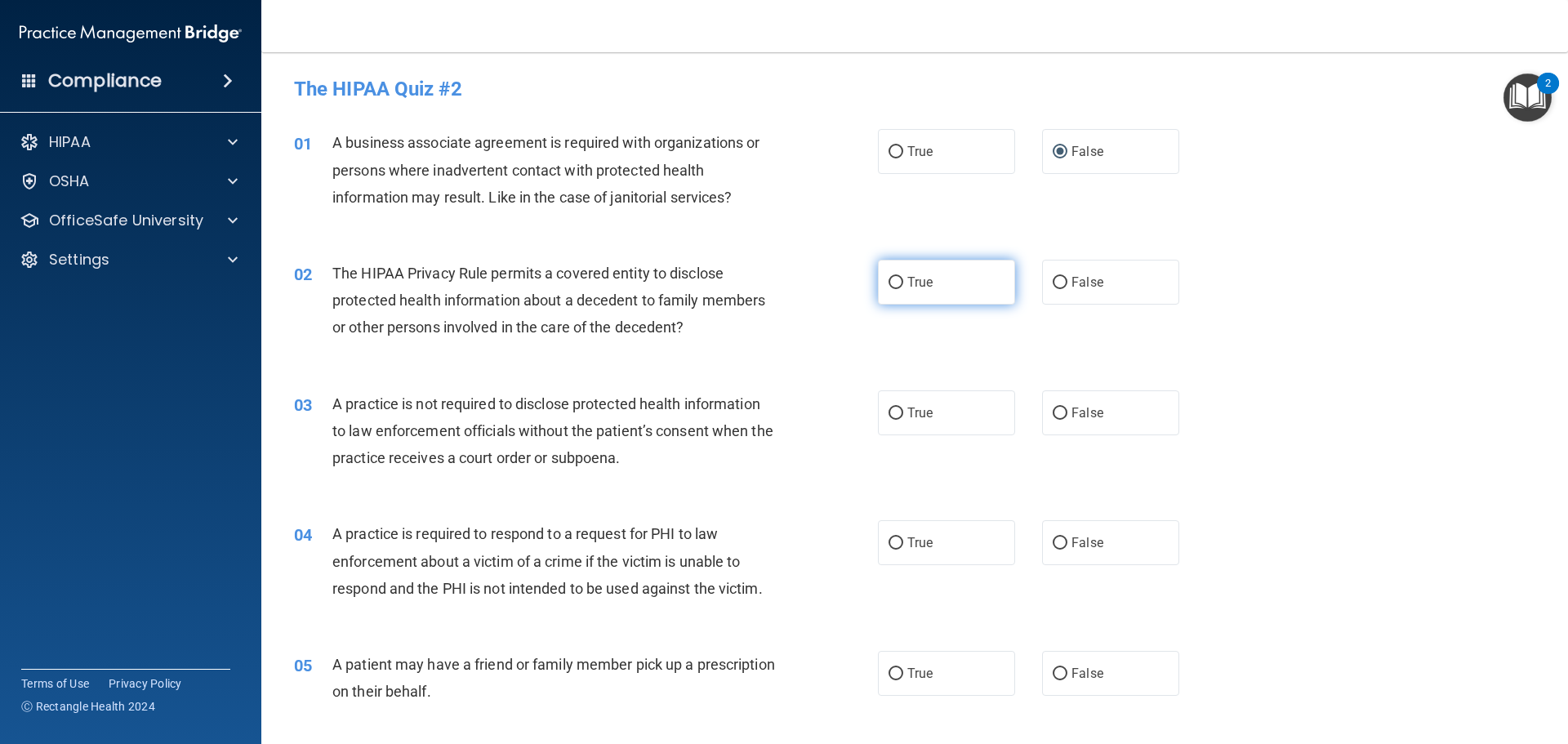
drag, startPoint x: 892, startPoint y: 278, endPoint x: 902, endPoint y: 284, distance: 11.7
click at [891, 278] on input "True" at bounding box center [896, 283] width 15 height 13
radio input "true"
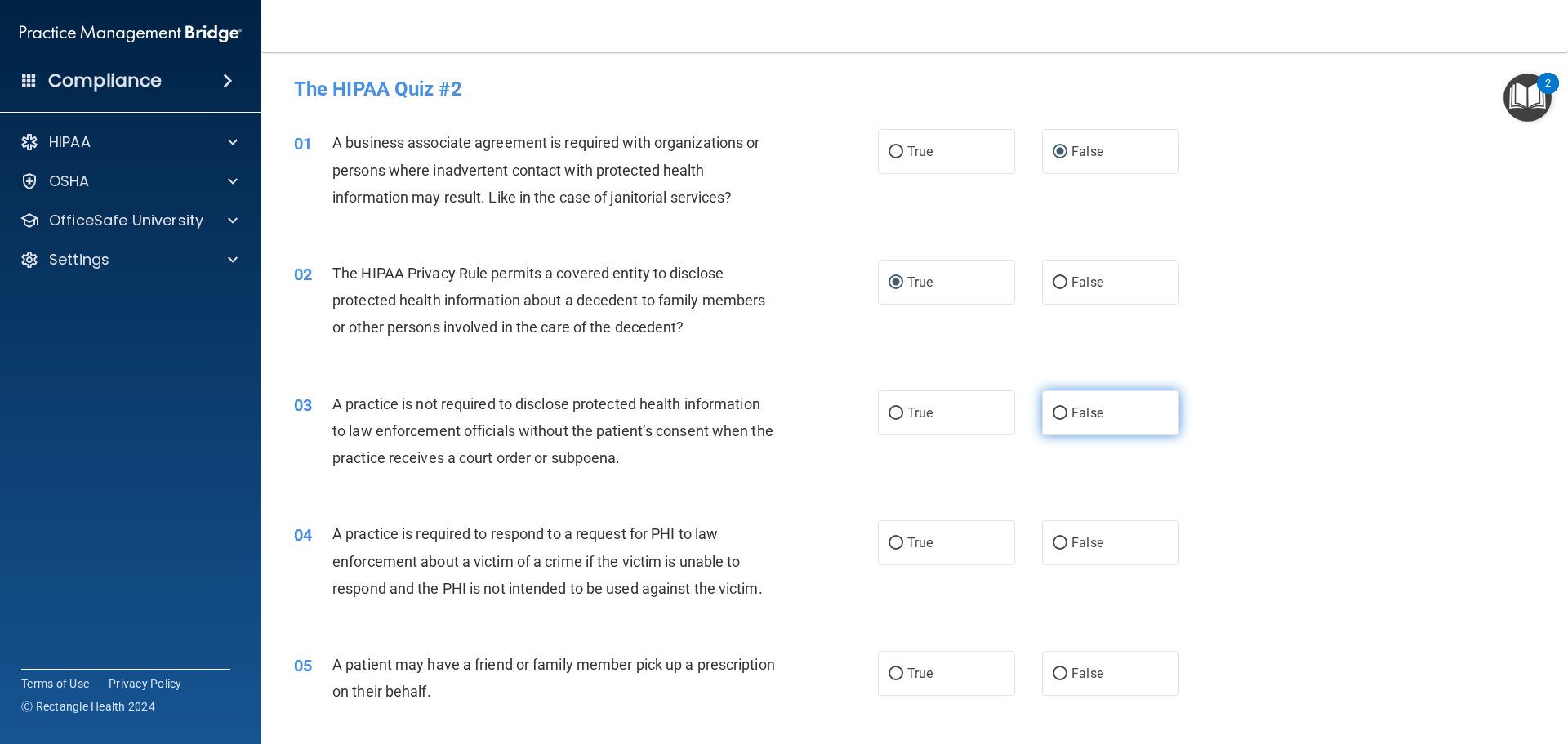
click at [1053, 415] on input "False" at bounding box center [1060, 413] width 15 height 13
radio input "true"
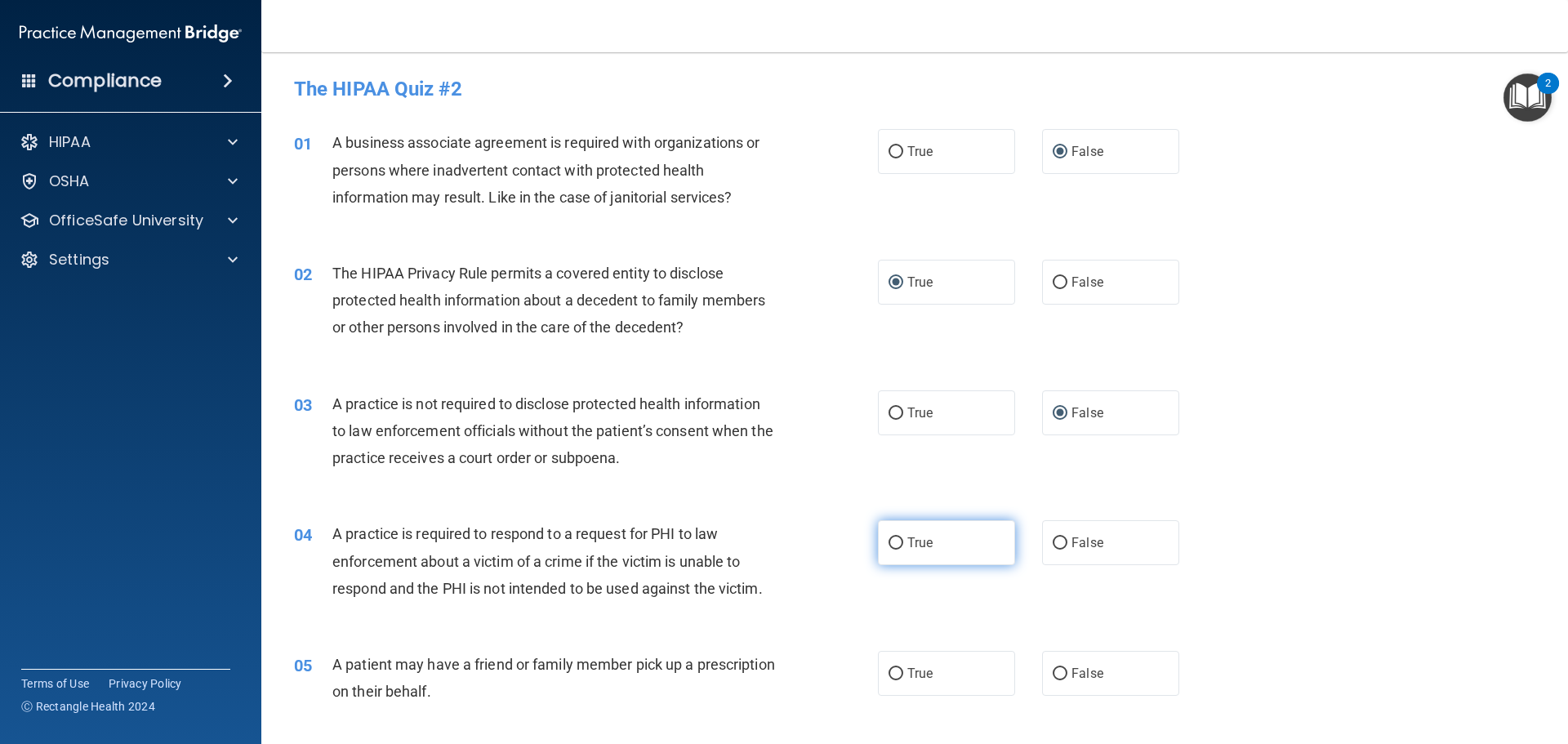
click at [895, 541] on input "True" at bounding box center [896, 543] width 15 height 13
radio input "true"
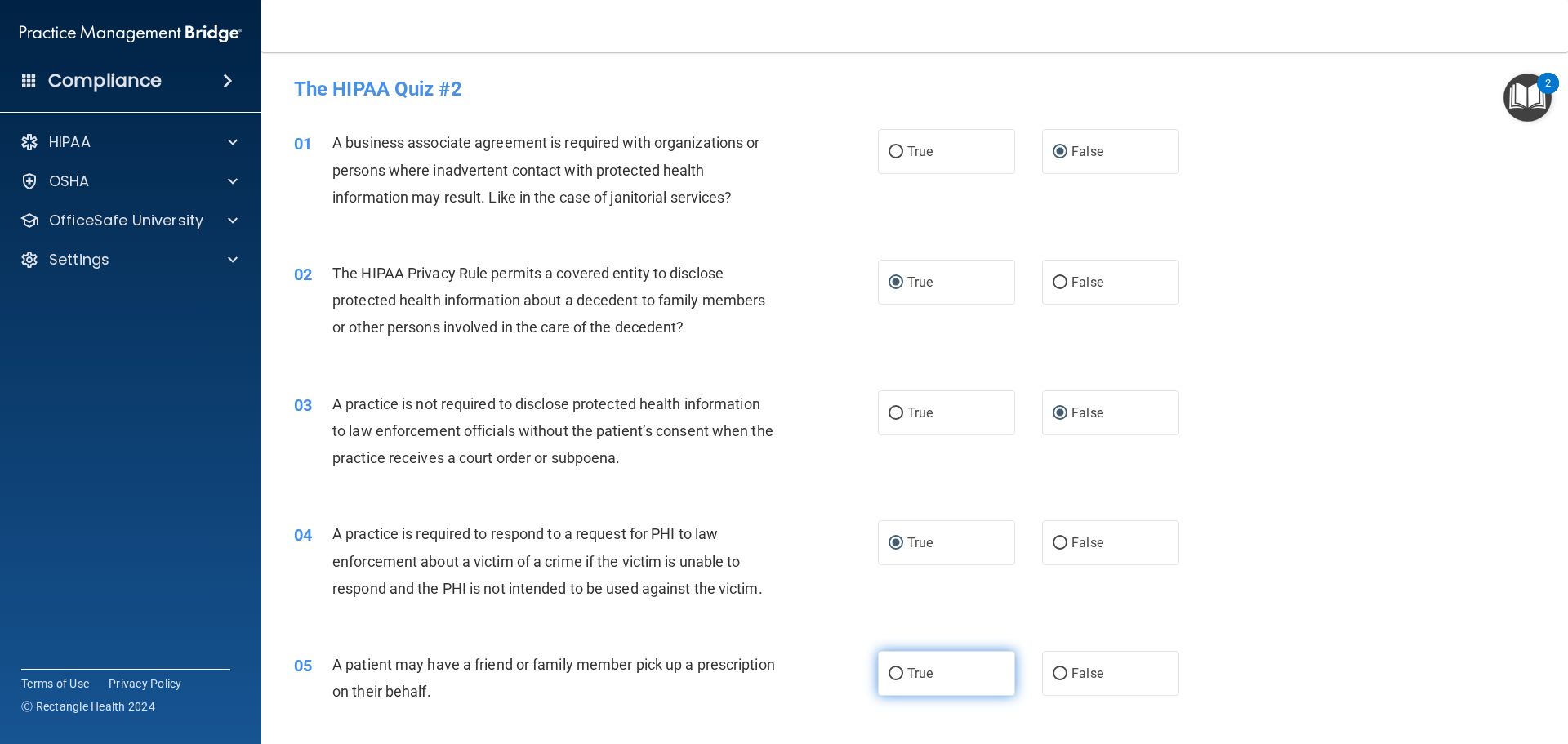
click at [891, 676] on input "True" at bounding box center [896, 674] width 15 height 13
radio input "true"
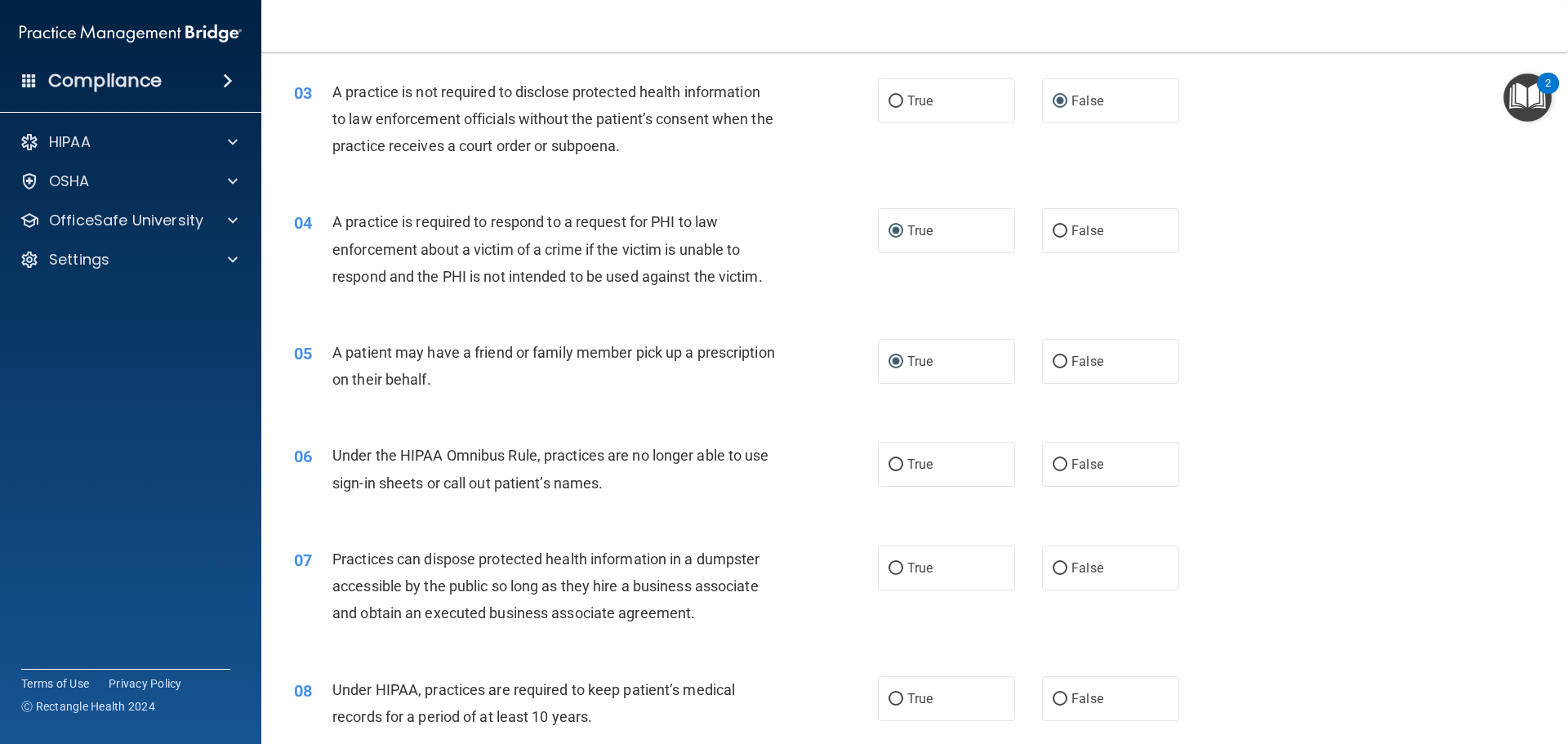
scroll to position [408, 0]
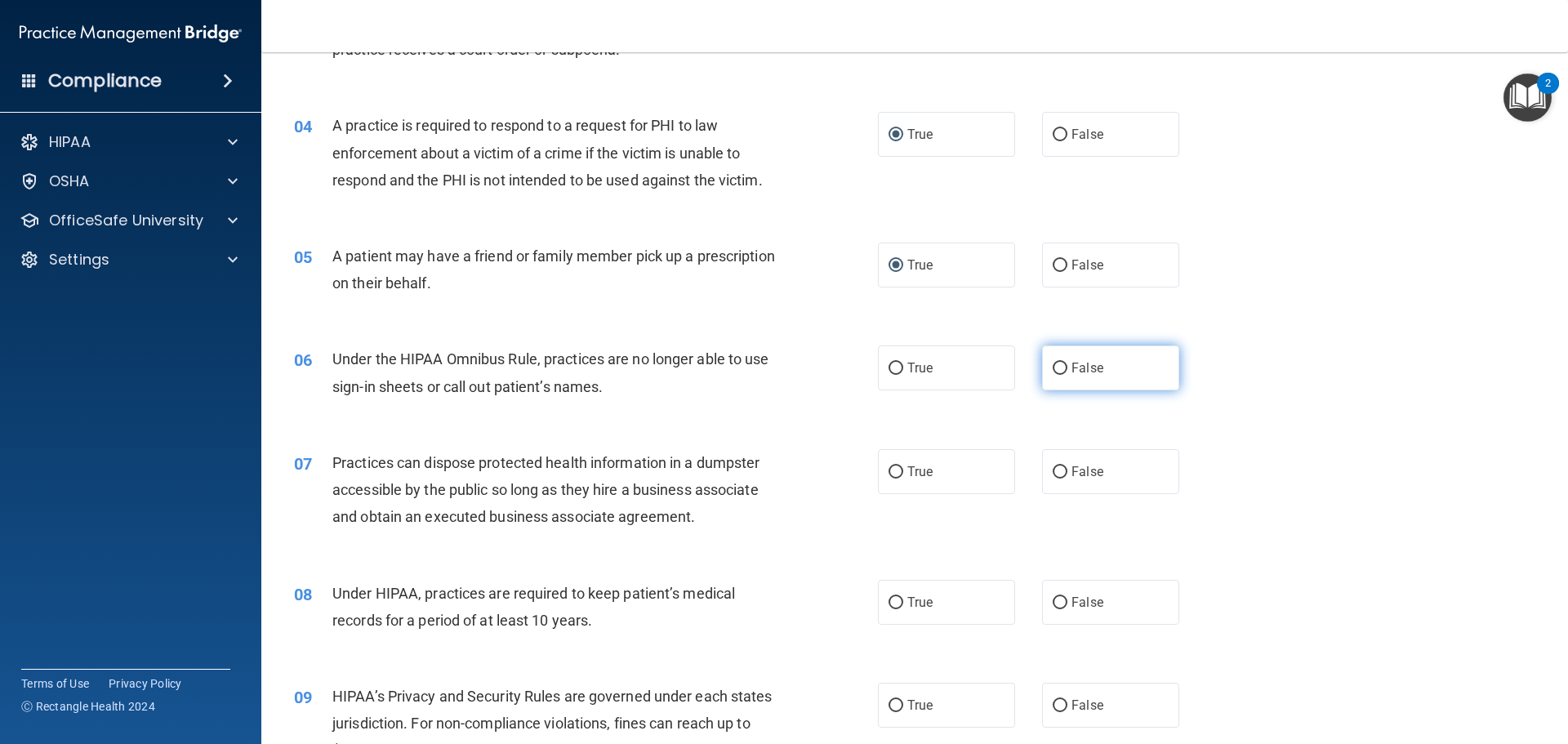
click at [1054, 366] on input "False" at bounding box center [1060, 369] width 15 height 13
radio input "true"
click at [1055, 471] on input "False" at bounding box center [1060, 472] width 15 height 13
radio input "true"
click at [1071, 606] on span "False" at bounding box center [1087, 602] width 32 height 16
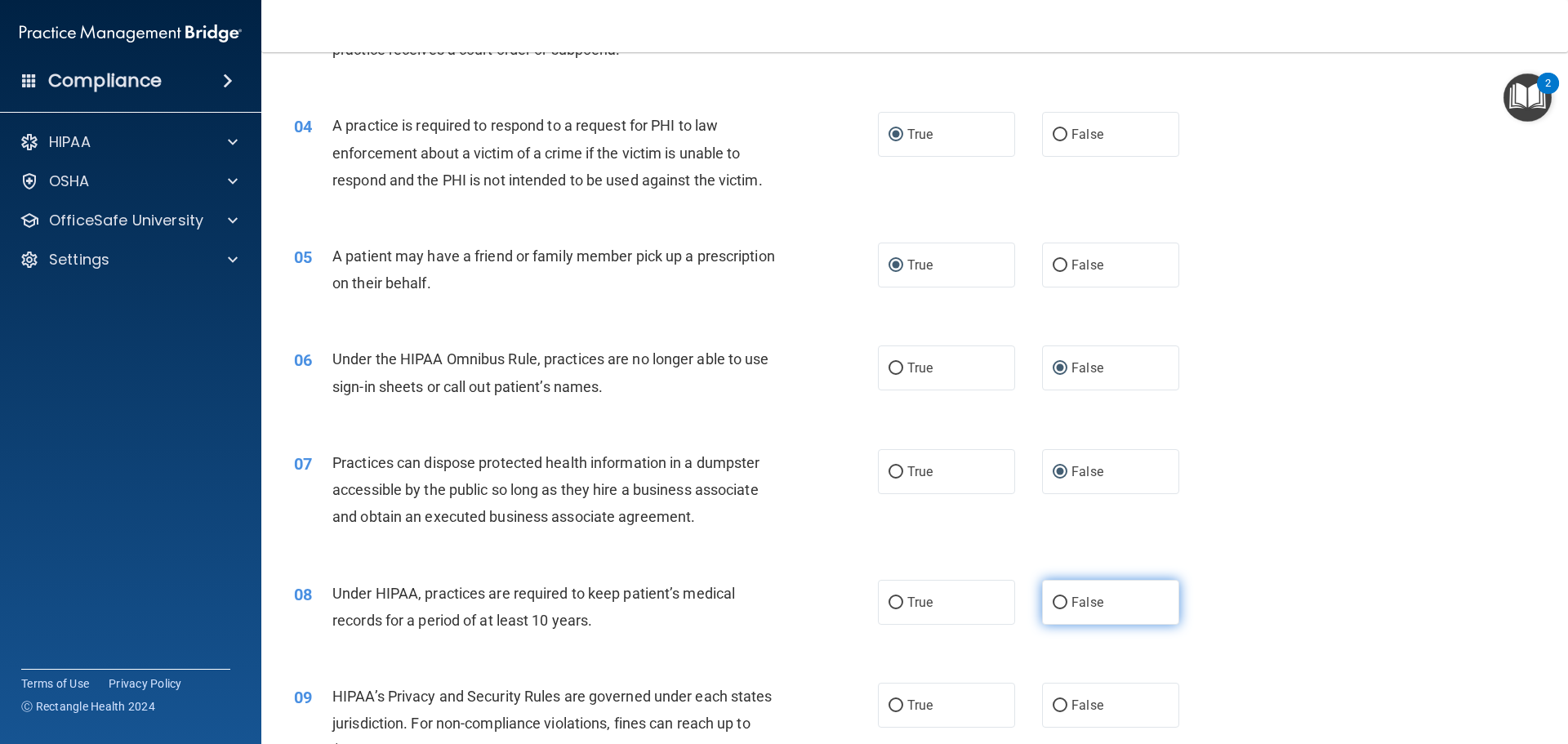
click at [1067, 606] on input "False" at bounding box center [1060, 603] width 15 height 13
radio input "true"
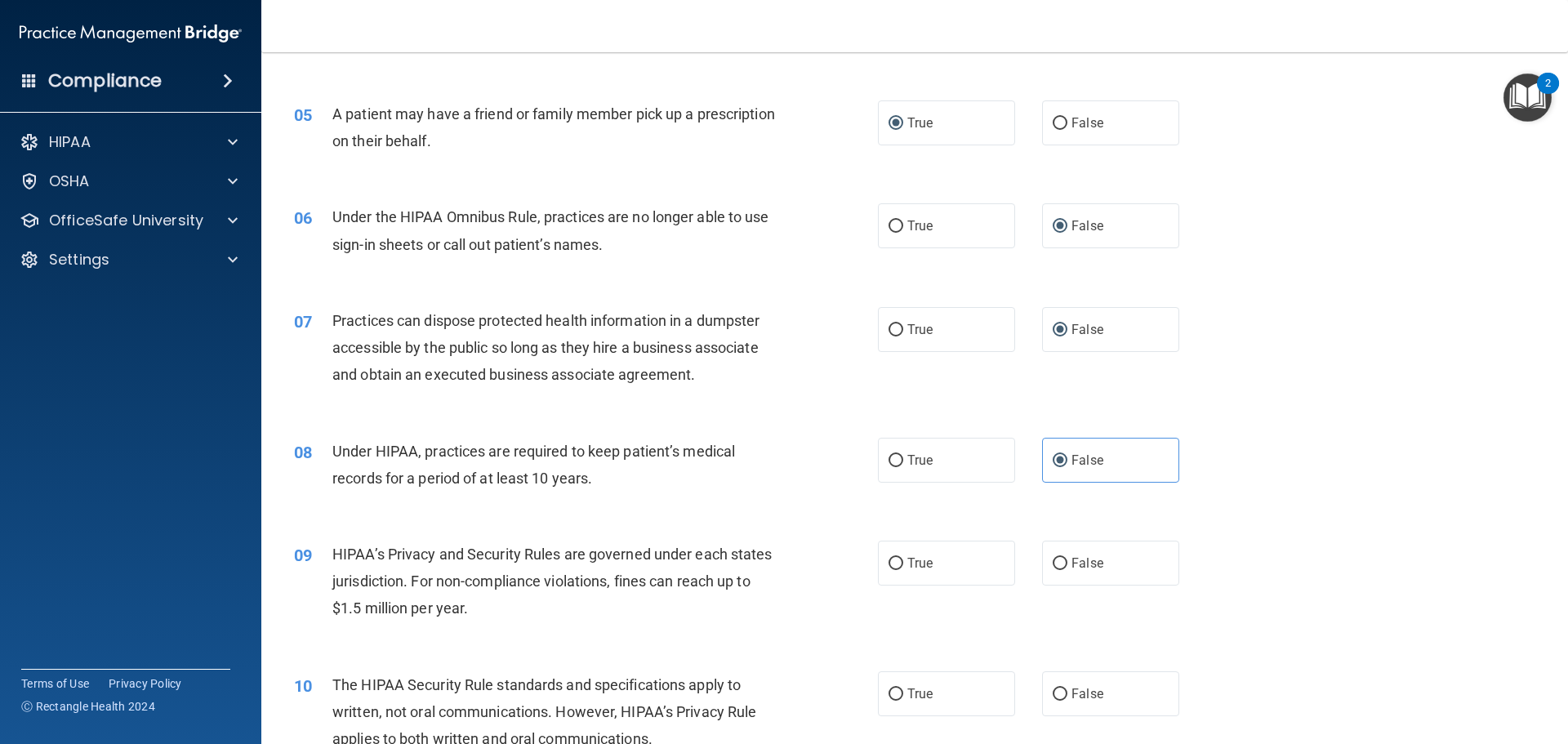
scroll to position [653, 0]
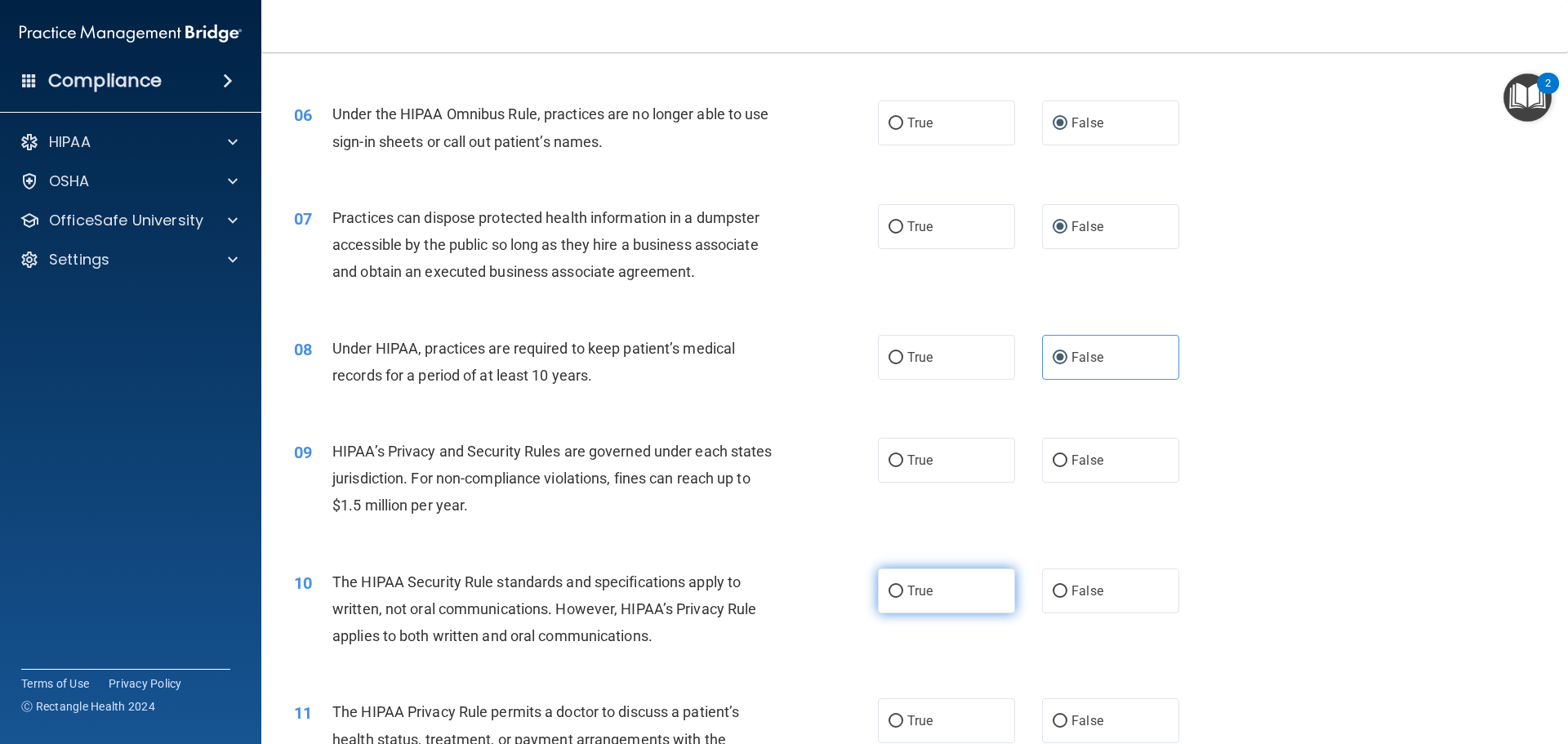
click at [891, 593] on input "True" at bounding box center [896, 591] width 15 height 13
radio input "true"
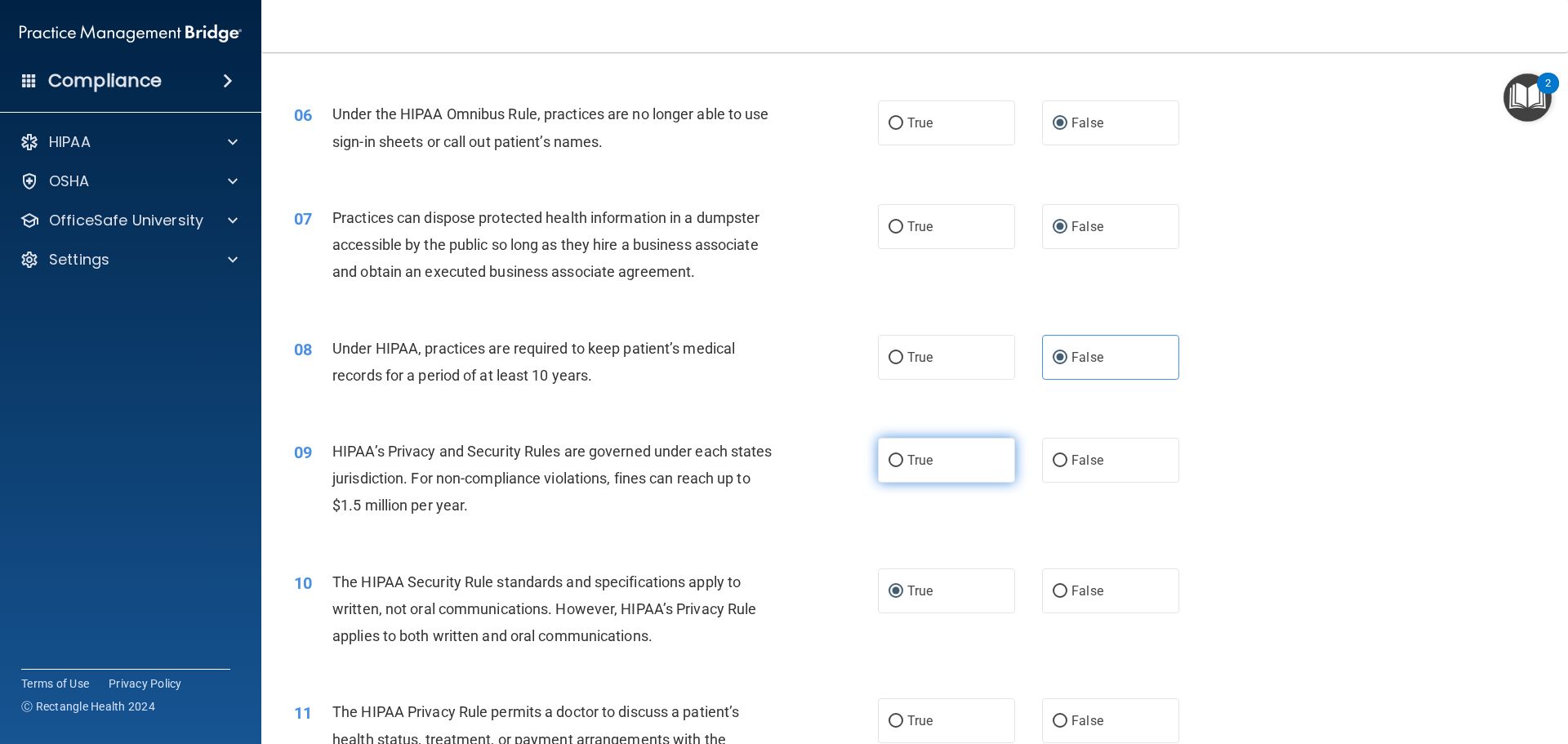
click at [897, 461] on label "True" at bounding box center [947, 460] width 137 height 45
click at [897, 461] on input "True" at bounding box center [896, 461] width 15 height 13
radio input "true"
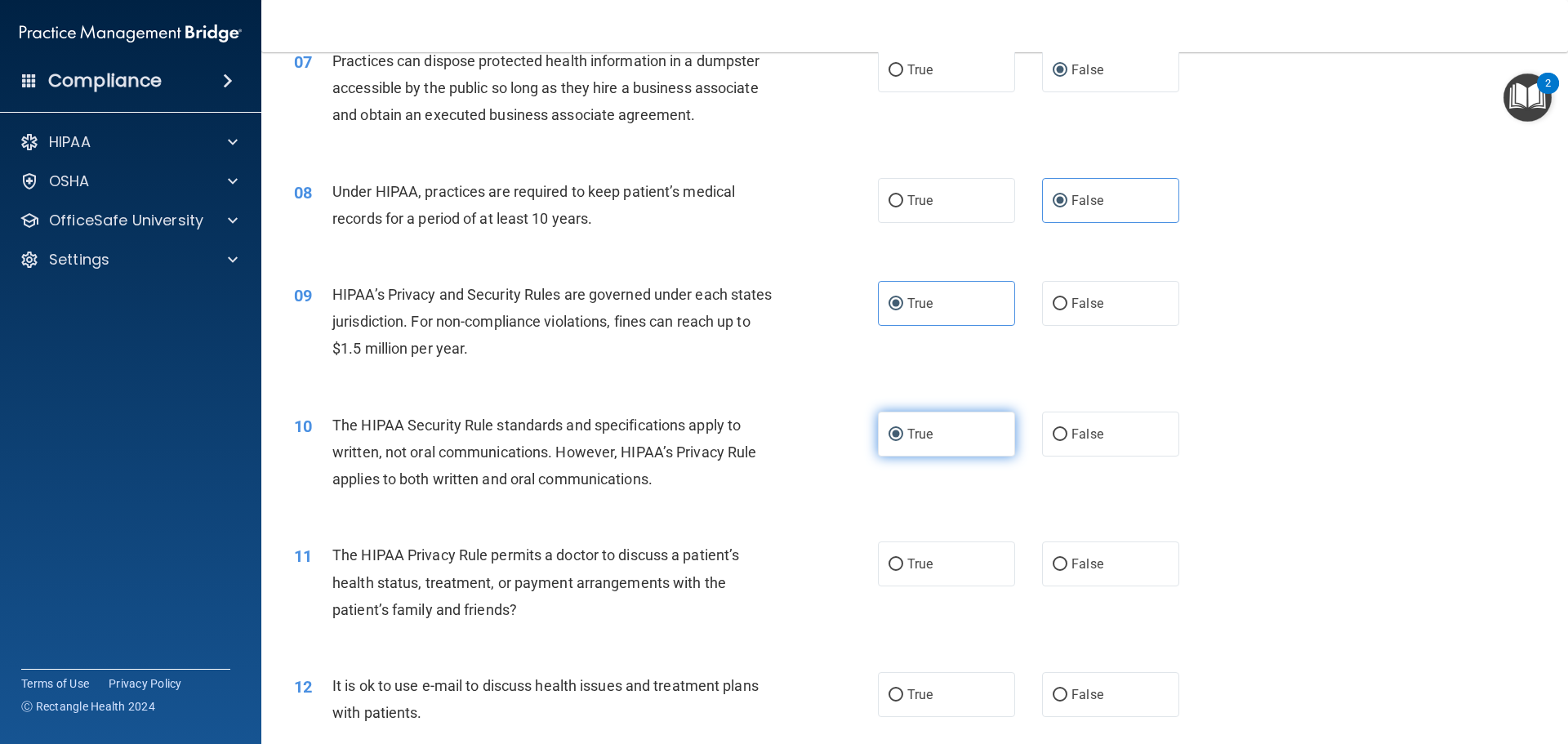
scroll to position [898, 0]
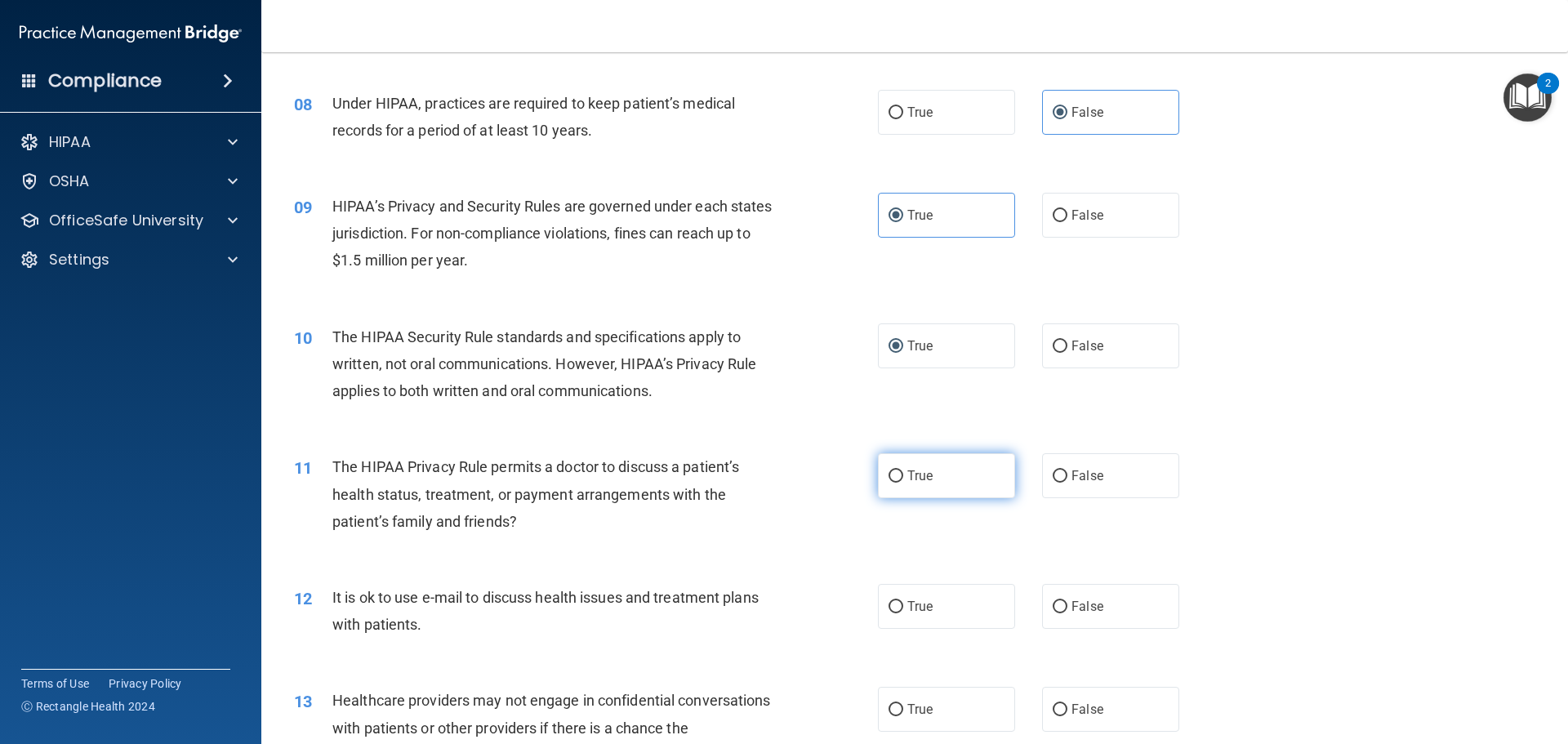
click at [891, 480] on input "True" at bounding box center [896, 476] width 15 height 13
radio input "true"
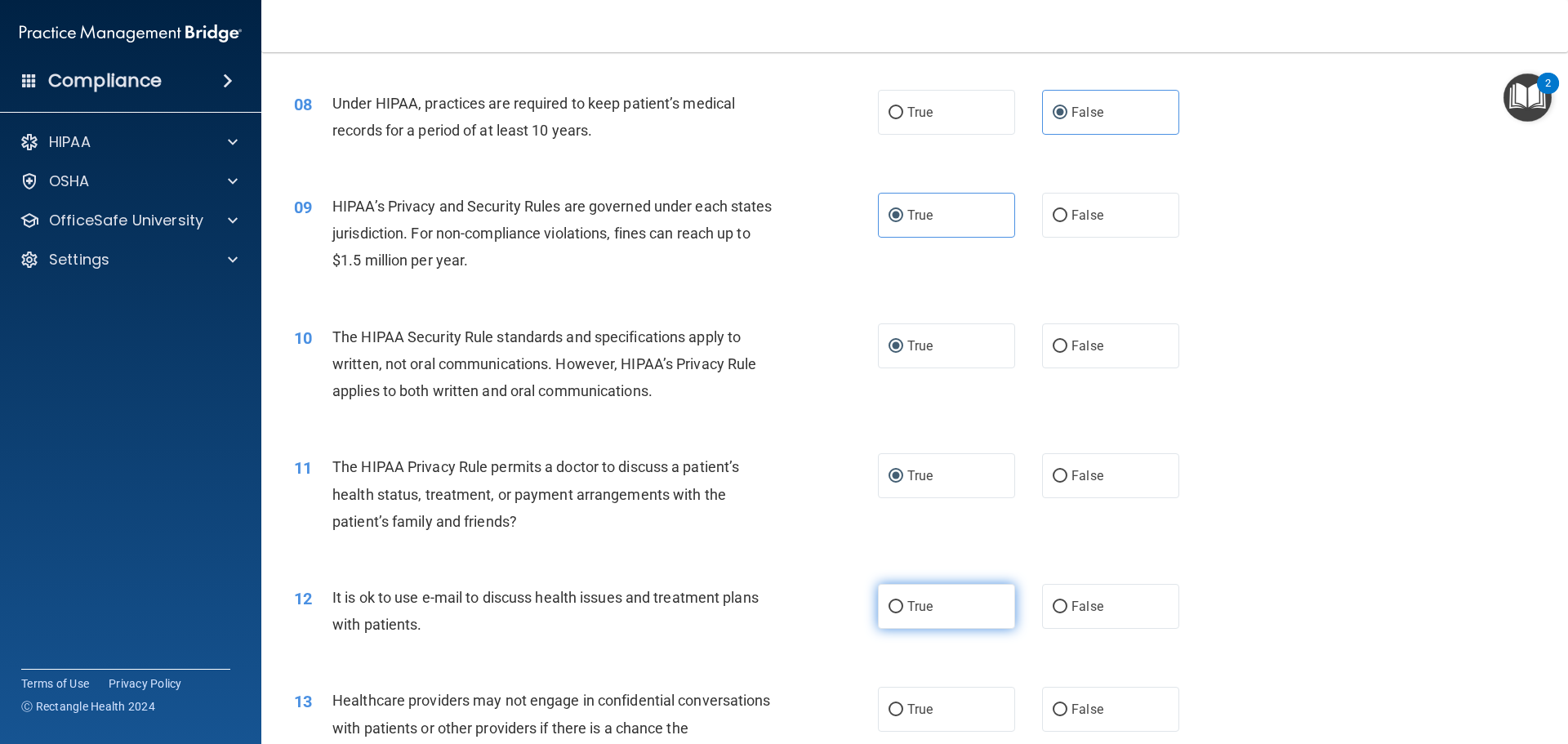
click at [898, 612] on label "True" at bounding box center [947, 606] width 137 height 45
click at [898, 612] on input "True" at bounding box center [896, 607] width 15 height 13
radio input "true"
click at [1053, 705] on input "False" at bounding box center [1060, 710] width 15 height 13
radio input "true"
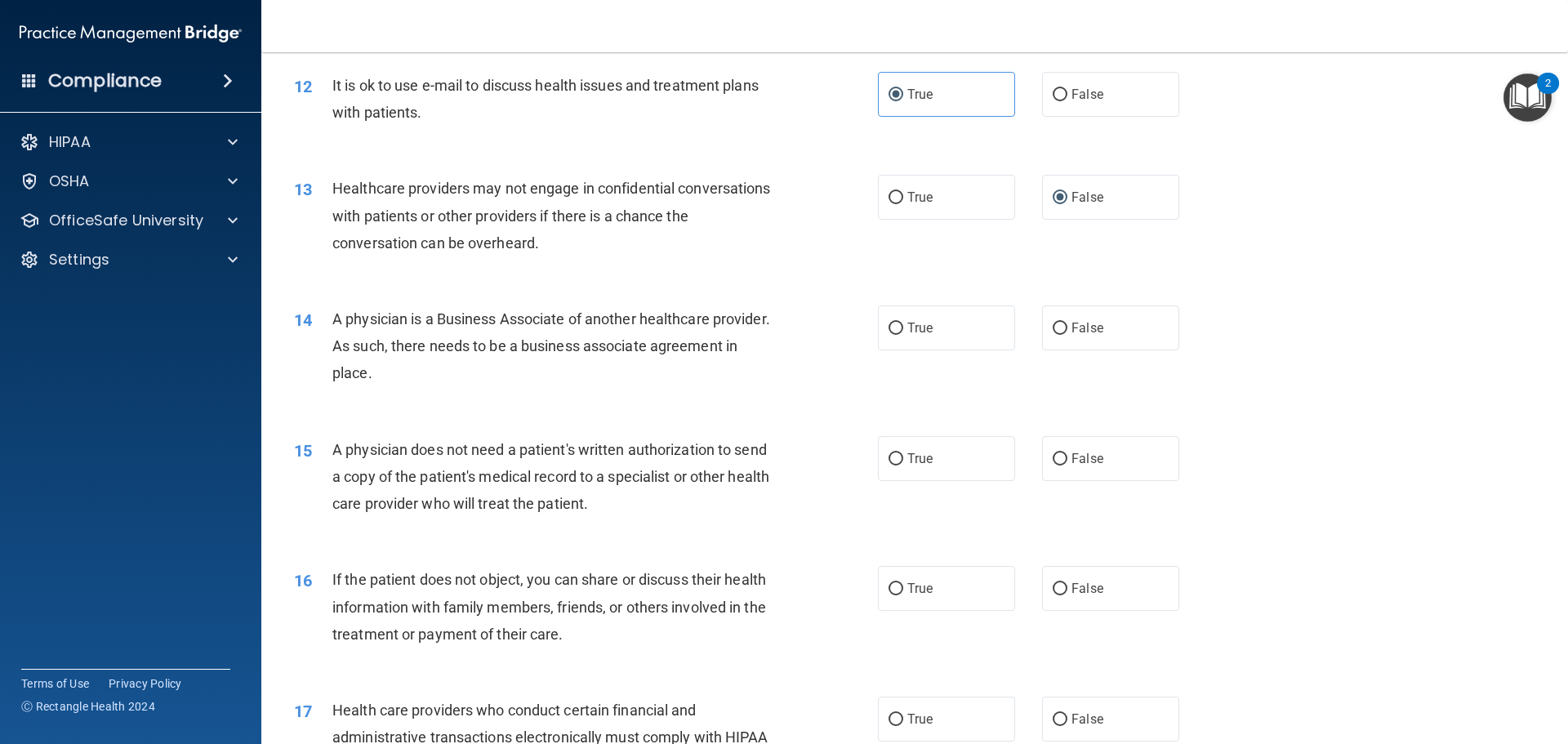
scroll to position [1470, 0]
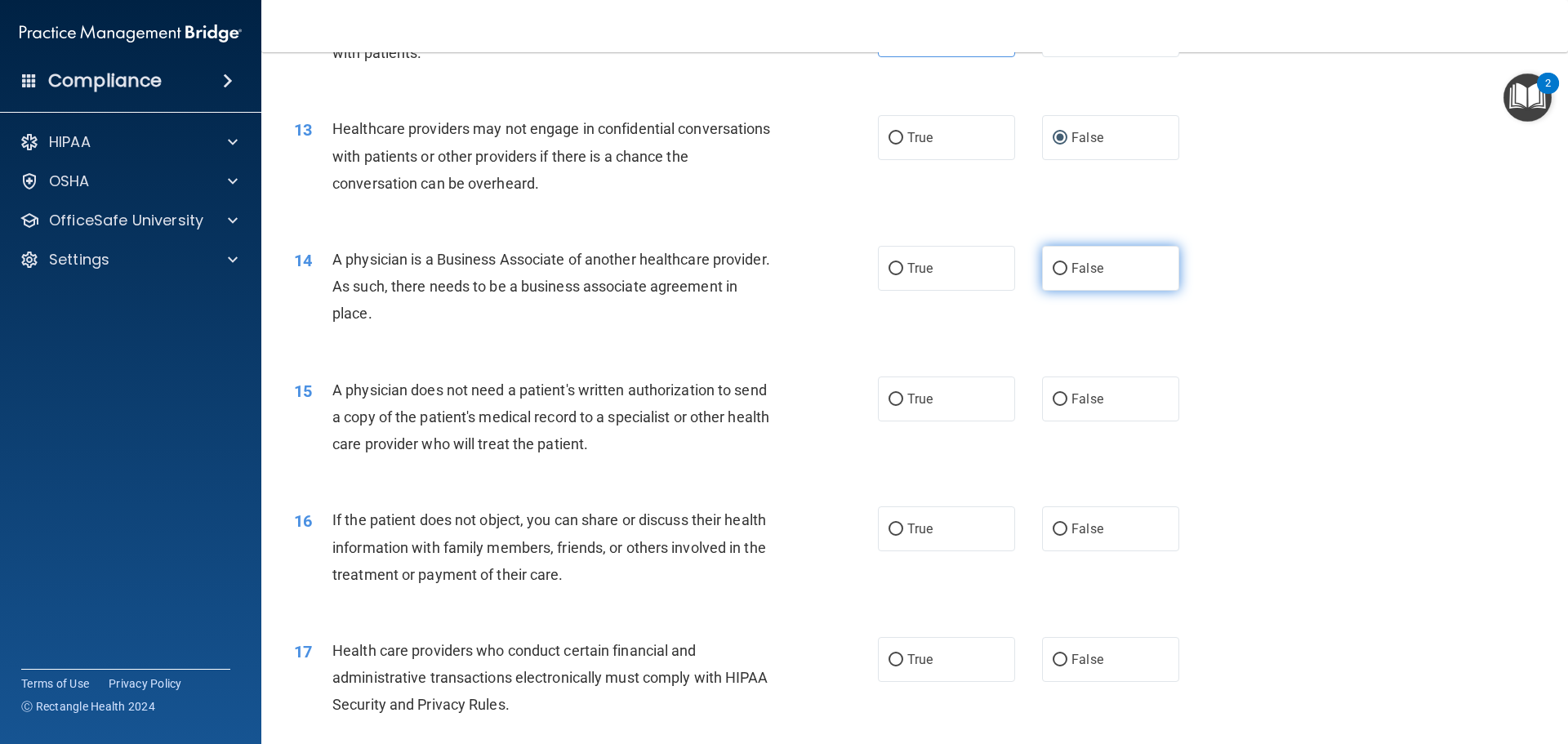
click at [1053, 266] on input "False" at bounding box center [1060, 268] width 15 height 13
radio input "true"
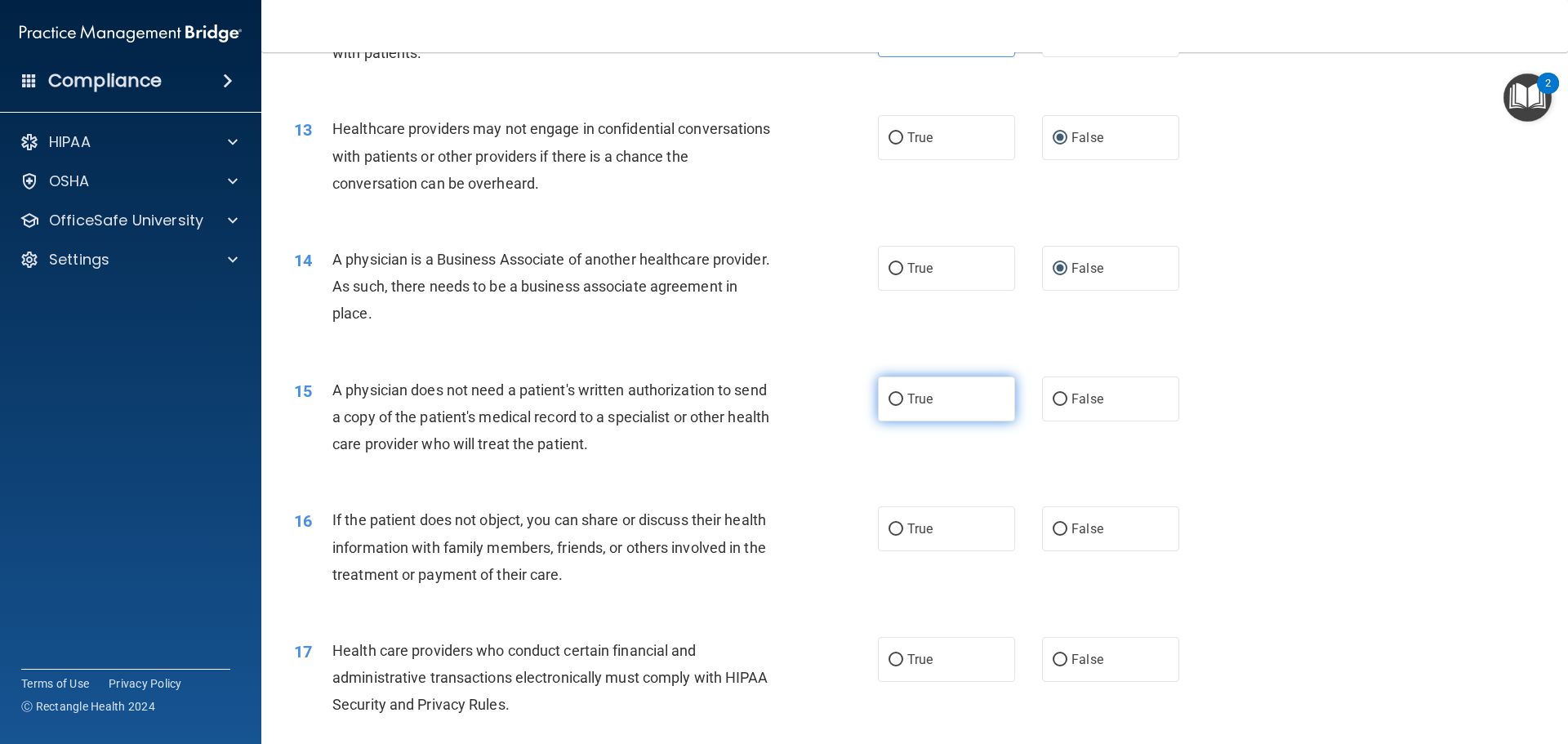
click at [893, 395] on input "True" at bounding box center [896, 400] width 15 height 13
radio input "true"
drag, startPoint x: 899, startPoint y: 537, endPoint x: 971, endPoint y: 517, distance: 74.7
click at [900, 534] on label "True" at bounding box center [947, 528] width 137 height 45
click at [900, 534] on input "True" at bounding box center [896, 529] width 15 height 13
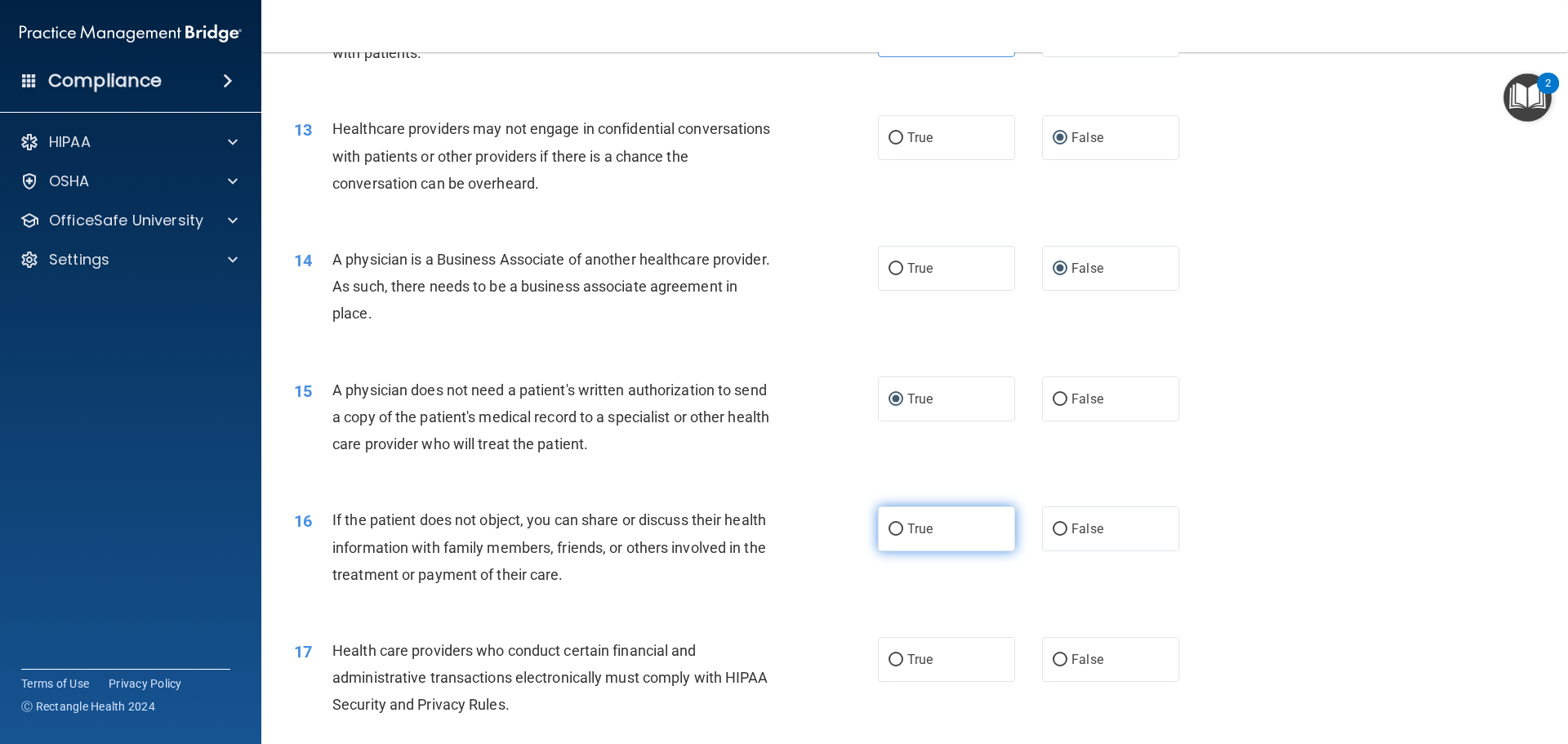
radio input "true"
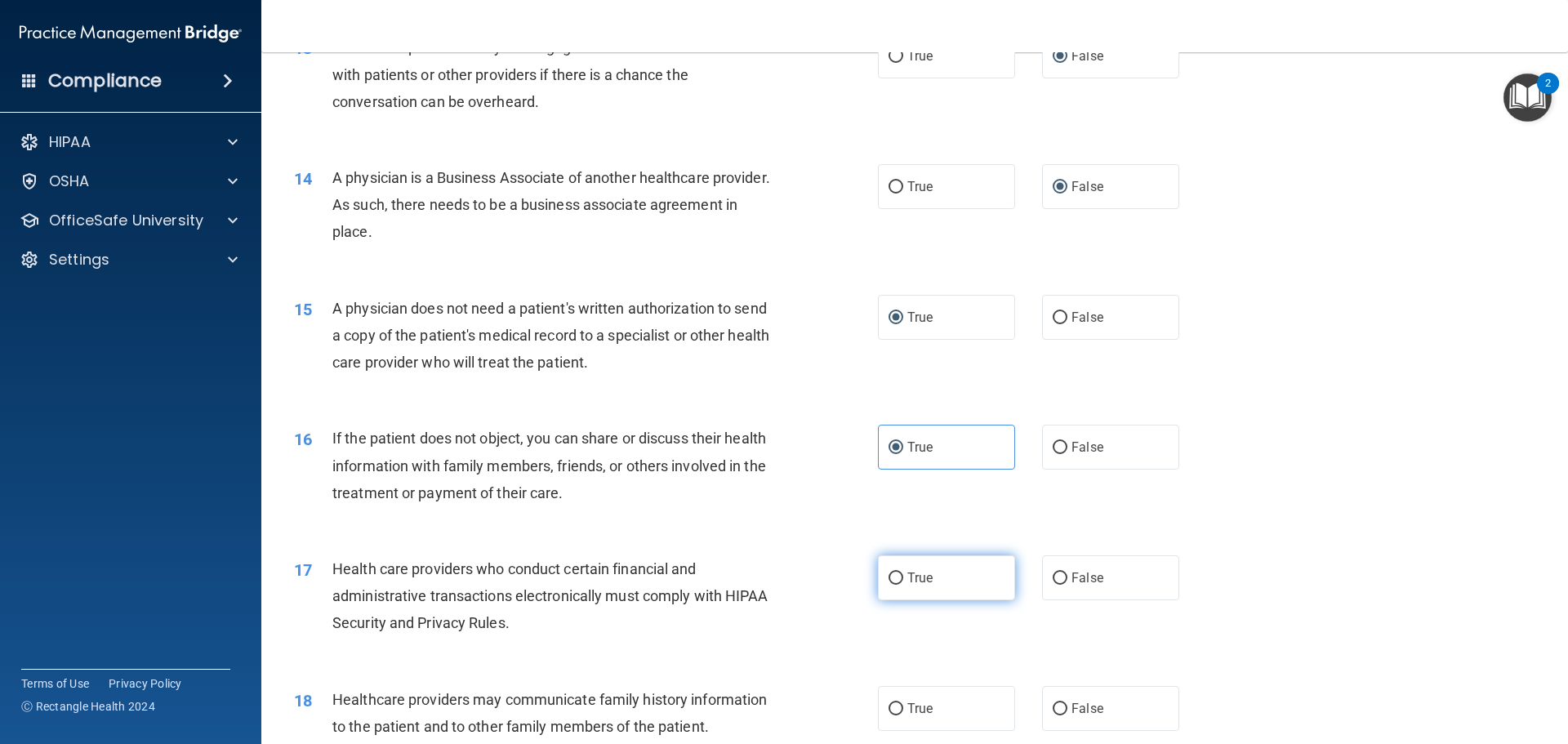
click at [889, 589] on label "True" at bounding box center [947, 578] width 137 height 45
click at [889, 584] on input "True" at bounding box center [896, 578] width 15 height 13
radio input "true"
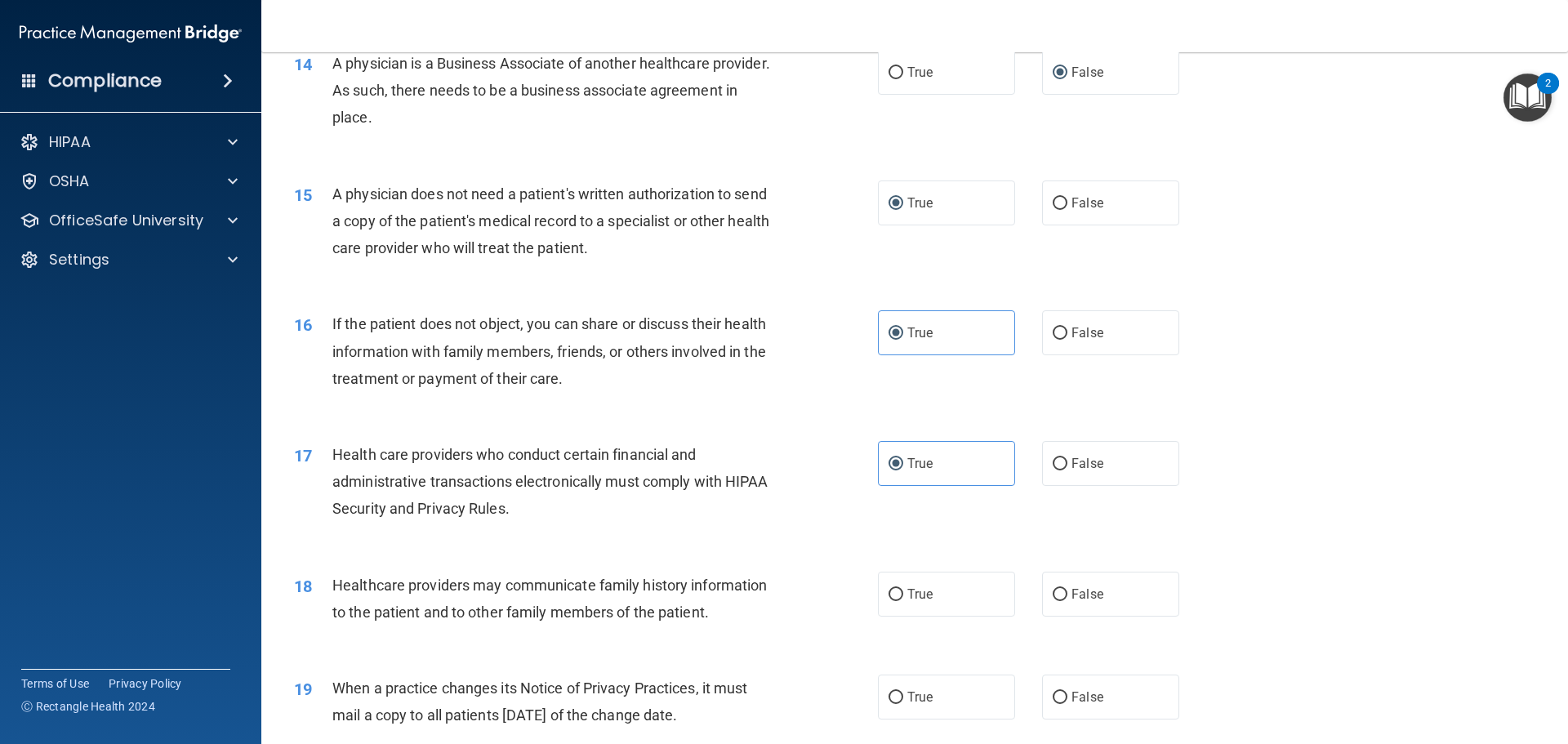
scroll to position [1715, 0]
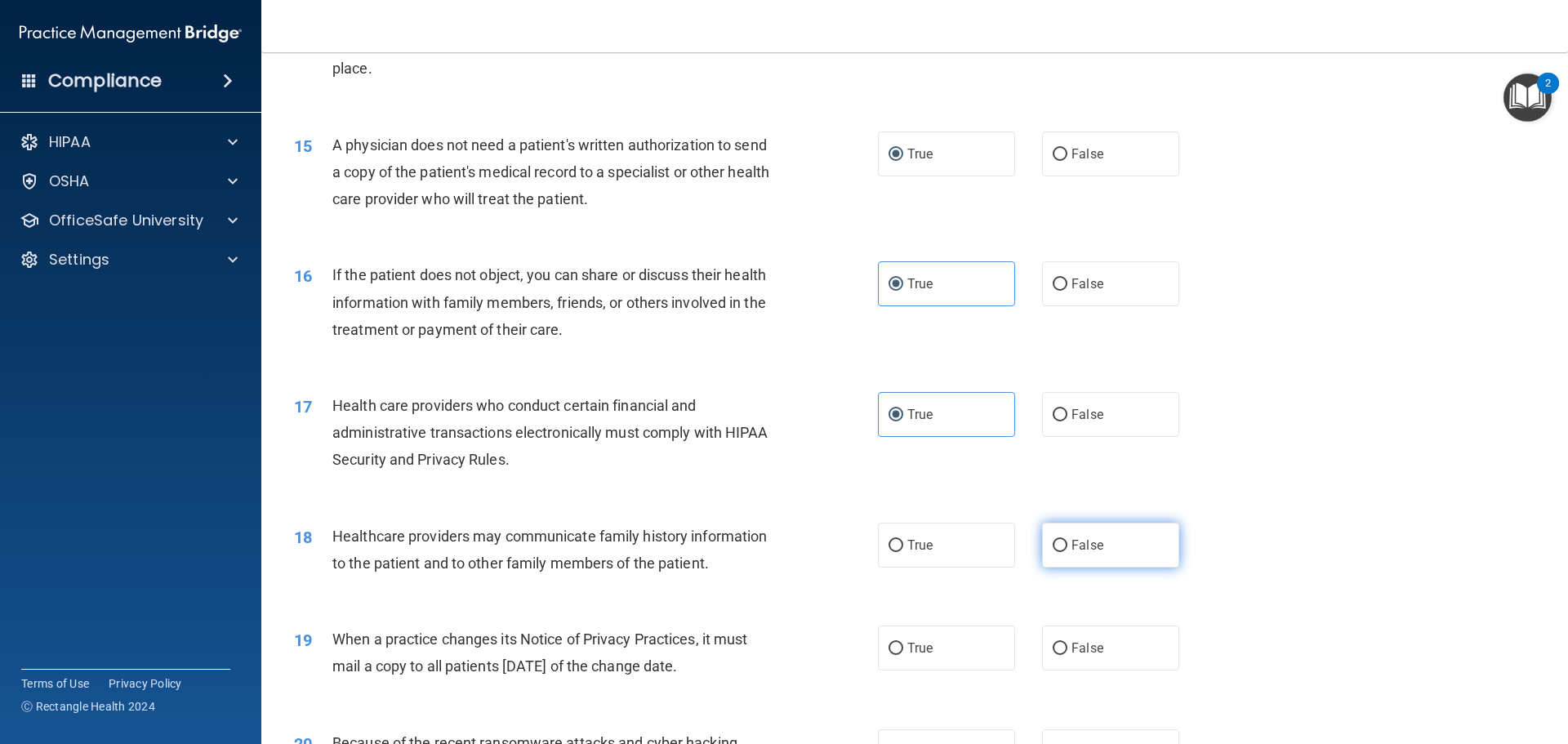
click at [1053, 543] on input "False" at bounding box center [1060, 546] width 15 height 13
radio input "true"
click at [1059, 650] on input "False" at bounding box center [1060, 649] width 15 height 13
radio input "true"
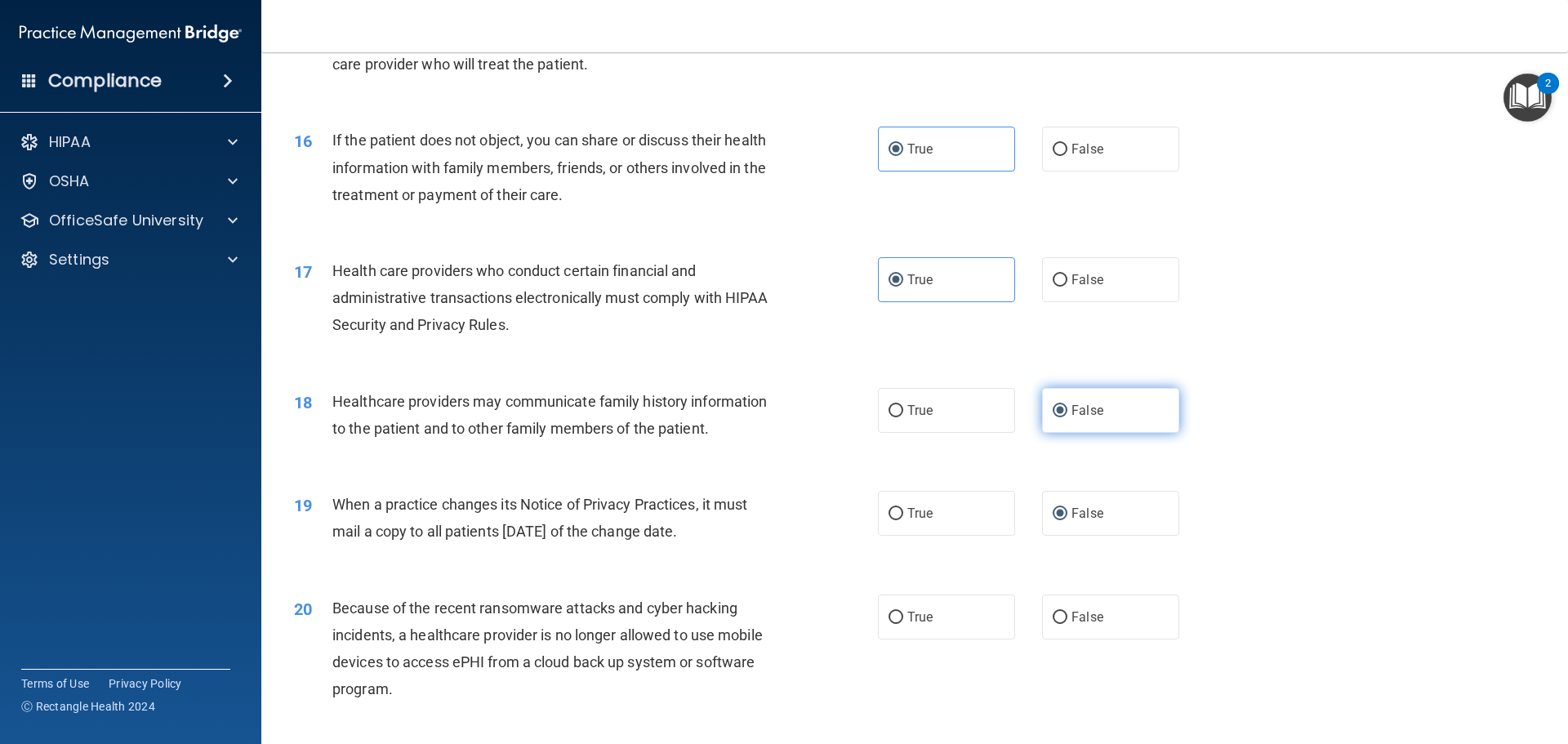
scroll to position [1878, 0]
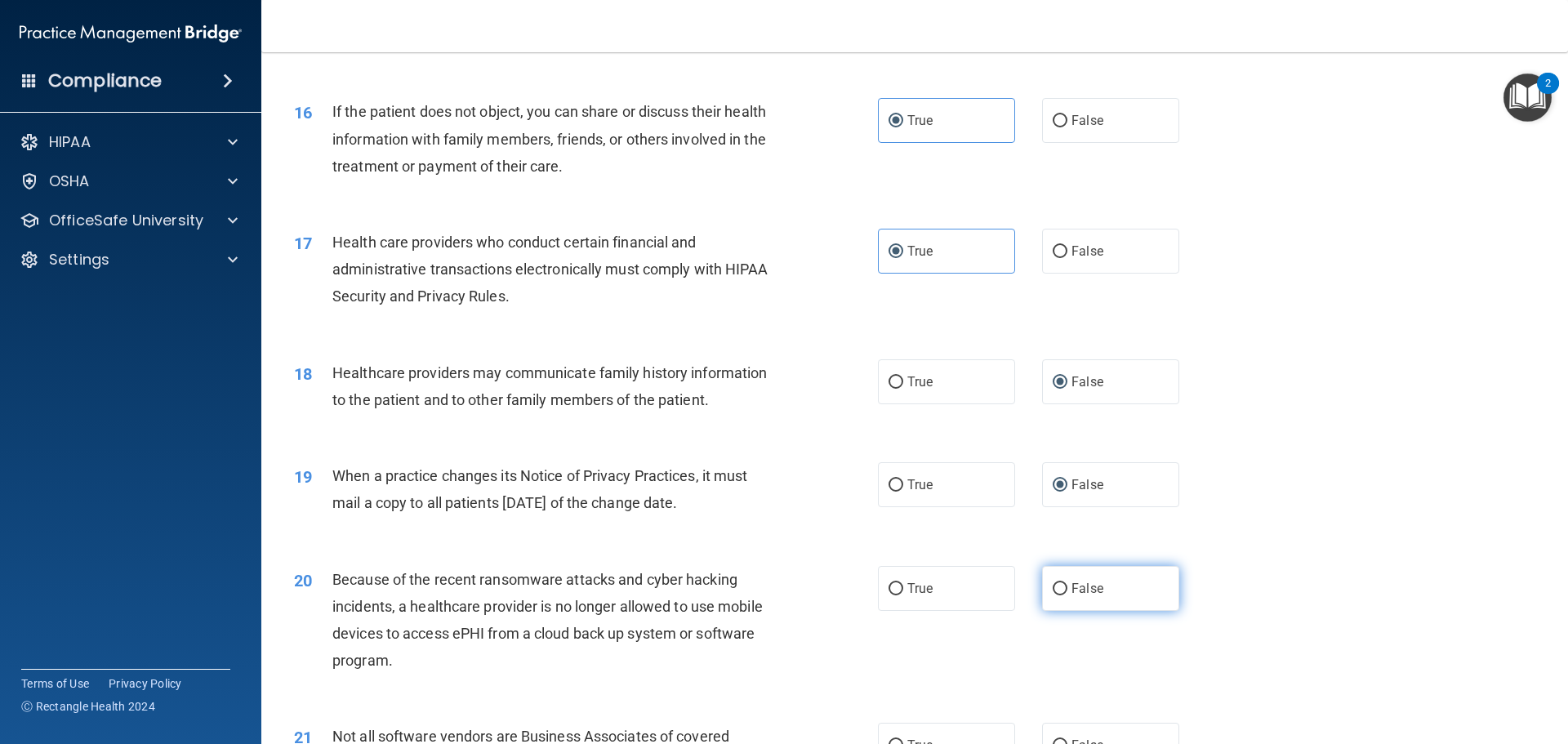
click at [1060, 588] on label "False" at bounding box center [1111, 589] width 137 height 45
click at [1060, 588] on input "False" at bounding box center [1060, 589] width 15 height 13
radio input "true"
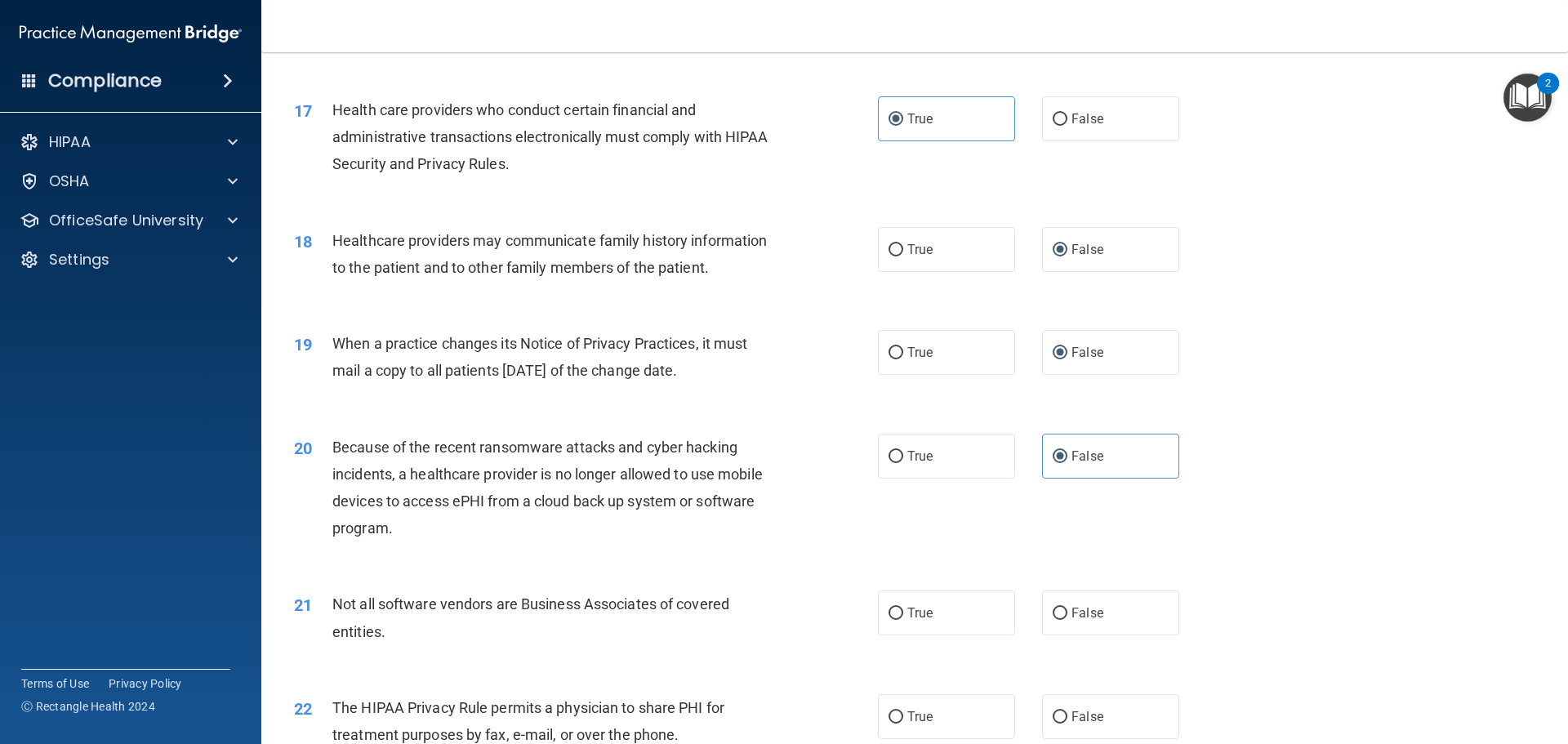
scroll to position [2041, 0]
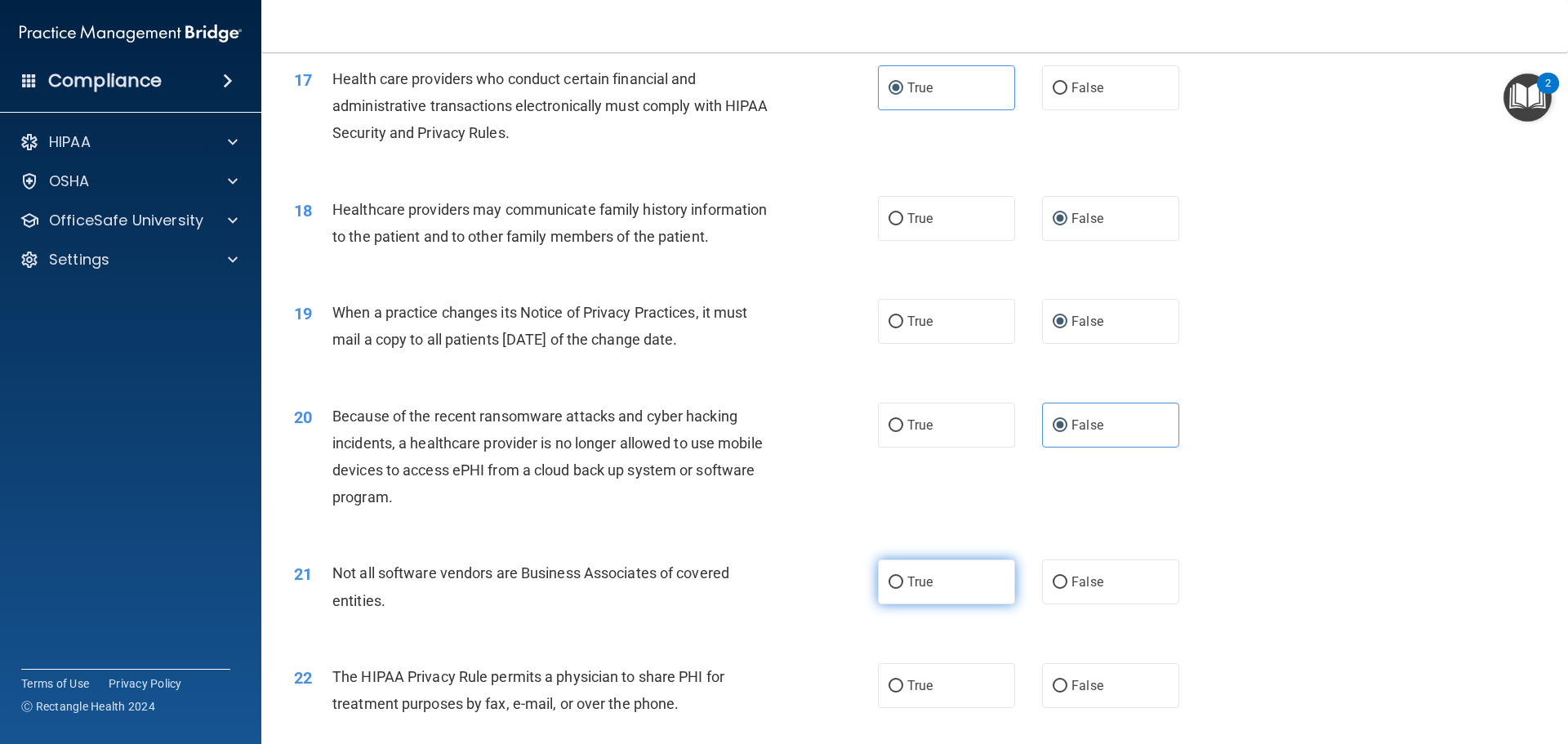
click at [910, 584] on span "True" at bounding box center [920, 582] width 25 height 16
click at [903, 584] on input "True" at bounding box center [896, 582] width 15 height 13
radio input "true"
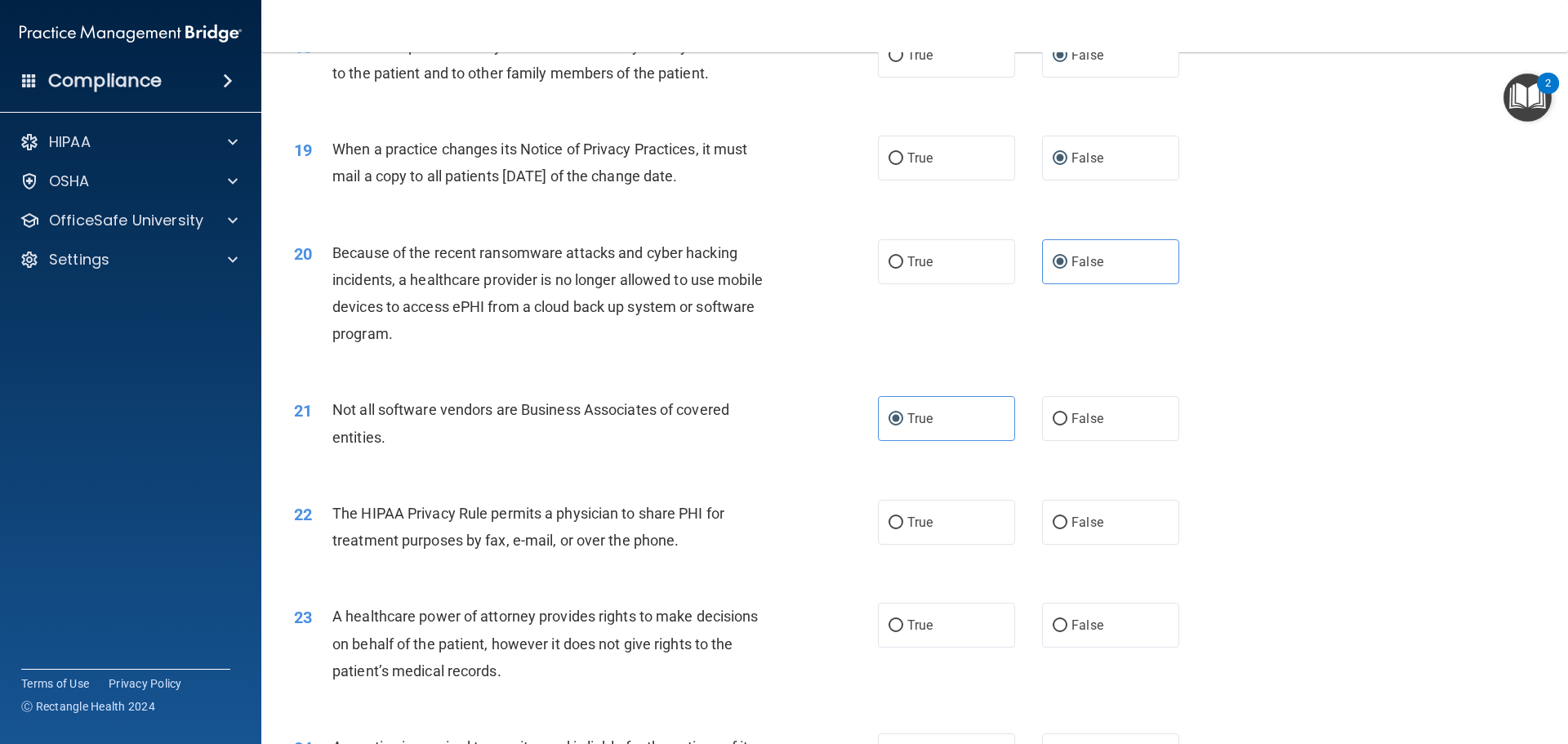
scroll to position [2286, 0]
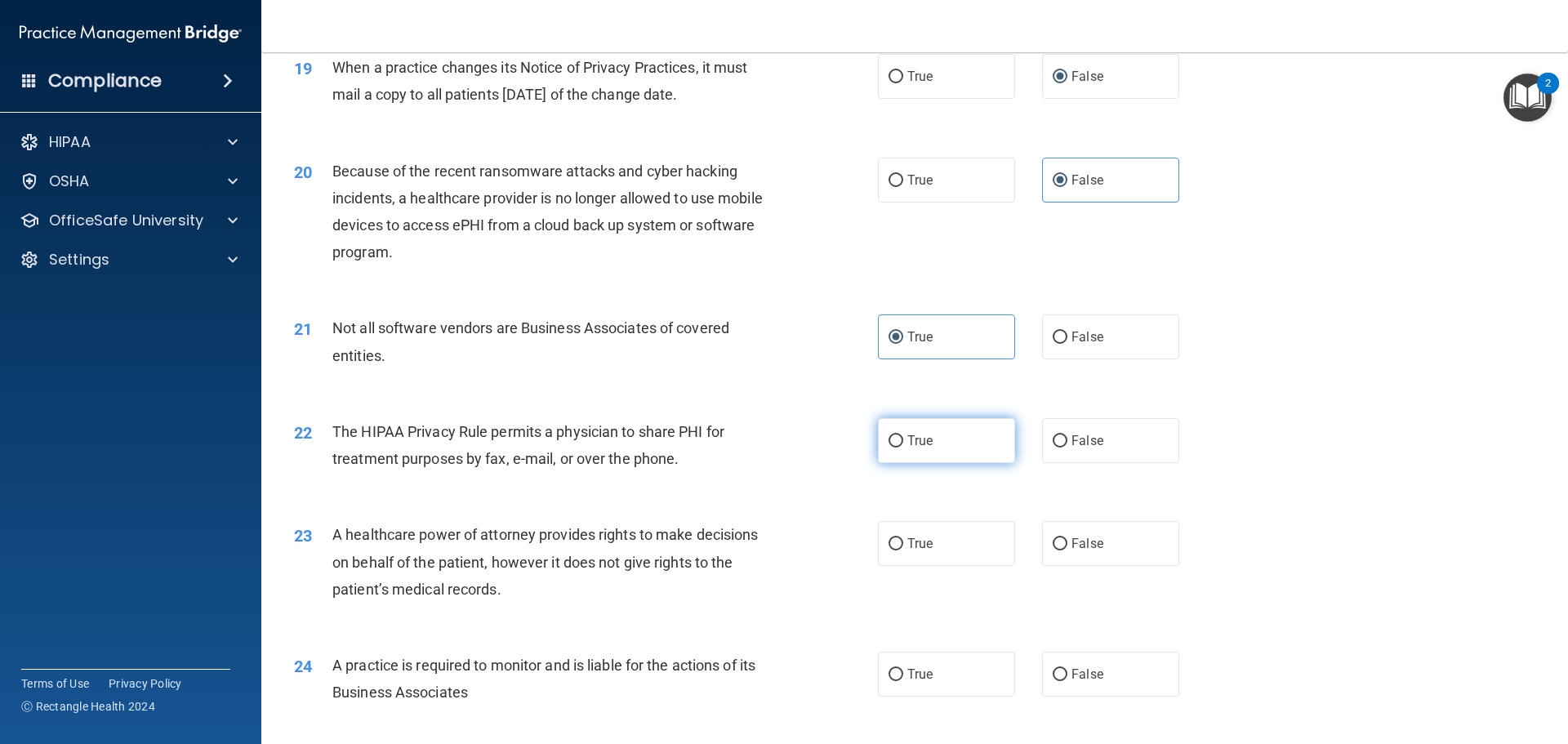
click at [893, 447] on label "True" at bounding box center [947, 441] width 137 height 45
click at [893, 447] on input "True" at bounding box center [896, 441] width 15 height 13
radio input "true"
click at [1055, 538] on input "False" at bounding box center [1060, 544] width 15 height 13
radio input "true"
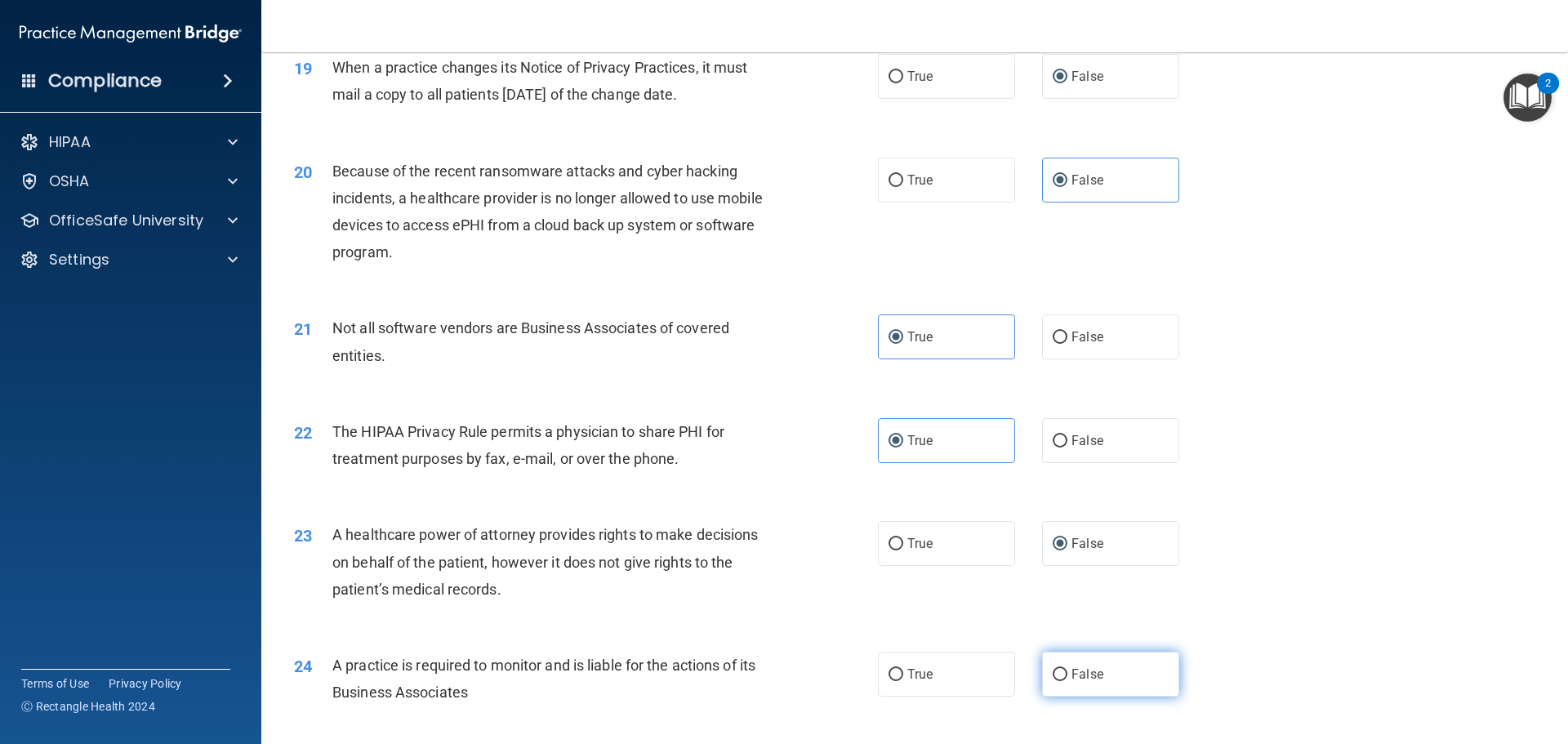
click at [1055, 681] on label "False" at bounding box center [1111, 674] width 137 height 45
click at [1055, 680] on input "False" at bounding box center [1060, 675] width 15 height 13
radio input "true"
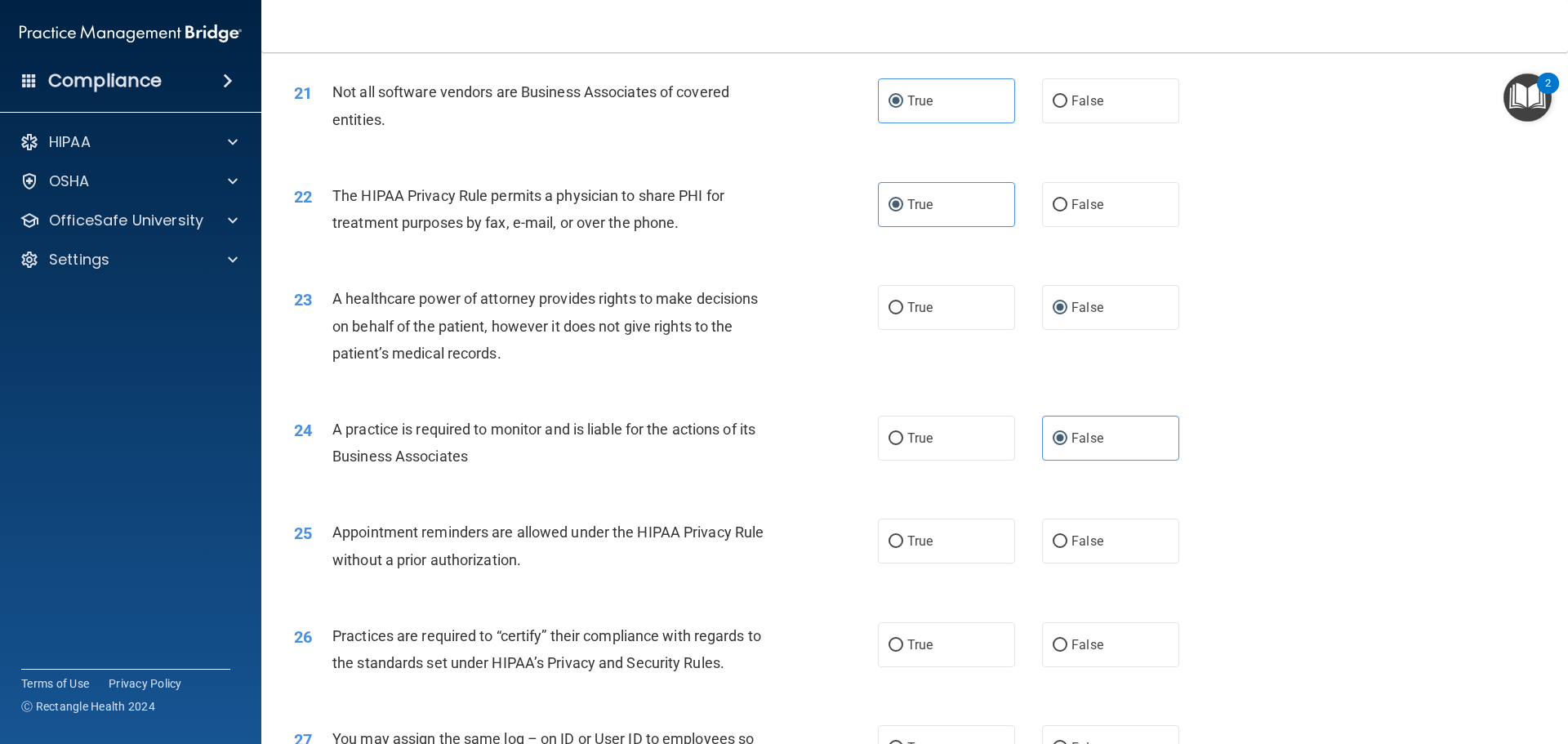
scroll to position [2530, 0]
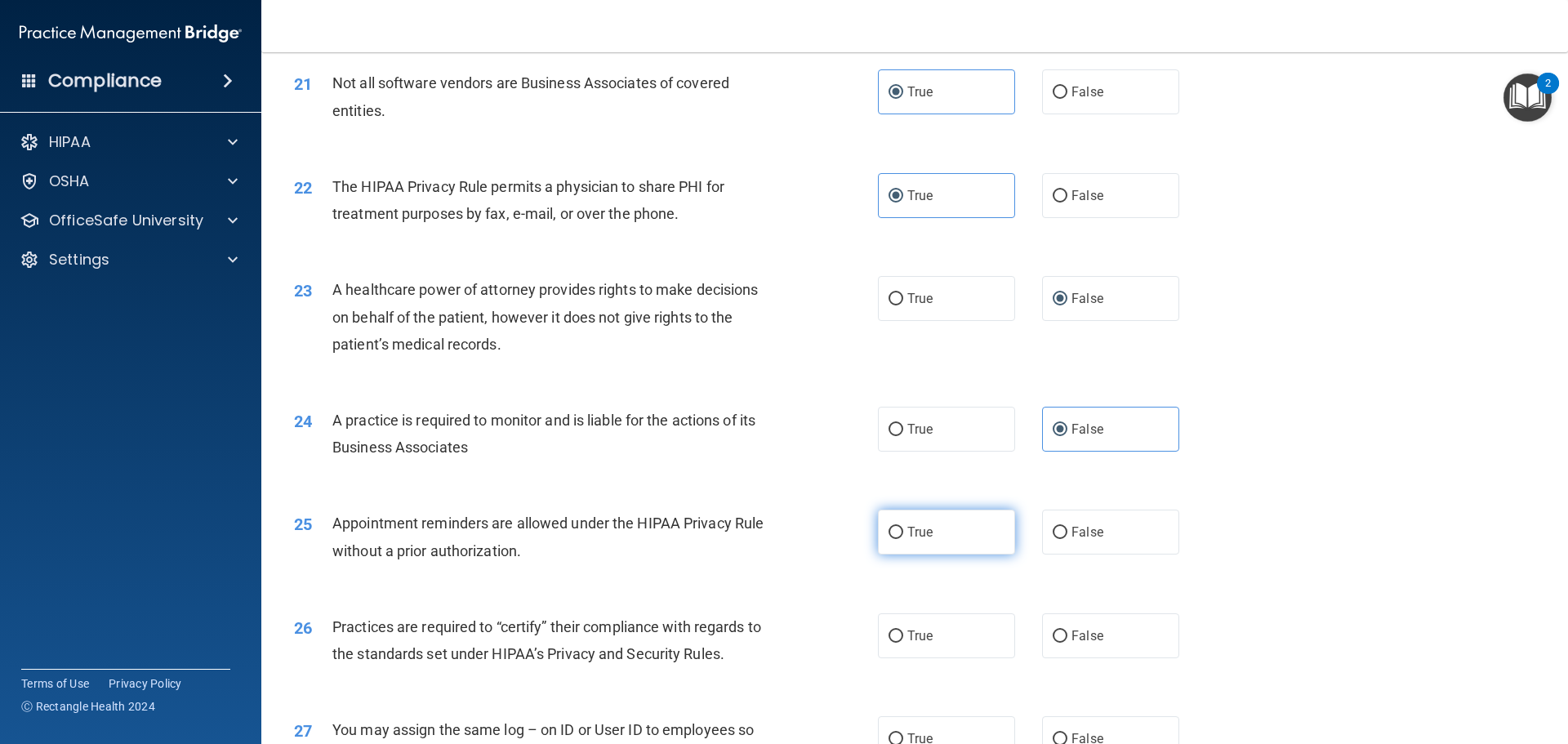
click at [893, 536] on input "True" at bounding box center [896, 533] width 15 height 13
radio input "true"
click at [1071, 630] on span "False" at bounding box center [1087, 635] width 32 height 16
click at [1064, 630] on input "False" at bounding box center [1060, 636] width 15 height 13
radio input "true"
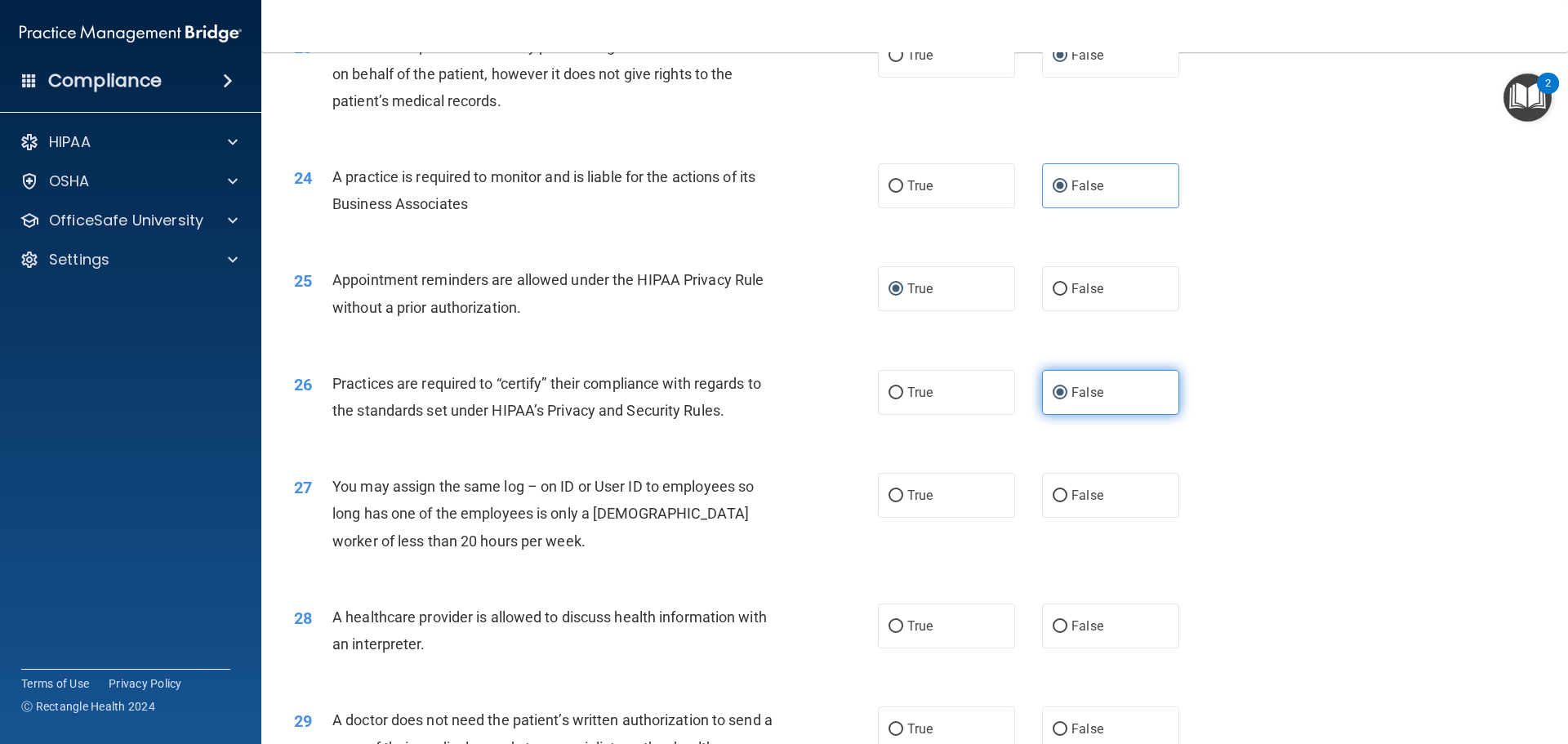
scroll to position [2775, 0]
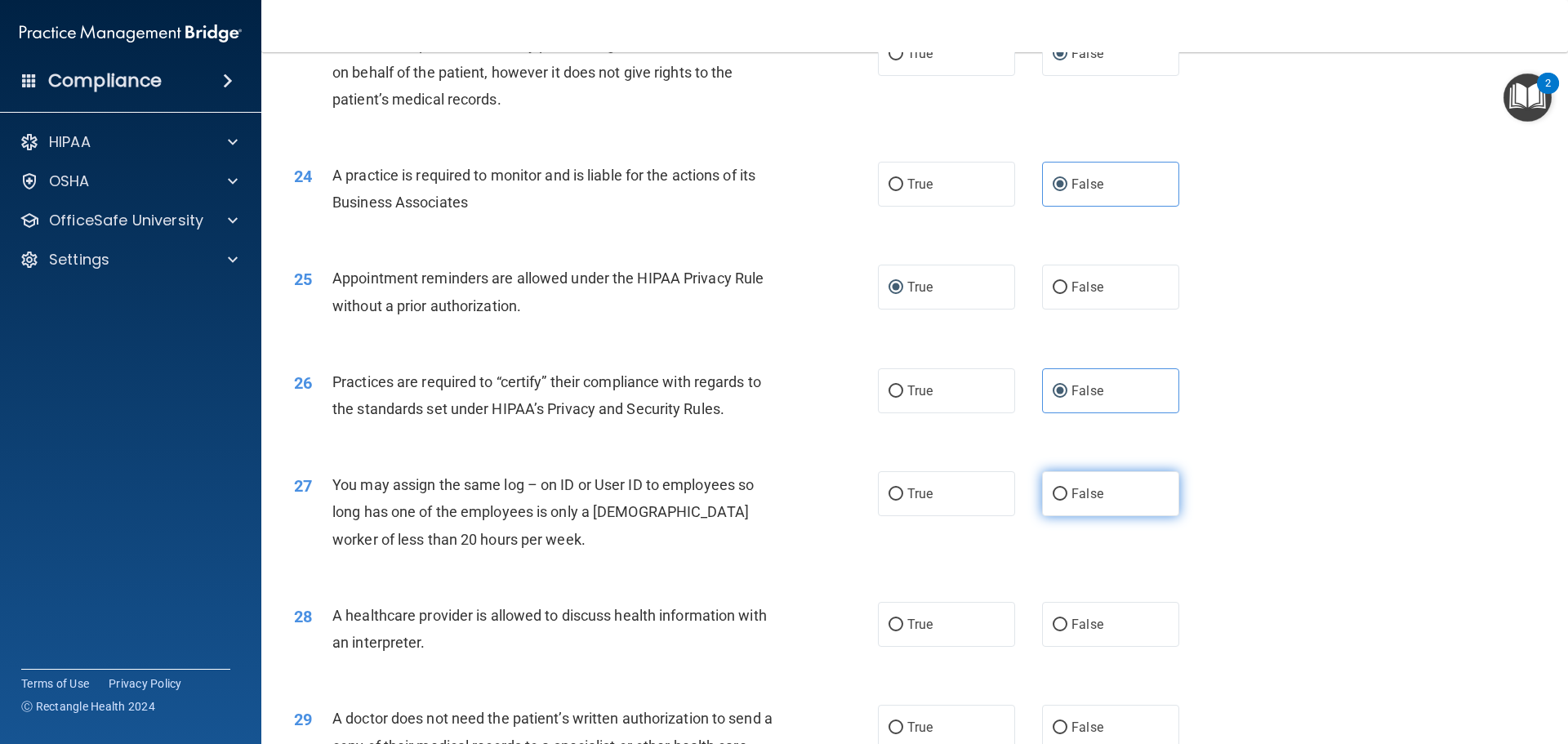
click at [1053, 491] on input "False" at bounding box center [1060, 494] width 15 height 13
radio input "true"
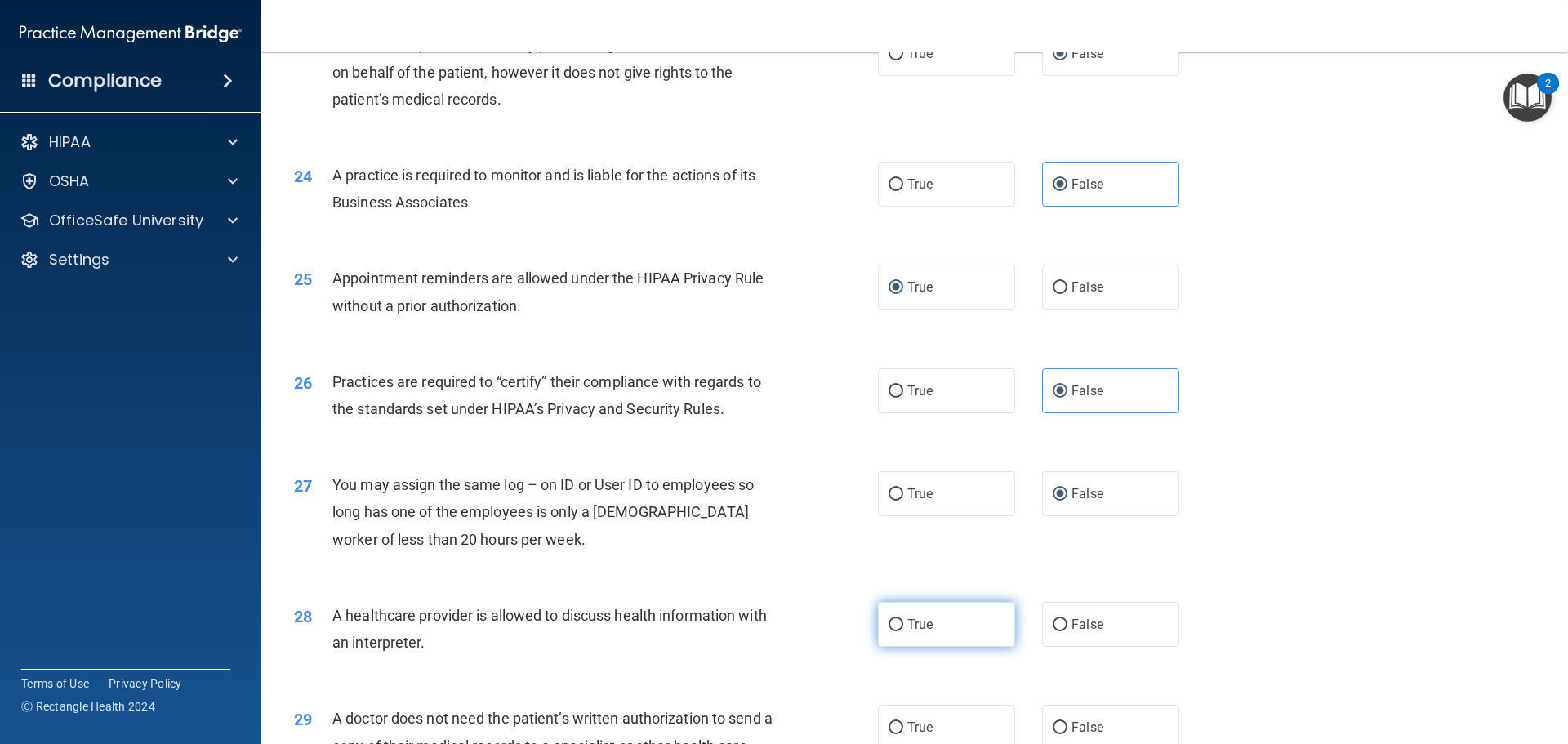
click at [900, 622] on label "True" at bounding box center [947, 624] width 137 height 45
click at [900, 622] on input "True" at bounding box center [896, 624] width 15 height 13
radio input "true"
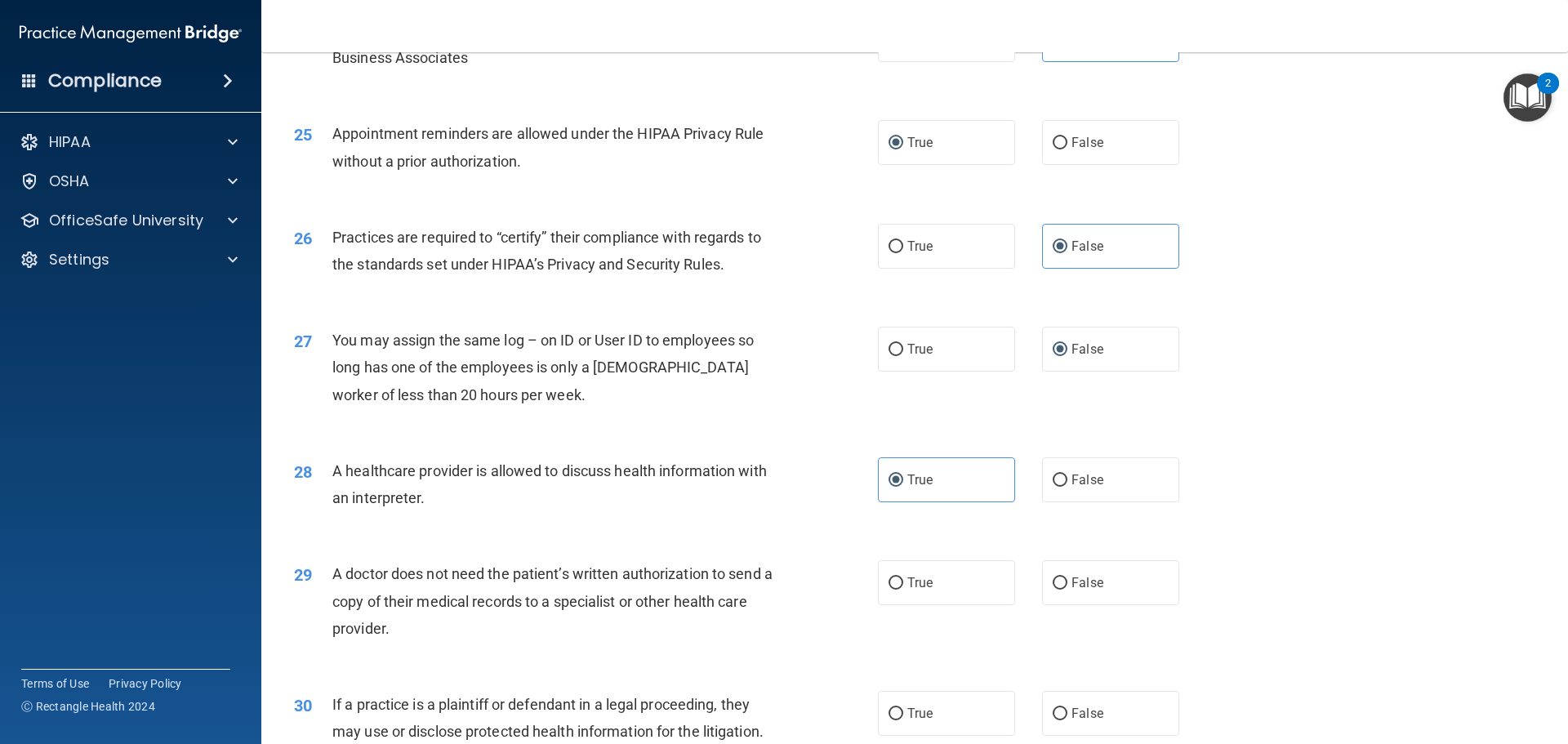
scroll to position [2939, 0]
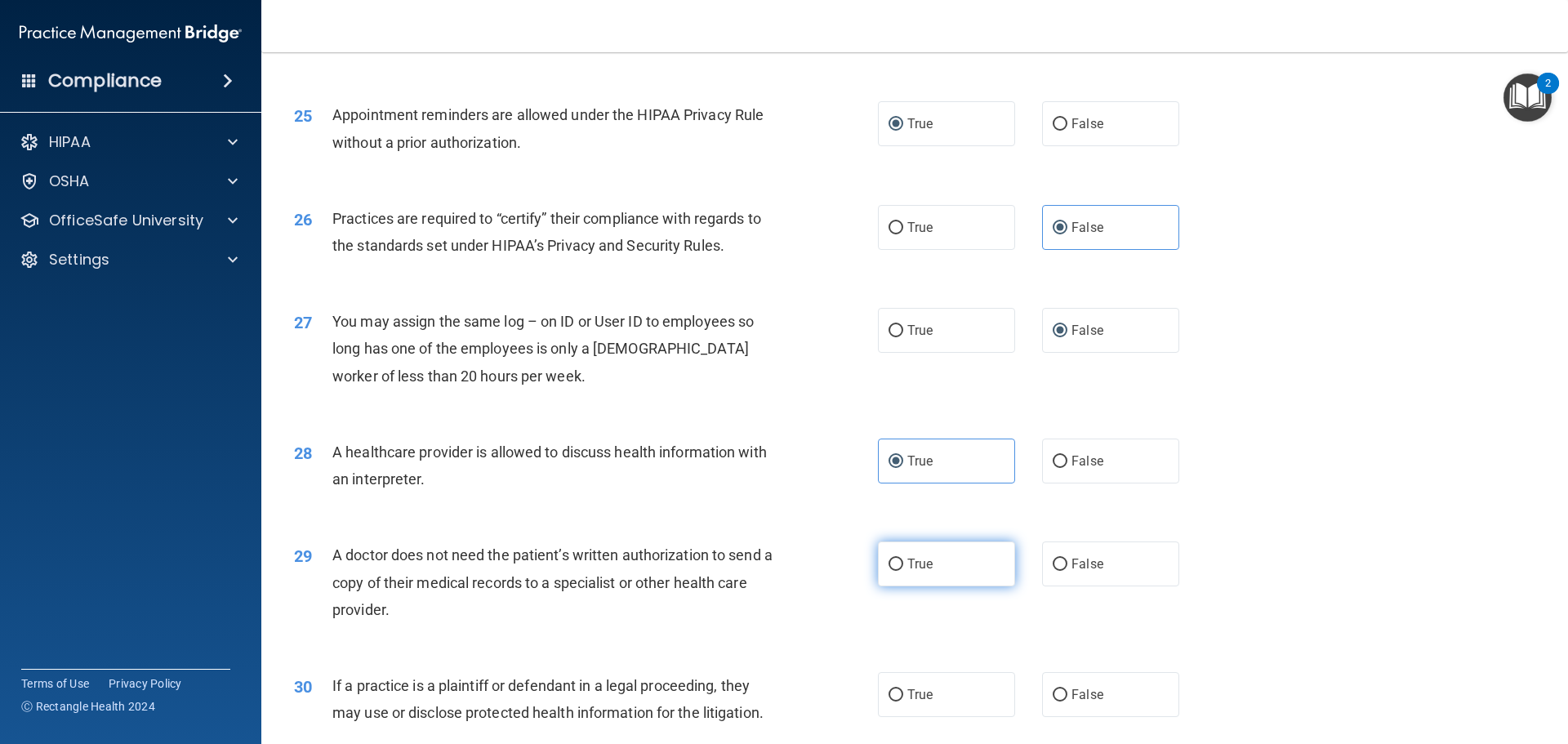
click at [897, 563] on label "True" at bounding box center [947, 563] width 137 height 45
click at [897, 563] on input "True" at bounding box center [896, 564] width 15 height 13
radio input "true"
click at [890, 700] on input "True" at bounding box center [896, 695] width 15 height 13
radio input "true"
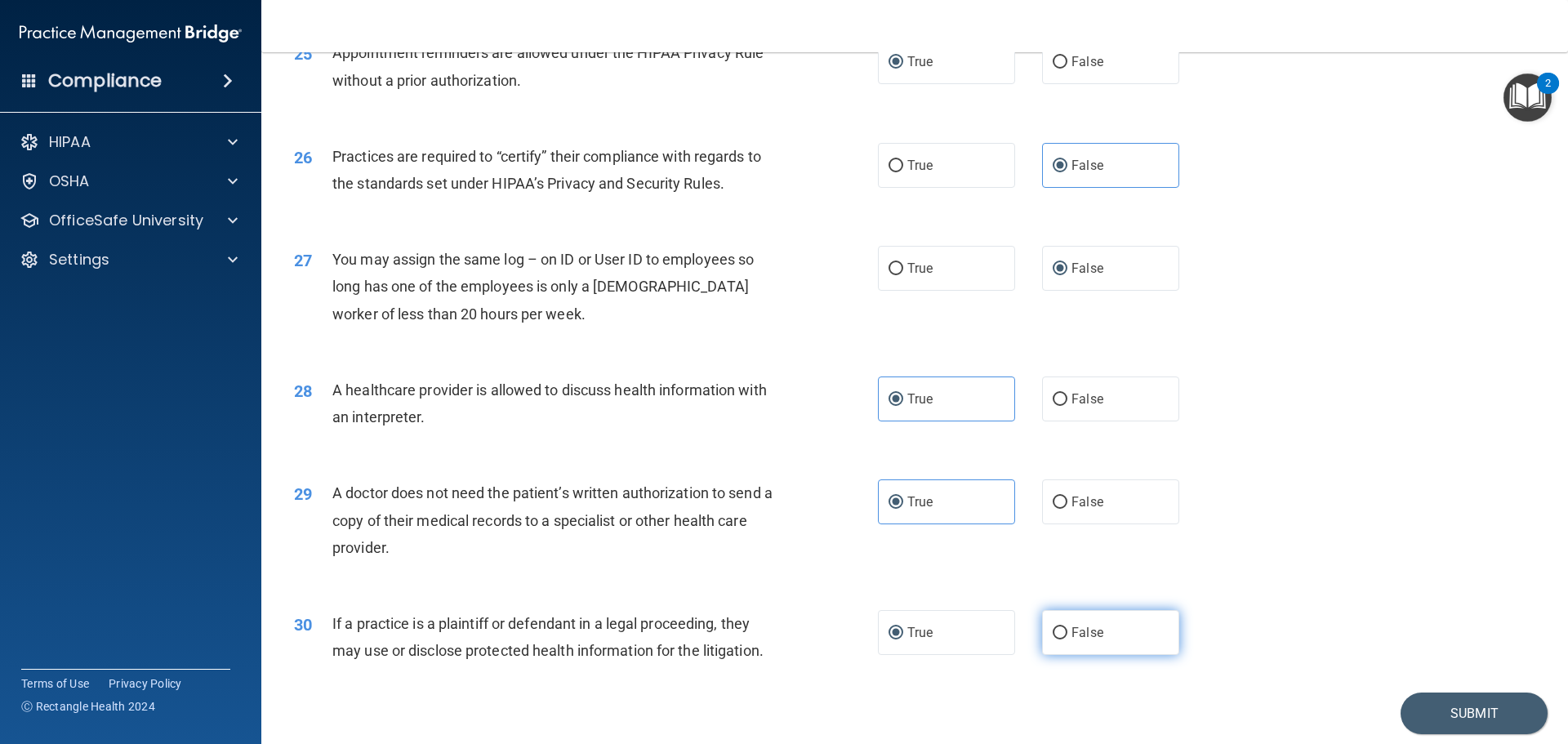
scroll to position [3056, 0]
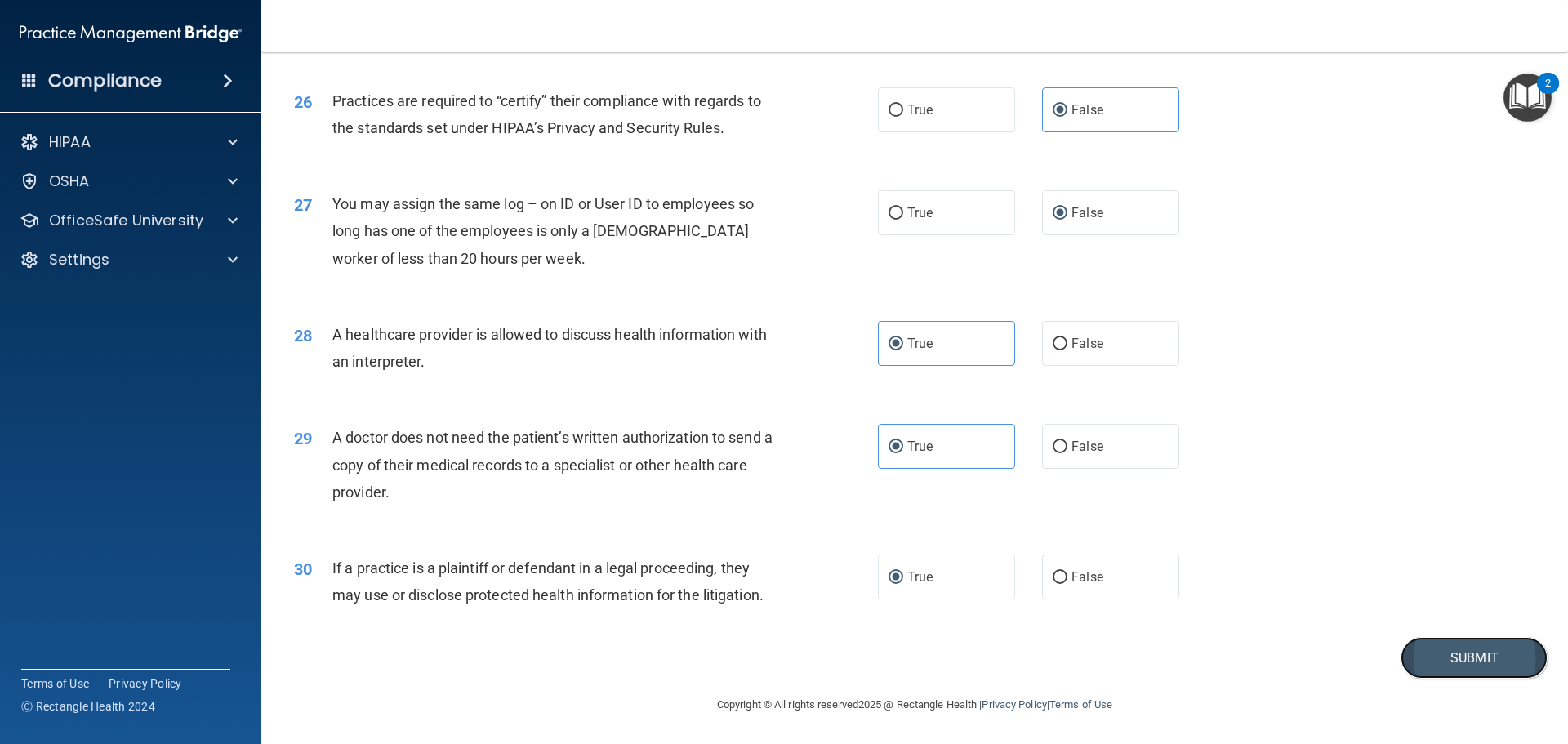
click at [1420, 655] on button "Submit" at bounding box center [1474, 658] width 147 height 42
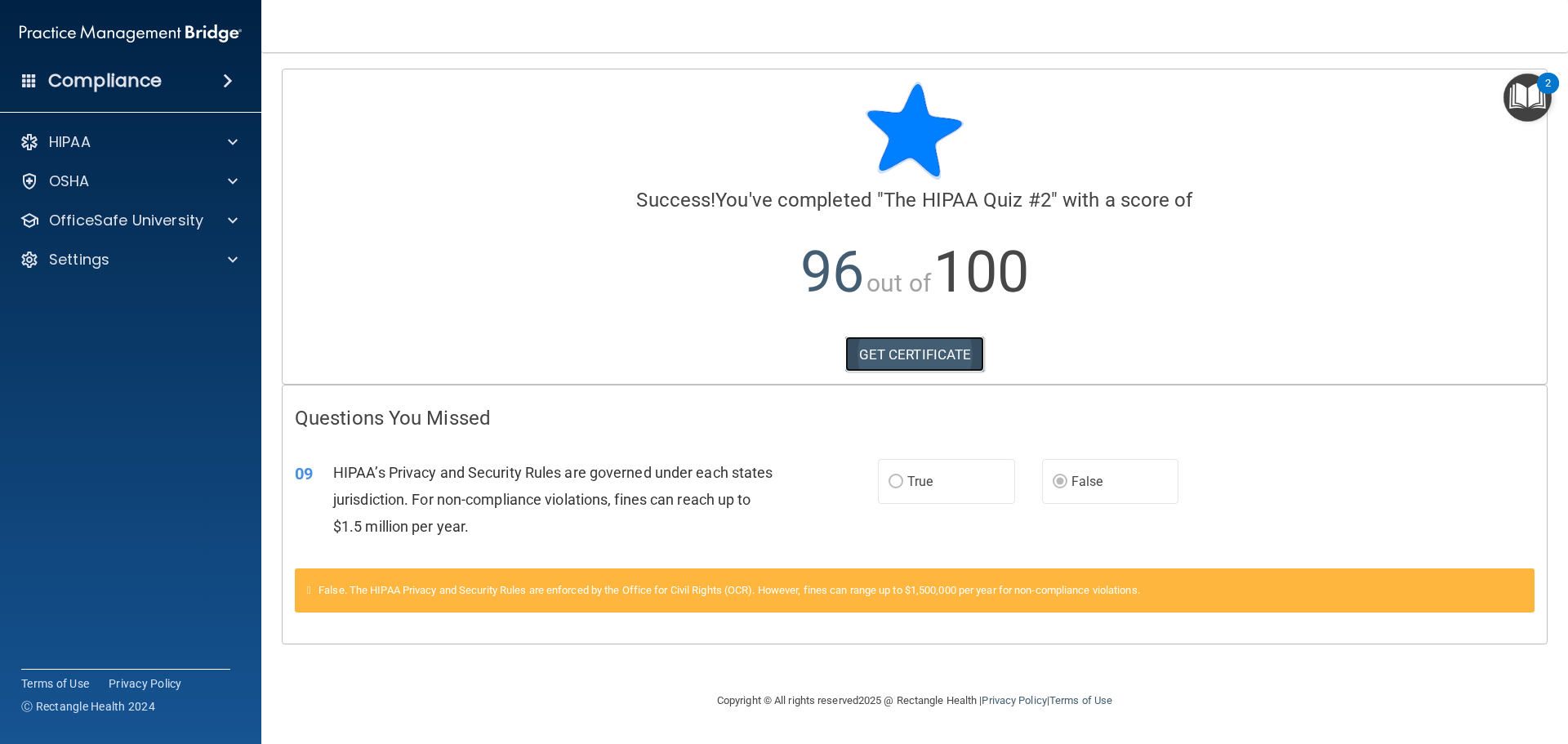
click at [933, 353] on link "GET CERTIFICATE" at bounding box center [915, 354] width 140 height 36
click at [230, 142] on span at bounding box center [232, 141] width 10 height 19
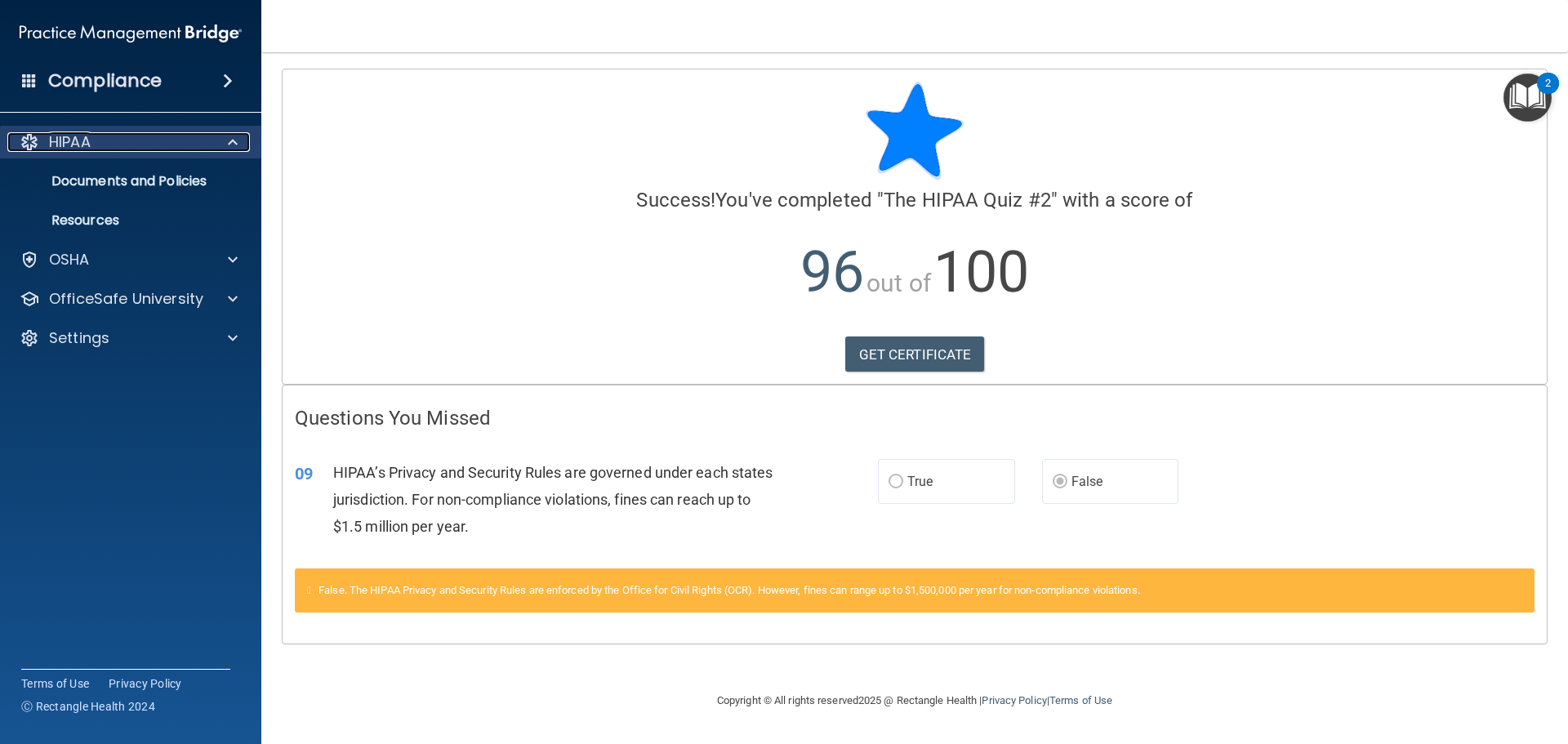
click at [230, 142] on span at bounding box center [232, 141] width 10 height 19
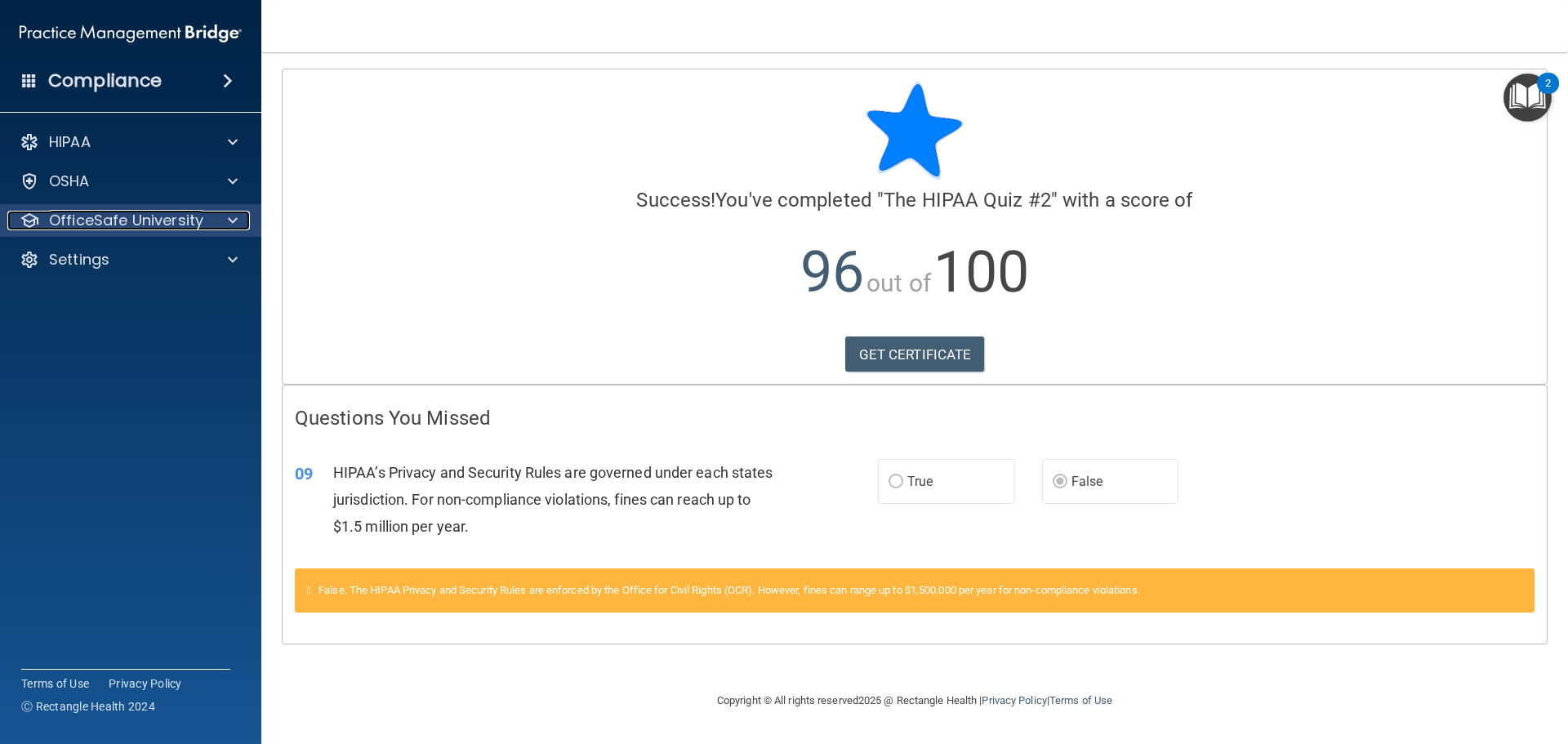
click at [238, 217] on div at bounding box center [230, 220] width 41 height 19
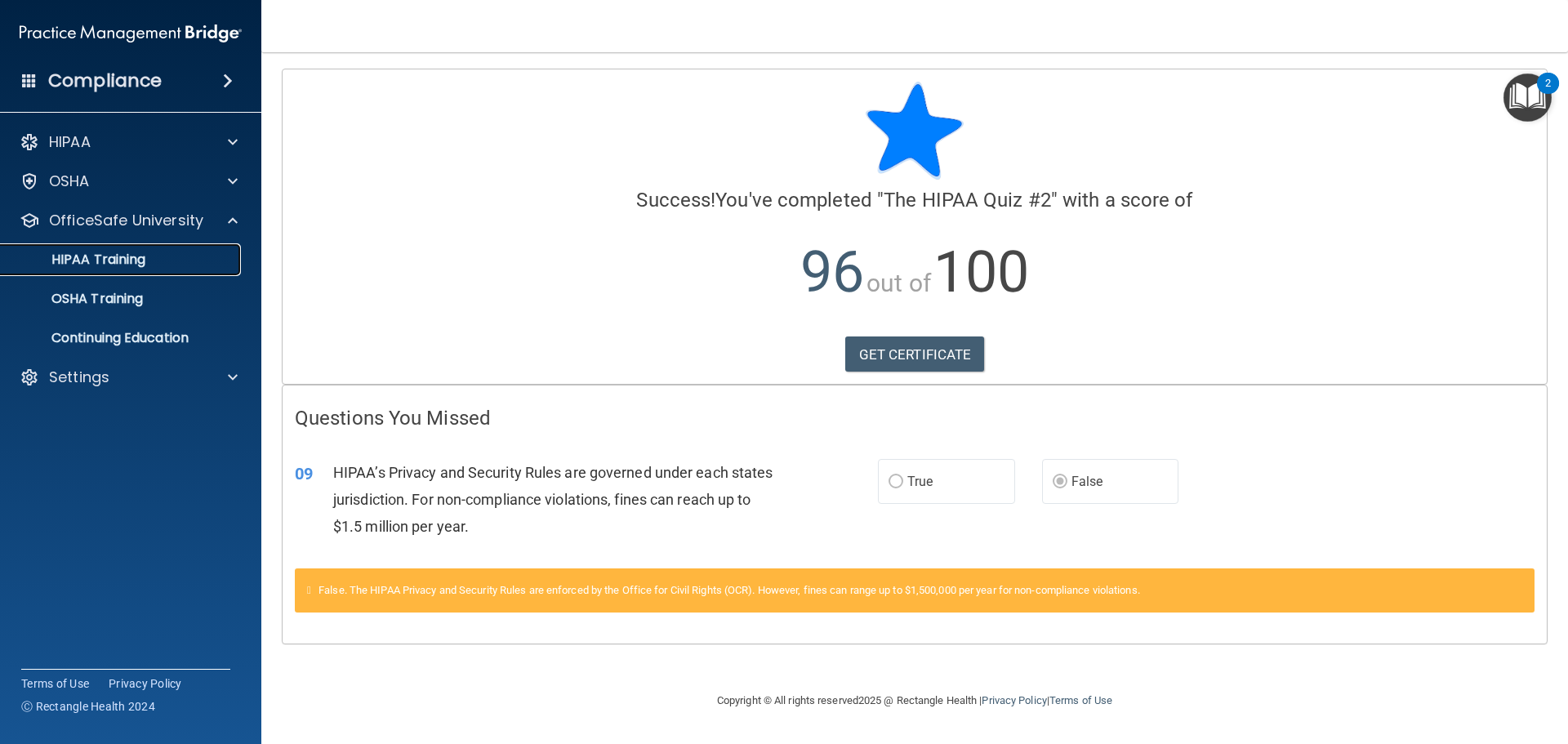
click at [161, 257] on div "HIPAA Training" at bounding box center [122, 260] width 223 height 17
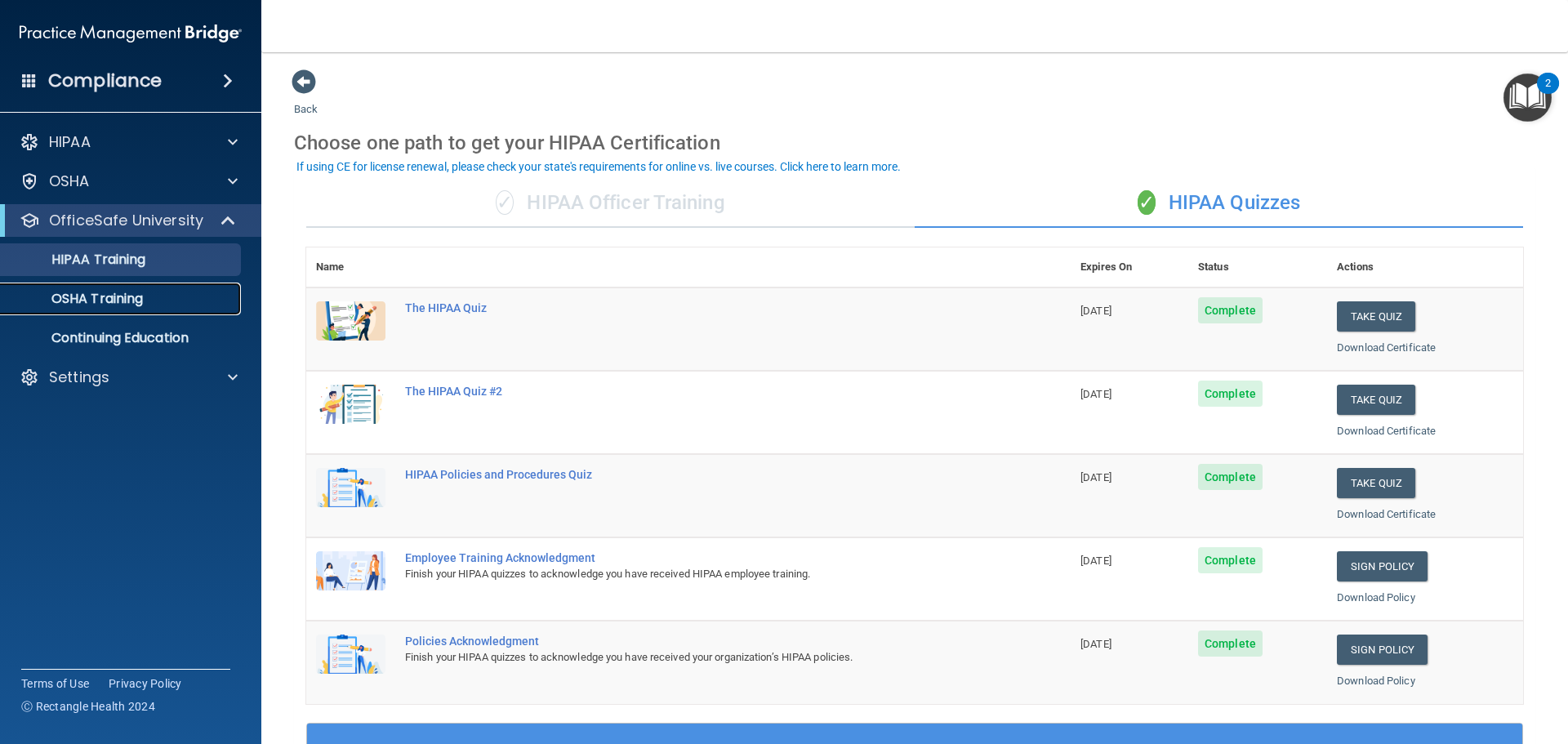
click at [143, 298] on p "OSHA Training" at bounding box center [77, 299] width 132 height 17
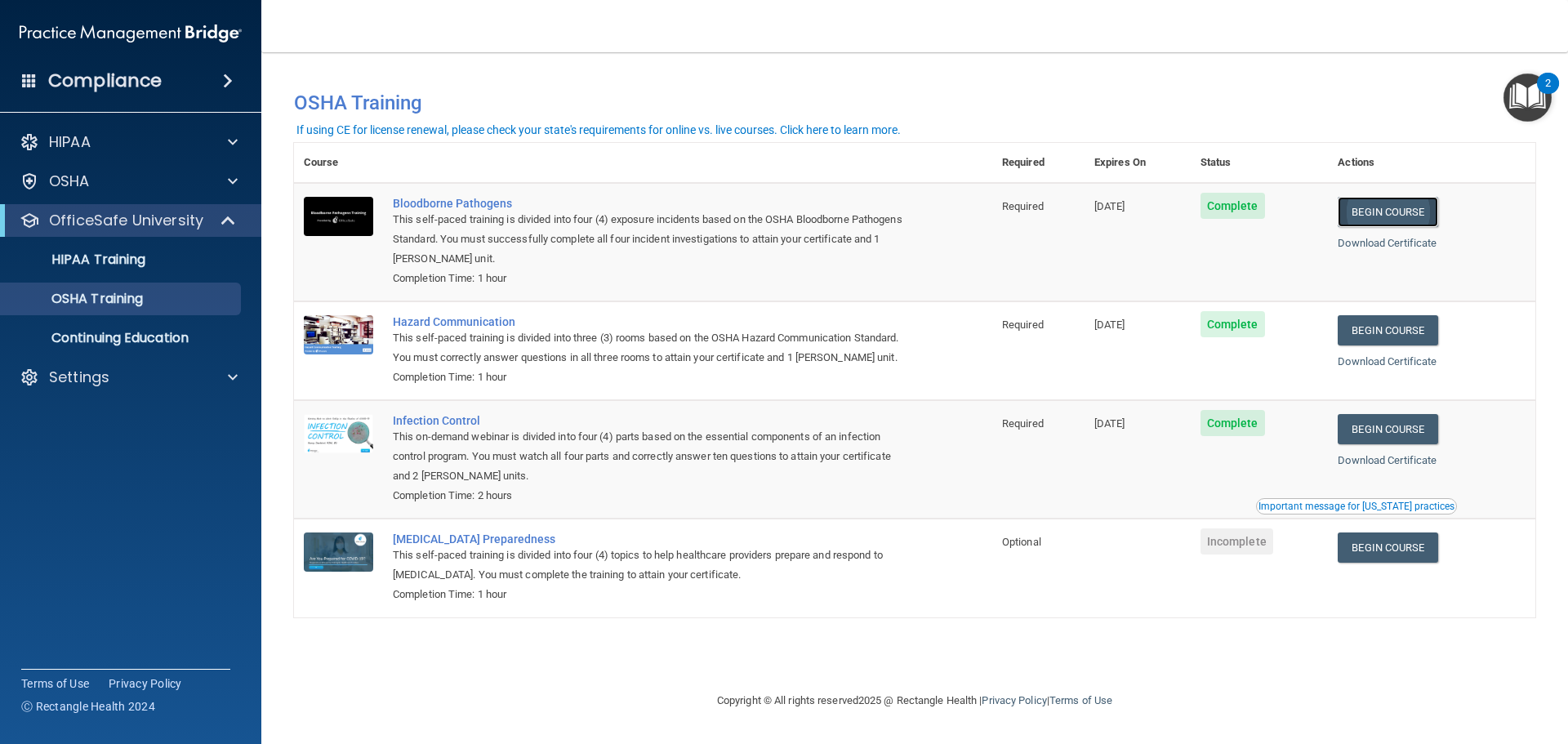
click at [1379, 206] on link "Begin Course" at bounding box center [1387, 211] width 100 height 30
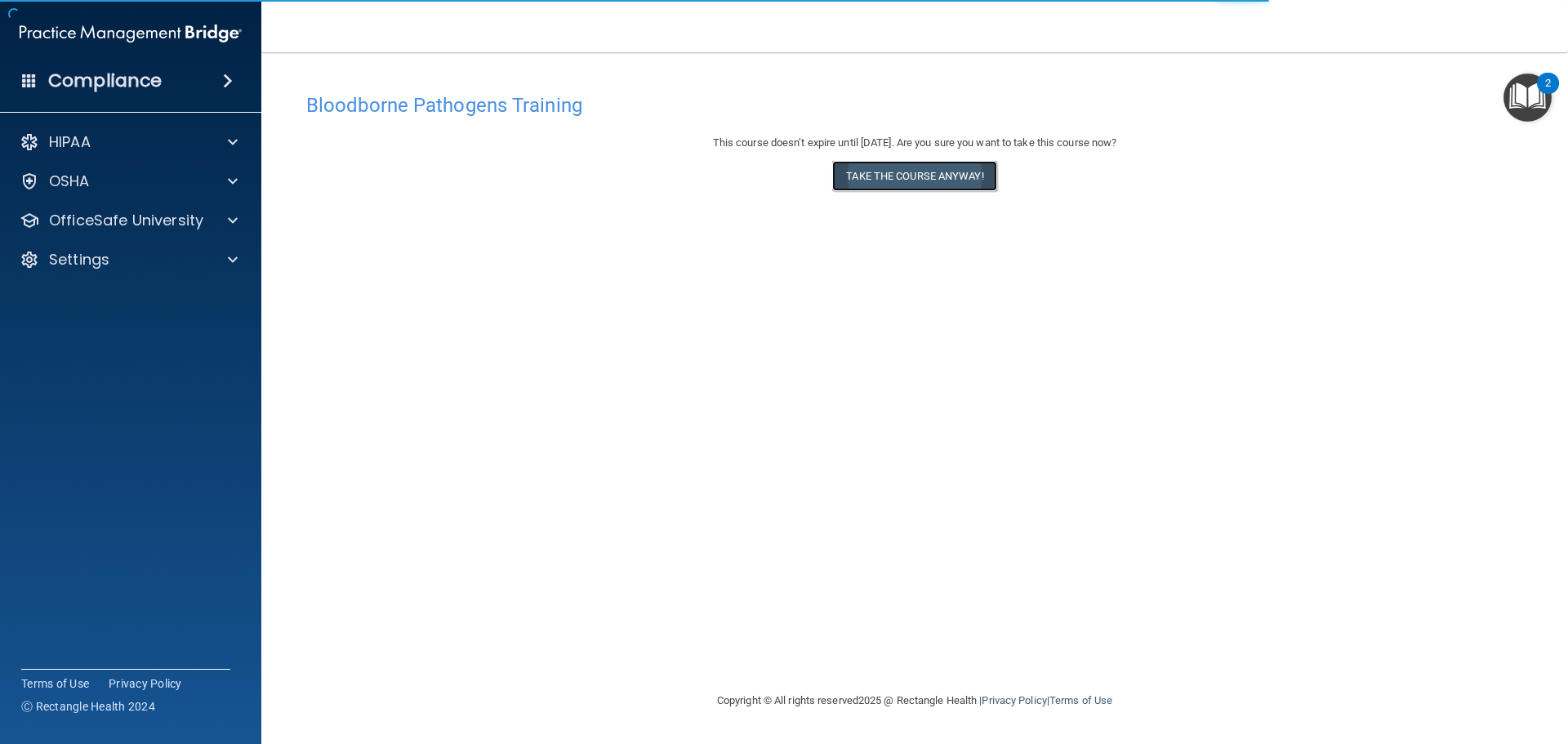
click at [946, 181] on button "Take the course anyway!" at bounding box center [914, 176] width 164 height 30
